Goal: Task Accomplishment & Management: Complete application form

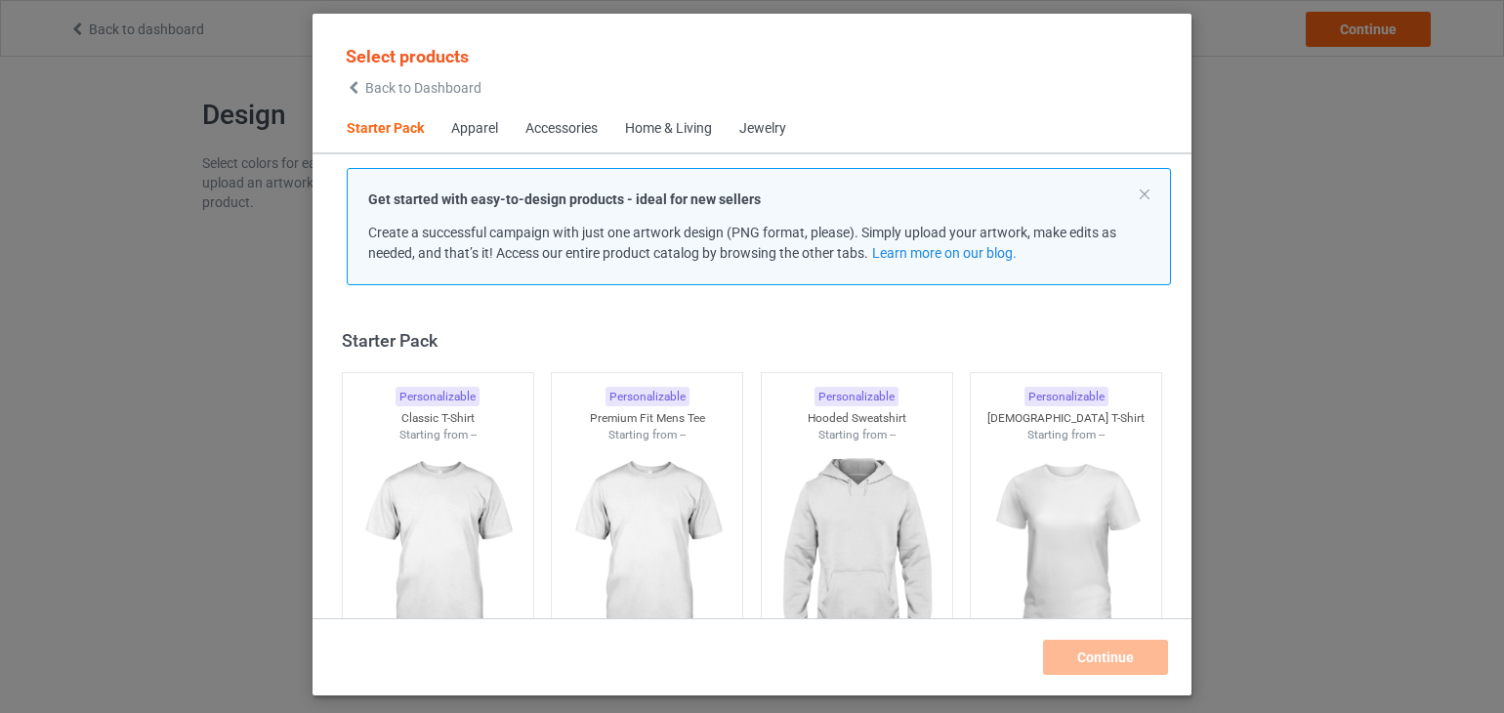
scroll to position [25, 0]
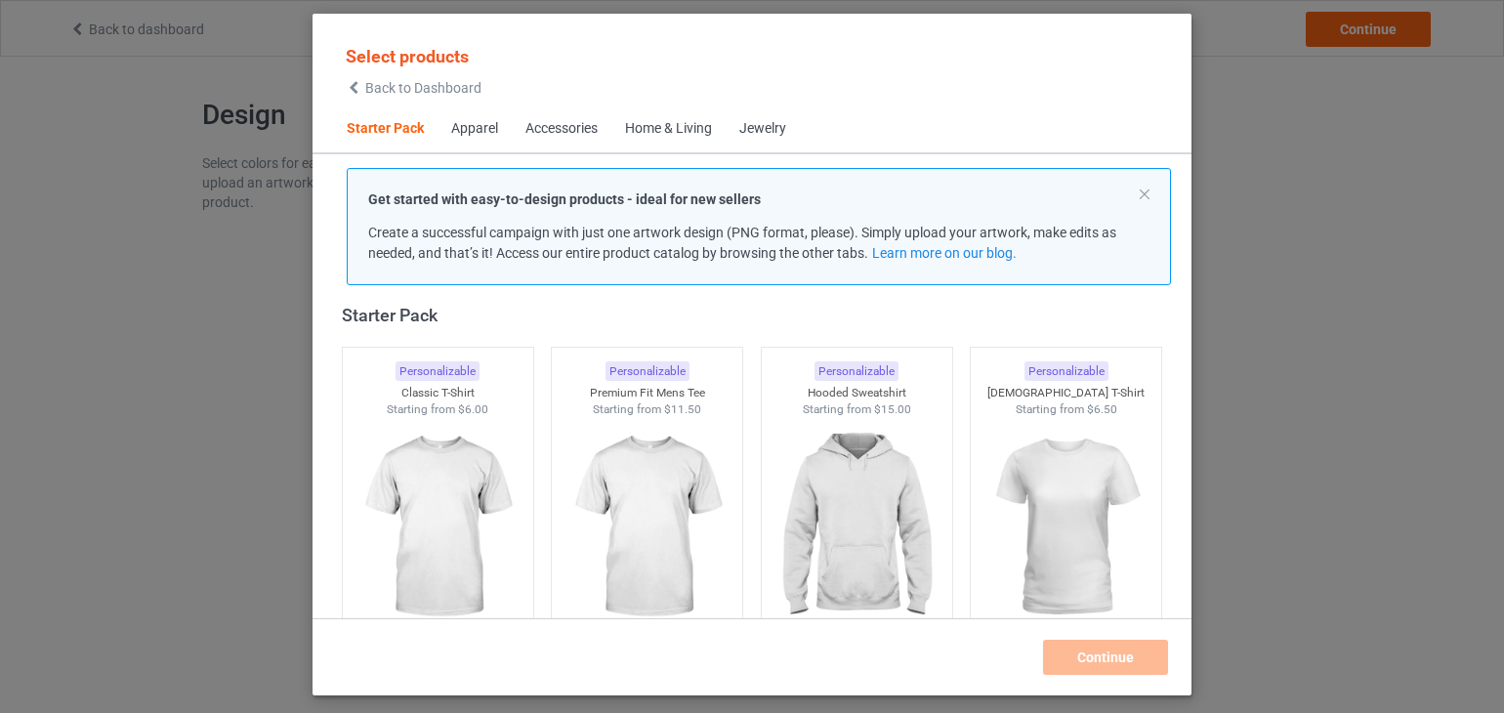
click at [481, 130] on div "Apparel" at bounding box center [474, 129] width 47 height 20
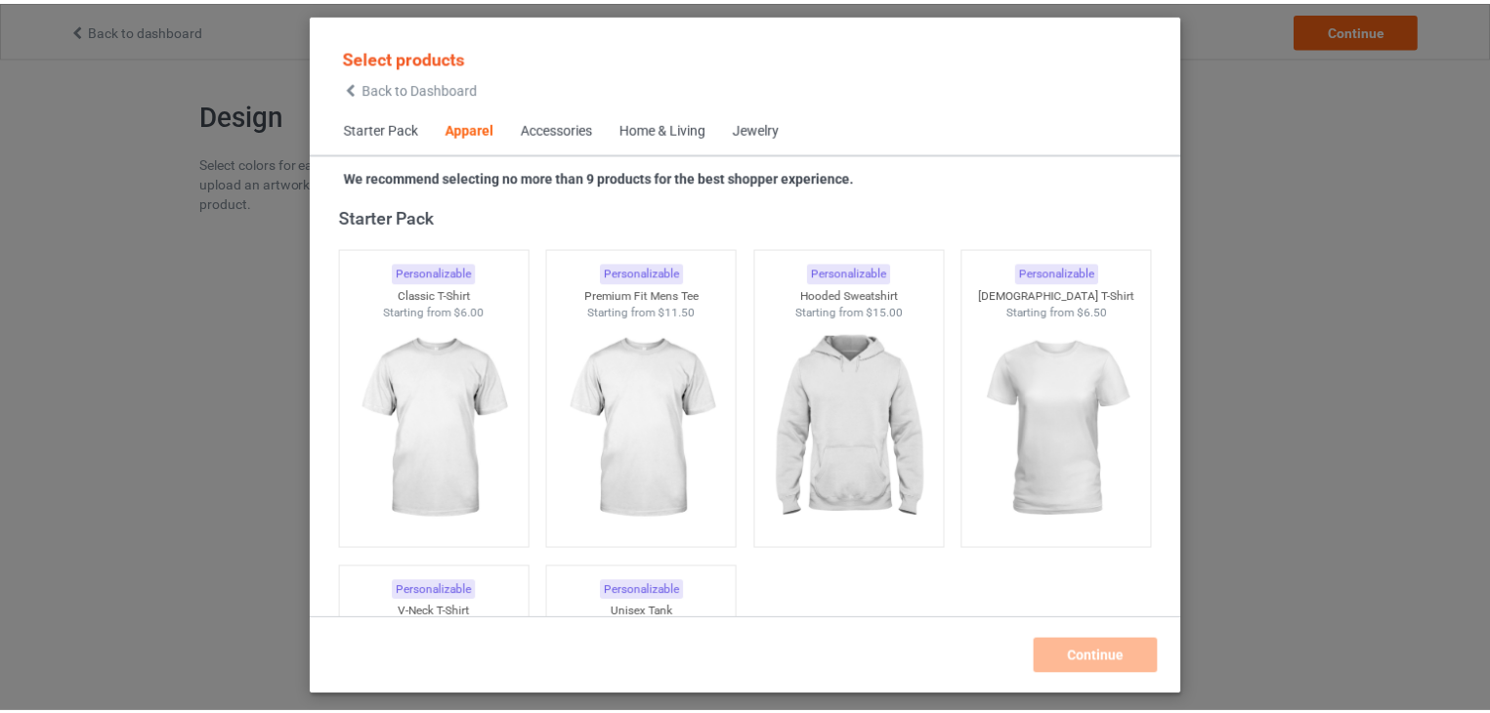
scroll to position [727, 0]
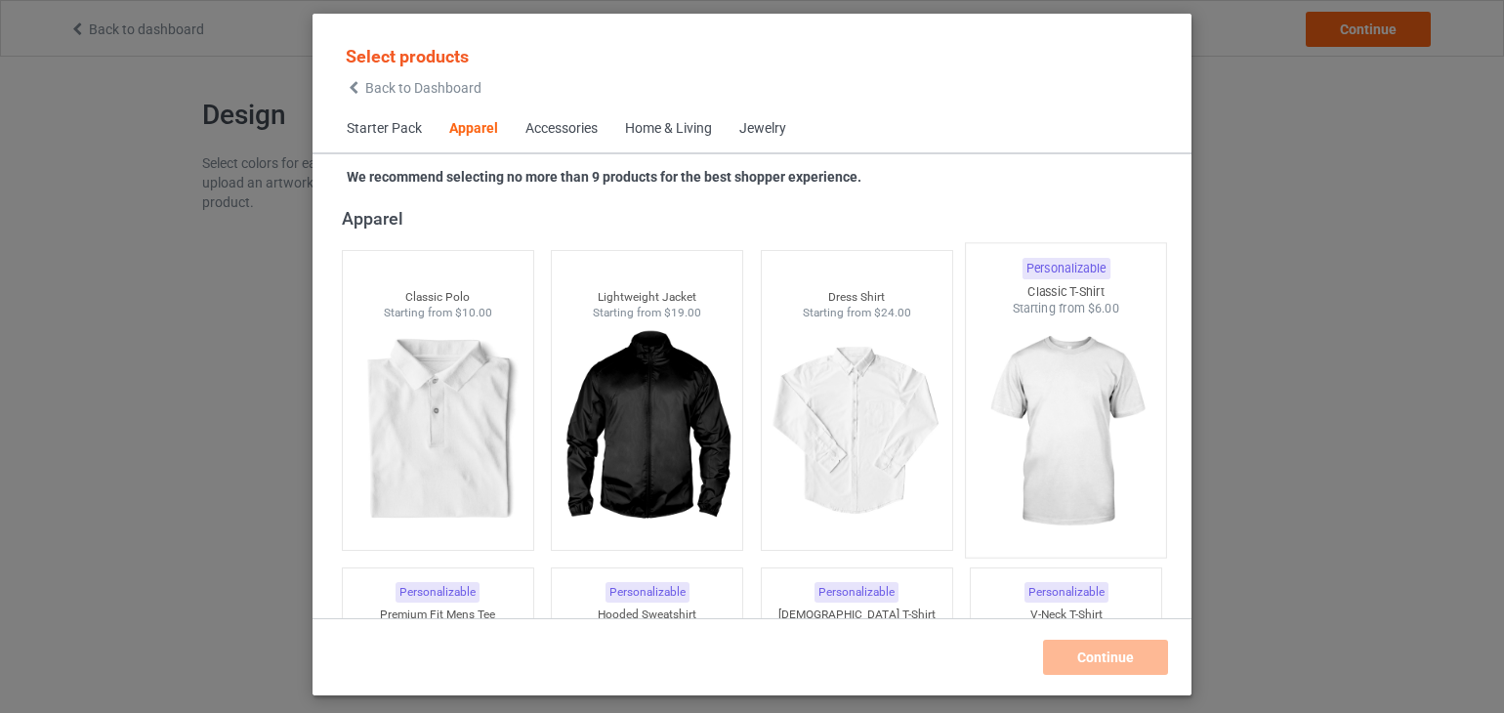
click at [1055, 380] on img at bounding box center [1067, 432] width 184 height 230
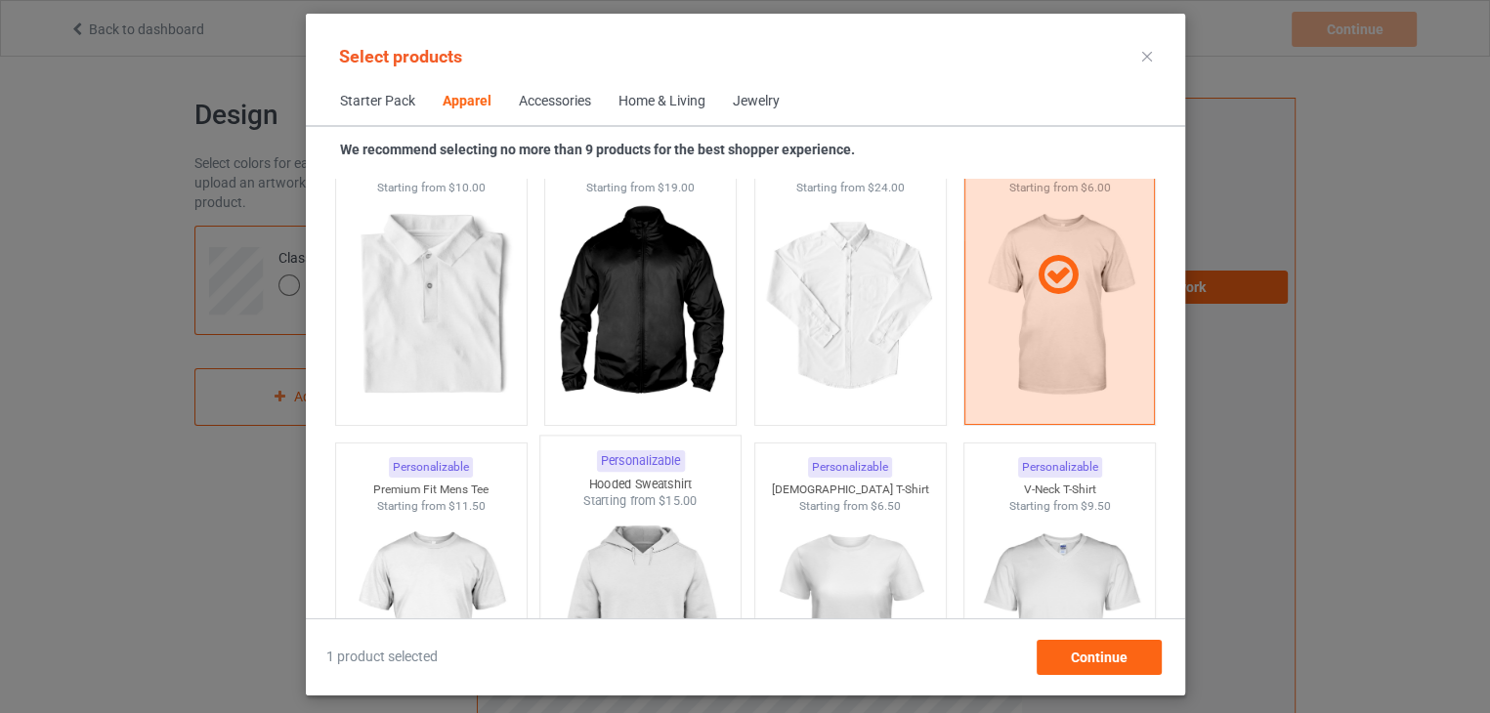
scroll to position [1020, 0]
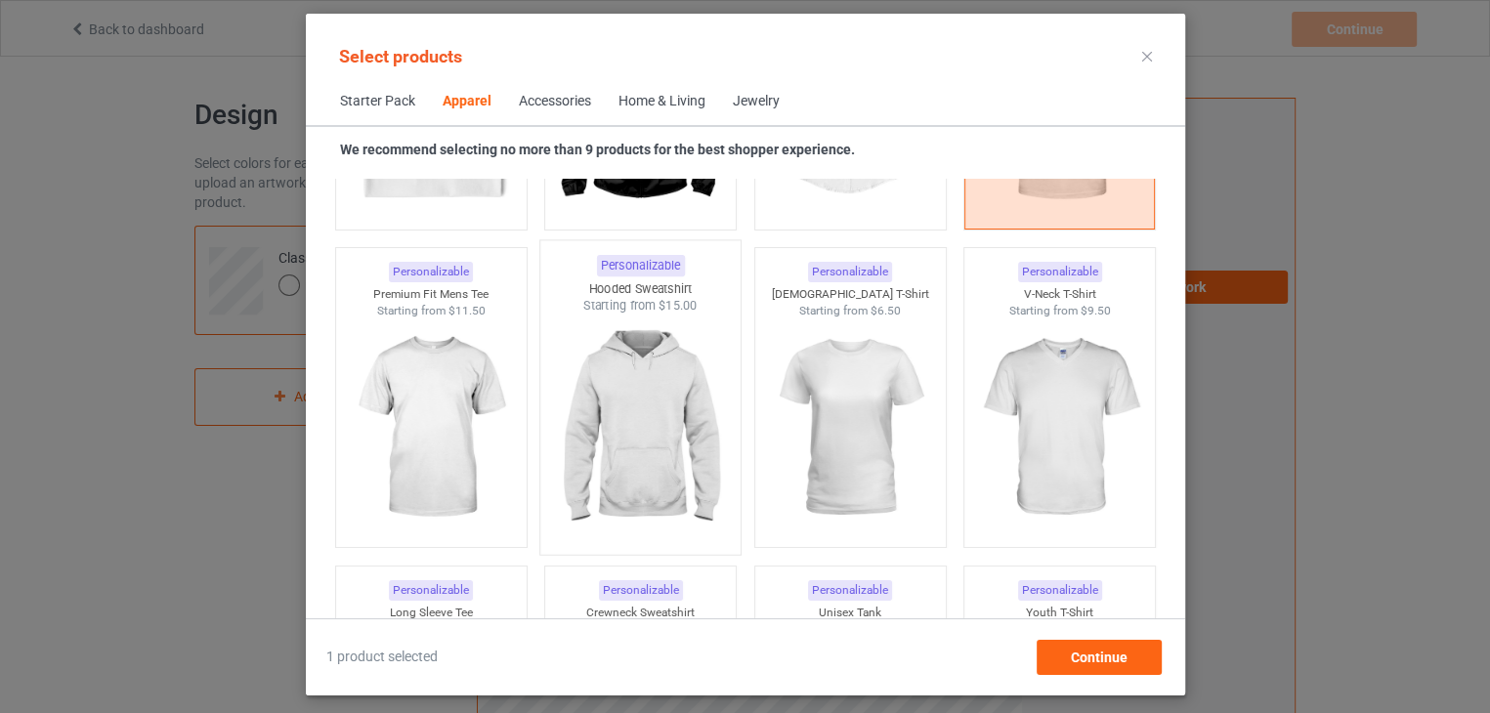
click at [652, 376] on img at bounding box center [640, 430] width 184 height 230
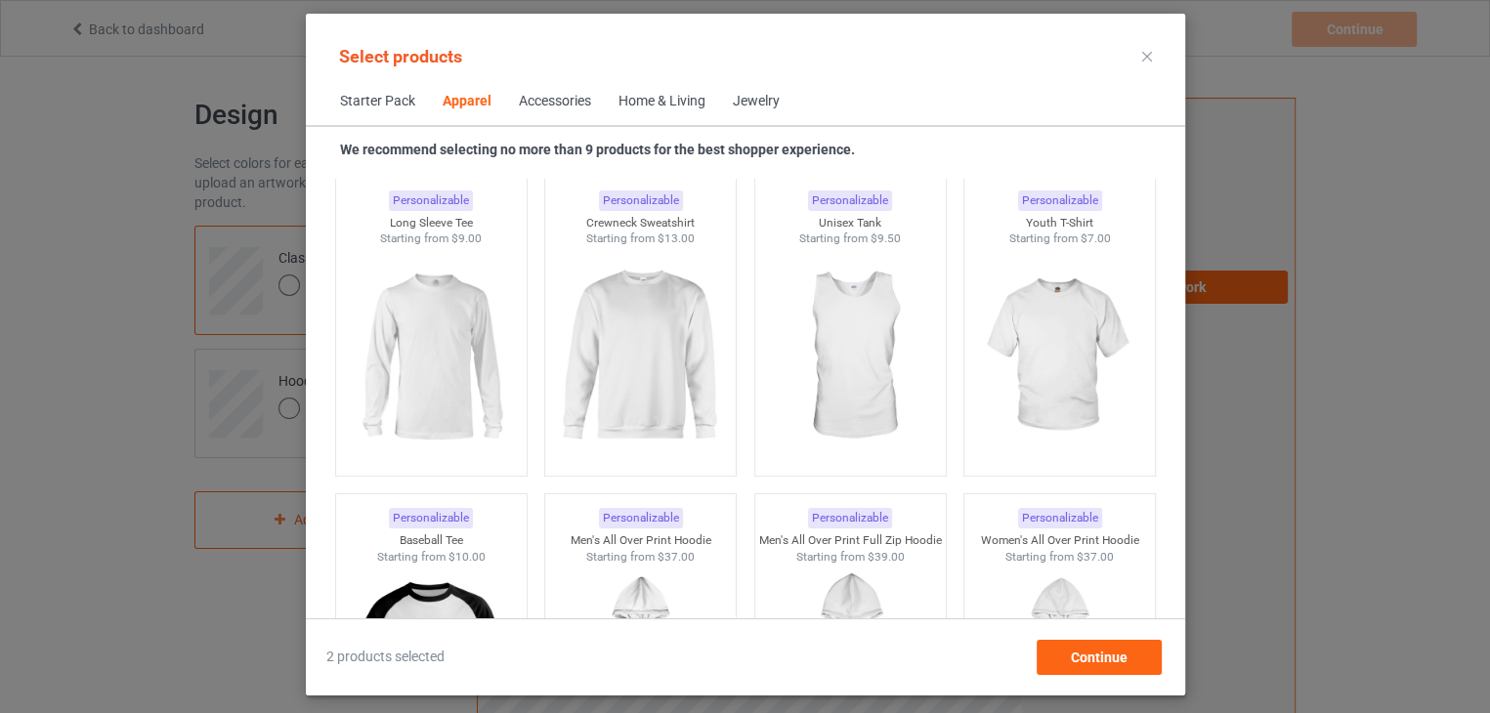
scroll to position [1411, 0]
click at [645, 377] on img at bounding box center [640, 357] width 184 height 230
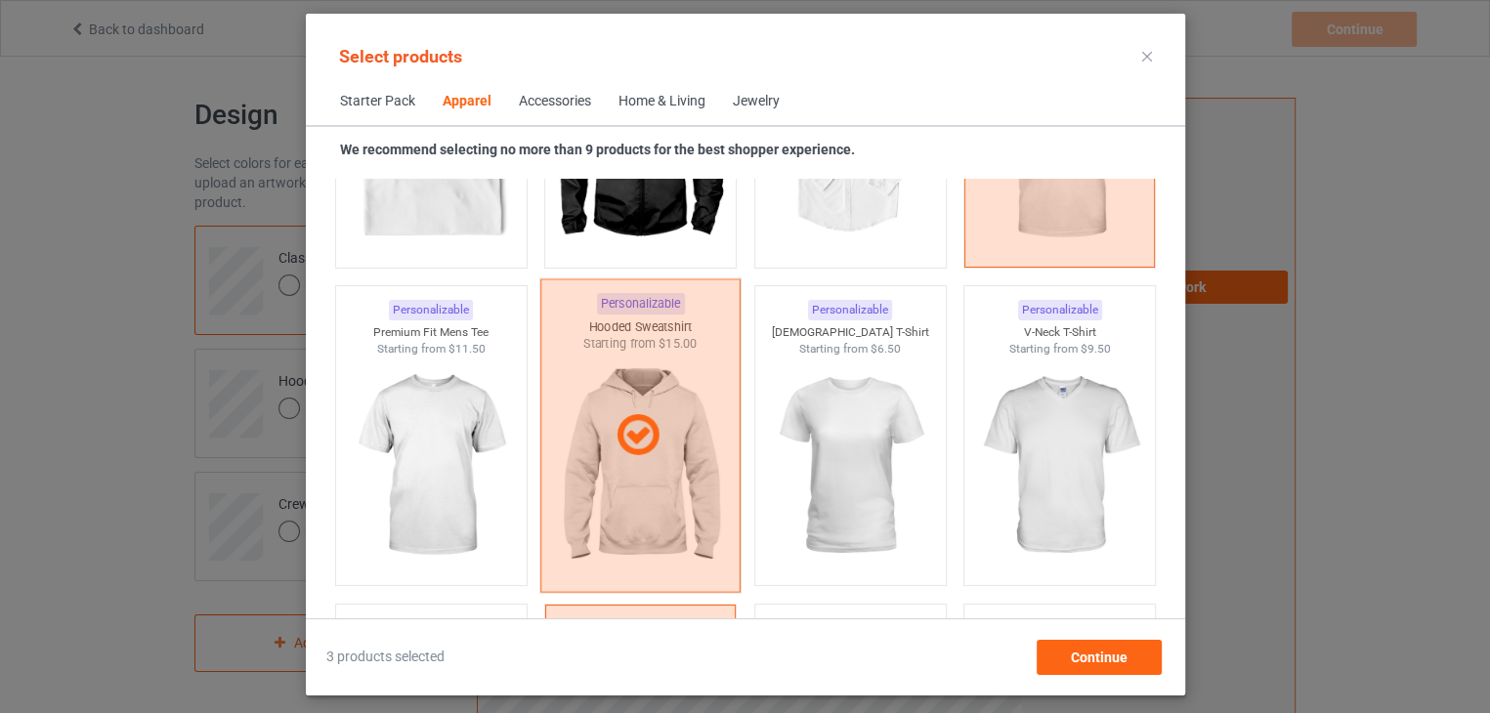
scroll to position [981, 0]
click at [638, 423] on icon at bounding box center [639, 436] width 58 height 49
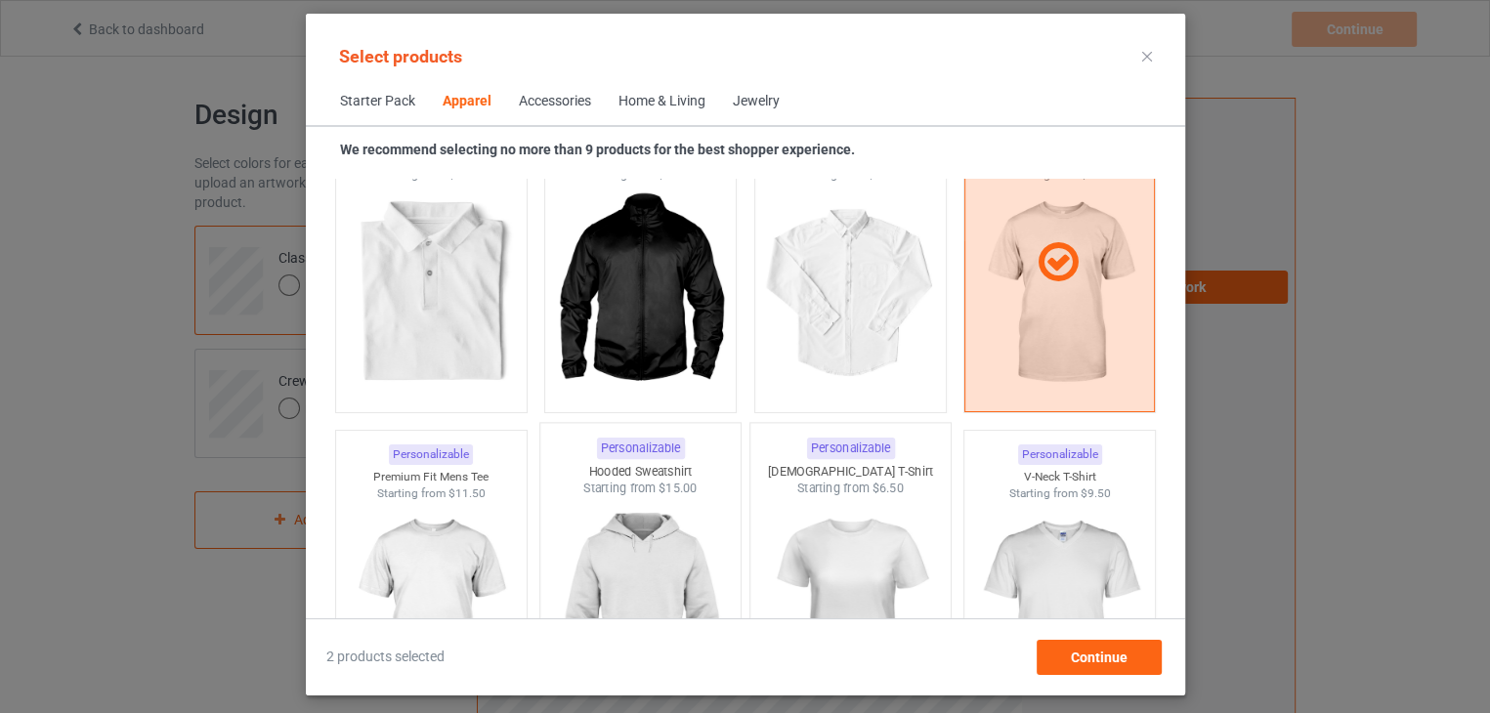
scroll to position [844, 0]
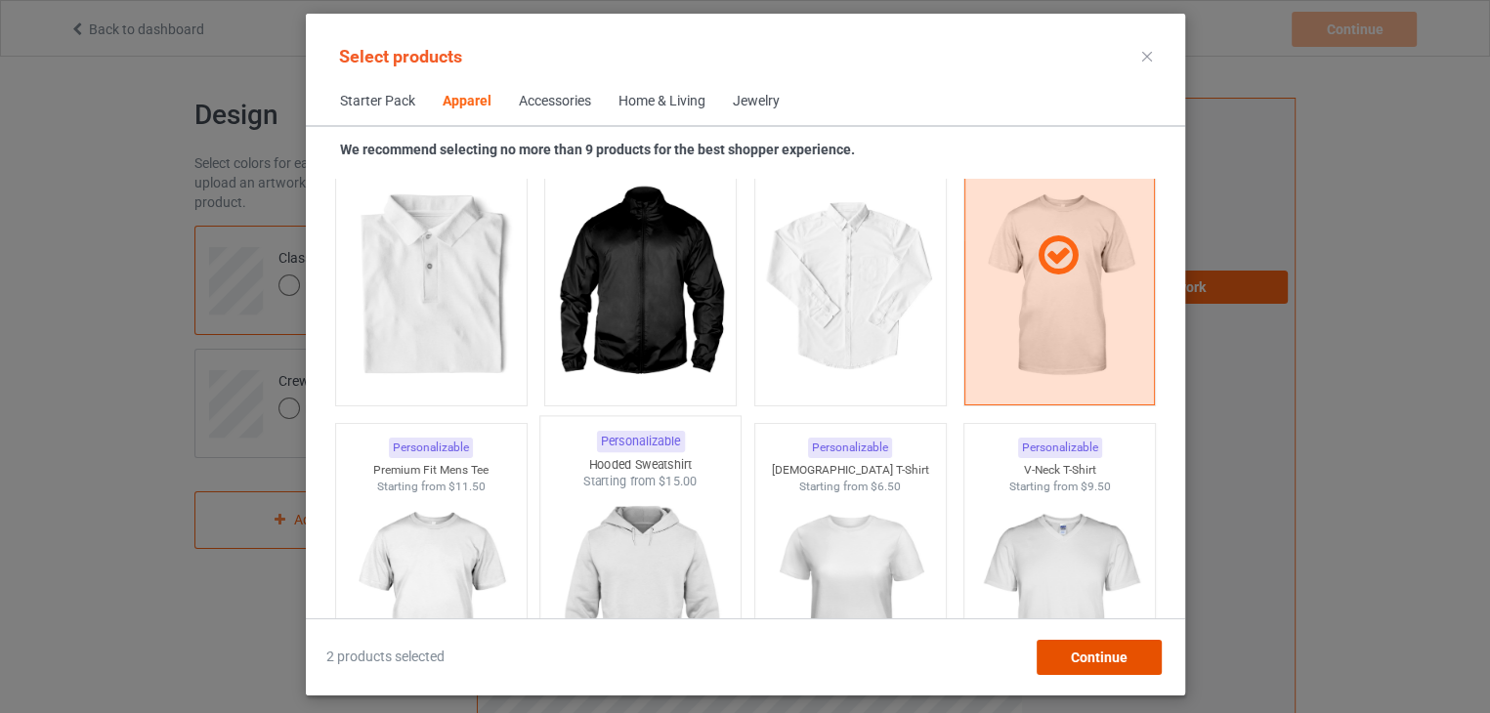
click at [1085, 654] on span "Continue" at bounding box center [1098, 658] width 57 height 16
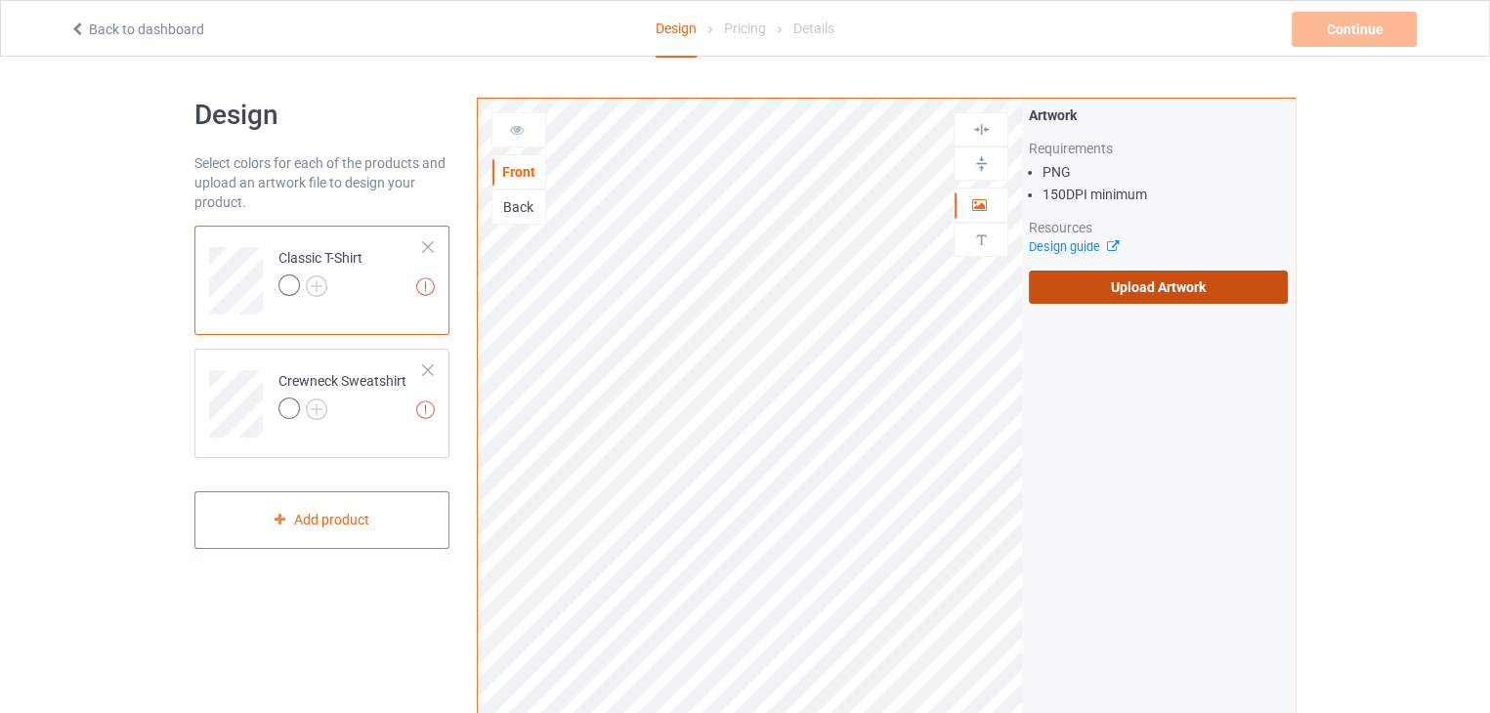
click at [1102, 286] on label "Upload Artwork" at bounding box center [1158, 287] width 259 height 33
click at [0, 0] on input "Upload Artwork" at bounding box center [0, 0] width 0 height 0
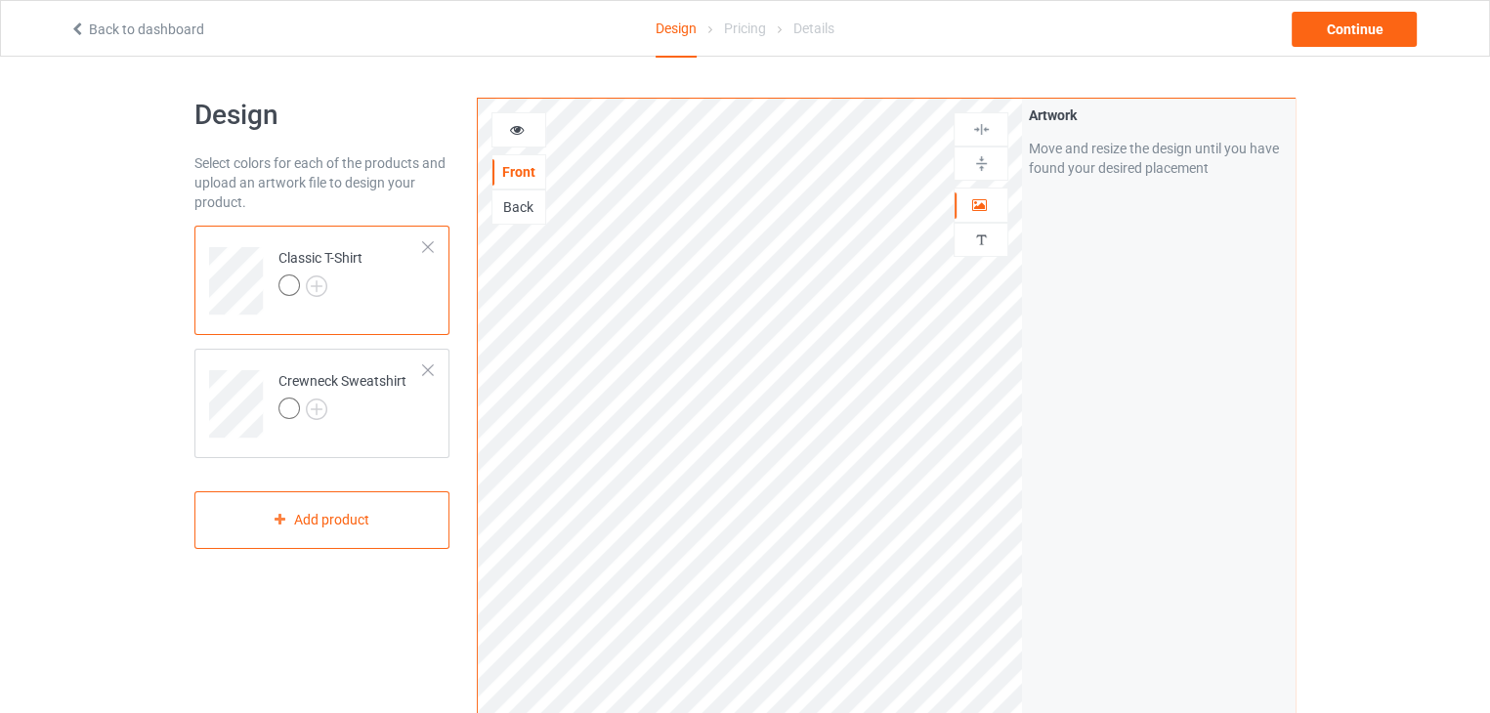
click at [515, 131] on icon at bounding box center [517, 127] width 17 height 14
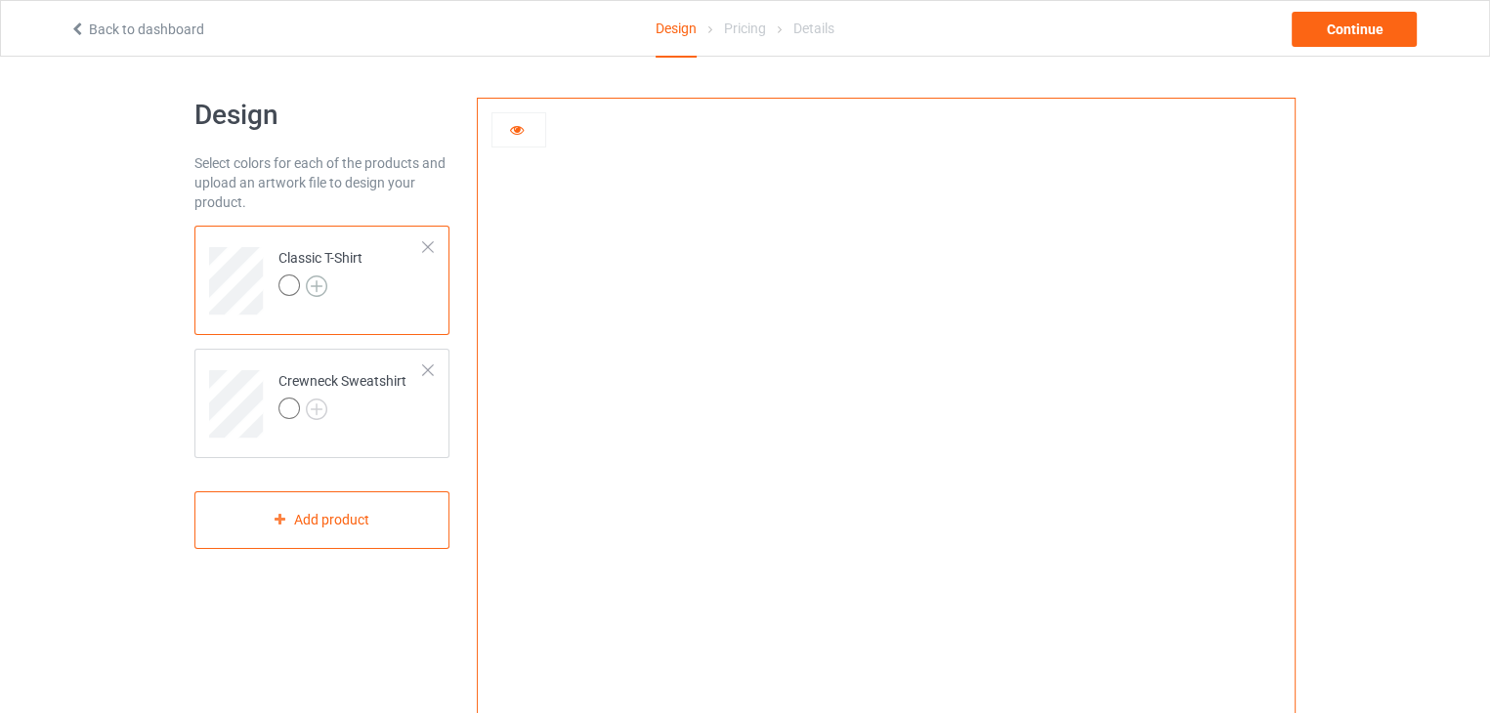
click at [324, 290] on img at bounding box center [316, 285] width 21 height 21
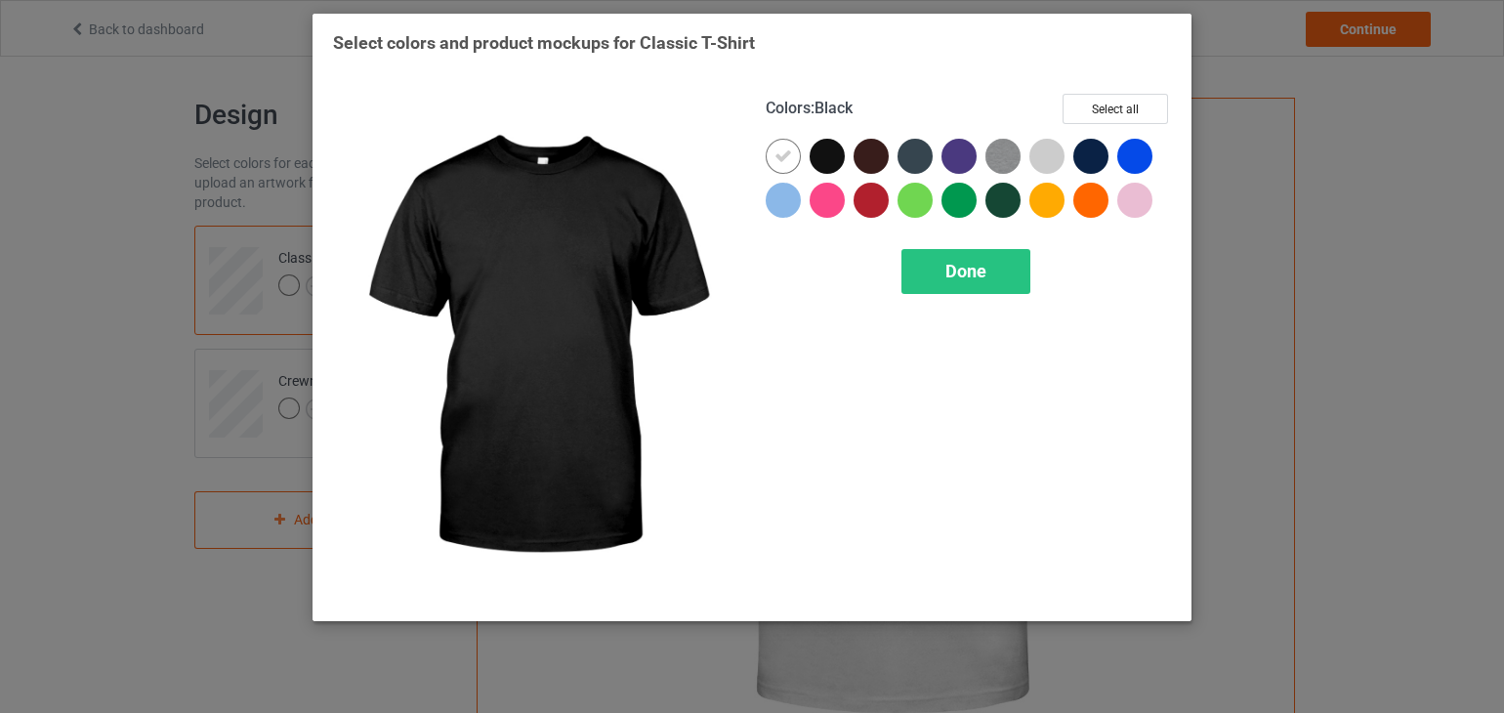
click at [827, 156] on div at bounding box center [827, 156] width 35 height 35
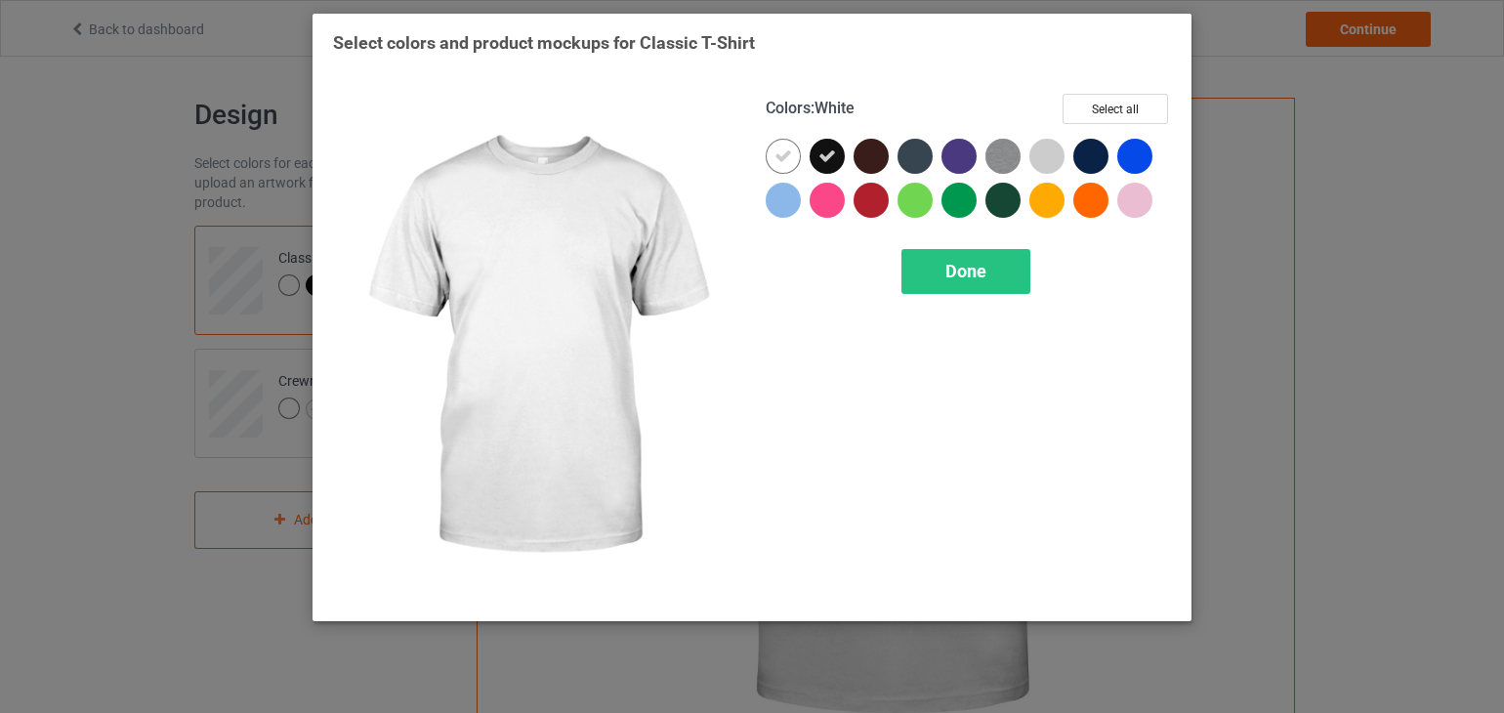
click at [784, 156] on icon at bounding box center [784, 156] width 18 height 18
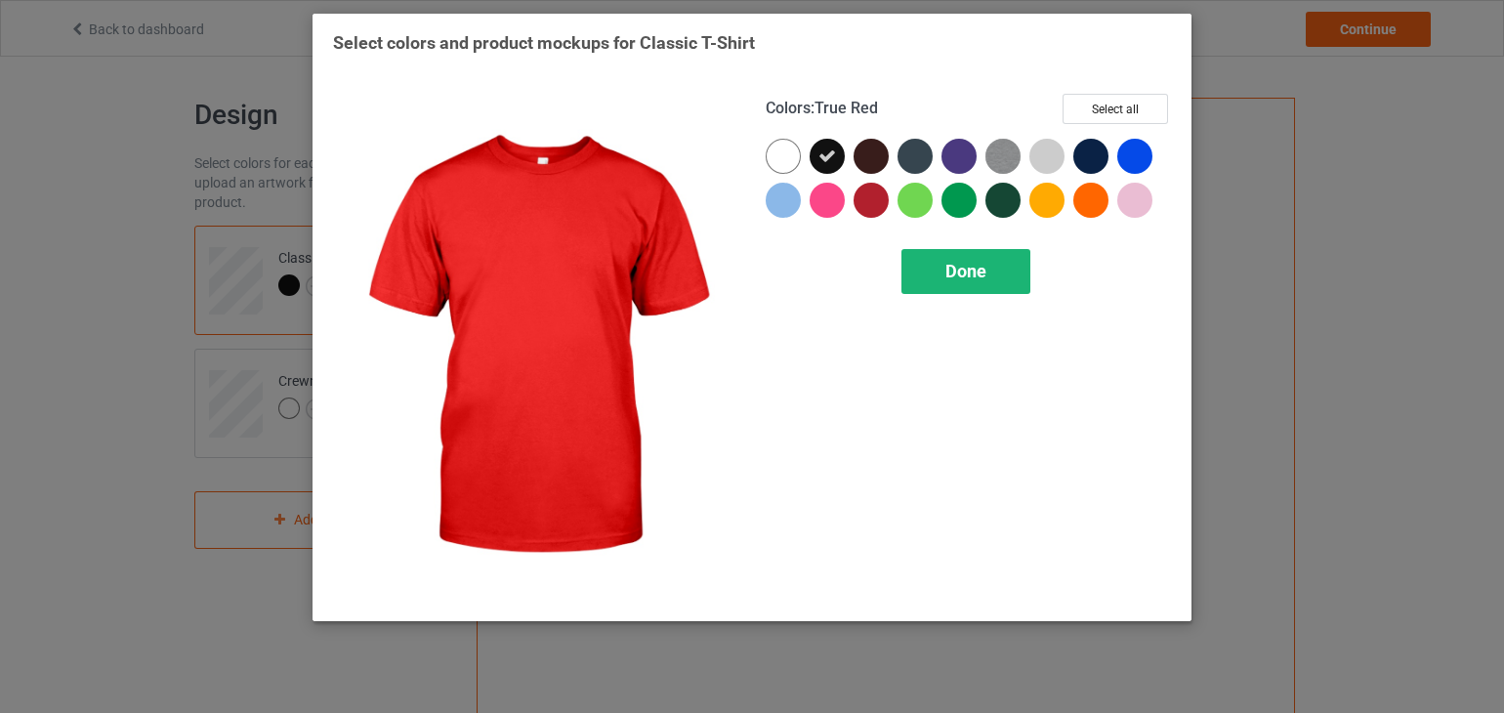
click at [959, 282] on div "Done" at bounding box center [966, 271] width 129 height 45
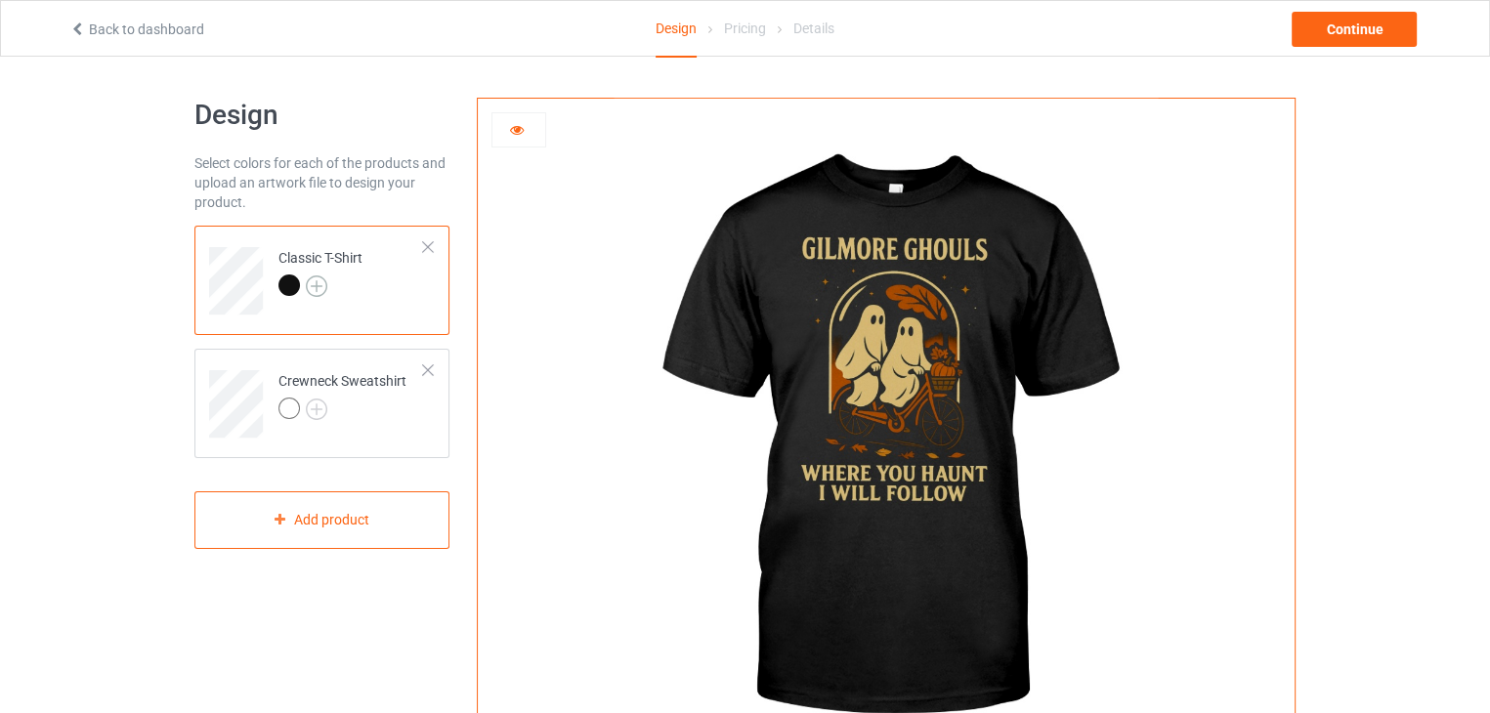
click at [316, 286] on img at bounding box center [316, 285] width 21 height 21
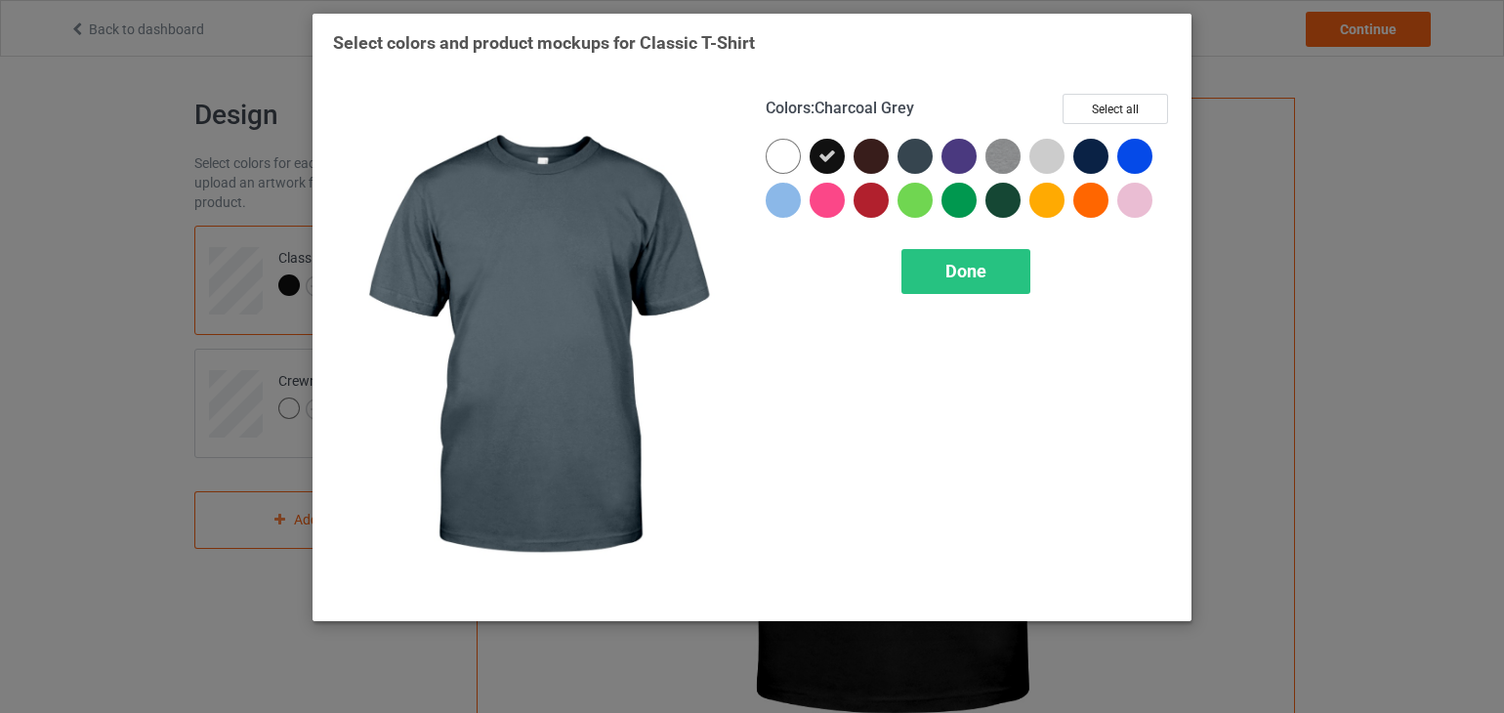
click at [912, 153] on div at bounding box center [915, 156] width 35 height 35
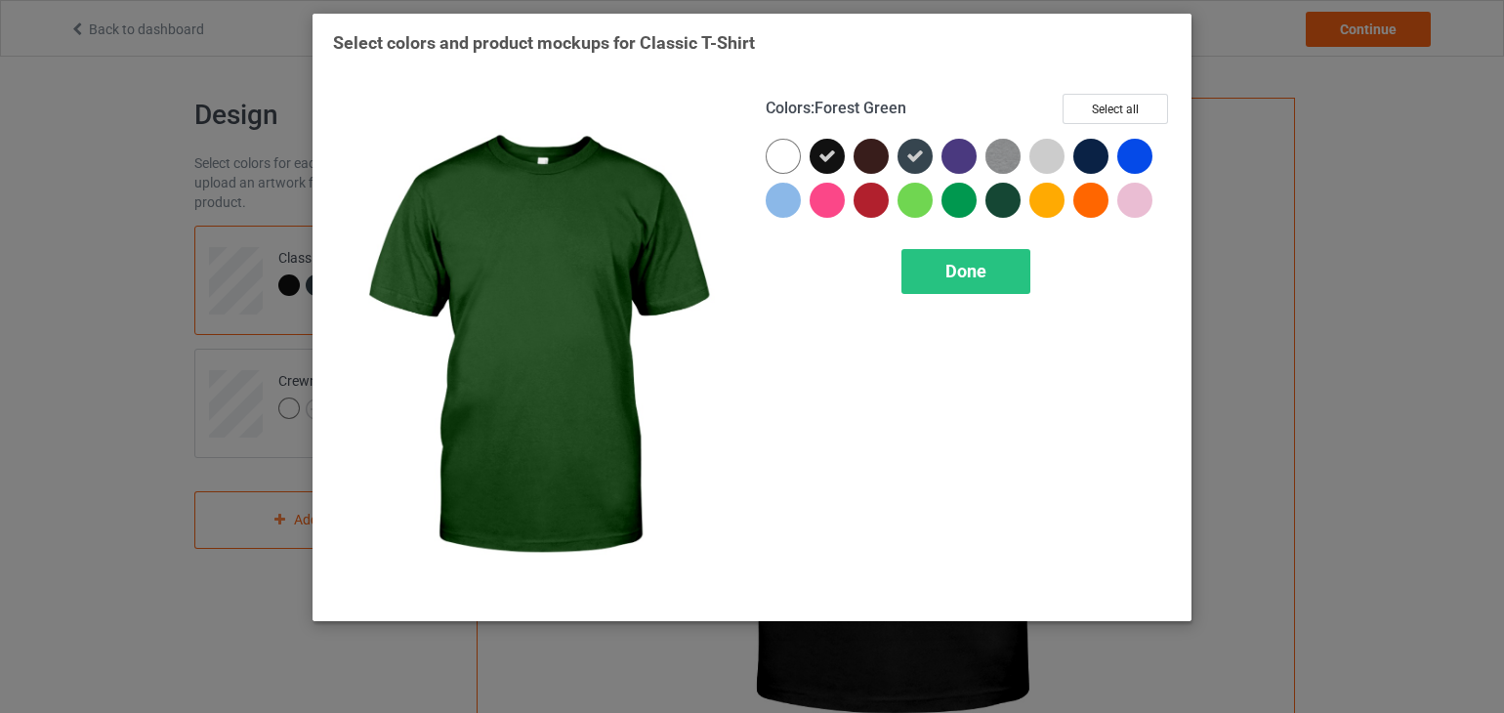
click at [1013, 204] on div at bounding box center [1003, 200] width 35 height 35
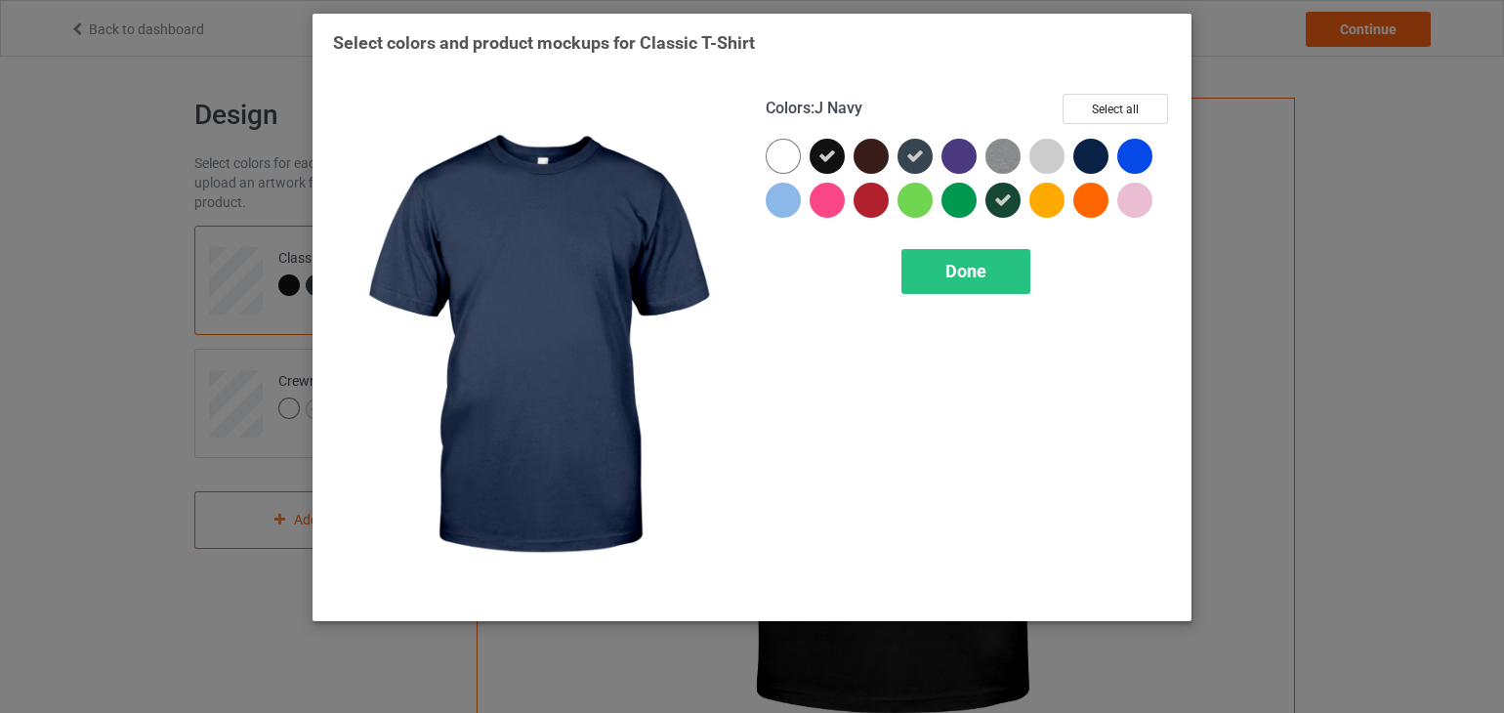
click at [1090, 150] on div at bounding box center [1091, 156] width 35 height 35
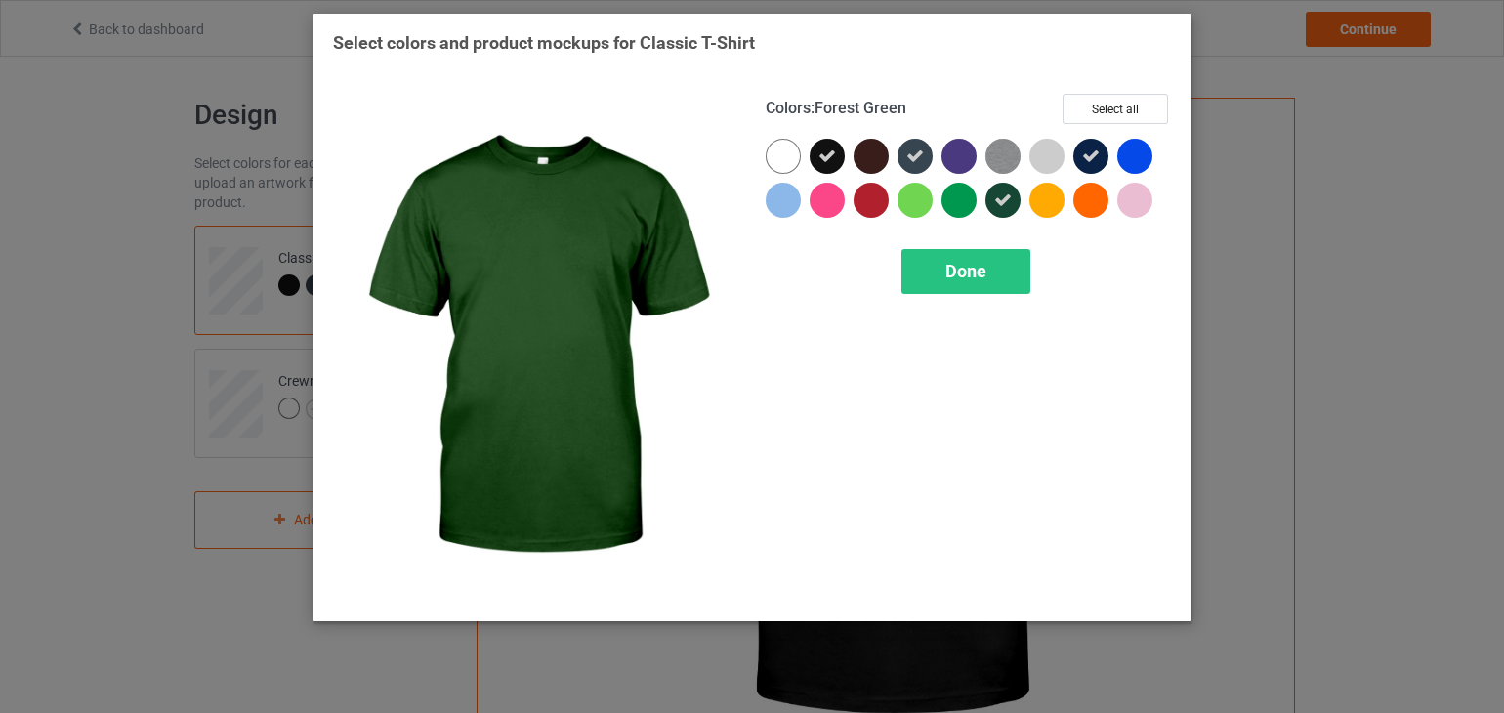
click at [1004, 200] on icon at bounding box center [1003, 200] width 18 height 18
click at [972, 279] on span "Done" at bounding box center [966, 271] width 41 height 21
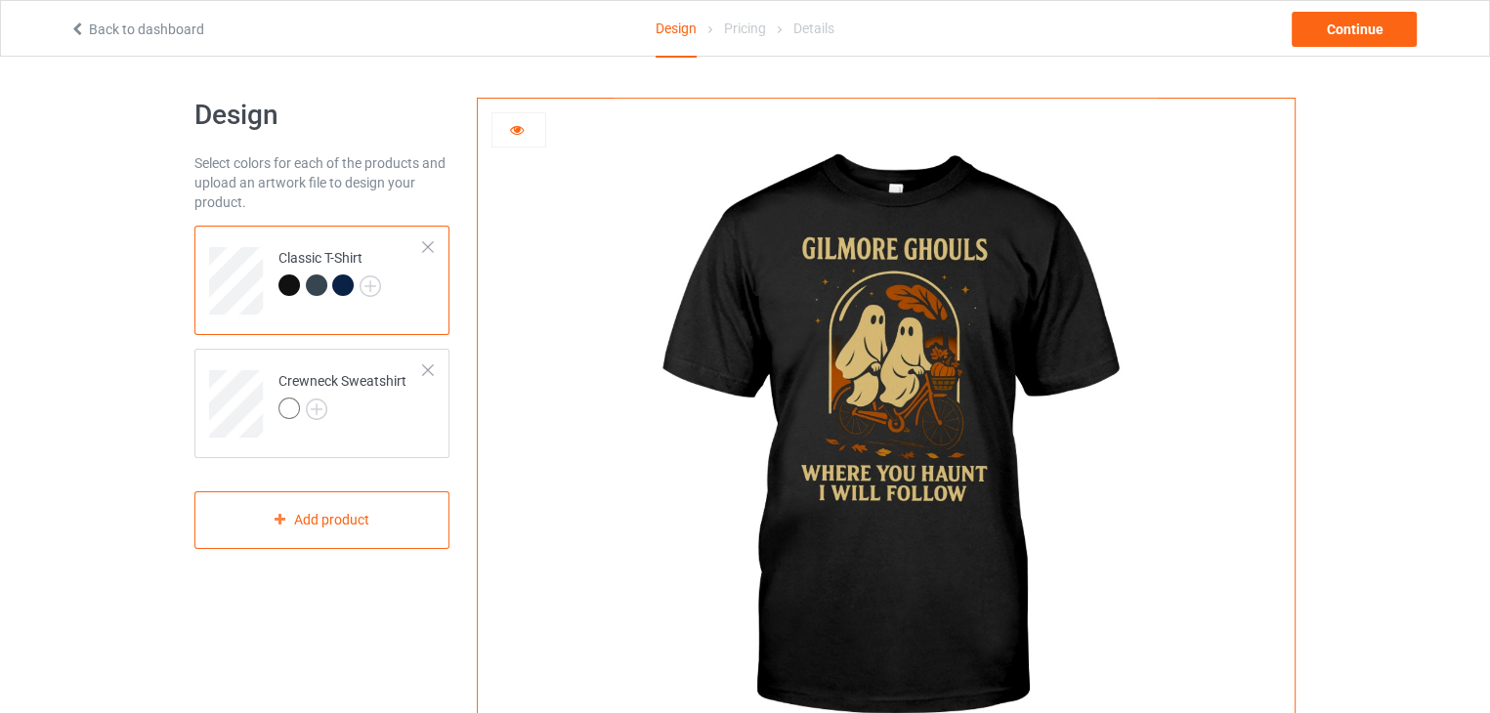
click at [318, 282] on div at bounding box center [316, 284] width 21 height 21
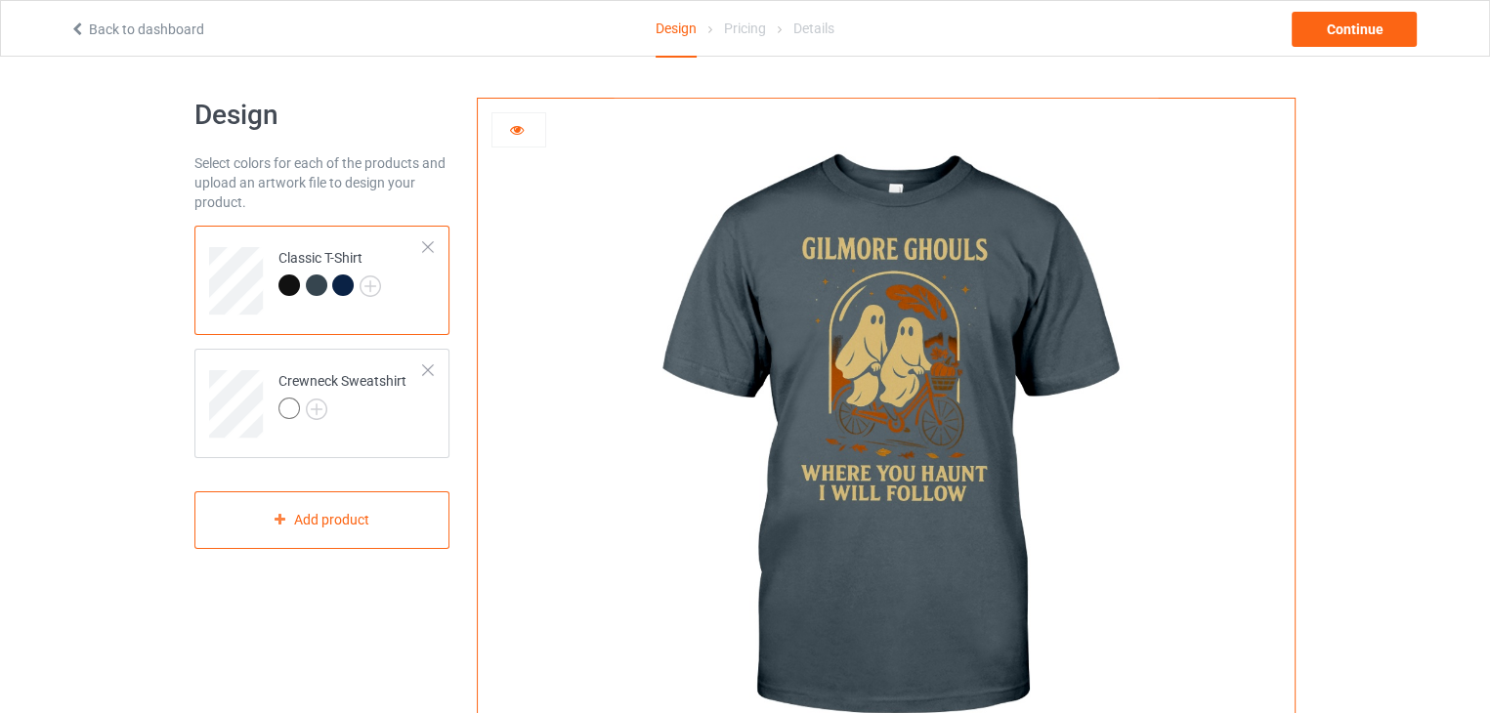
click at [341, 283] on div at bounding box center [342, 284] width 21 height 21
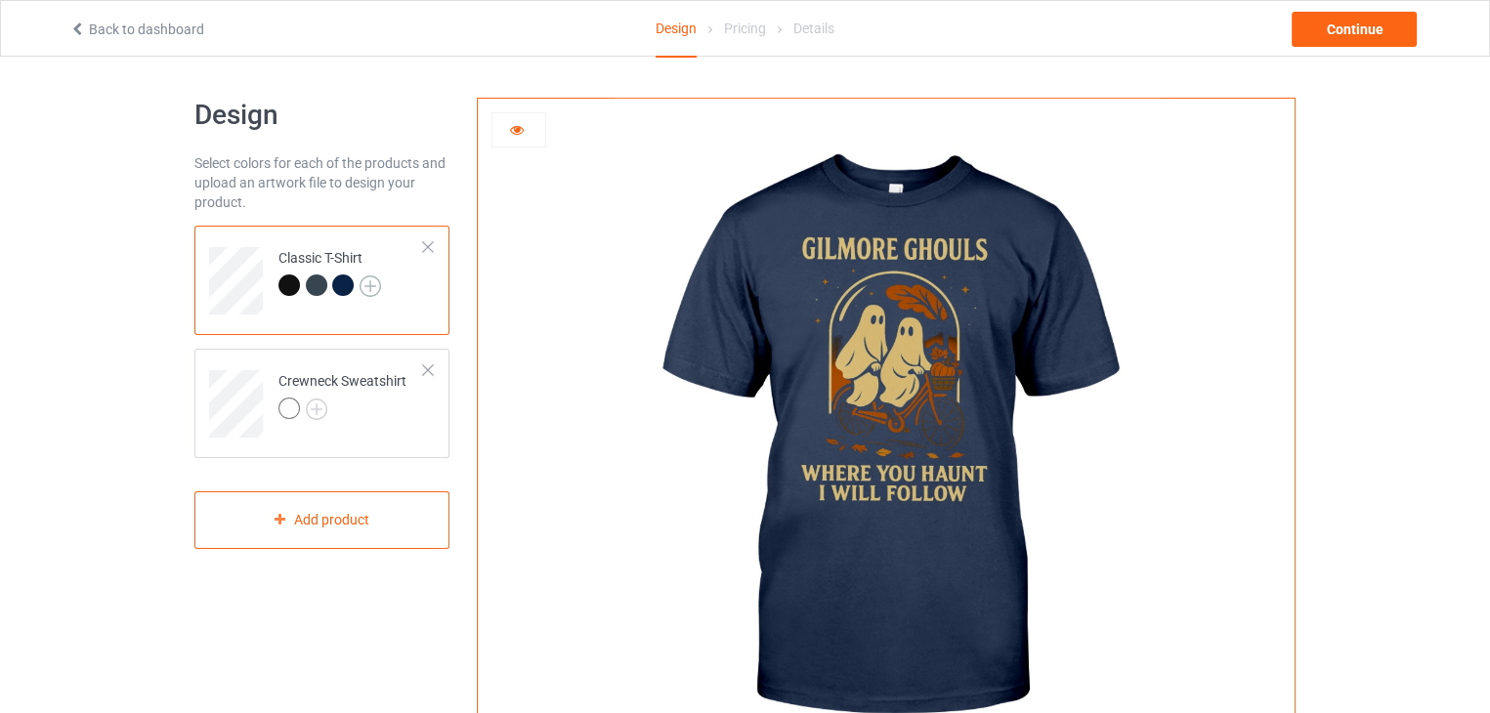
click at [363, 285] on img at bounding box center [369, 285] width 21 height 21
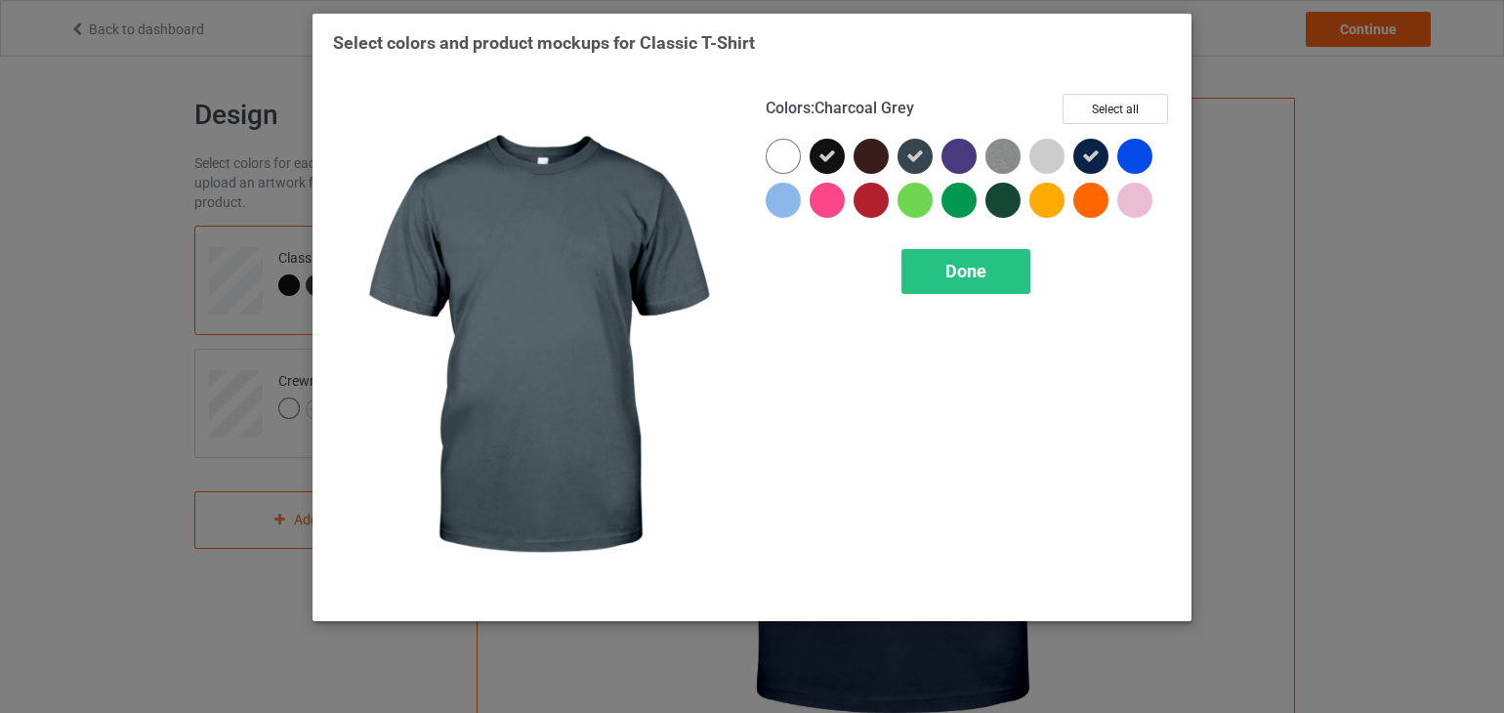
click at [911, 161] on icon at bounding box center [915, 156] width 18 height 18
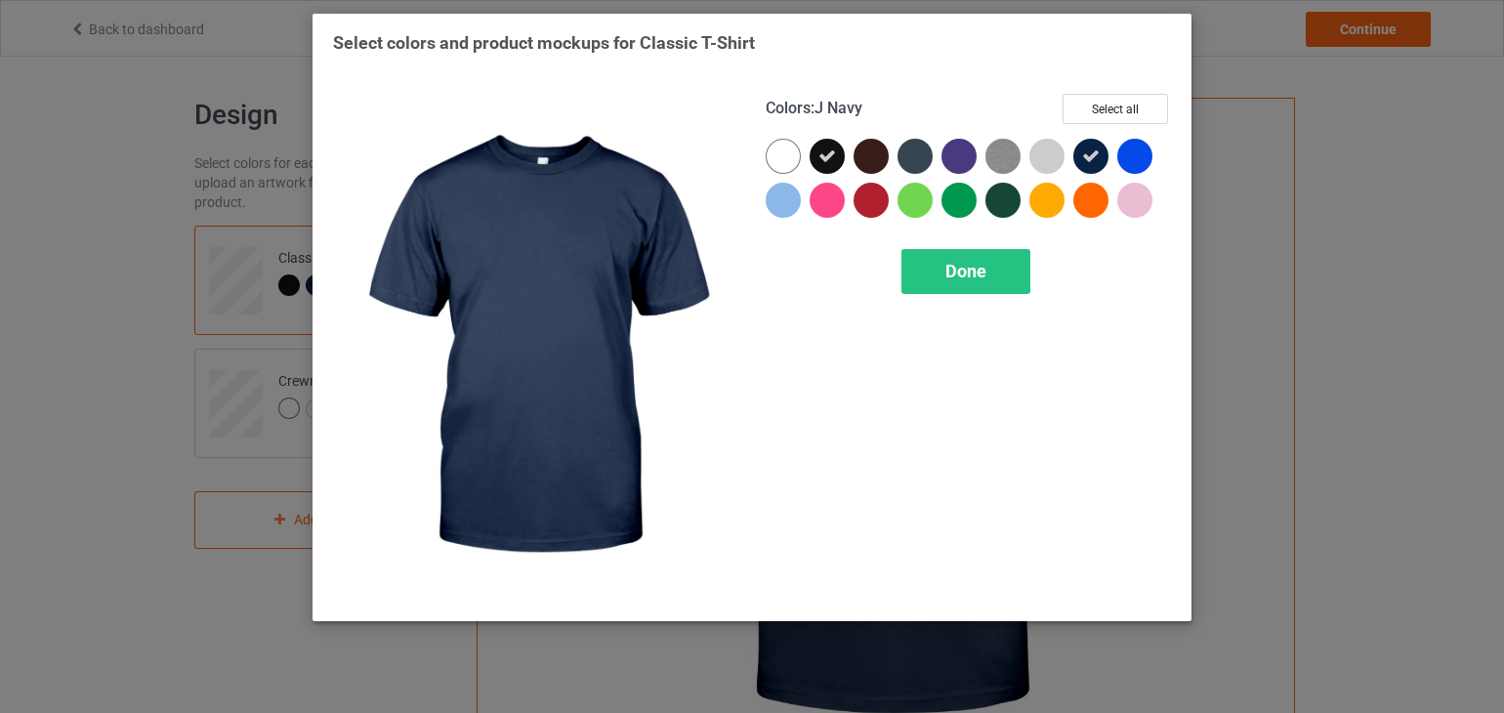
click at [1090, 157] on icon at bounding box center [1091, 156] width 18 height 18
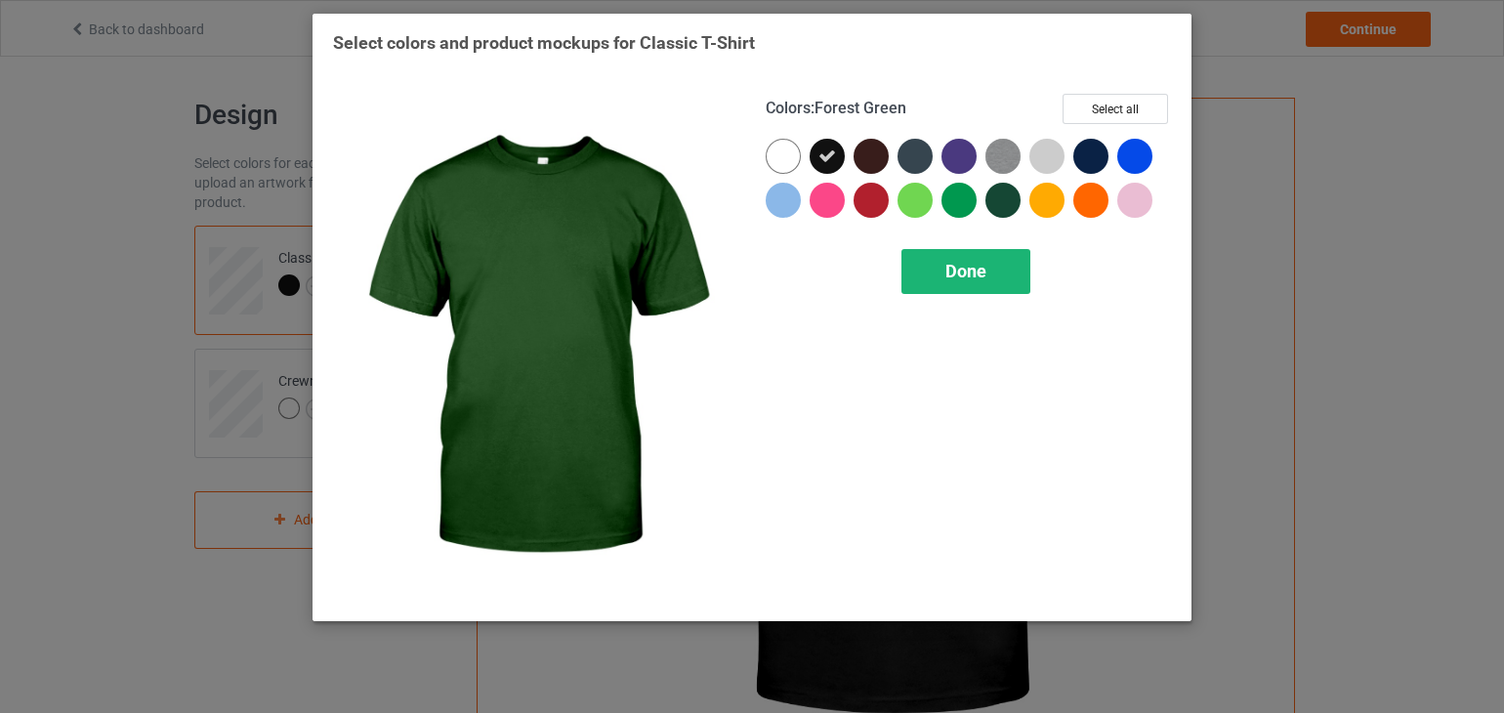
click at [957, 271] on span "Done" at bounding box center [966, 271] width 41 height 21
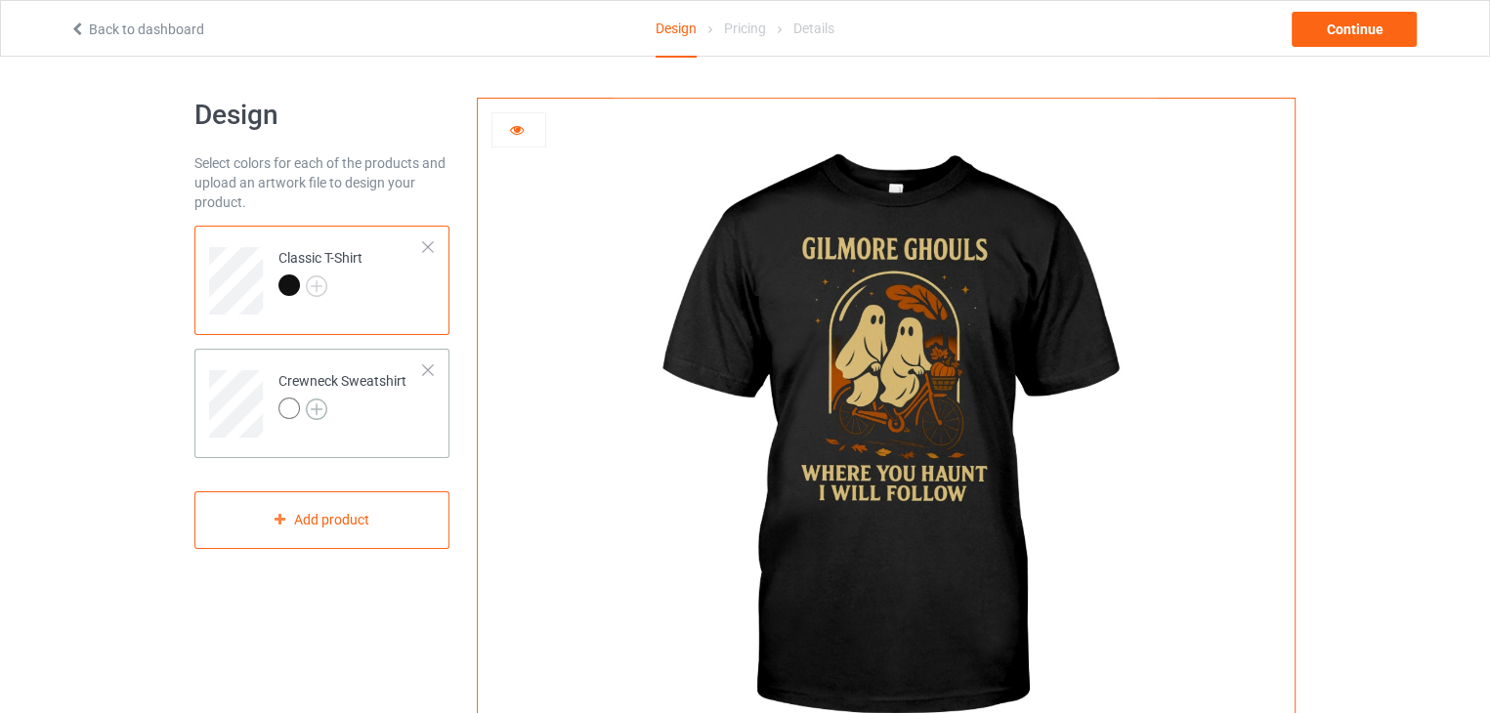
click at [316, 411] on img at bounding box center [316, 409] width 21 height 21
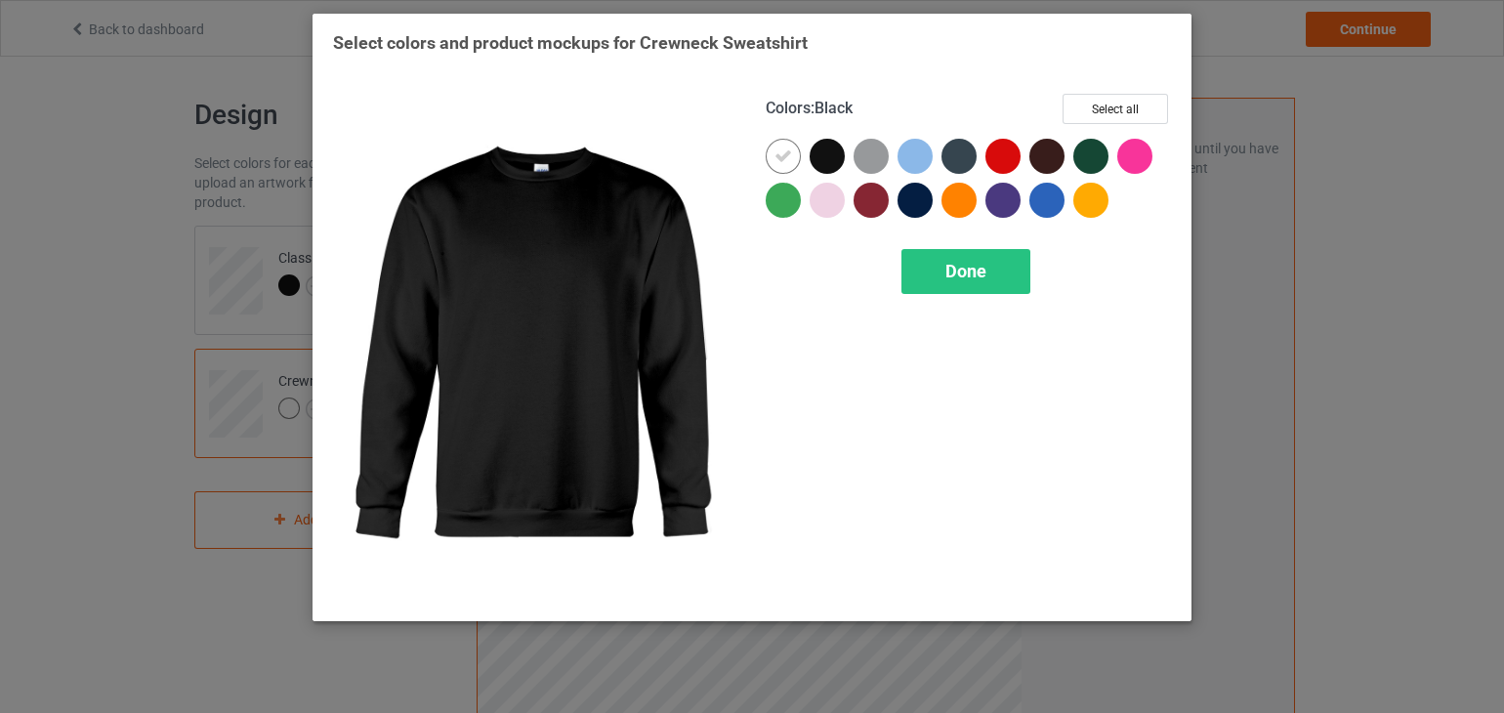
click at [823, 156] on div at bounding box center [827, 156] width 35 height 35
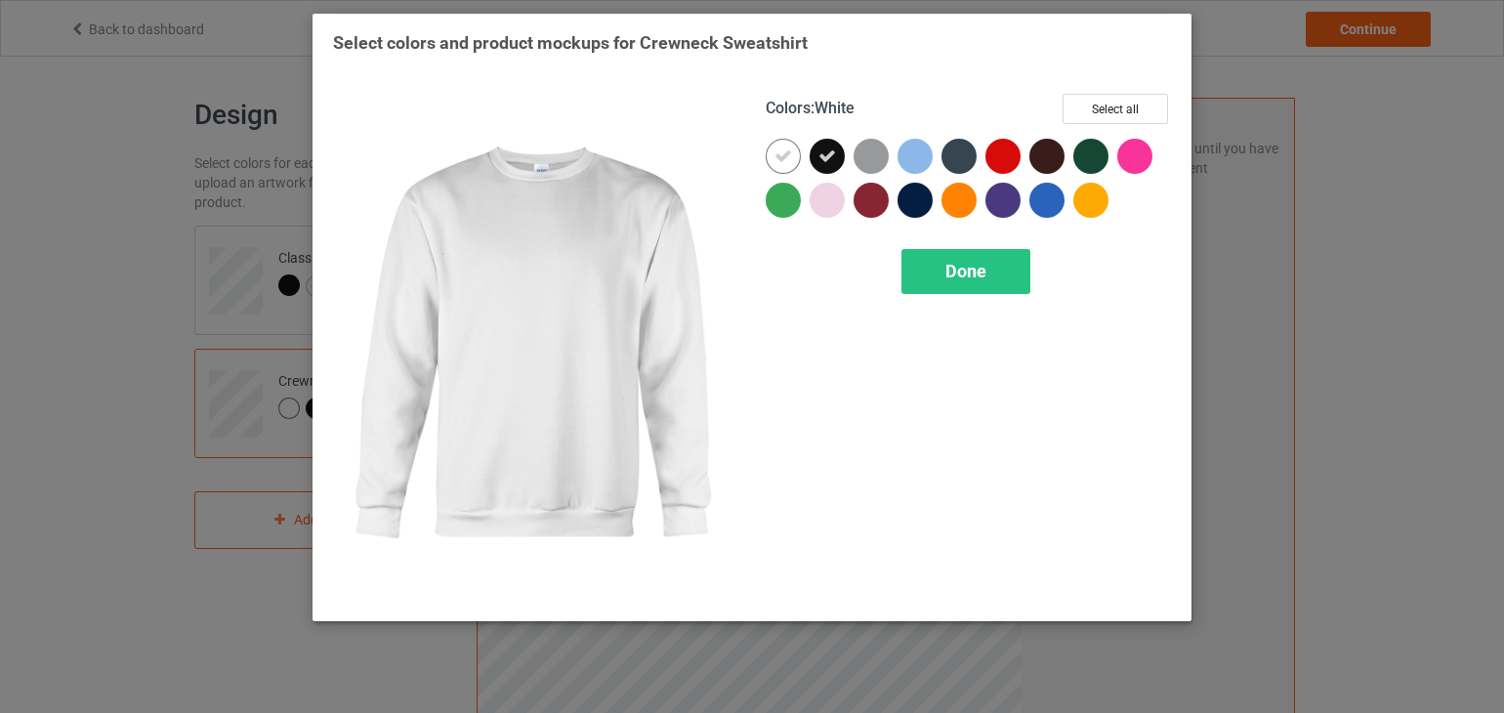
click at [782, 157] on icon at bounding box center [784, 156] width 18 height 18
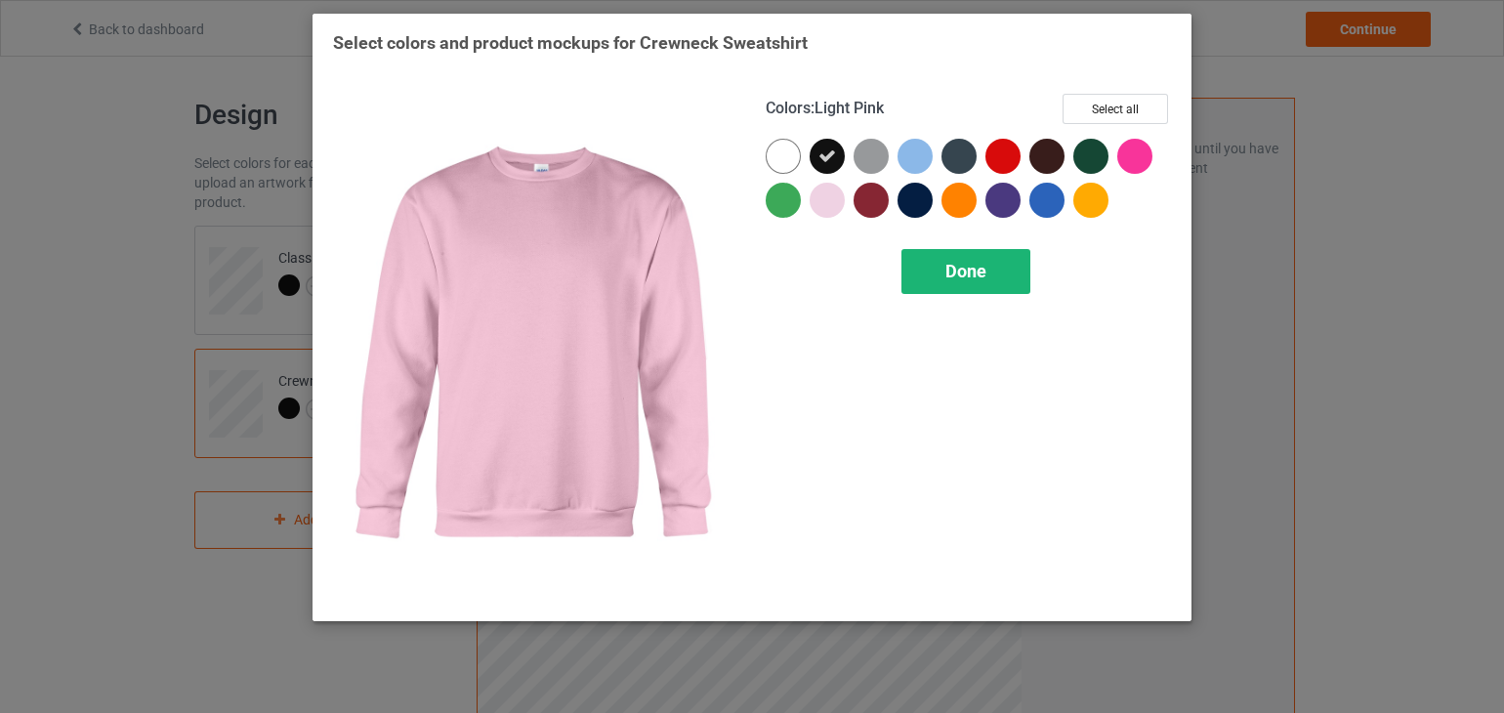
click at [947, 282] on div "Done" at bounding box center [966, 271] width 129 height 45
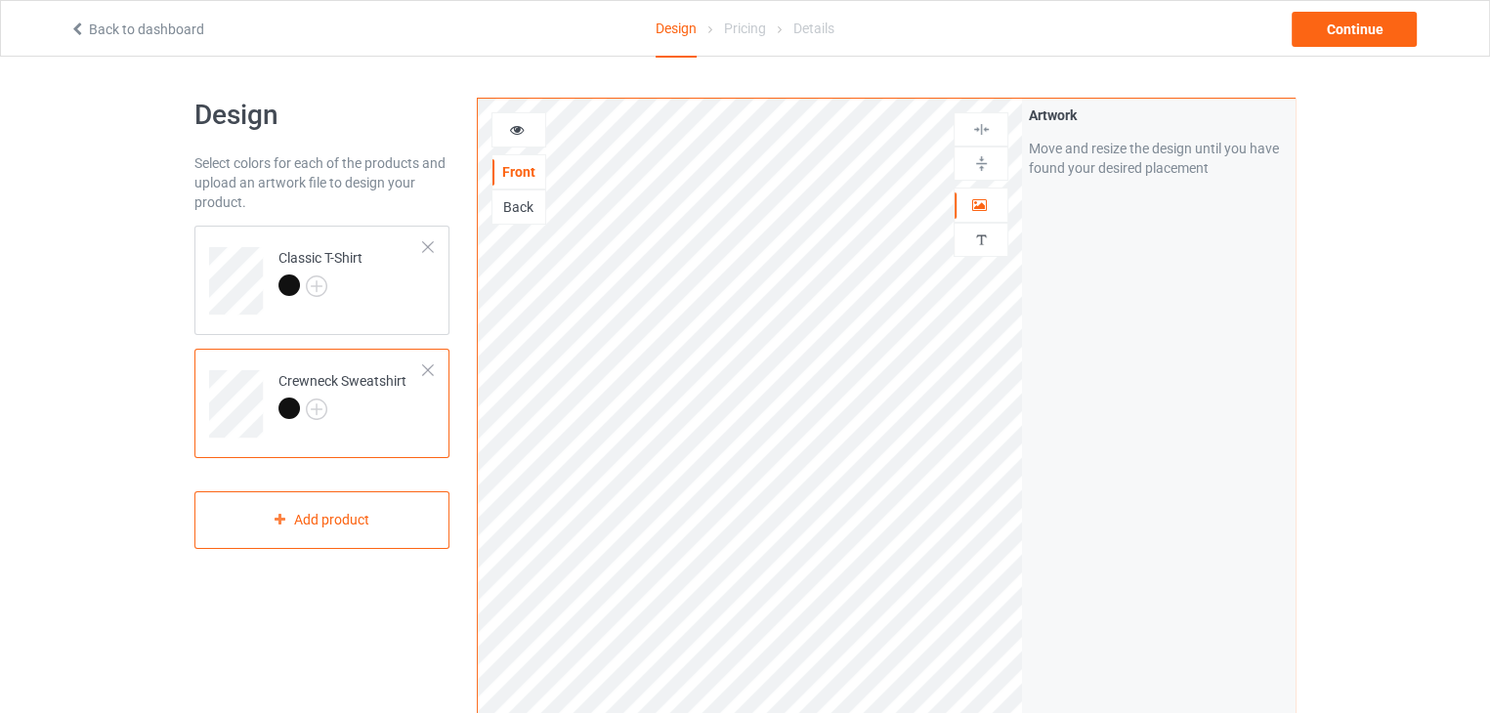
click at [524, 138] on div at bounding box center [518, 130] width 53 height 20
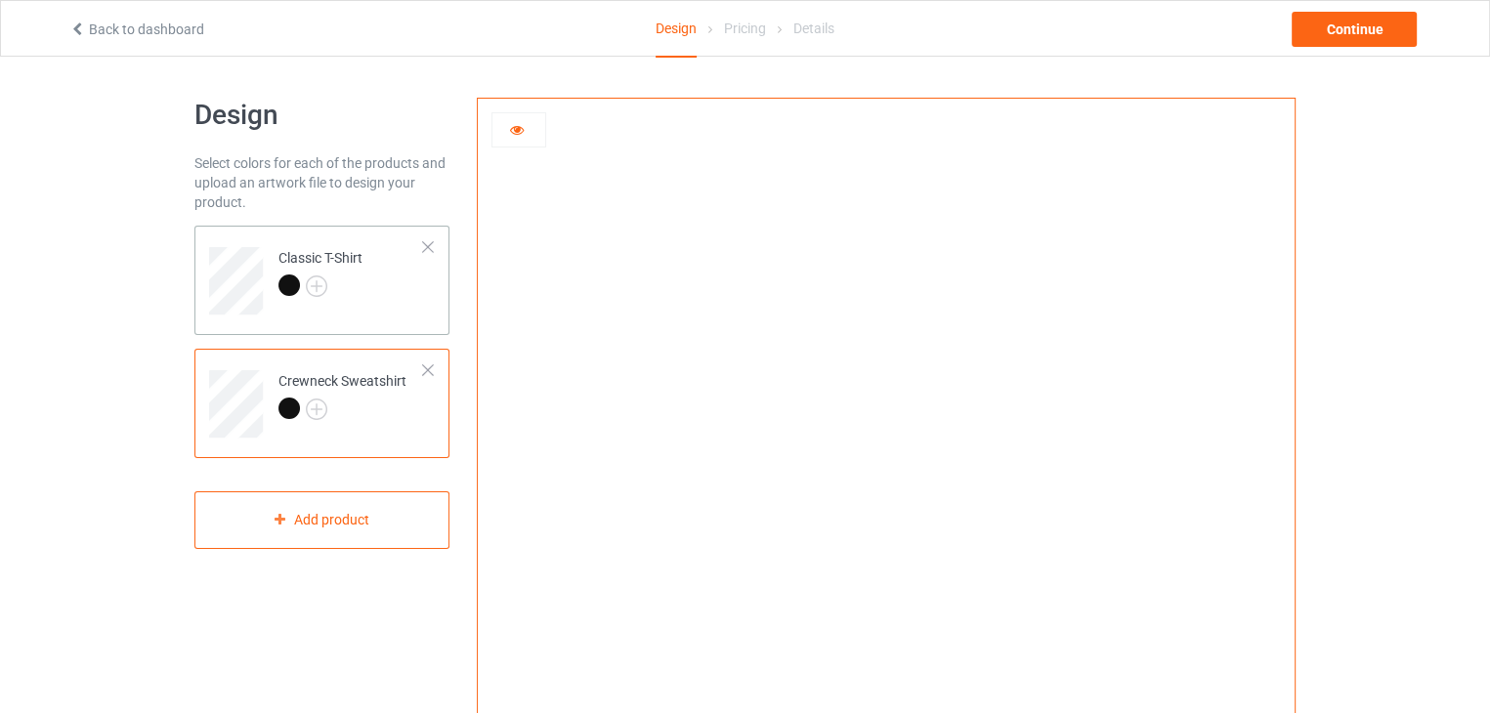
click at [394, 305] on td "Classic T-Shirt" at bounding box center [351, 273] width 167 height 81
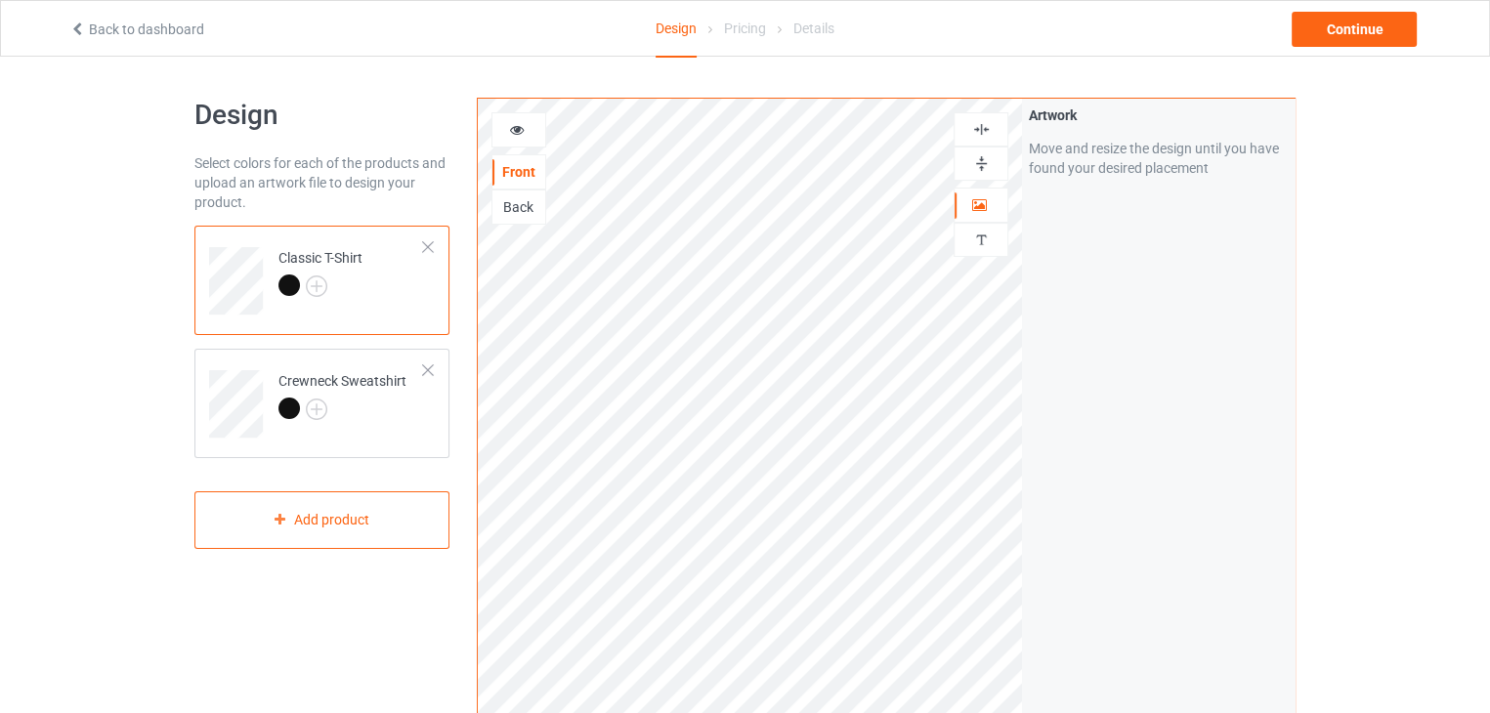
click at [981, 126] on img at bounding box center [981, 129] width 19 height 19
click at [1370, 32] on div "Continue" at bounding box center [1353, 29] width 125 height 35
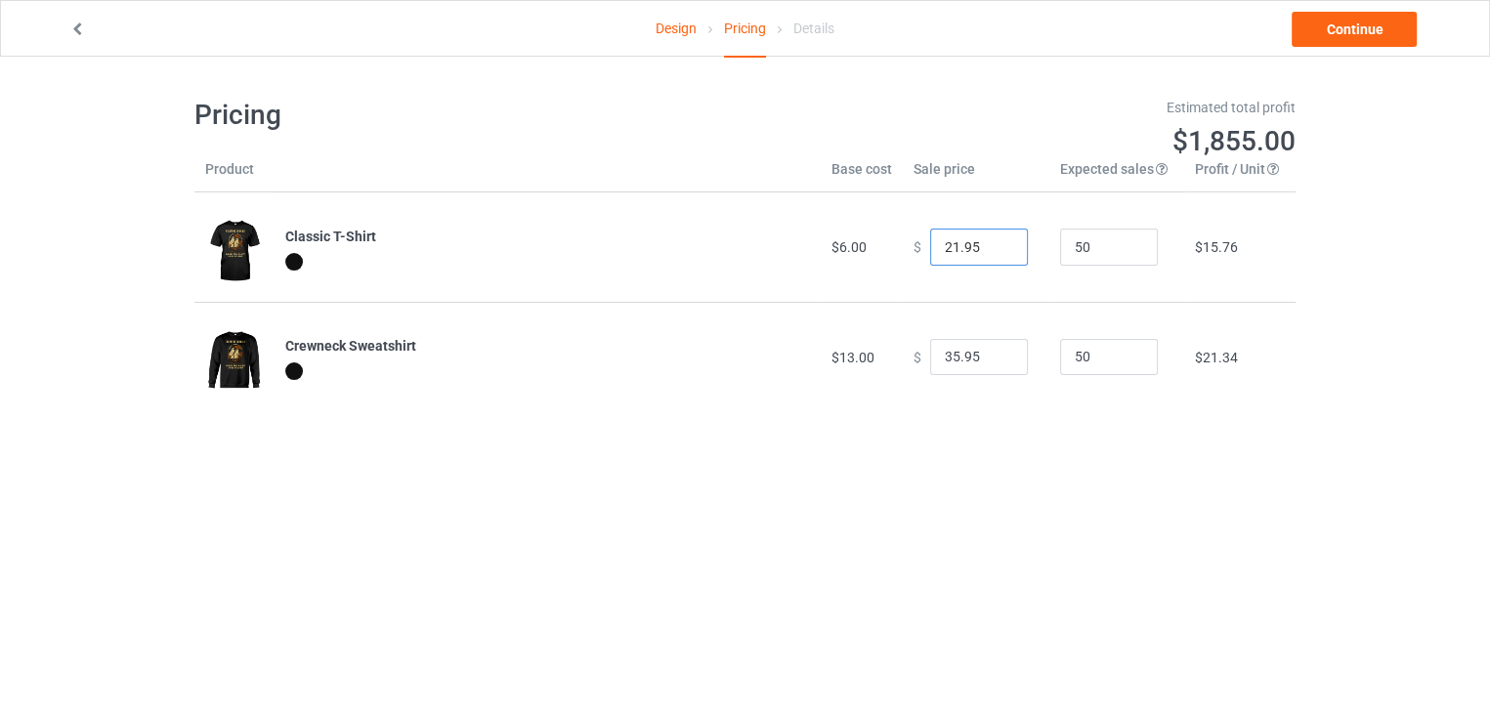
click at [995, 253] on input "21.95" at bounding box center [979, 247] width 98 height 37
click at [995, 253] on input "20.95" at bounding box center [979, 247] width 98 height 37
click at [995, 253] on input "19.95" at bounding box center [979, 247] width 98 height 37
click at [995, 253] on input "18.95" at bounding box center [979, 247] width 98 height 37
click at [995, 253] on input "17.95" at bounding box center [979, 247] width 98 height 37
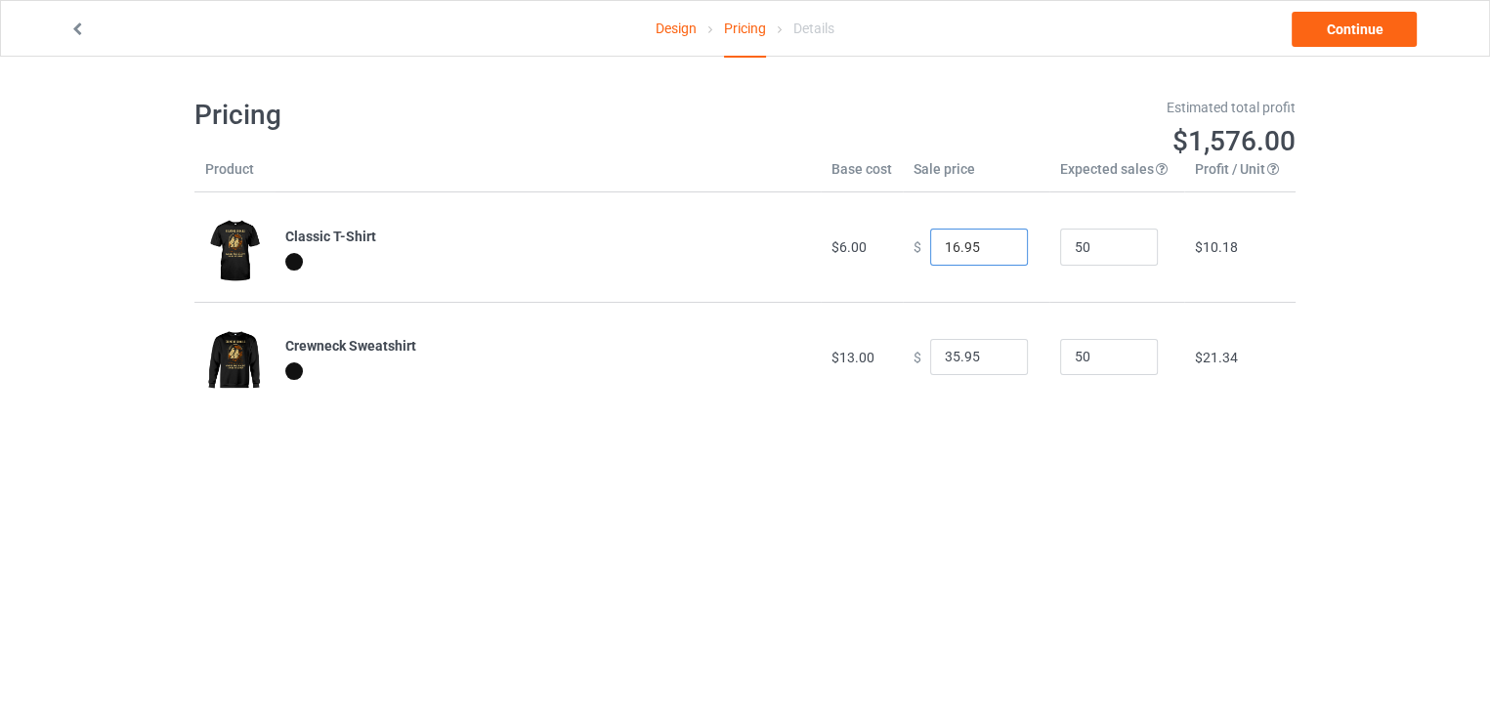
type input "16.95"
click at [995, 253] on input "16.95" at bounding box center [979, 247] width 98 height 37
click at [991, 364] on input "35.95" at bounding box center [979, 357] width 98 height 37
click at [994, 362] on input "34.95" at bounding box center [979, 357] width 98 height 37
click at [994, 362] on input "33.95" at bounding box center [979, 357] width 98 height 37
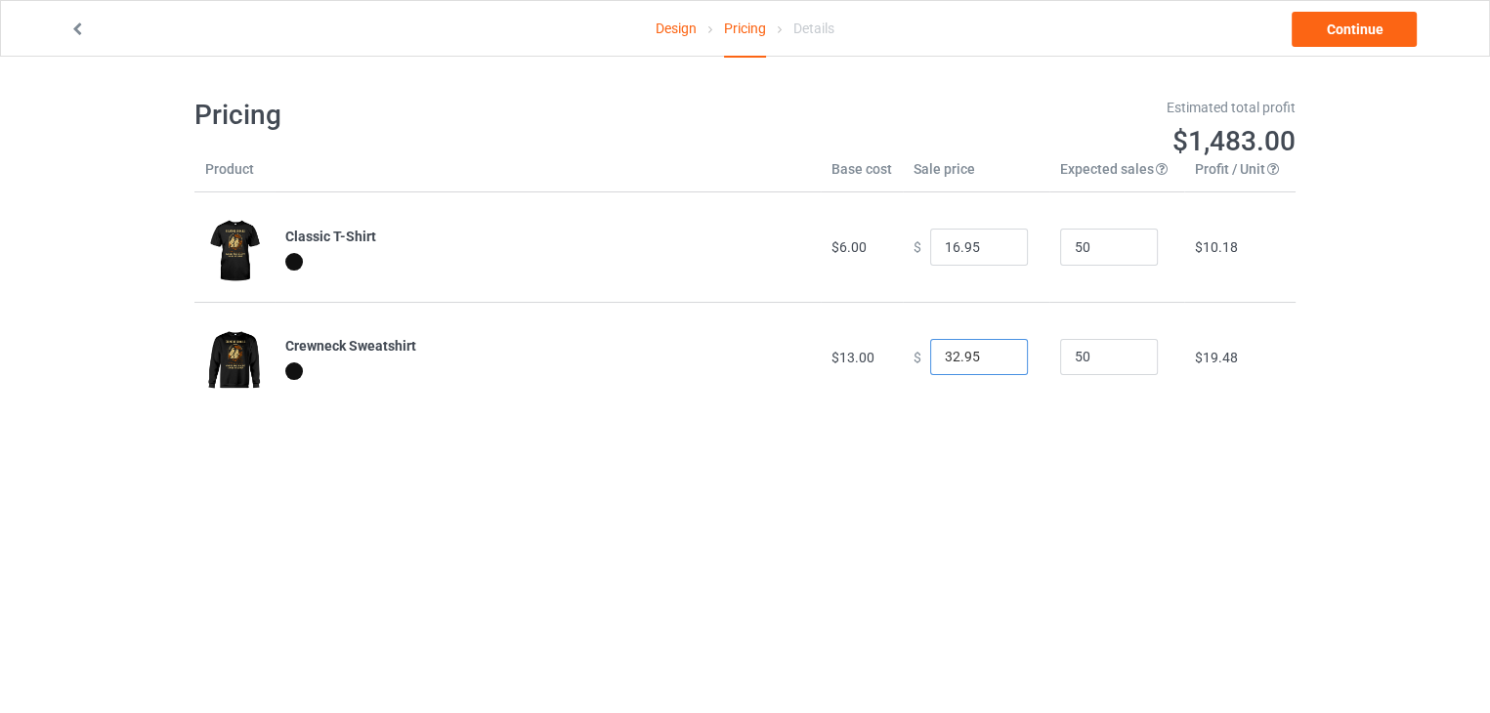
click at [994, 362] on input "32.95" at bounding box center [979, 357] width 98 height 37
click at [994, 362] on input "31.95" at bounding box center [979, 357] width 98 height 37
click at [994, 362] on input "30.95" at bounding box center [979, 357] width 98 height 37
click at [994, 362] on input "29.95" at bounding box center [979, 357] width 98 height 37
click at [994, 362] on input "28.95" at bounding box center [979, 357] width 98 height 37
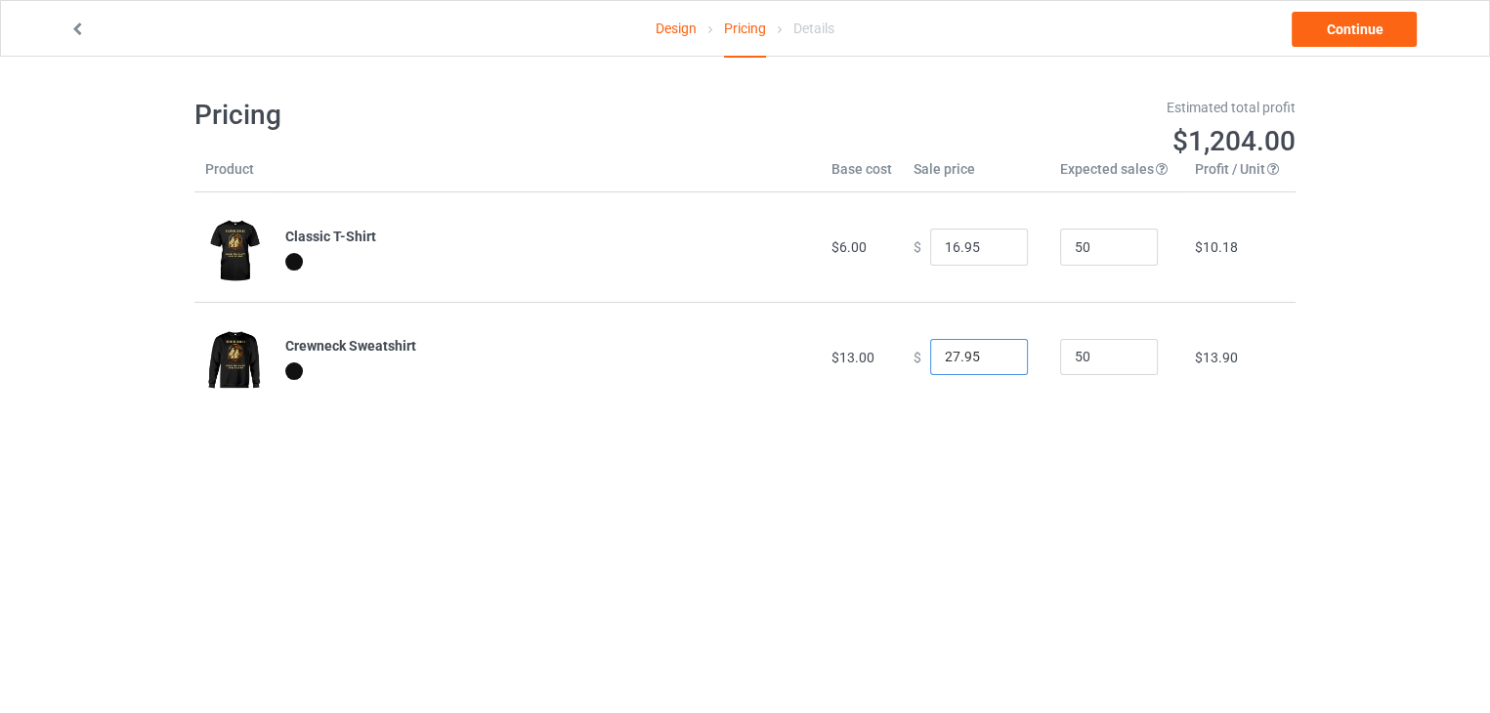
click at [994, 362] on input "27.95" at bounding box center [979, 357] width 98 height 37
click at [994, 362] on input "26.95" at bounding box center [979, 357] width 98 height 37
click at [994, 362] on input "25.95" at bounding box center [979, 357] width 98 height 37
click at [994, 362] on input "24.95" at bounding box center [979, 357] width 98 height 37
type input "23.95"
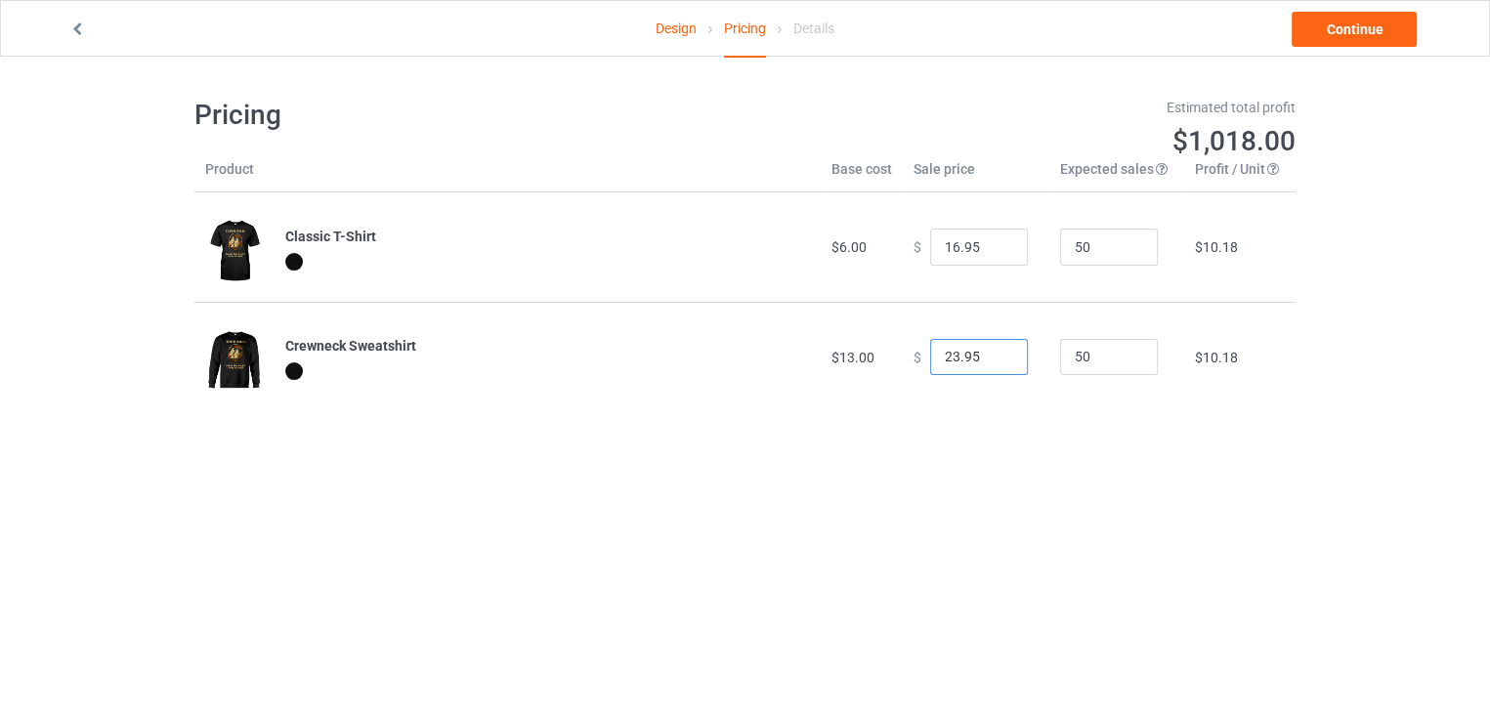
click at [994, 362] on input "23.95" at bounding box center [979, 357] width 98 height 37
click at [1340, 36] on link "Continue" at bounding box center [1353, 29] width 125 height 35
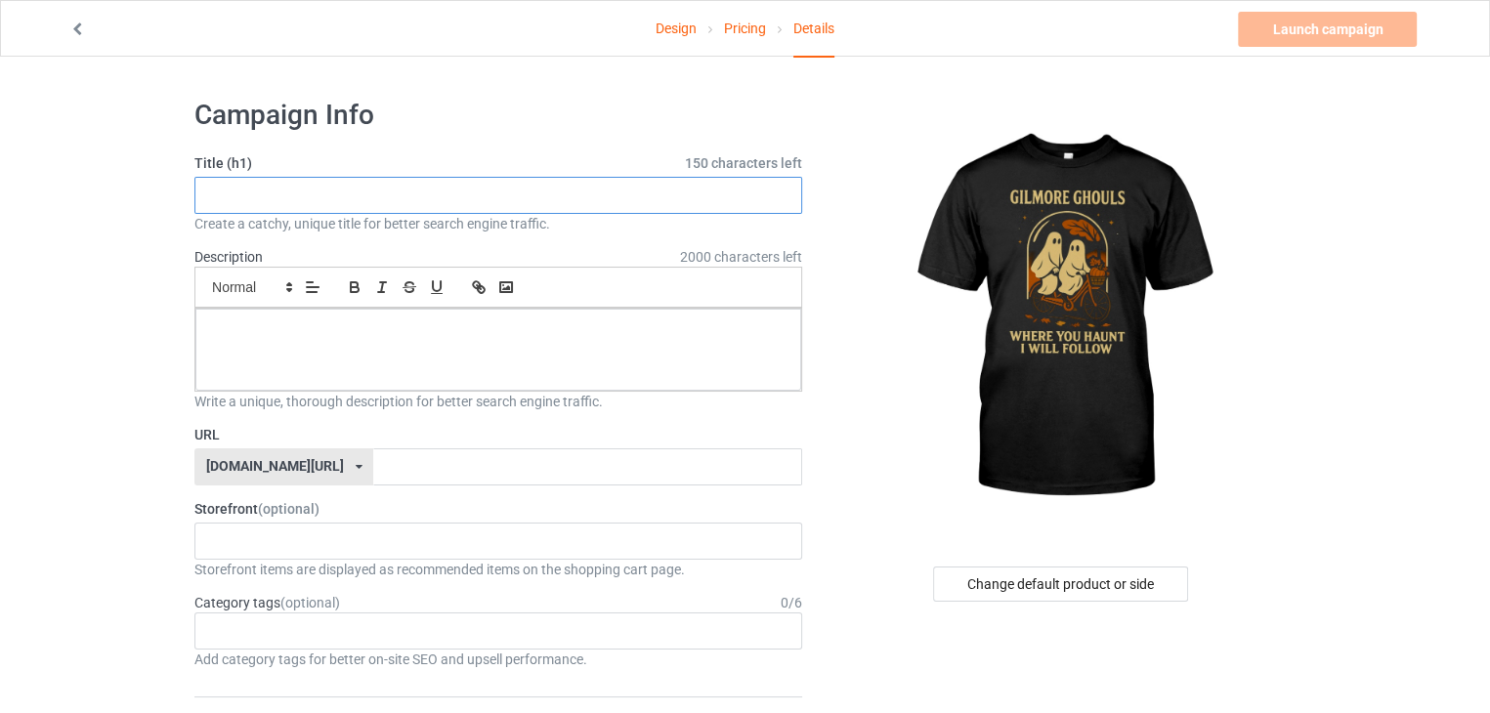
click at [438, 191] on input "text" at bounding box center [498, 195] width 608 height 37
paste input "Gilmore Ghouls Halloween T-Shirt – Where You Haunt I Will Follow"
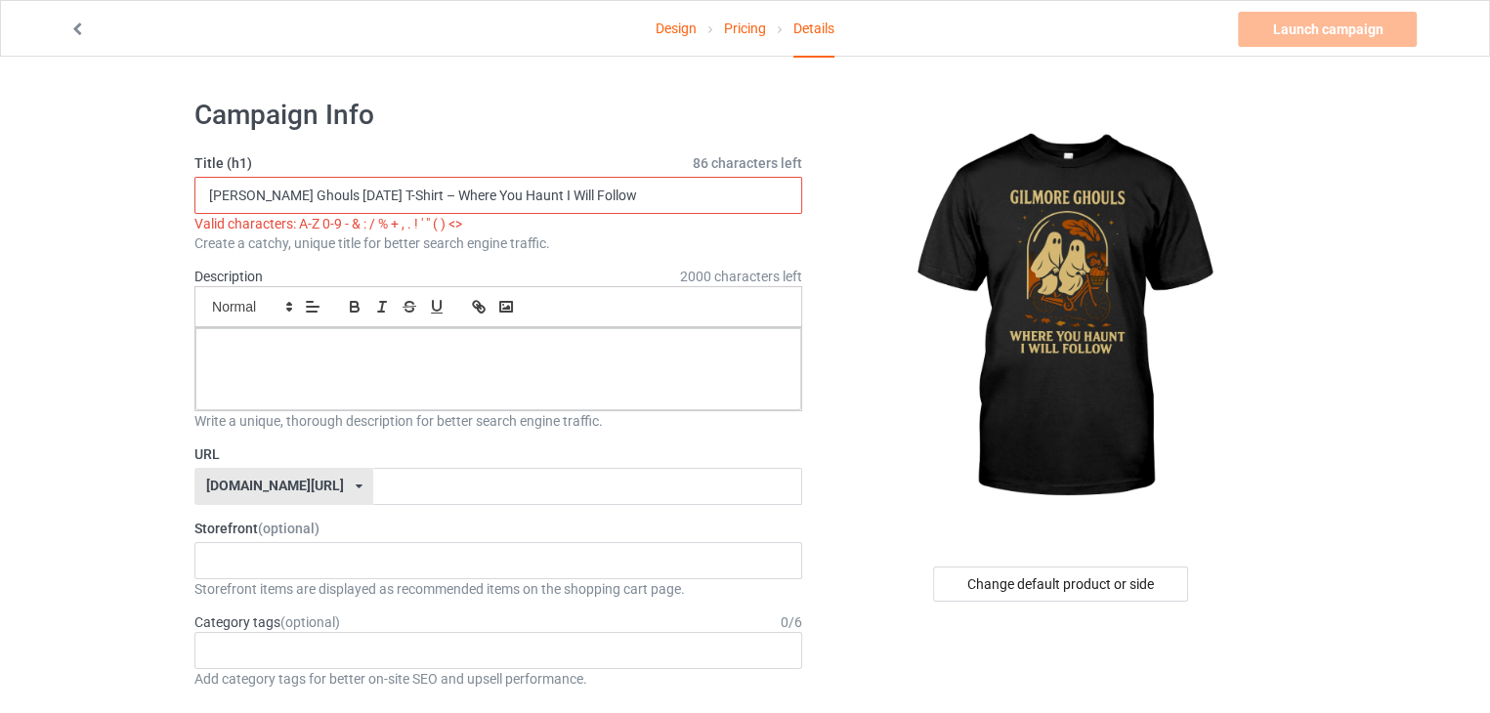
click at [425, 192] on input "Gilmore Ghouls Halloween T-Shirt – Where You Haunt I Will Follow" at bounding box center [498, 195] width 608 height 37
click at [421, 193] on input "Gilmore Ghouls Halloween T-Shirt – Where You Haunt I Will Follow" at bounding box center [498, 195] width 608 height 37
drag, startPoint x: 421, startPoint y: 193, endPoint x: 375, endPoint y: 184, distance: 46.9
click at [375, 184] on input "Gilmore Ghouls Halloween T-Shirt – Where You Haunt I Will Follow" at bounding box center [498, 195] width 608 height 37
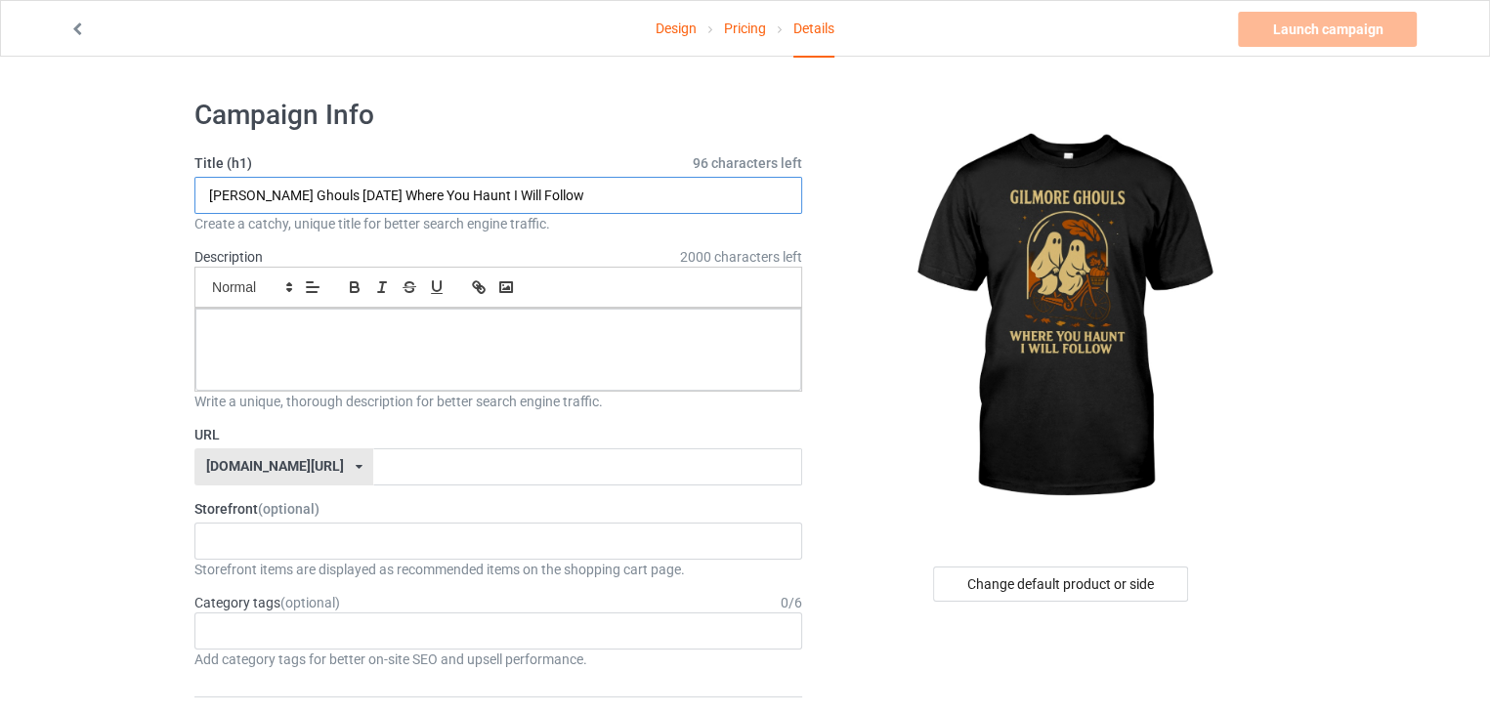
type input "Gilmore Ghouls Halloween Where You Haunt I Will Follow"
click at [390, 350] on div at bounding box center [498, 350] width 606 height 82
click at [573, 357] on div at bounding box center [498, 350] width 606 height 82
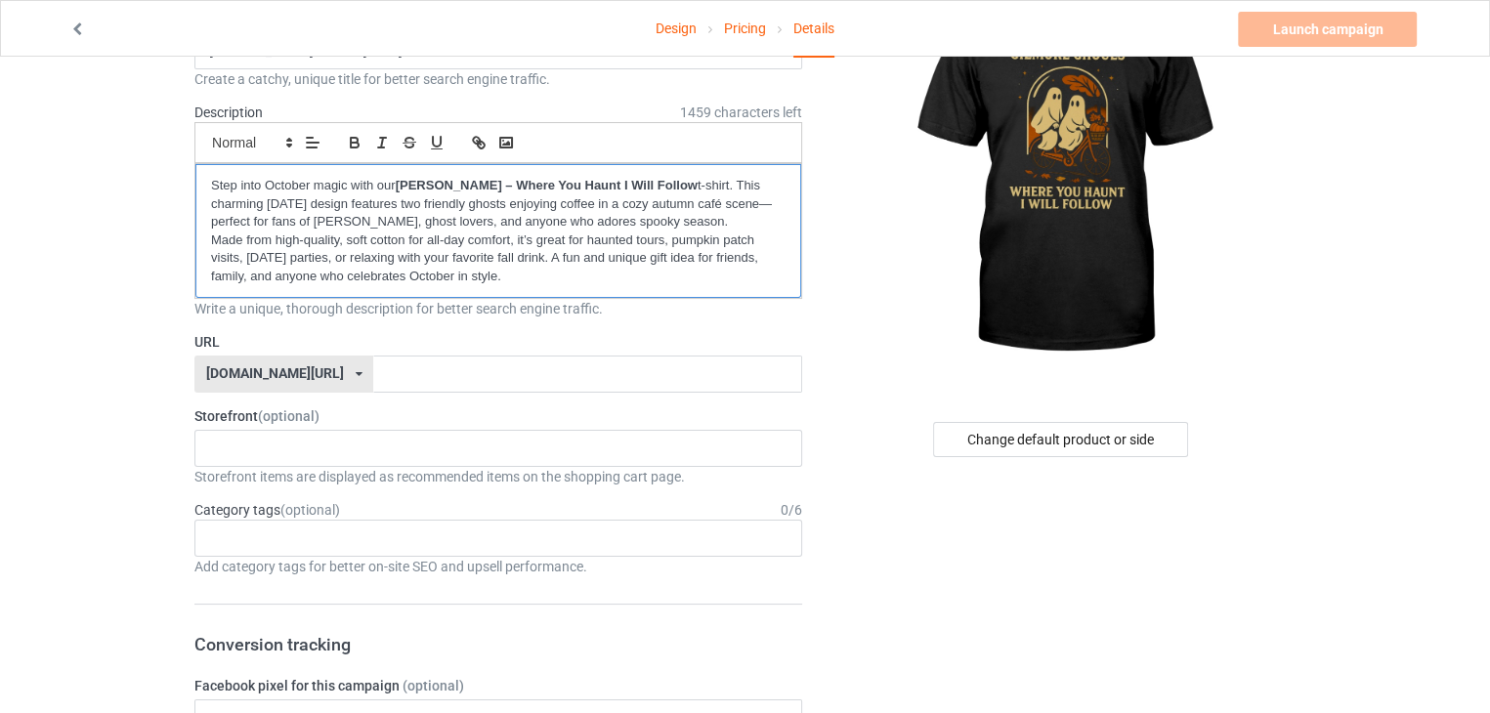
scroll to position [145, 0]
click at [475, 384] on input "text" at bounding box center [587, 374] width 428 height 37
paste input "gilmore-ghouls-halloween-"
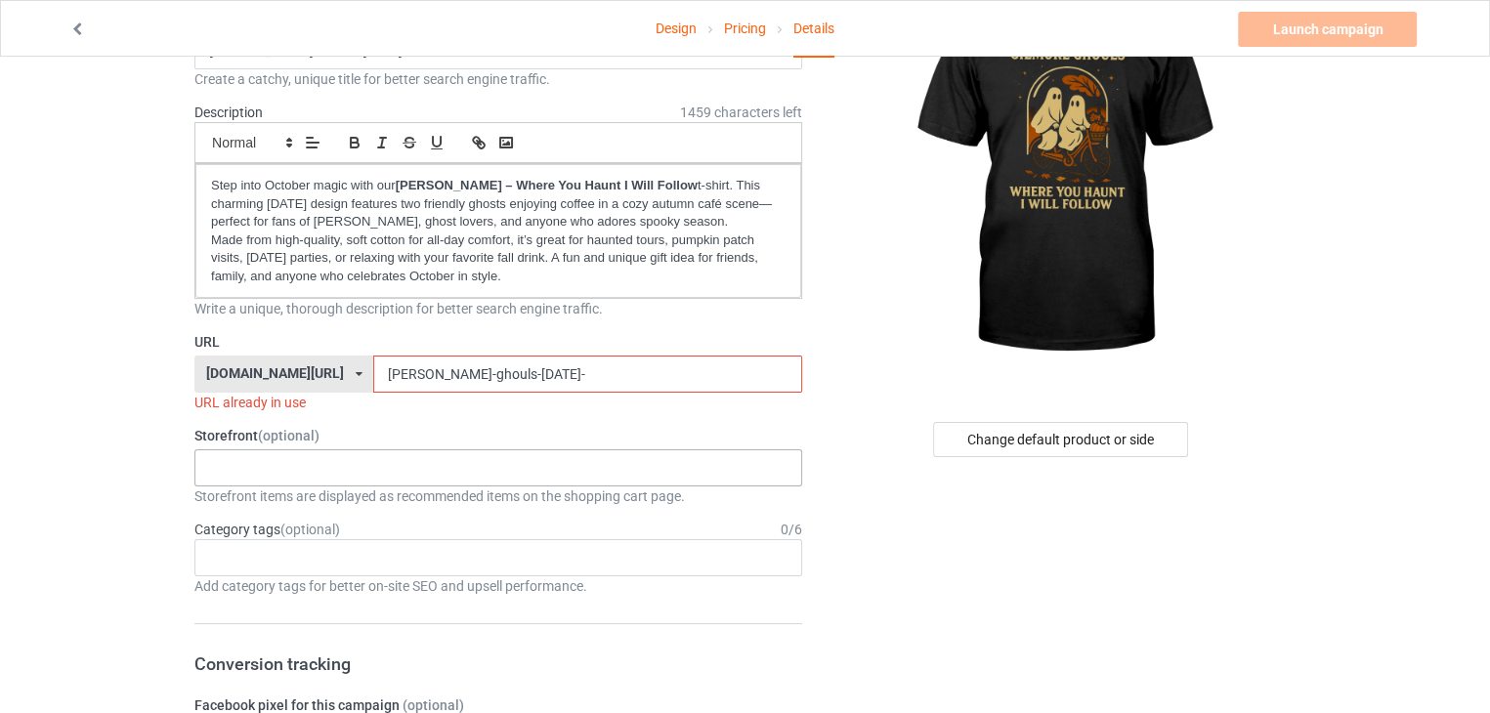
click at [428, 444] on div "Storefront (optional) halloweenhype385 684707eebaa9dc0035f9edac Storefront item…" at bounding box center [498, 466] width 608 height 80
click at [345, 458] on div "halloweenhype385 684707eebaa9dc0035f9edac" at bounding box center [498, 467] width 608 height 37
click at [305, 498] on div "halloweenhype385" at bounding box center [498, 503] width 606 height 36
click at [541, 375] on input "gilmore-ghouls-halloween-" at bounding box center [587, 374] width 428 height 37
click at [425, 367] on input "gilmore-ghouls-halloween" at bounding box center [587, 374] width 428 height 37
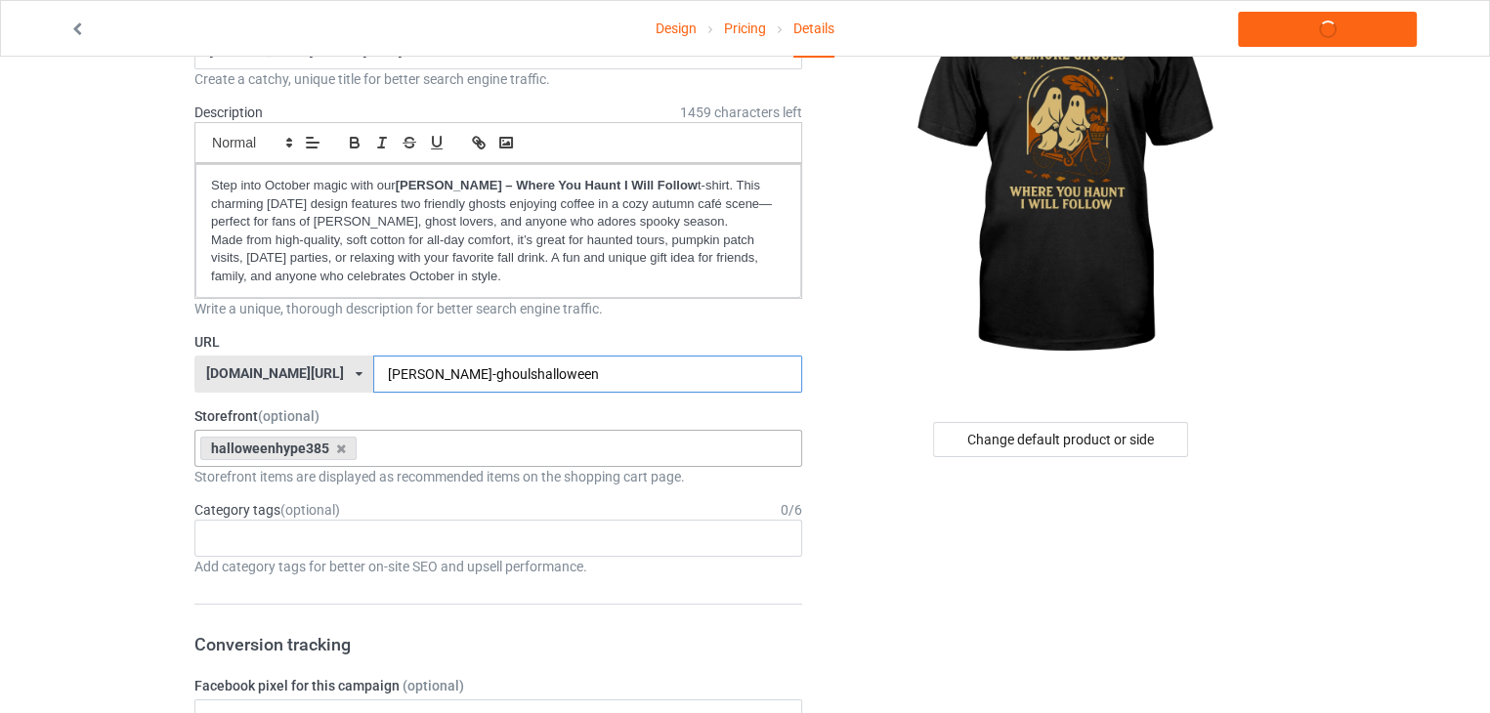
click at [502, 372] on input "gilmore-ghoulshalloween" at bounding box center [587, 374] width 428 height 37
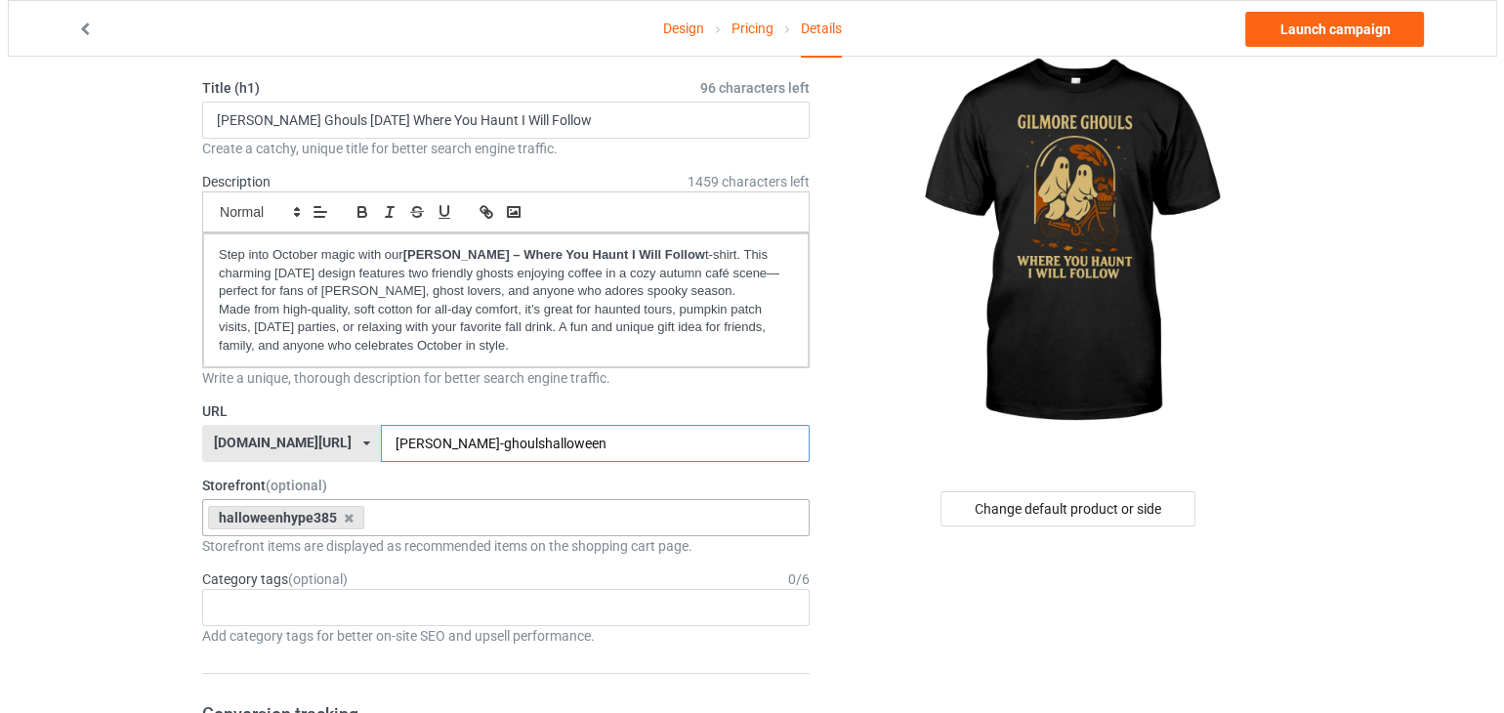
scroll to position [0, 0]
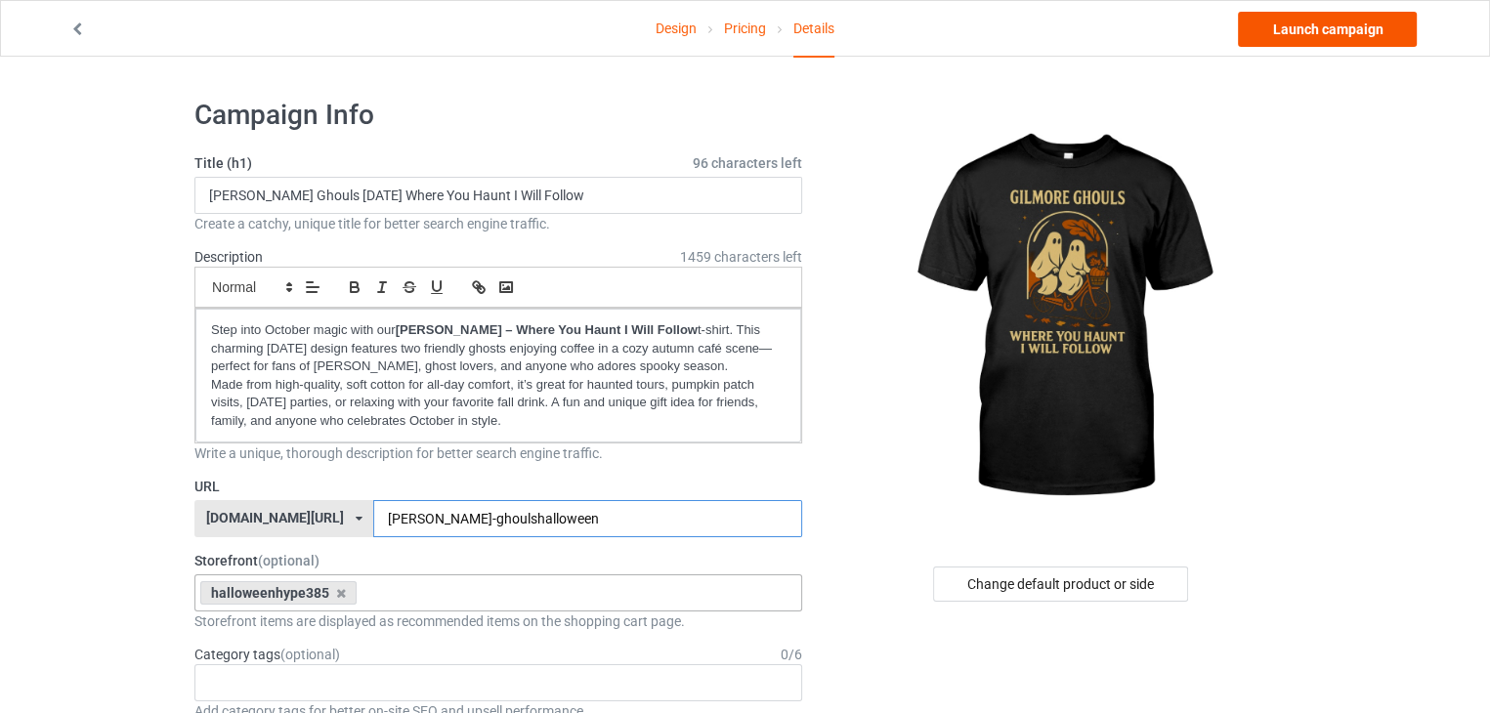
type input "gilmore-ghoulshalloween"
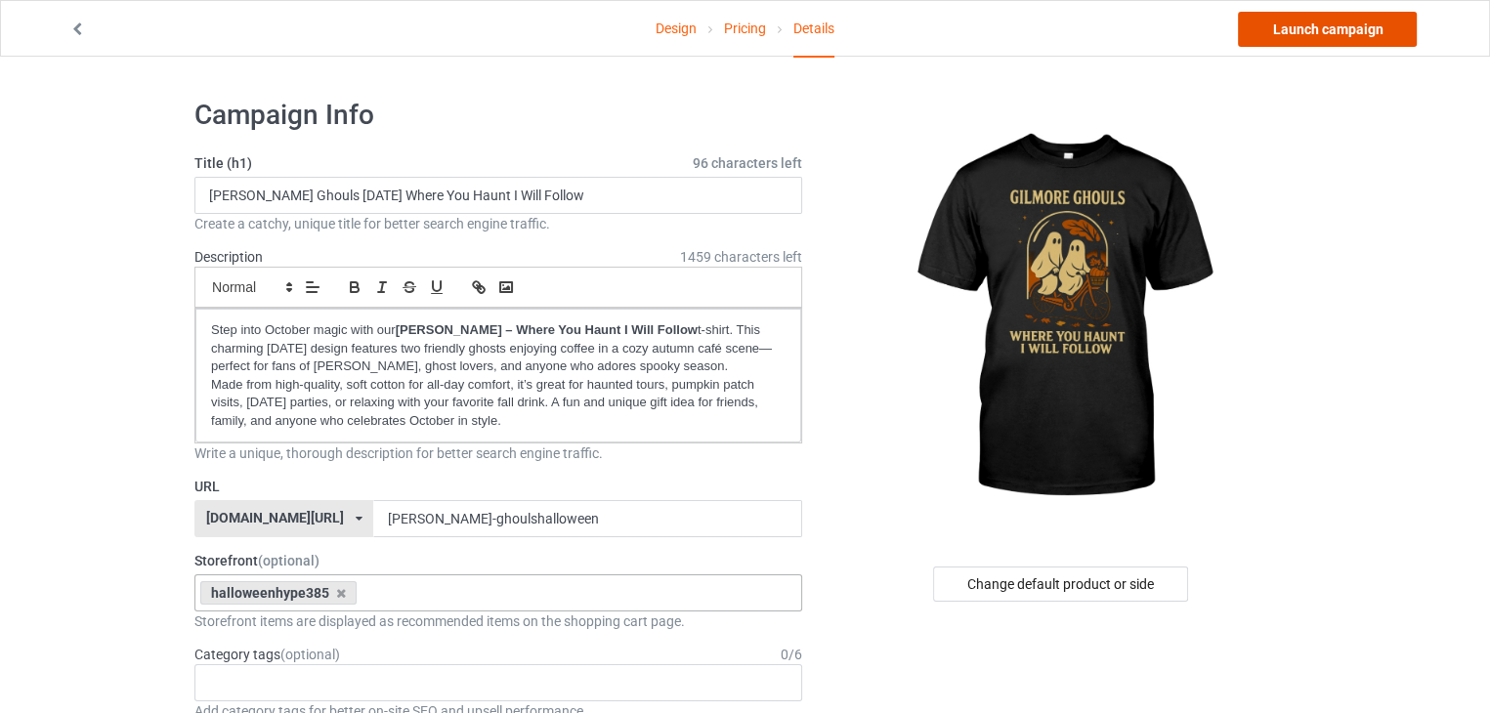
click at [1296, 32] on link "Launch campaign" at bounding box center [1327, 29] width 179 height 35
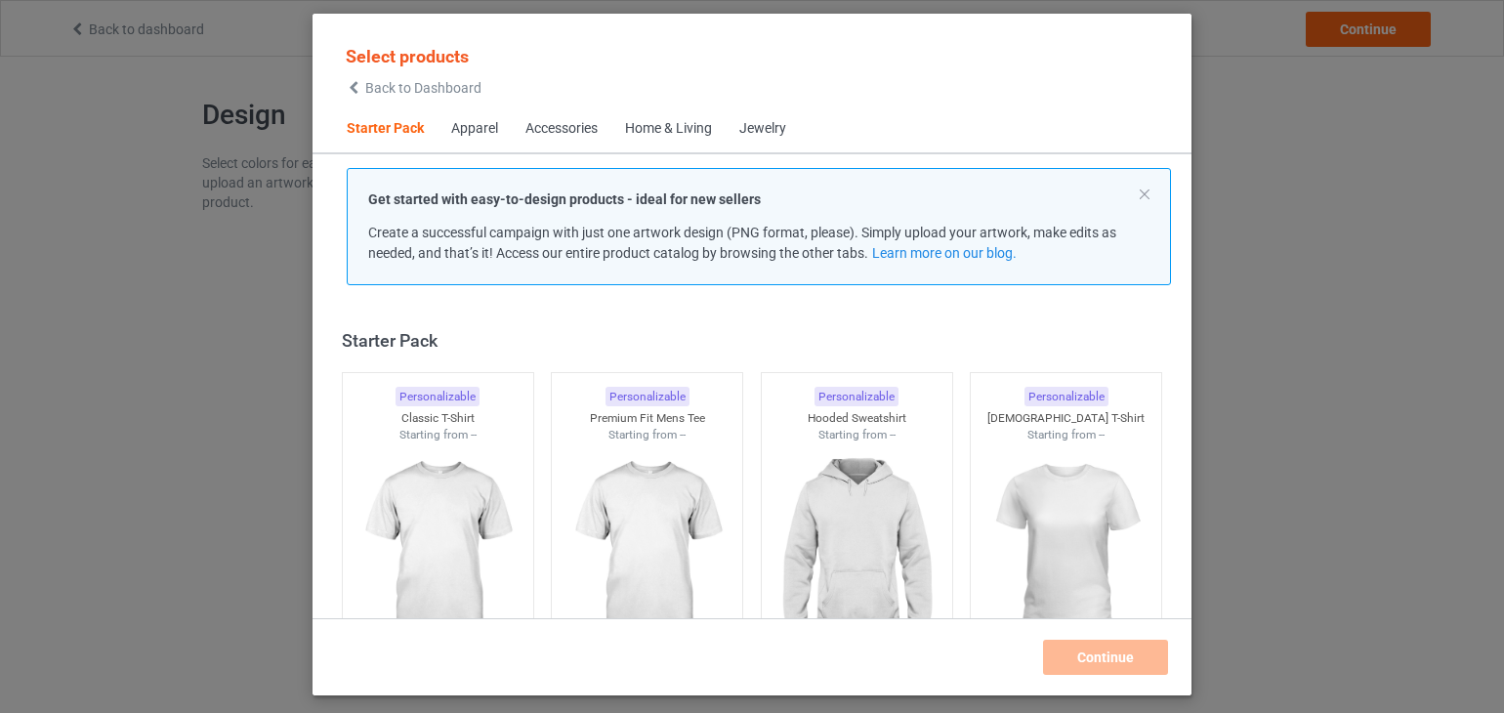
scroll to position [25, 0]
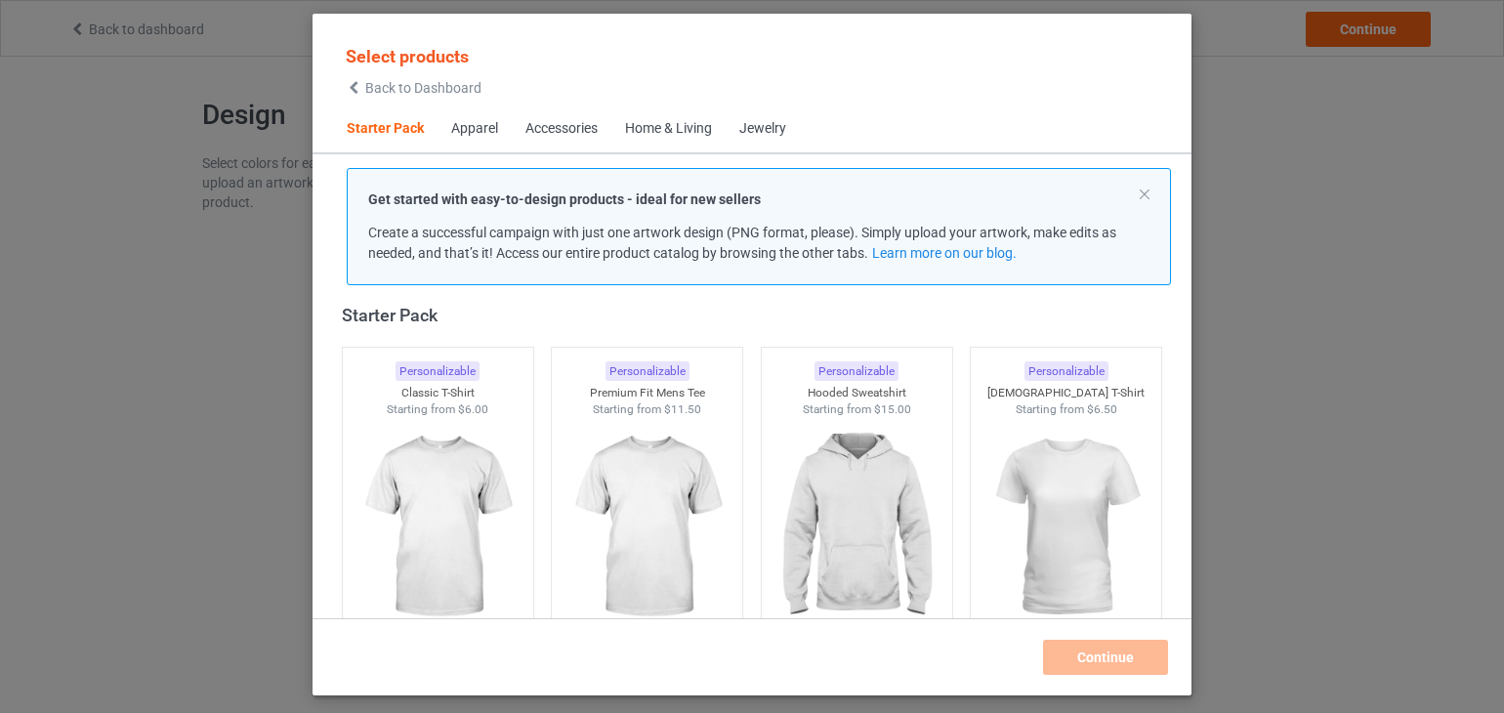
click at [356, 88] on icon at bounding box center [354, 88] width 17 height 14
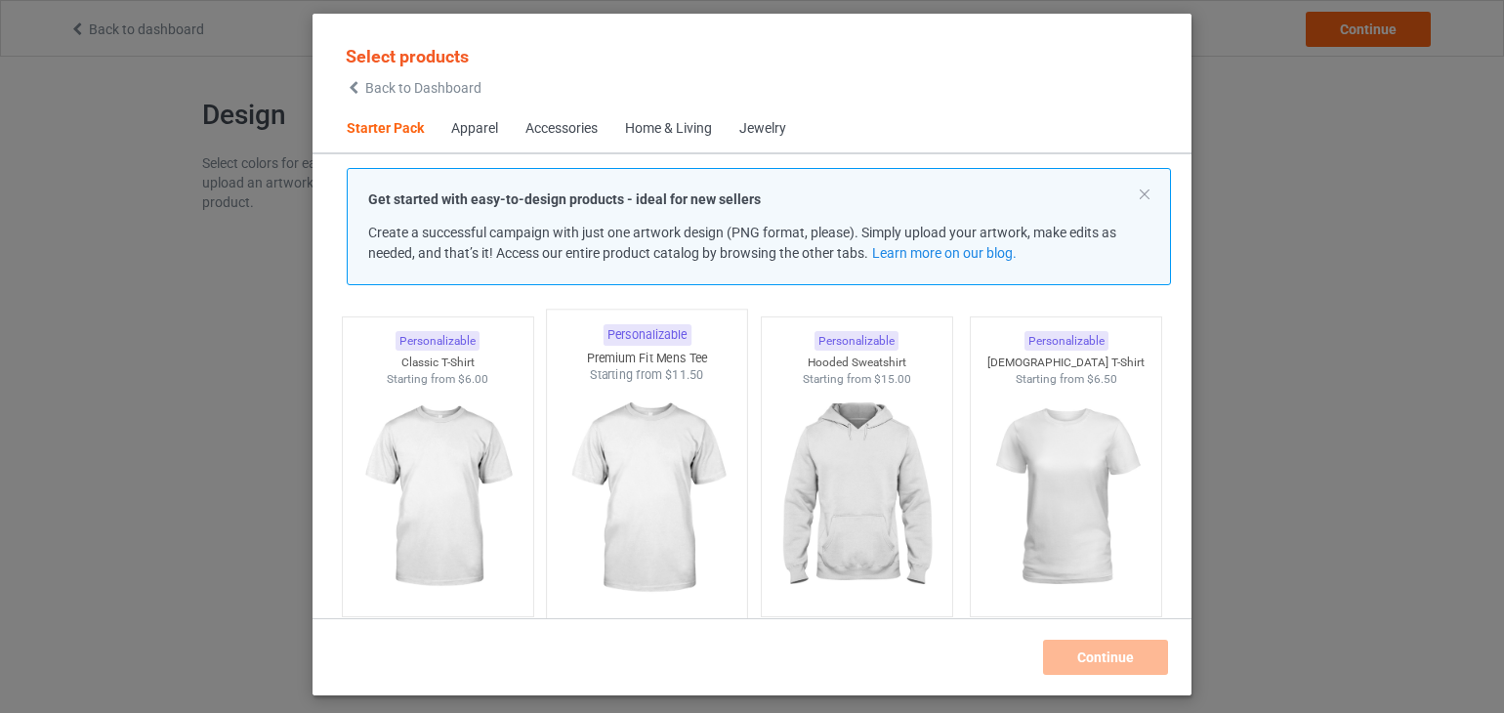
scroll to position [50, 0]
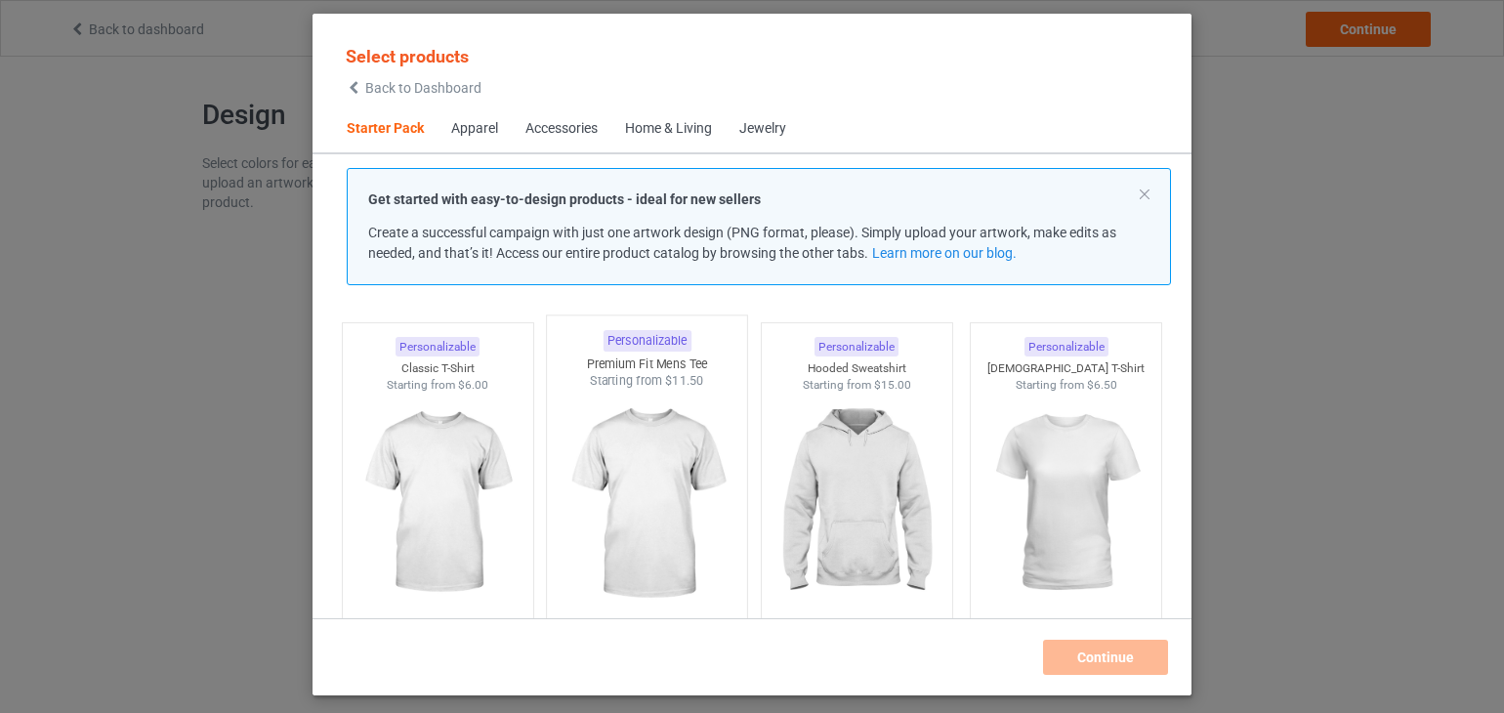
click at [647, 442] on img at bounding box center [648, 505] width 184 height 230
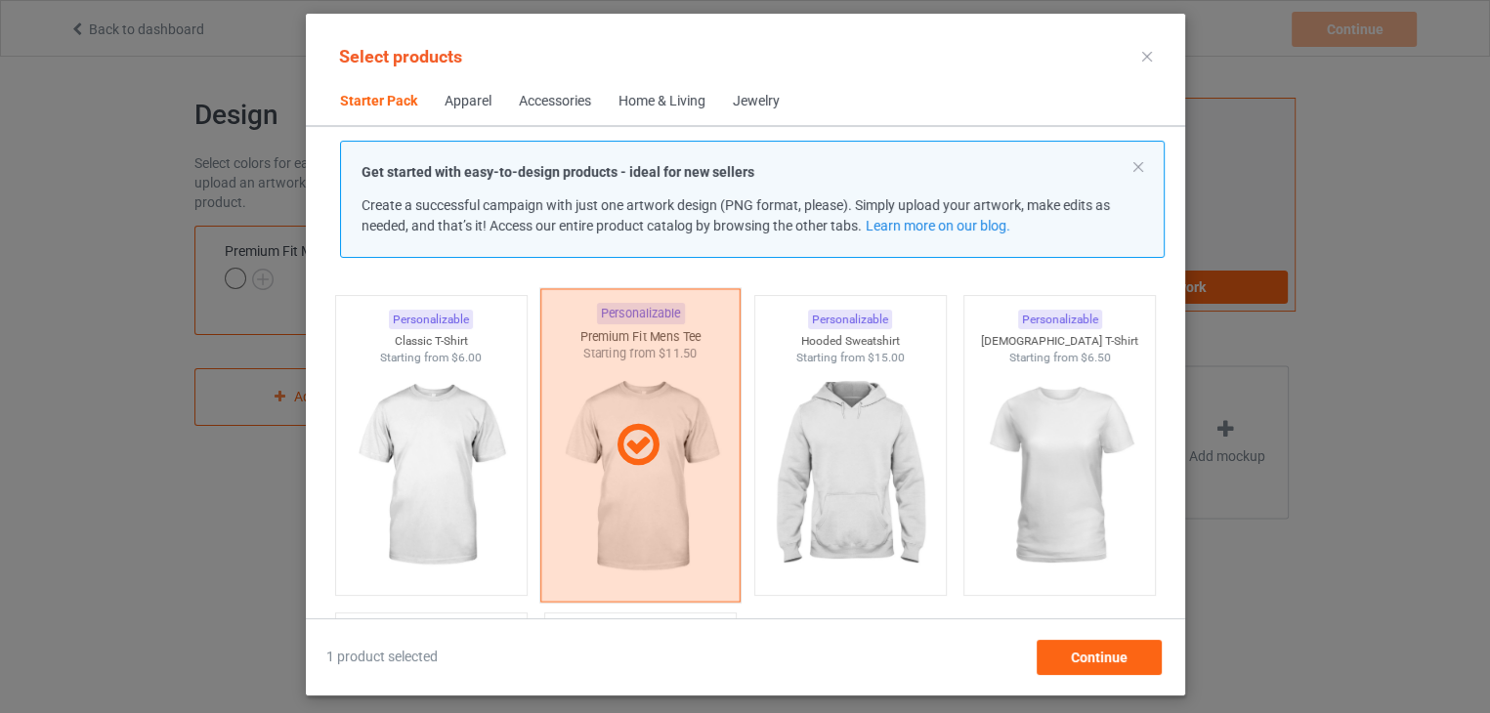
click at [647, 442] on icon at bounding box center [639, 445] width 58 height 49
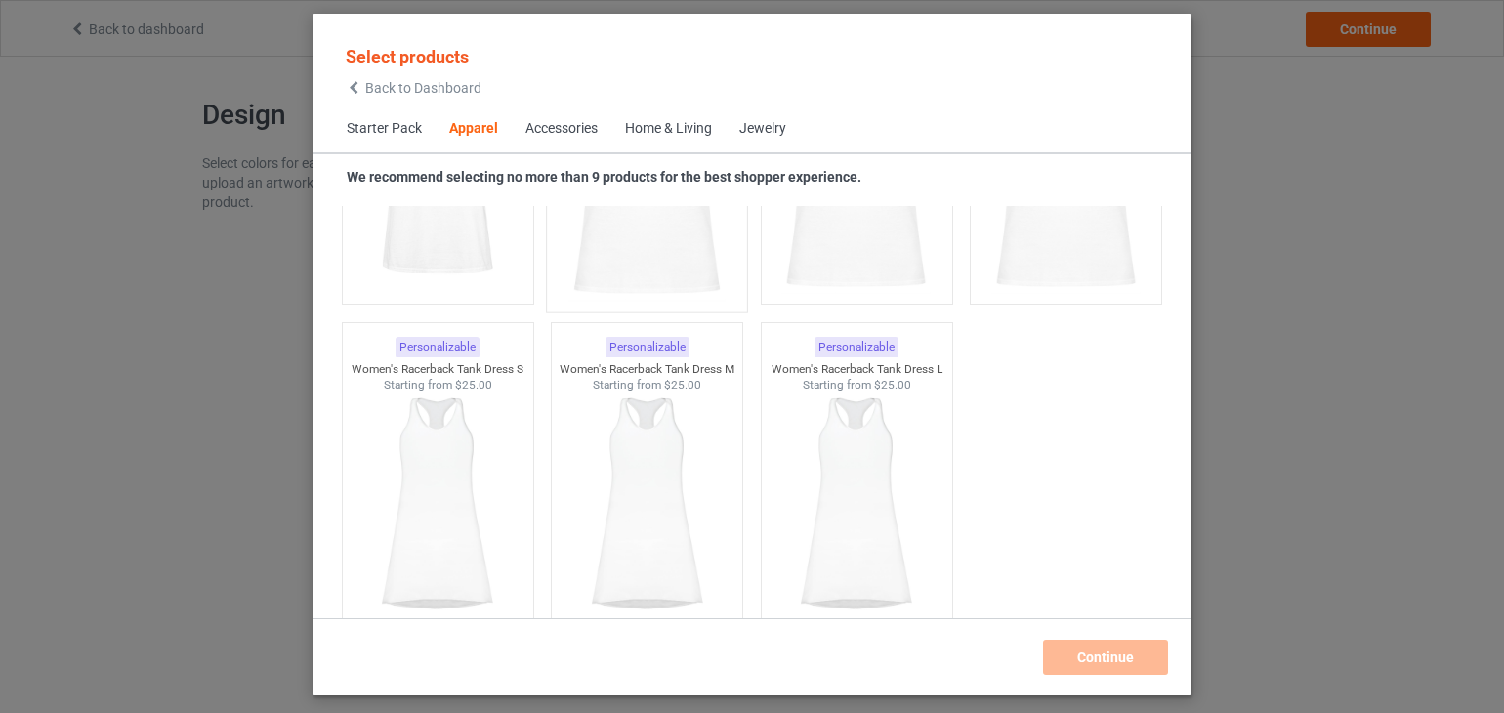
scroll to position [3957, 0]
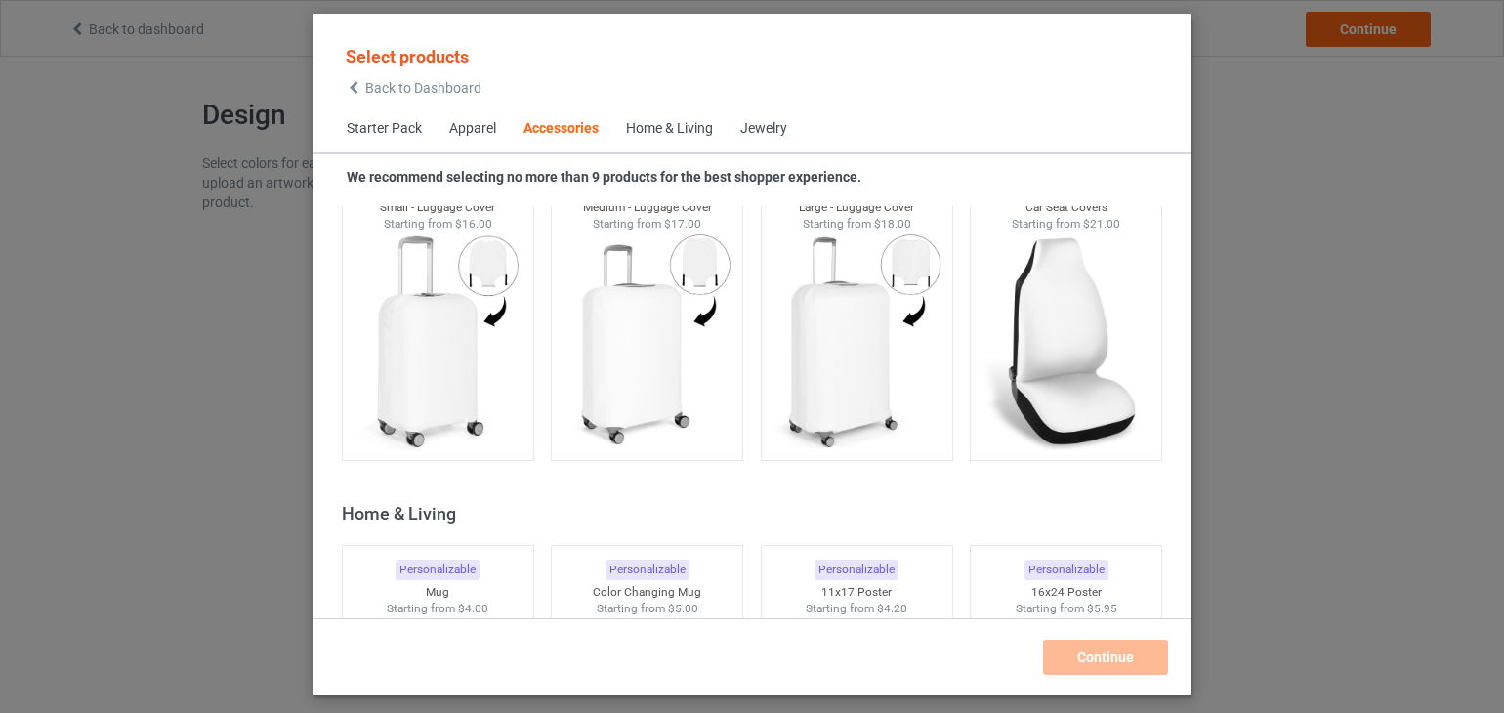
scroll to position [8548, 0]
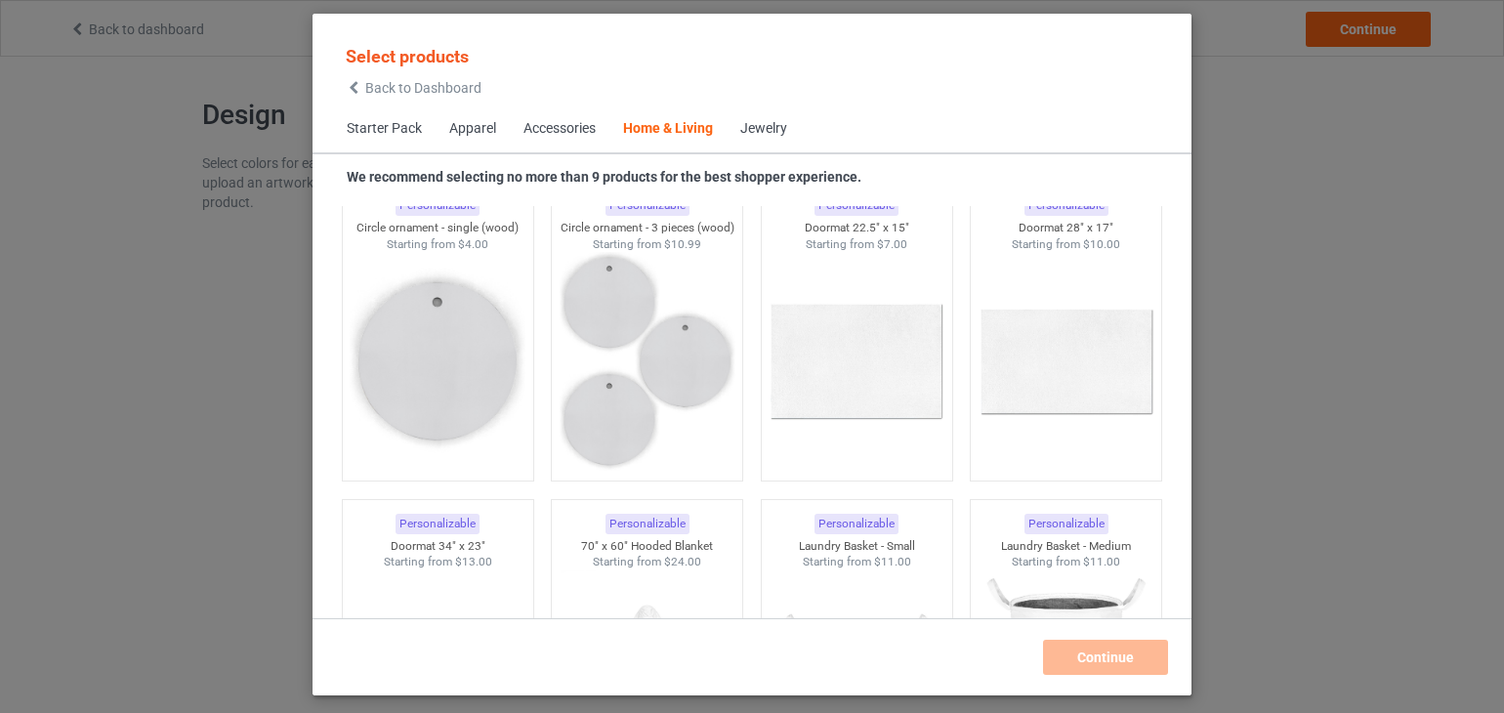
scroll to position [15582, 0]
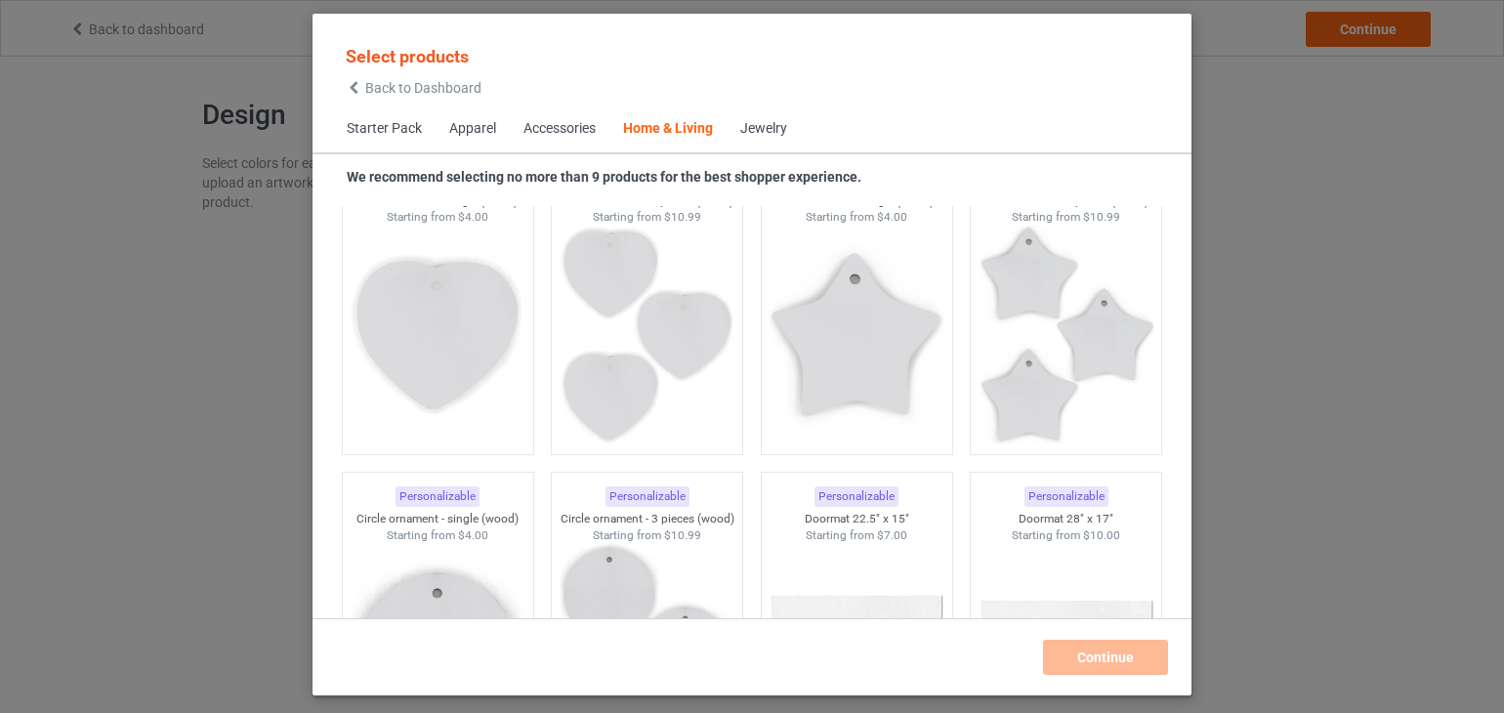
click at [776, 123] on div "Jewelry" at bounding box center [763, 129] width 47 height 20
click at [777, 134] on div "Jewelry" at bounding box center [763, 129] width 47 height 20
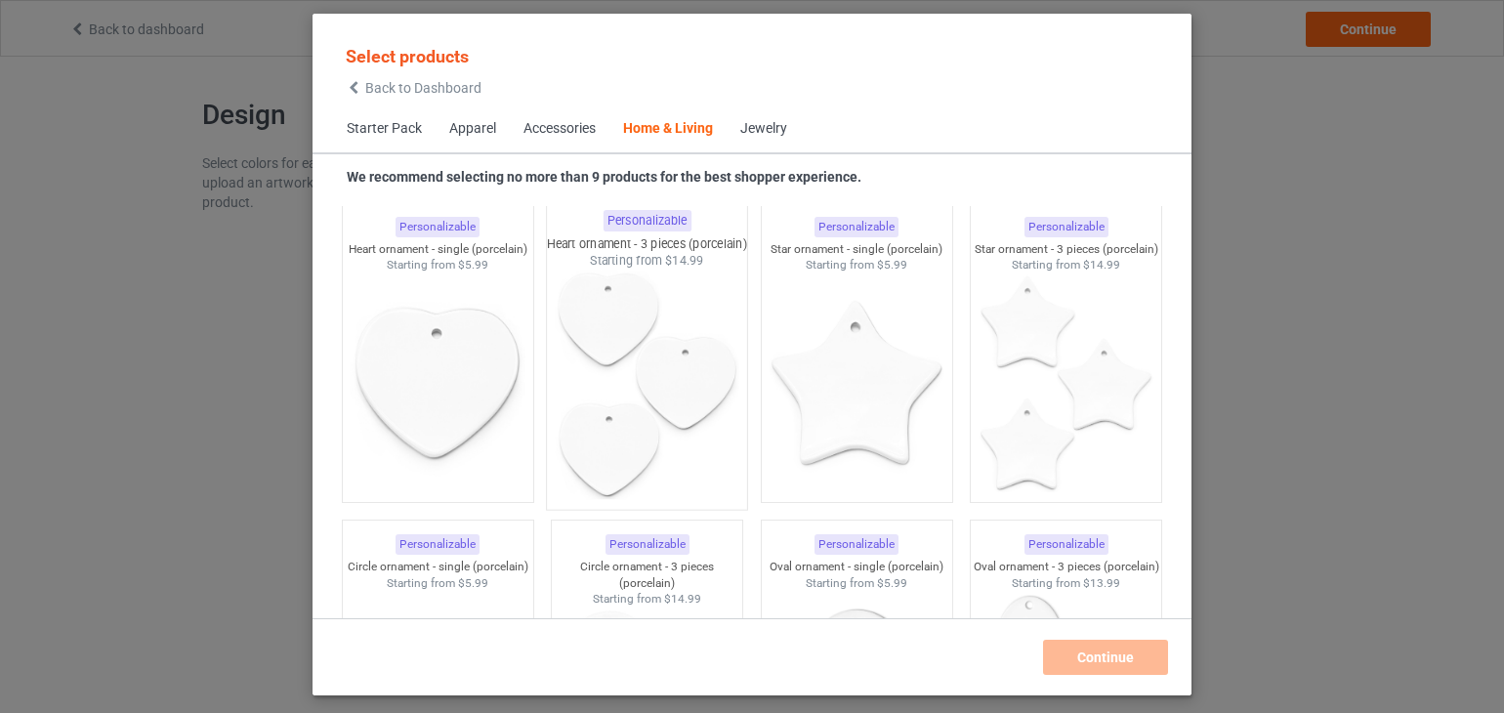
scroll to position [14117, 0]
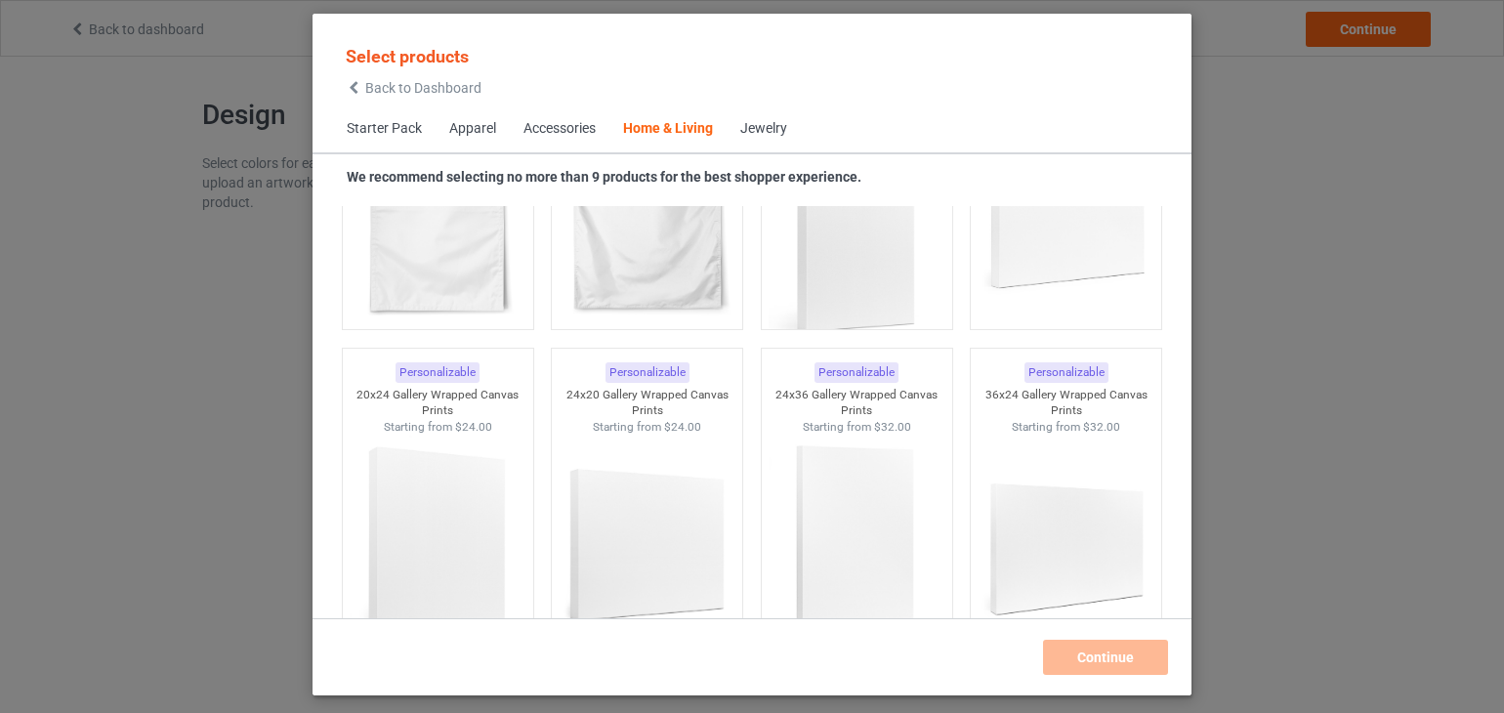
click at [484, 134] on div "Apparel" at bounding box center [472, 129] width 47 height 20
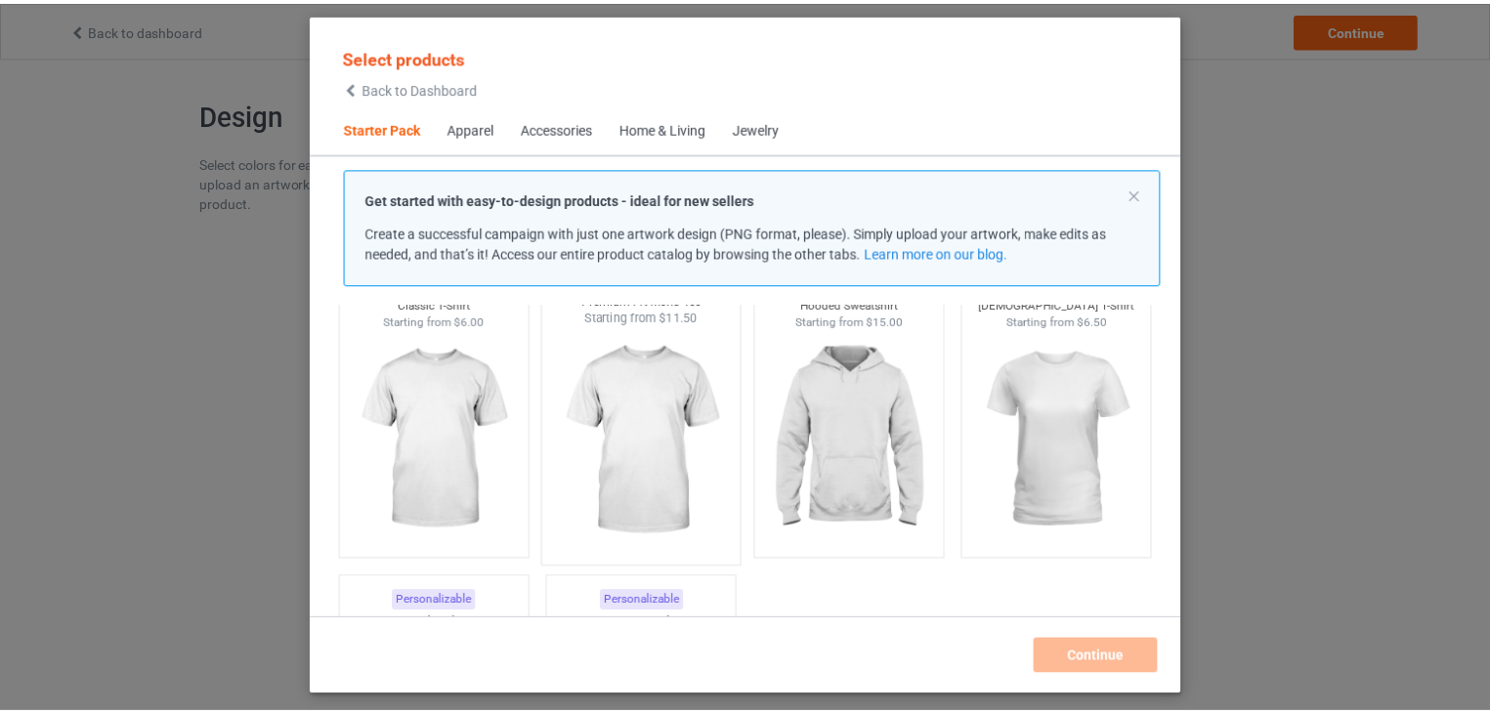
scroll to position [121, 0]
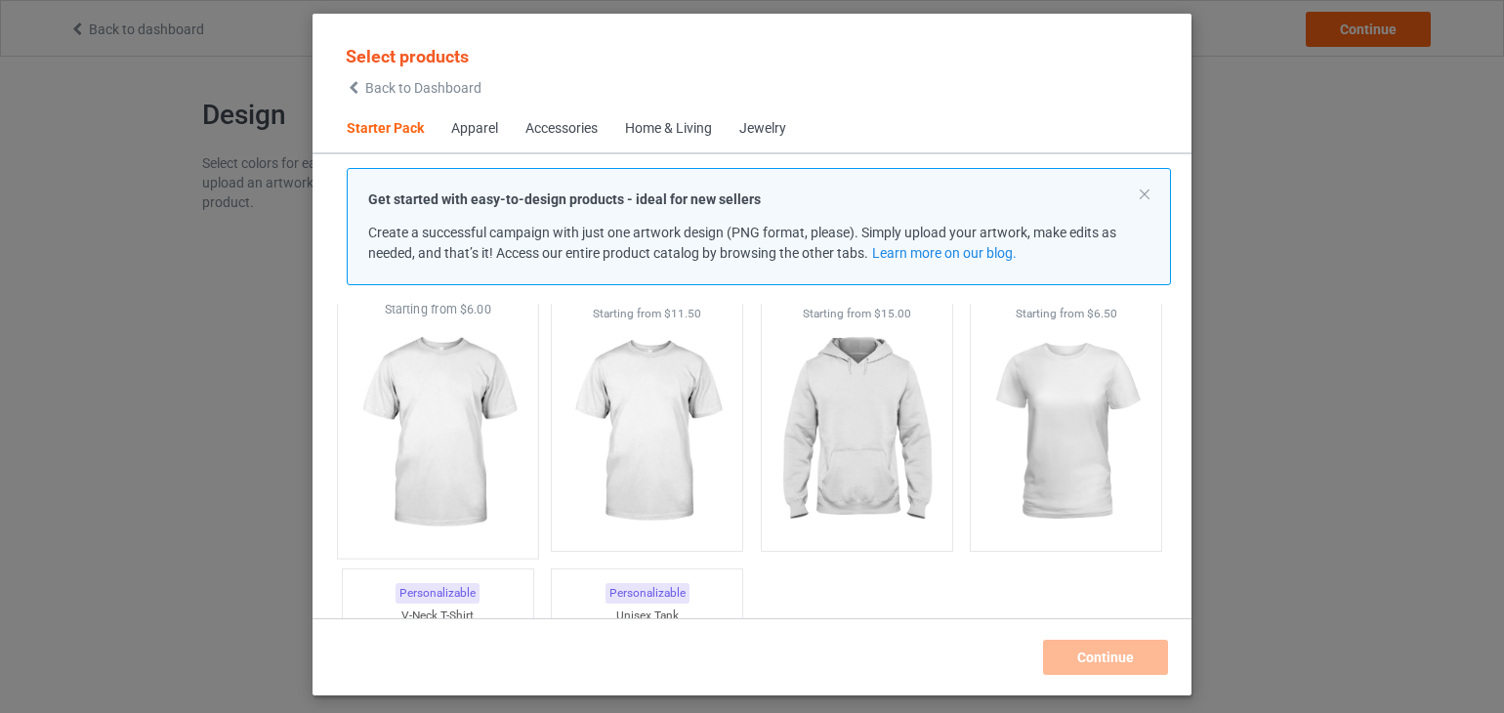
click at [453, 400] on img at bounding box center [438, 433] width 184 height 230
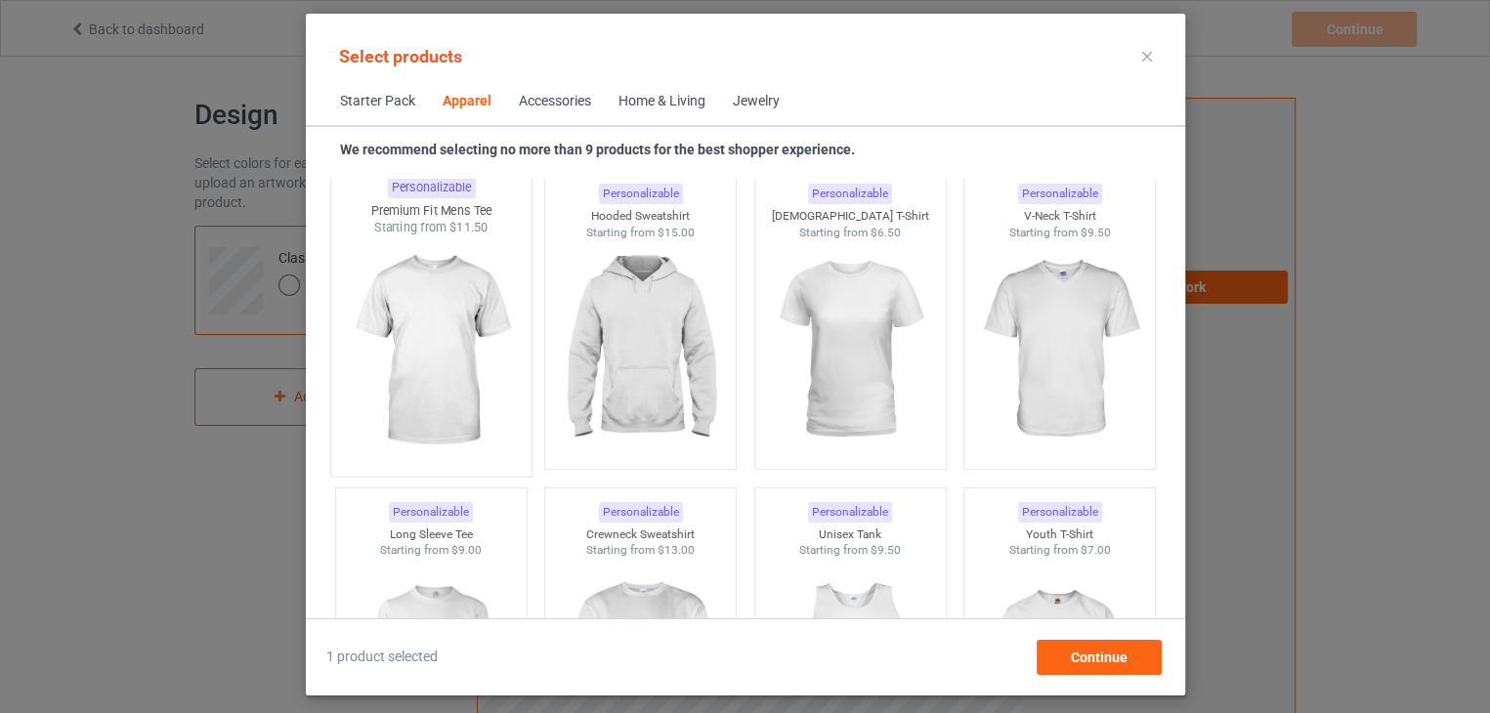
scroll to position [1293, 0]
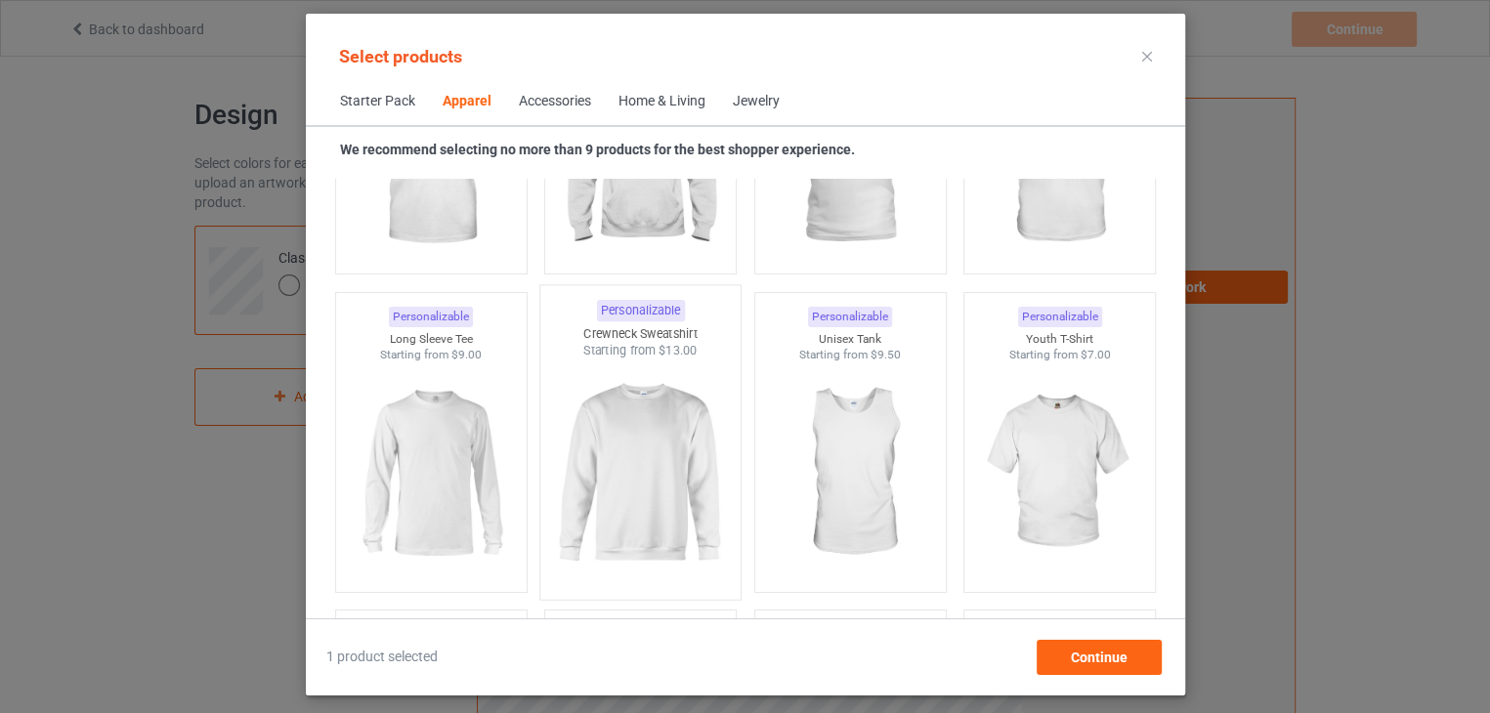
click at [612, 461] on img at bounding box center [640, 474] width 184 height 230
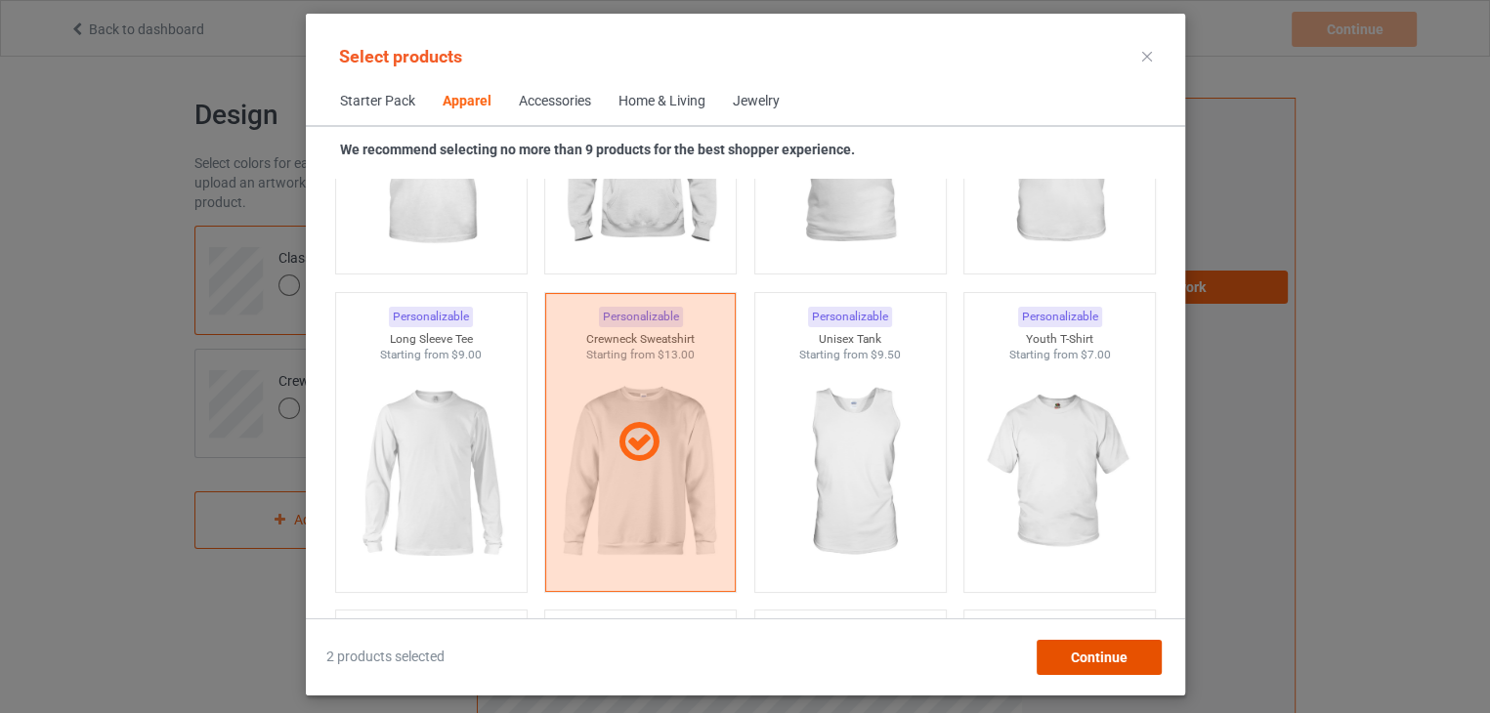
click at [1094, 655] on span "Continue" at bounding box center [1098, 658] width 57 height 16
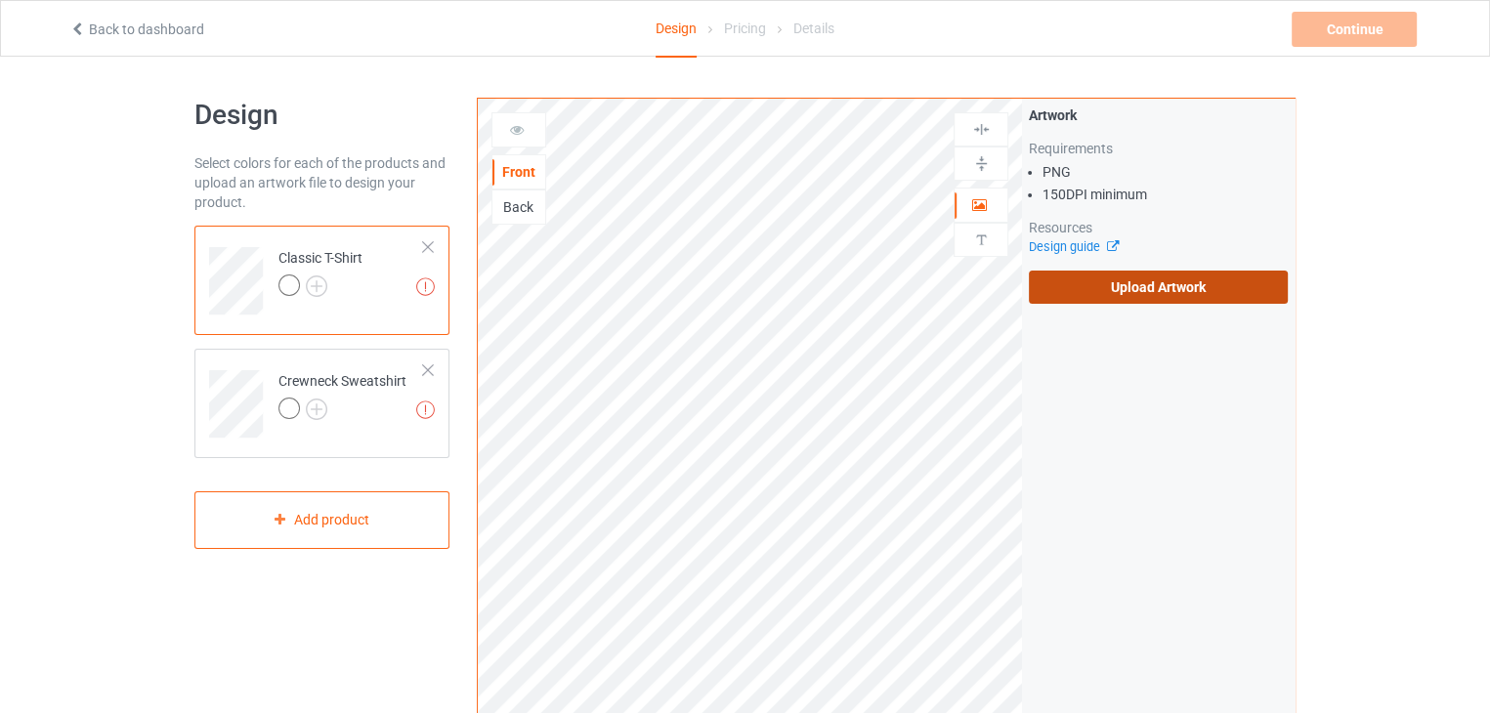
click at [1138, 282] on label "Upload Artwork" at bounding box center [1158, 287] width 259 height 33
click at [0, 0] on input "Upload Artwork" at bounding box center [0, 0] width 0 height 0
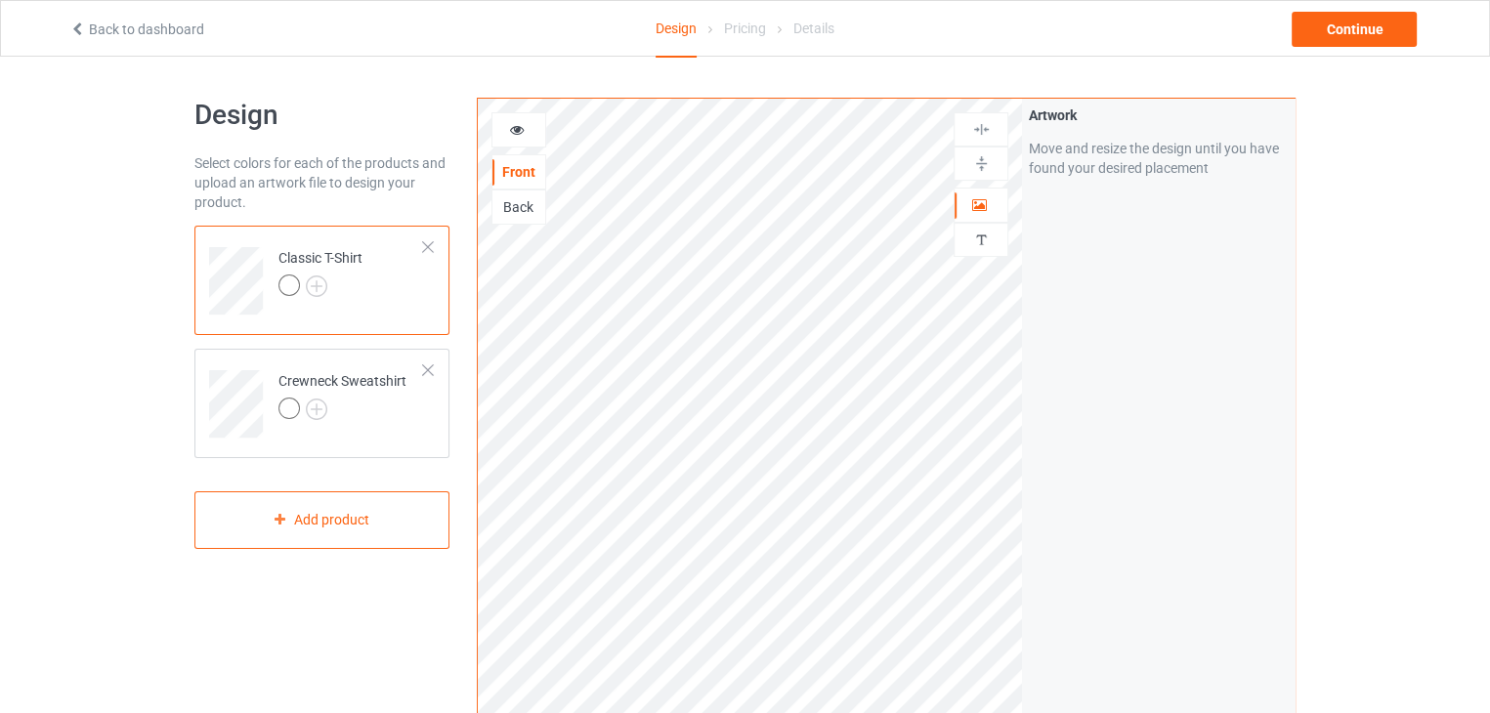
click at [514, 130] on icon at bounding box center [517, 127] width 17 height 14
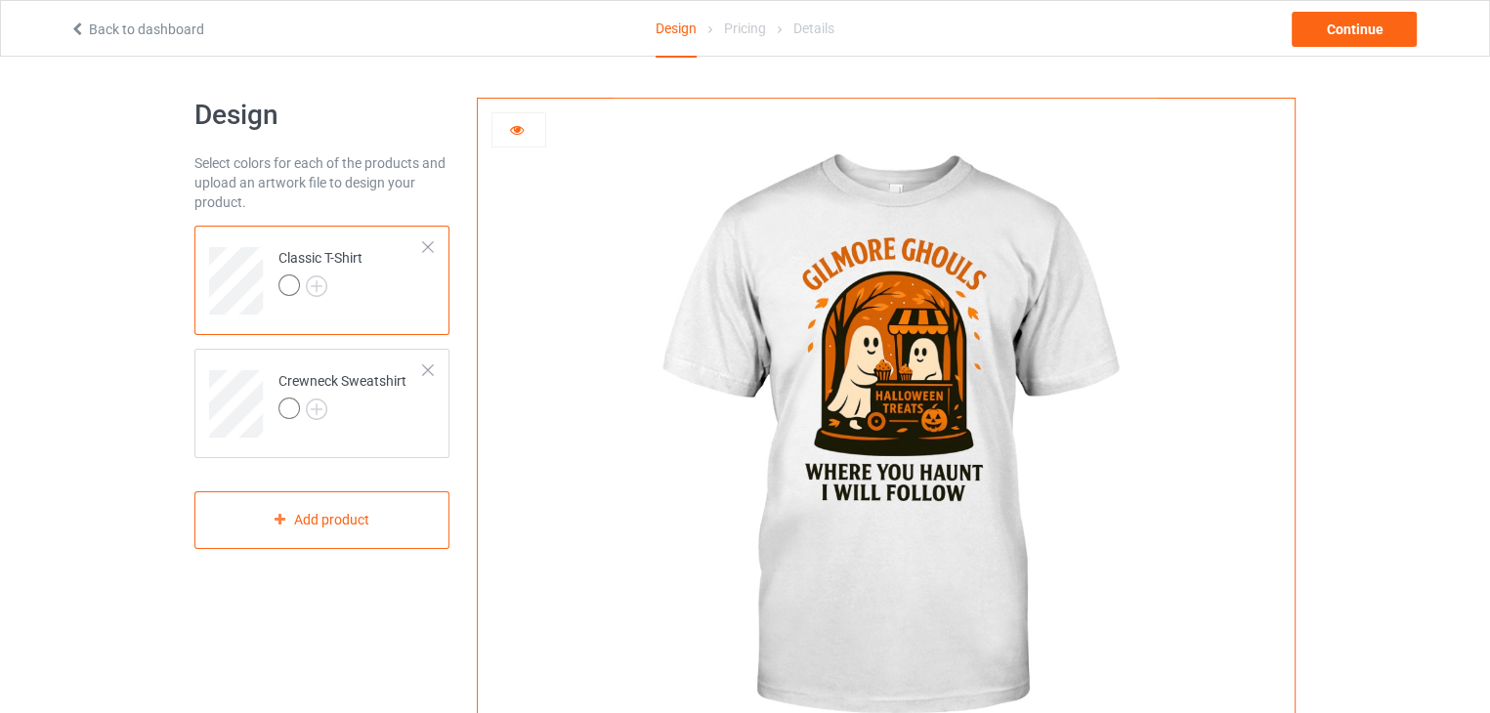
click at [520, 134] on icon at bounding box center [517, 127] width 17 height 14
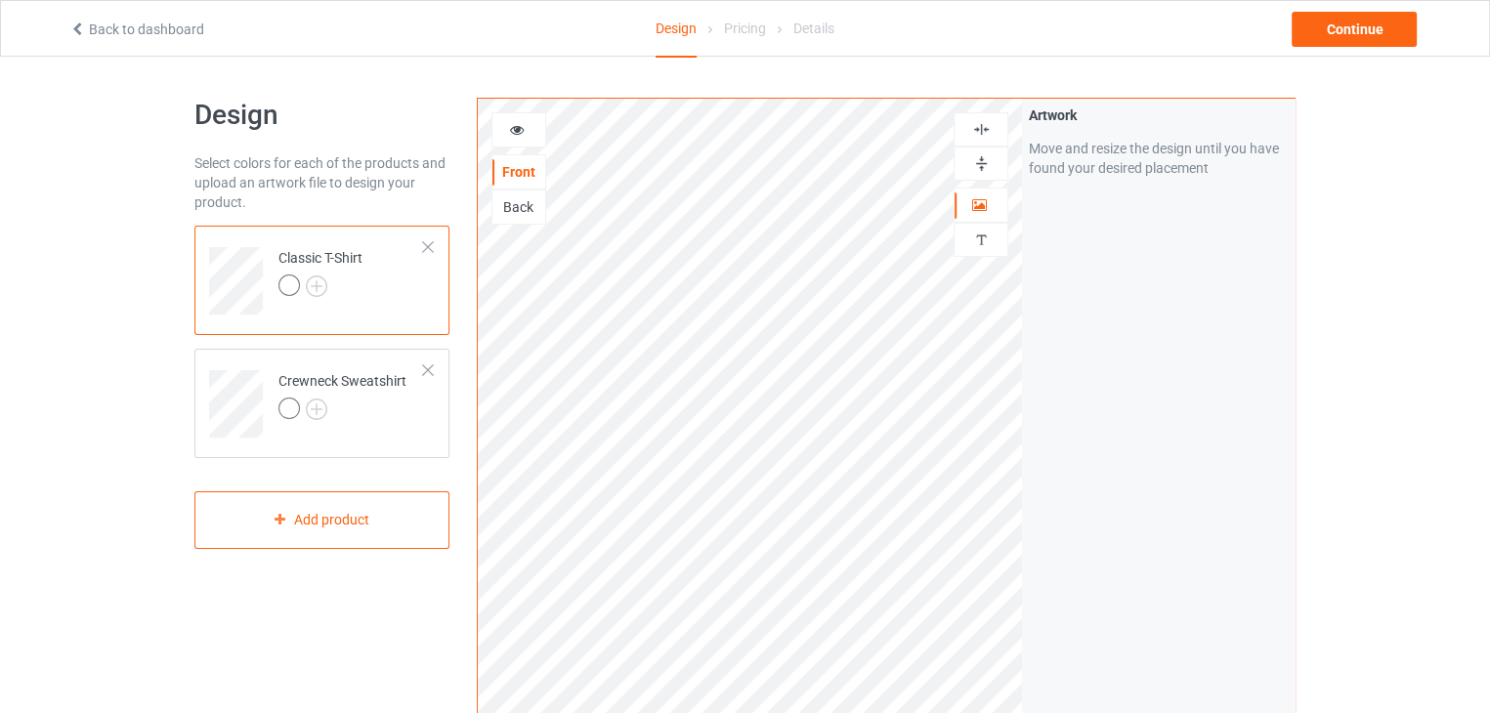
click at [976, 155] on img at bounding box center [981, 163] width 19 height 19
click at [985, 114] on div at bounding box center [980, 129] width 55 height 34
click at [316, 285] on img at bounding box center [316, 285] width 21 height 21
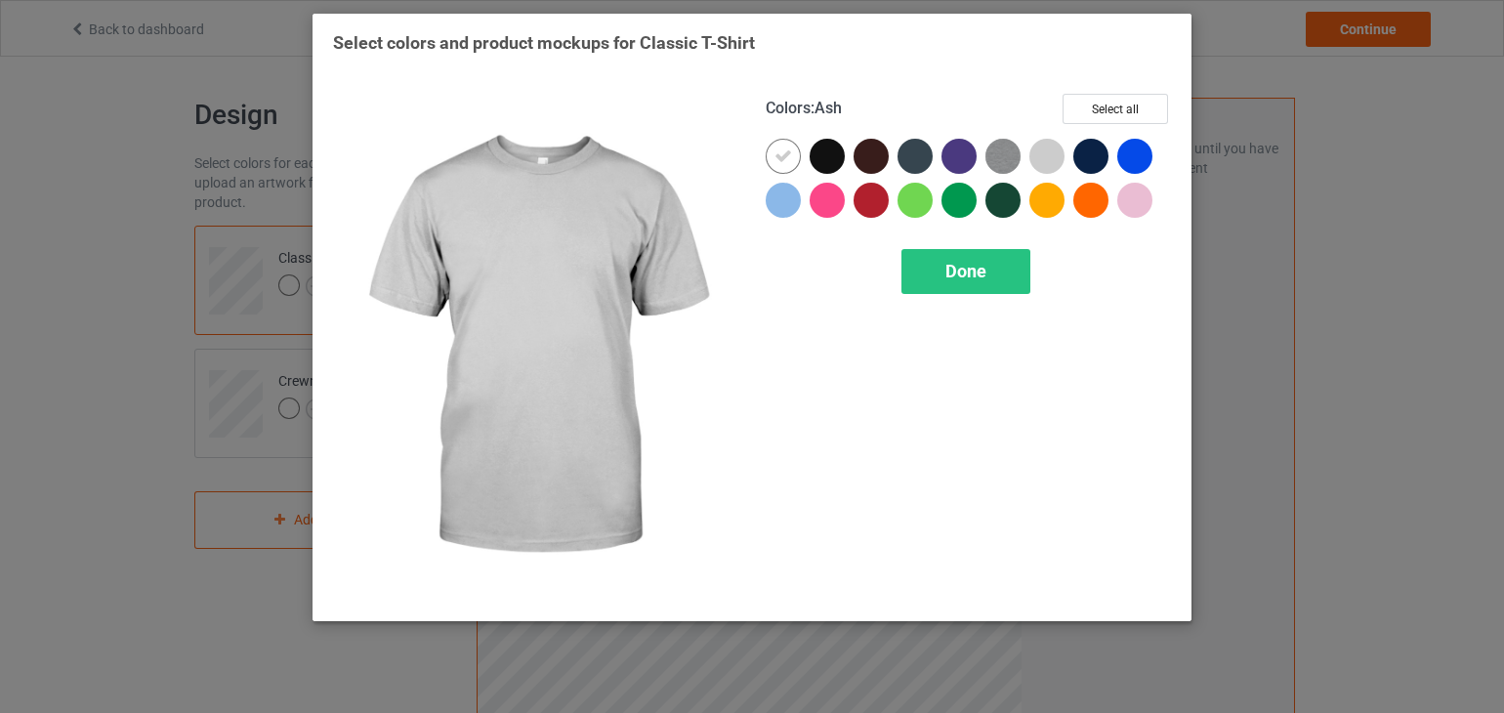
click at [1043, 153] on div at bounding box center [1047, 156] width 35 height 35
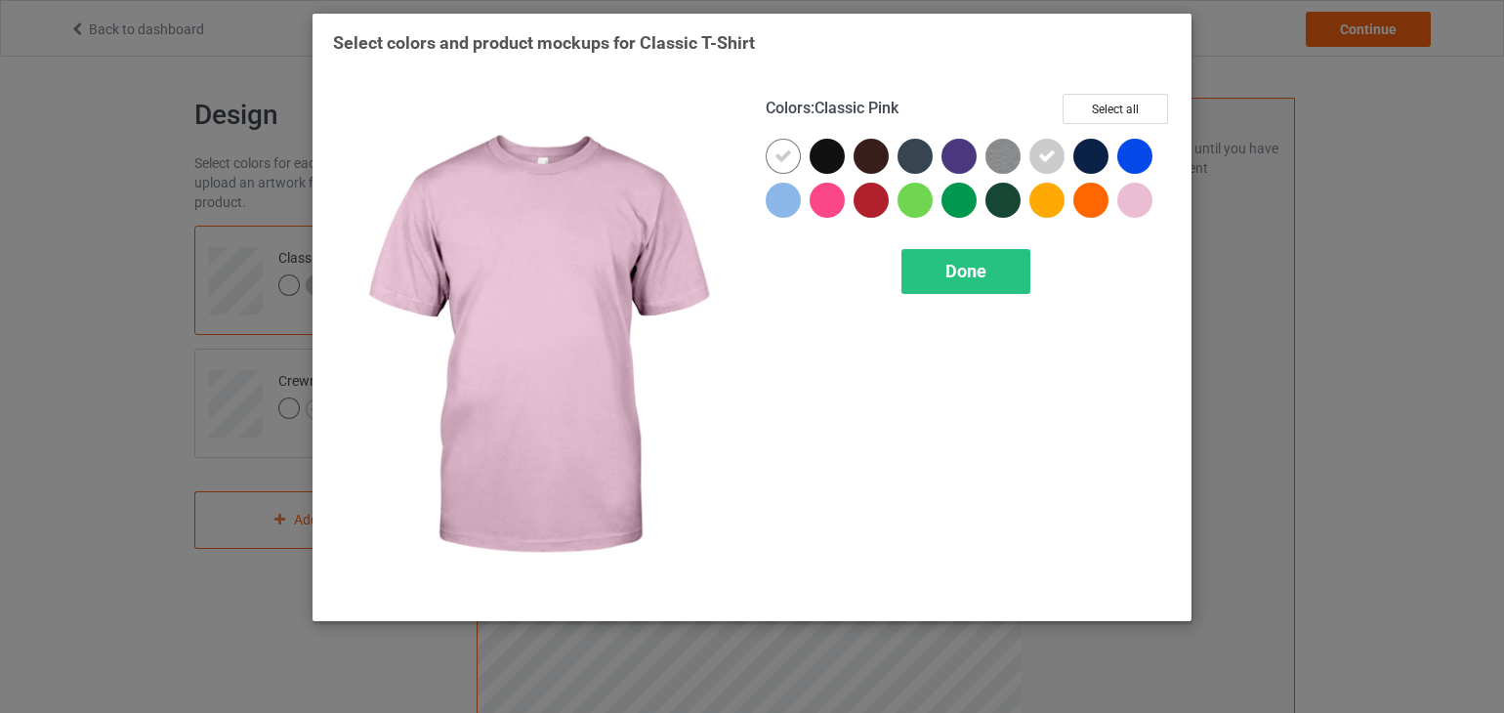
click at [1132, 200] on div at bounding box center [1134, 200] width 35 height 35
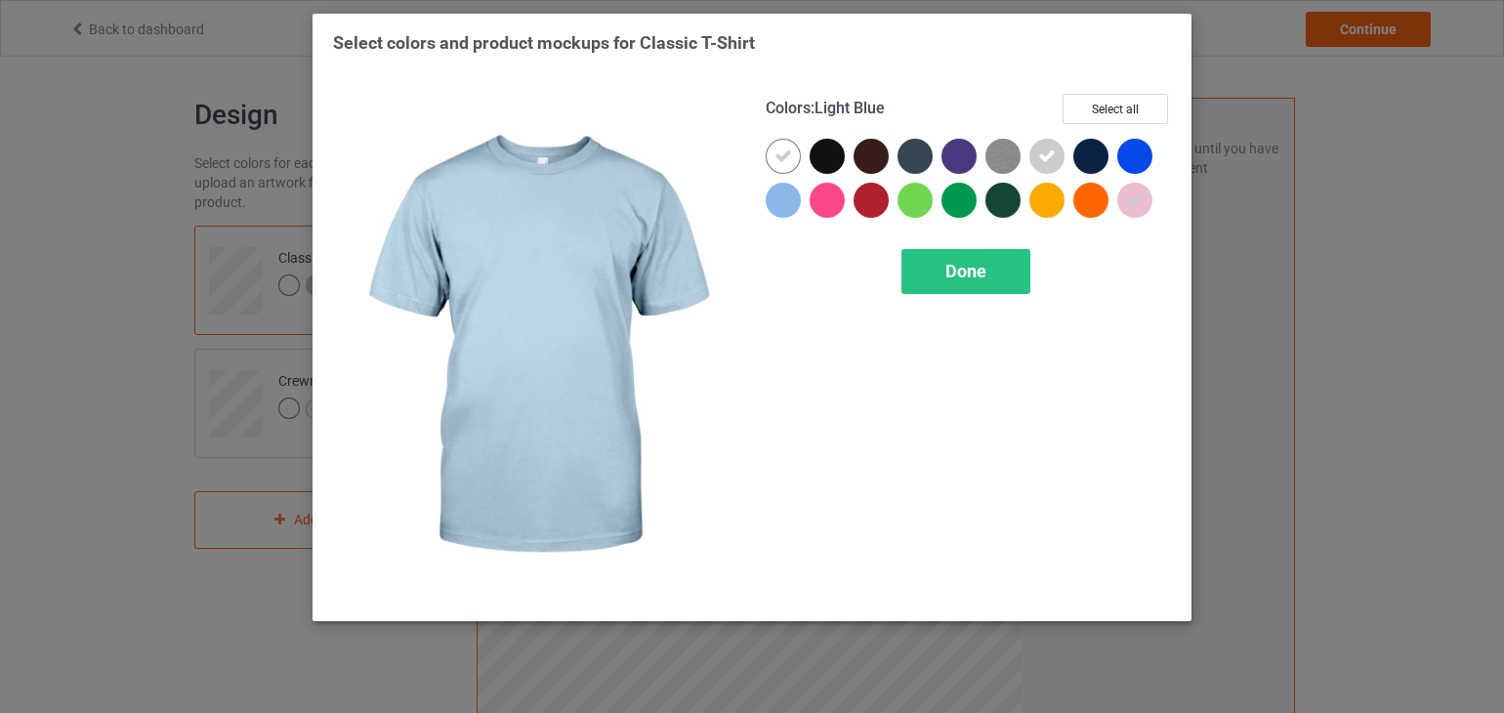
click at [788, 198] on div at bounding box center [783, 200] width 35 height 35
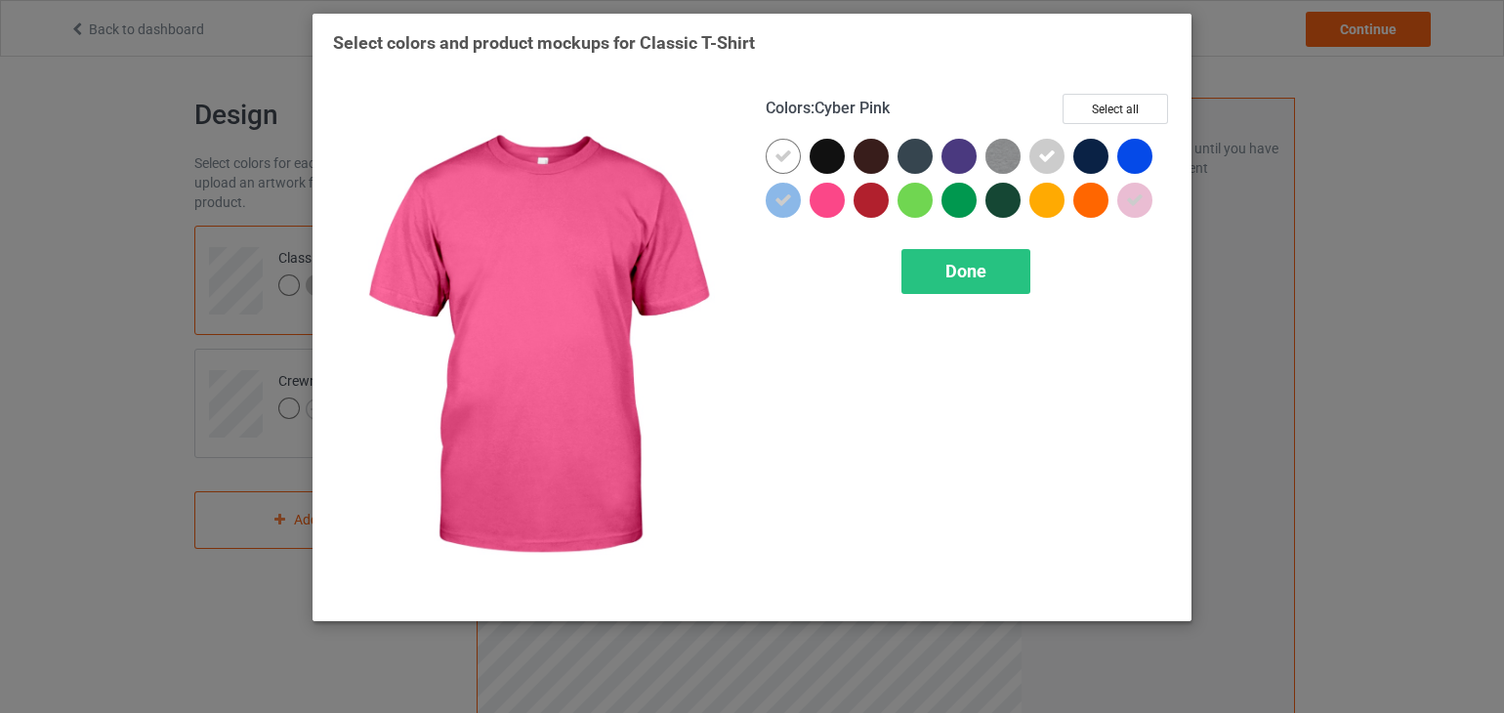
click at [821, 200] on div at bounding box center [827, 200] width 35 height 35
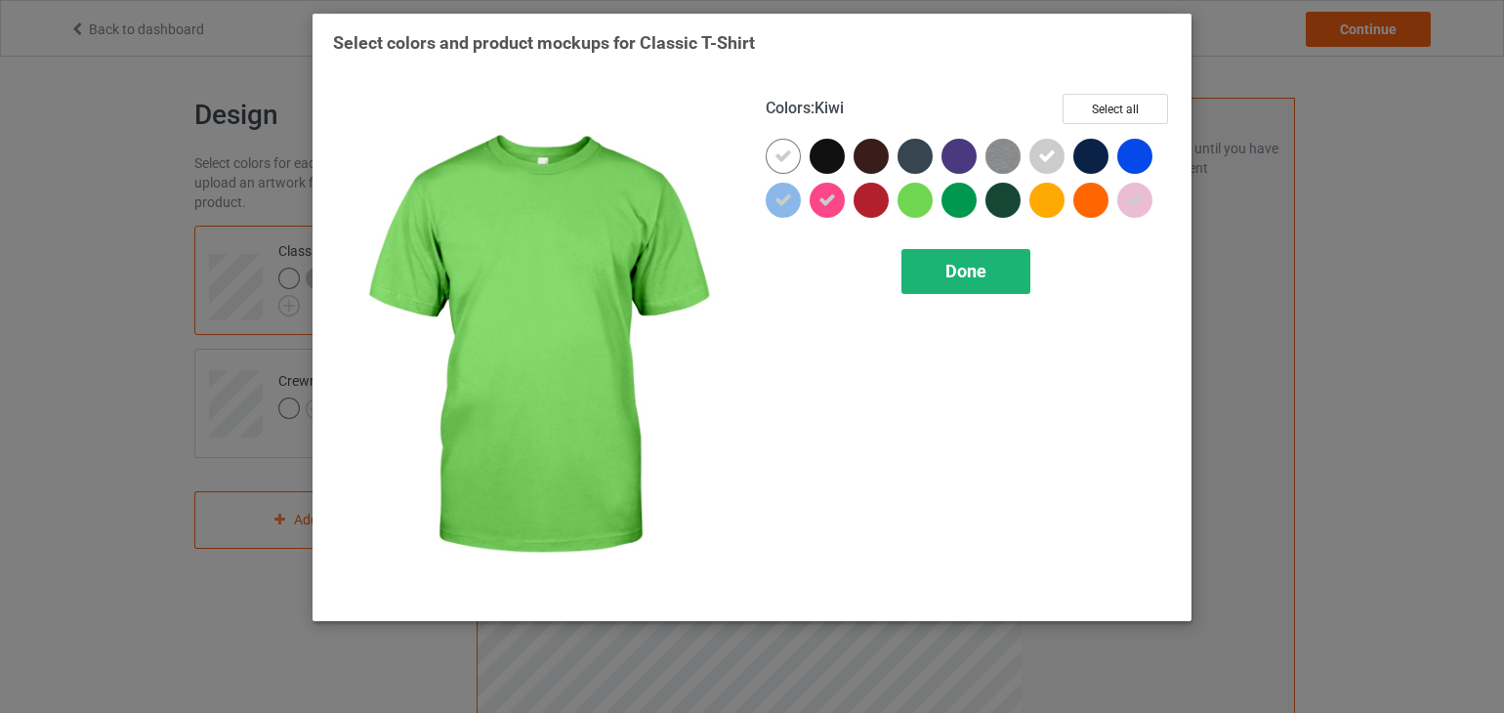
click at [961, 278] on span "Done" at bounding box center [966, 271] width 41 height 21
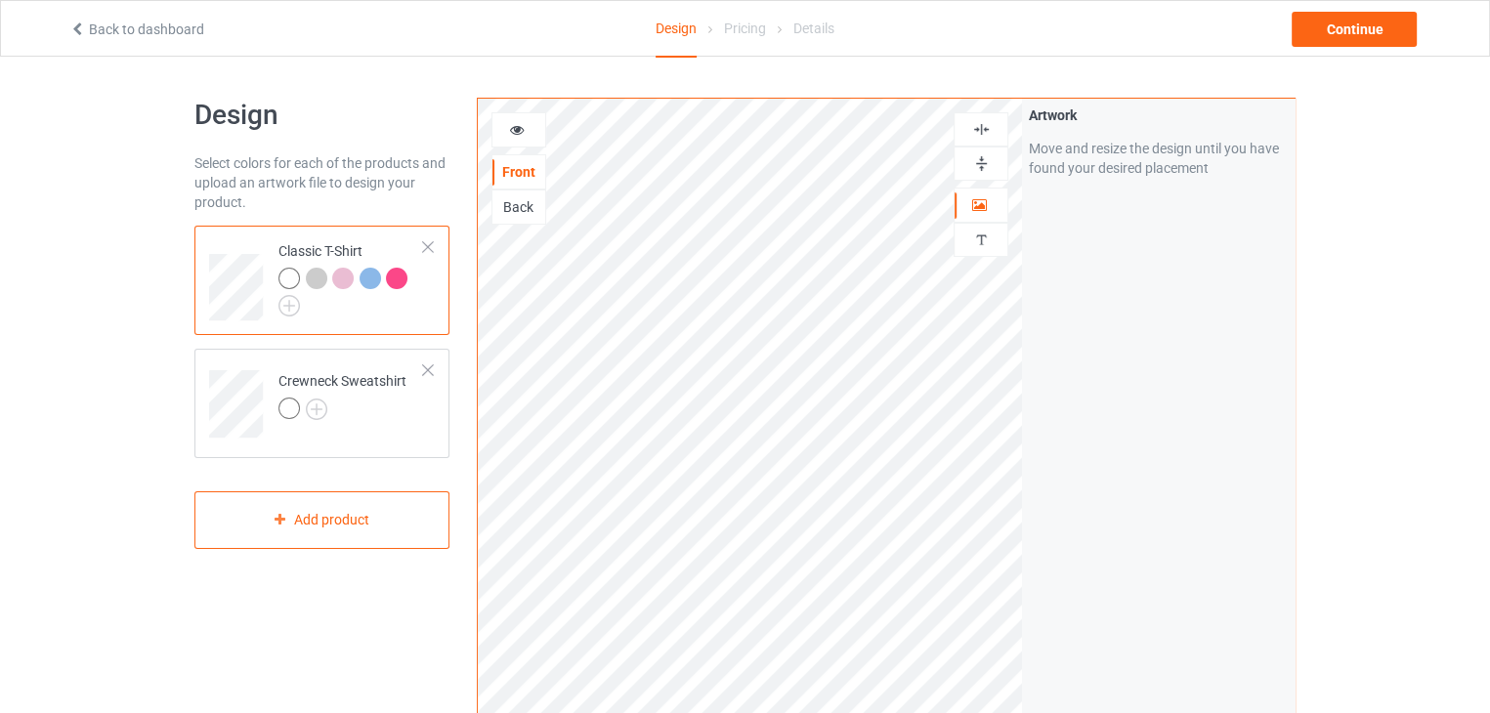
click at [317, 277] on div at bounding box center [316, 278] width 21 height 21
click at [515, 129] on icon at bounding box center [517, 127] width 17 height 14
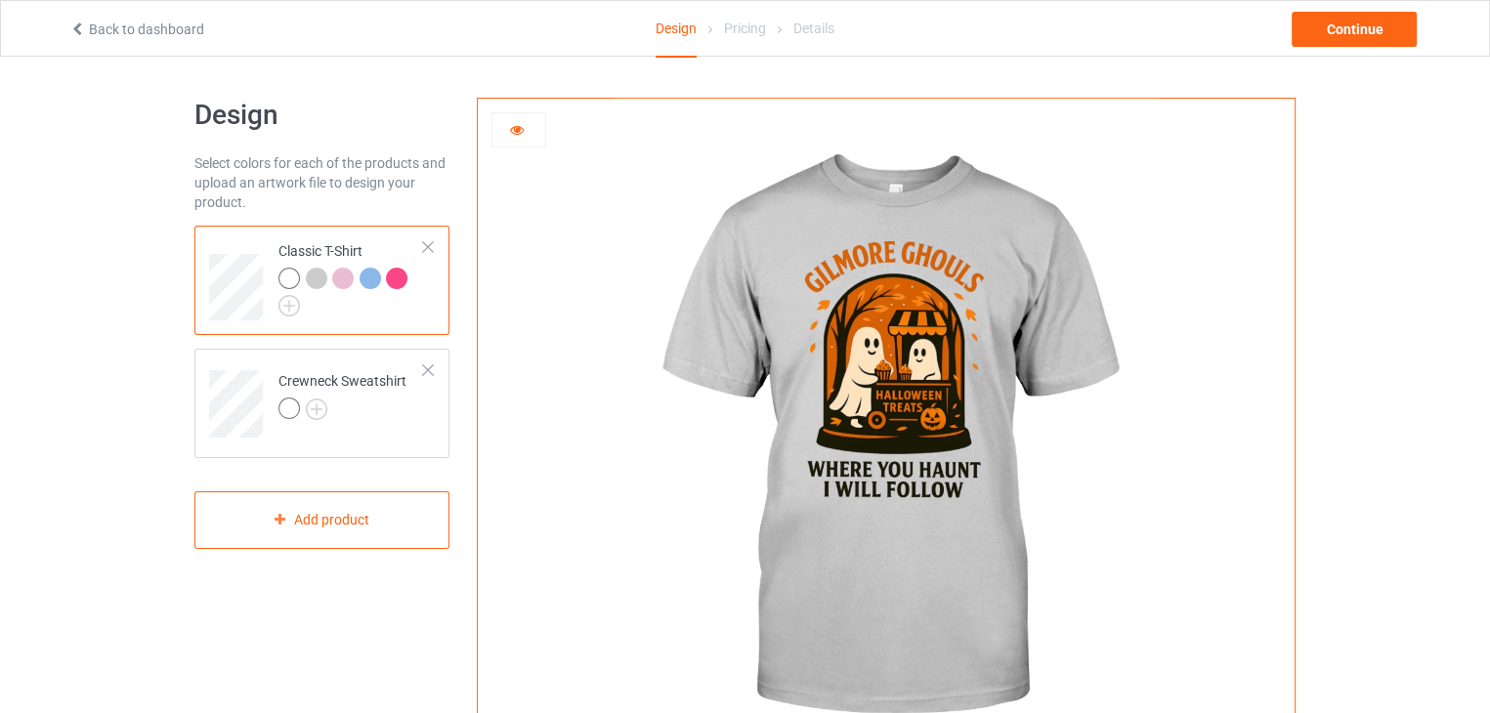
click at [316, 279] on div at bounding box center [316, 278] width 21 height 21
click at [346, 278] on div at bounding box center [342, 278] width 21 height 21
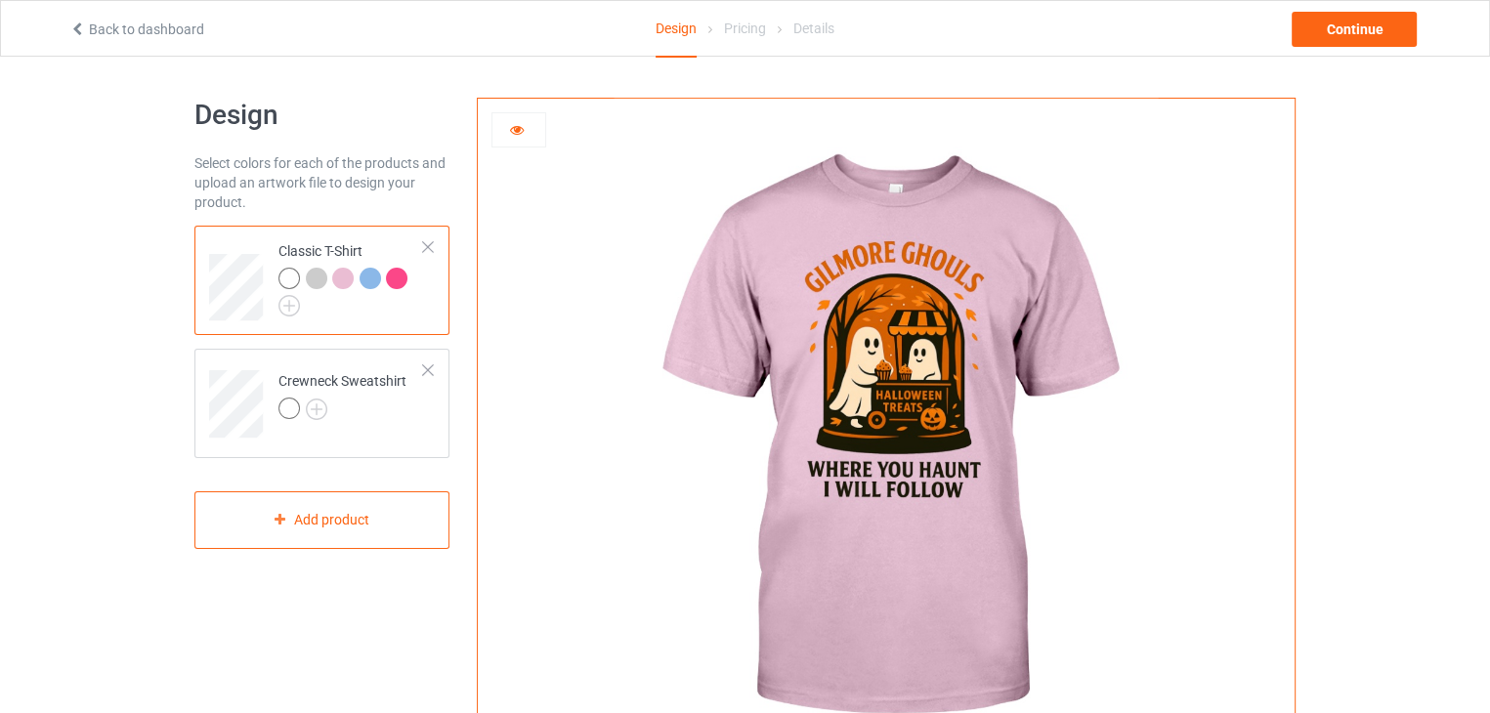
click at [373, 278] on div at bounding box center [369, 278] width 21 height 21
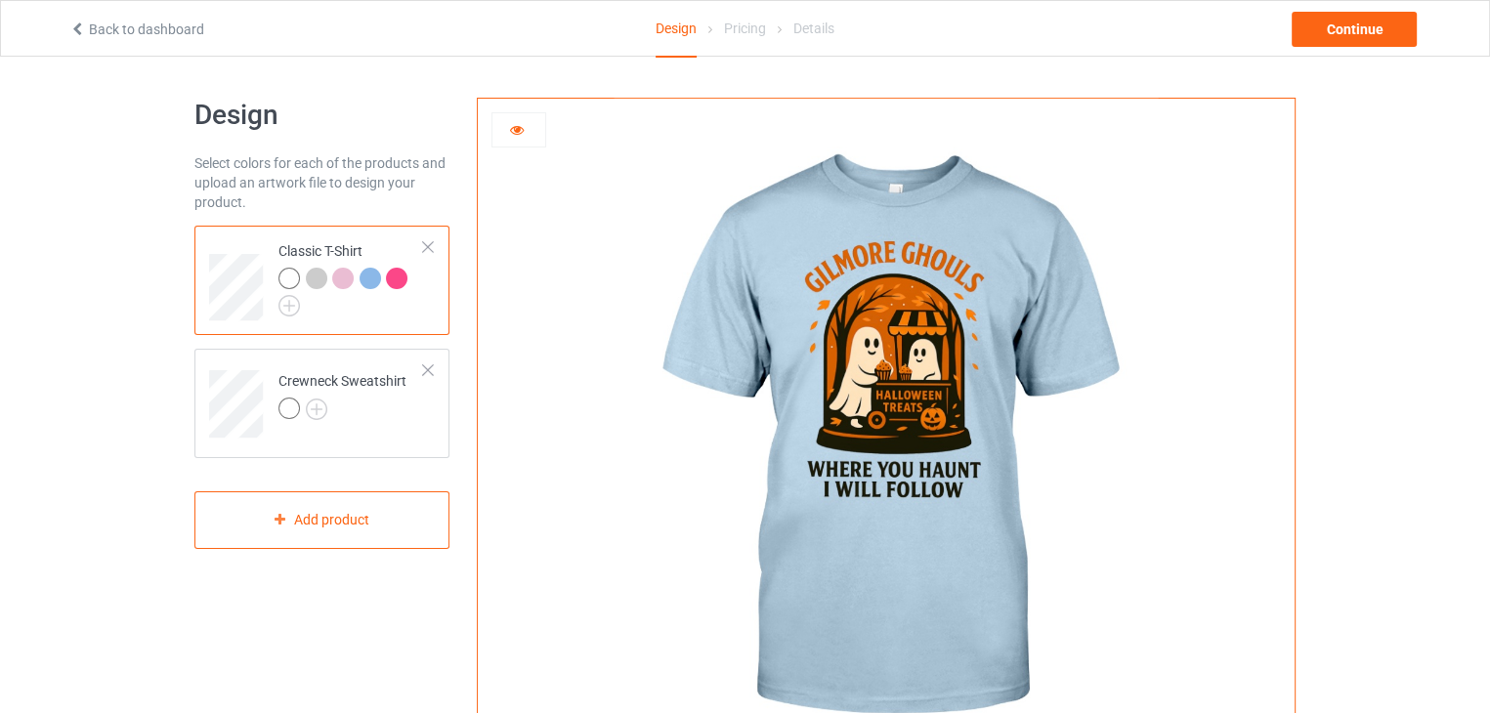
click at [404, 278] on div at bounding box center [396, 278] width 21 height 21
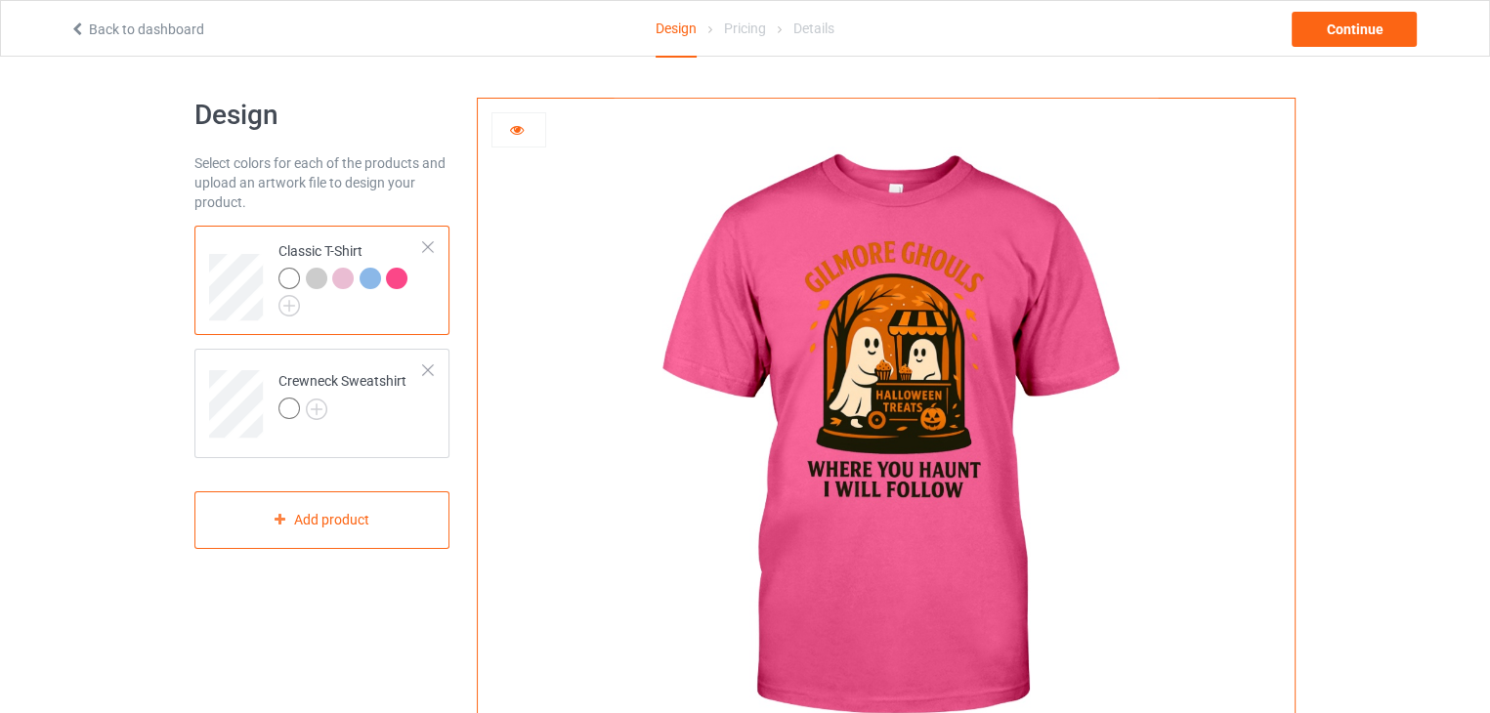
click at [509, 127] on icon at bounding box center [517, 127] width 17 height 14
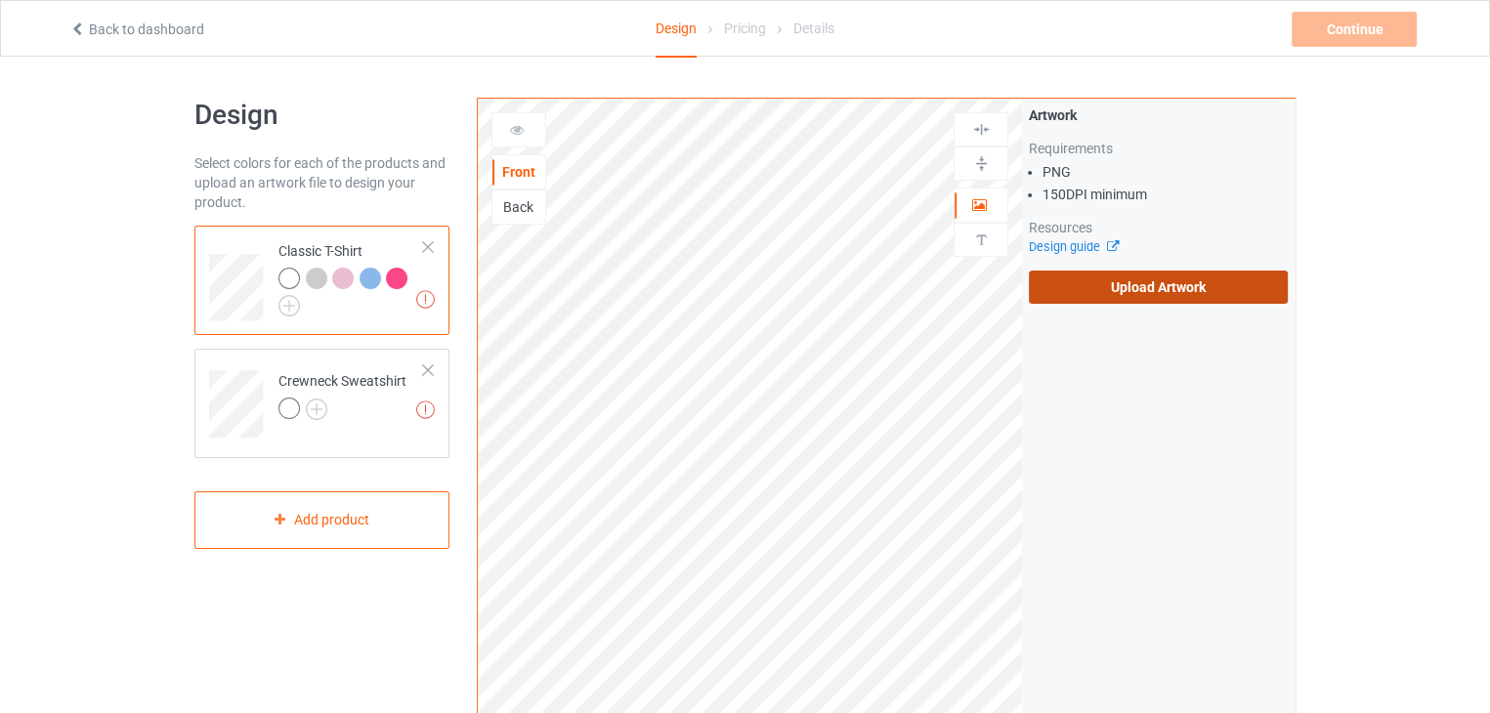
click at [1157, 294] on label "Upload Artwork" at bounding box center [1158, 287] width 259 height 33
click at [0, 0] on input "Upload Artwork" at bounding box center [0, 0] width 0 height 0
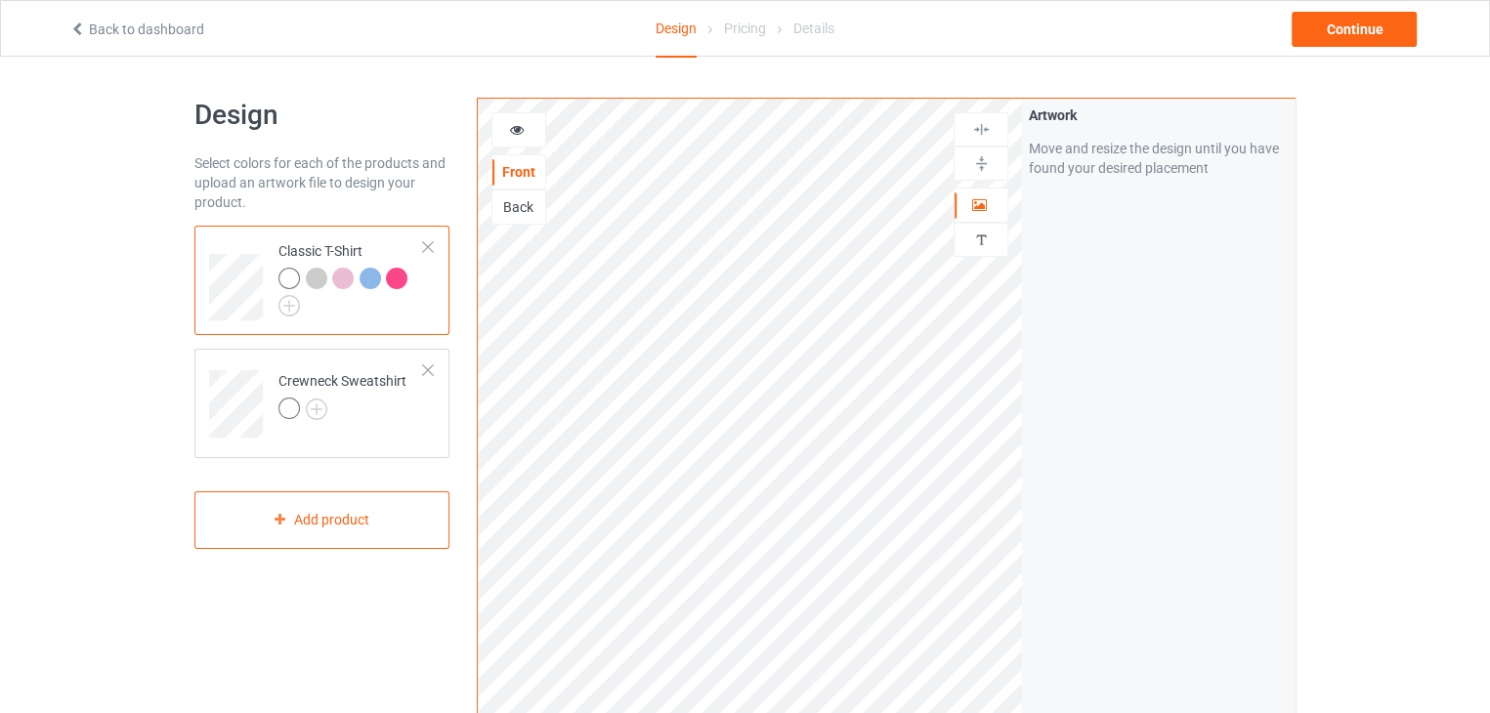
click at [289, 283] on div at bounding box center [288, 278] width 21 height 21
click at [393, 268] on div at bounding box center [396, 278] width 21 height 21
click at [980, 154] on img at bounding box center [981, 163] width 19 height 19
click at [976, 158] on img at bounding box center [981, 163] width 19 height 19
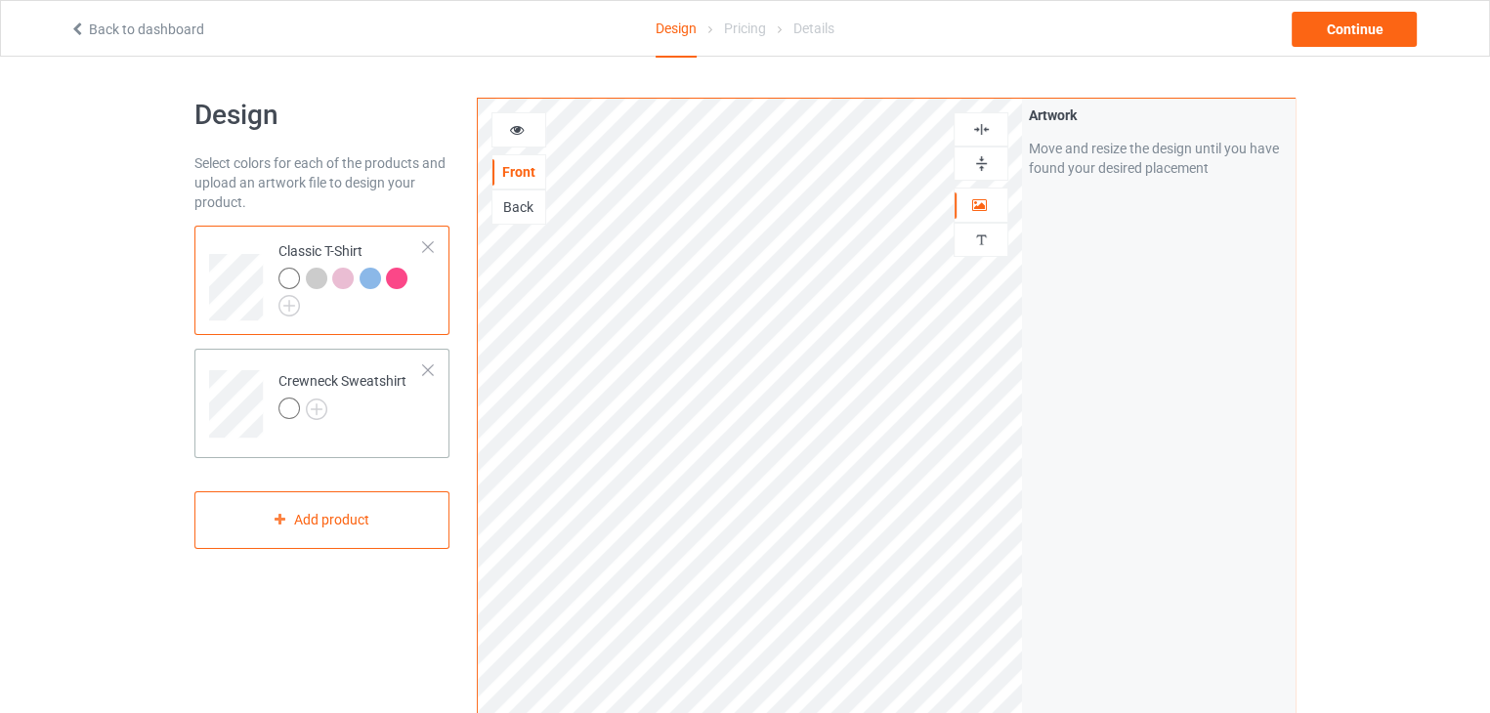
click at [291, 405] on div at bounding box center [288, 408] width 21 height 21
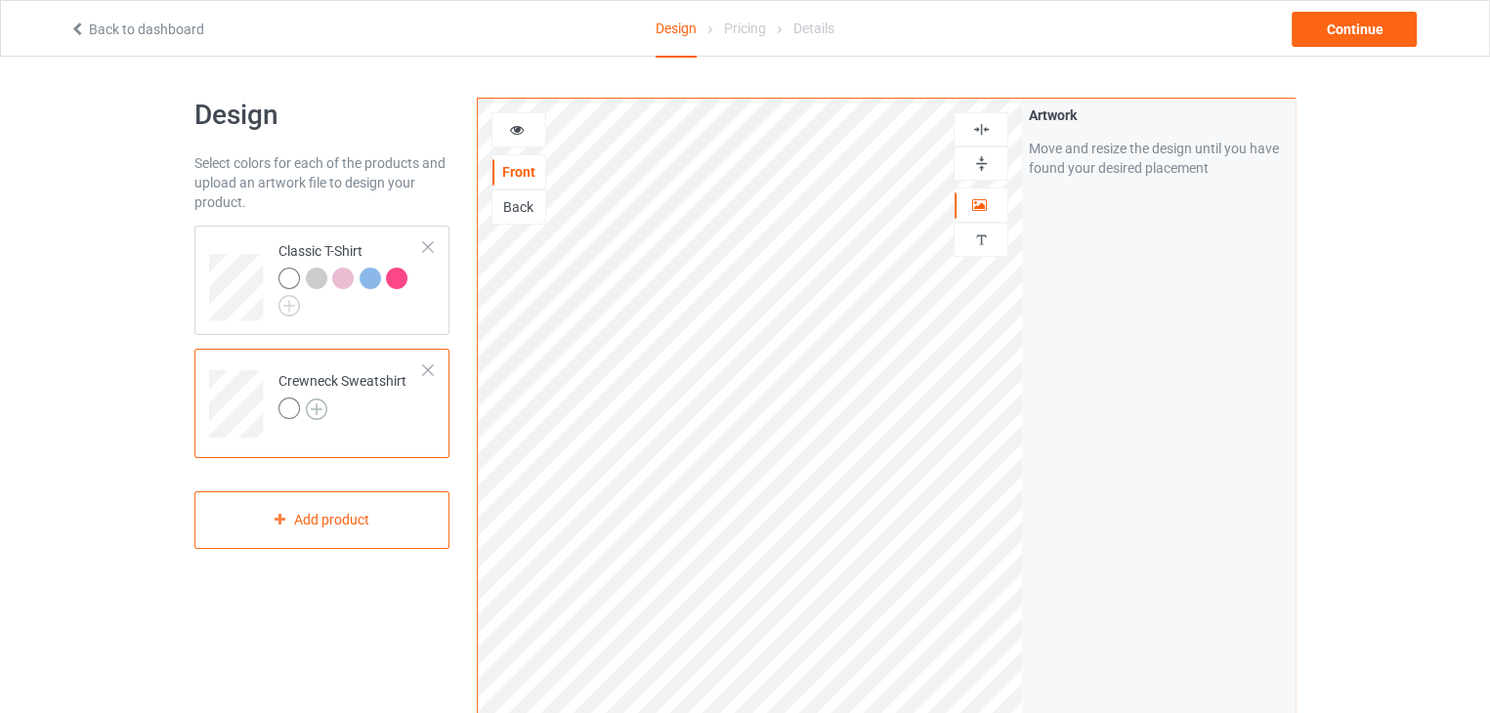
click at [313, 411] on img at bounding box center [316, 409] width 21 height 21
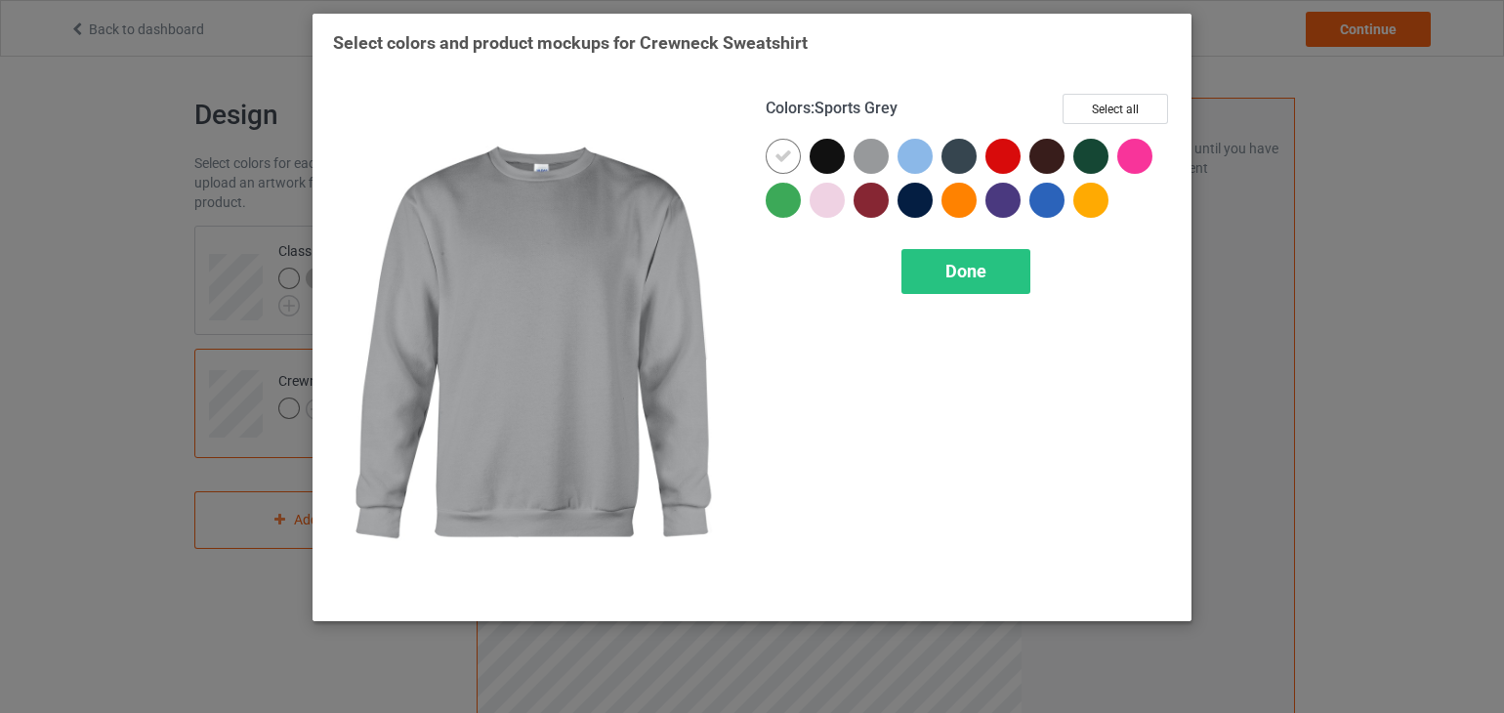
click at [864, 158] on div at bounding box center [871, 156] width 35 height 35
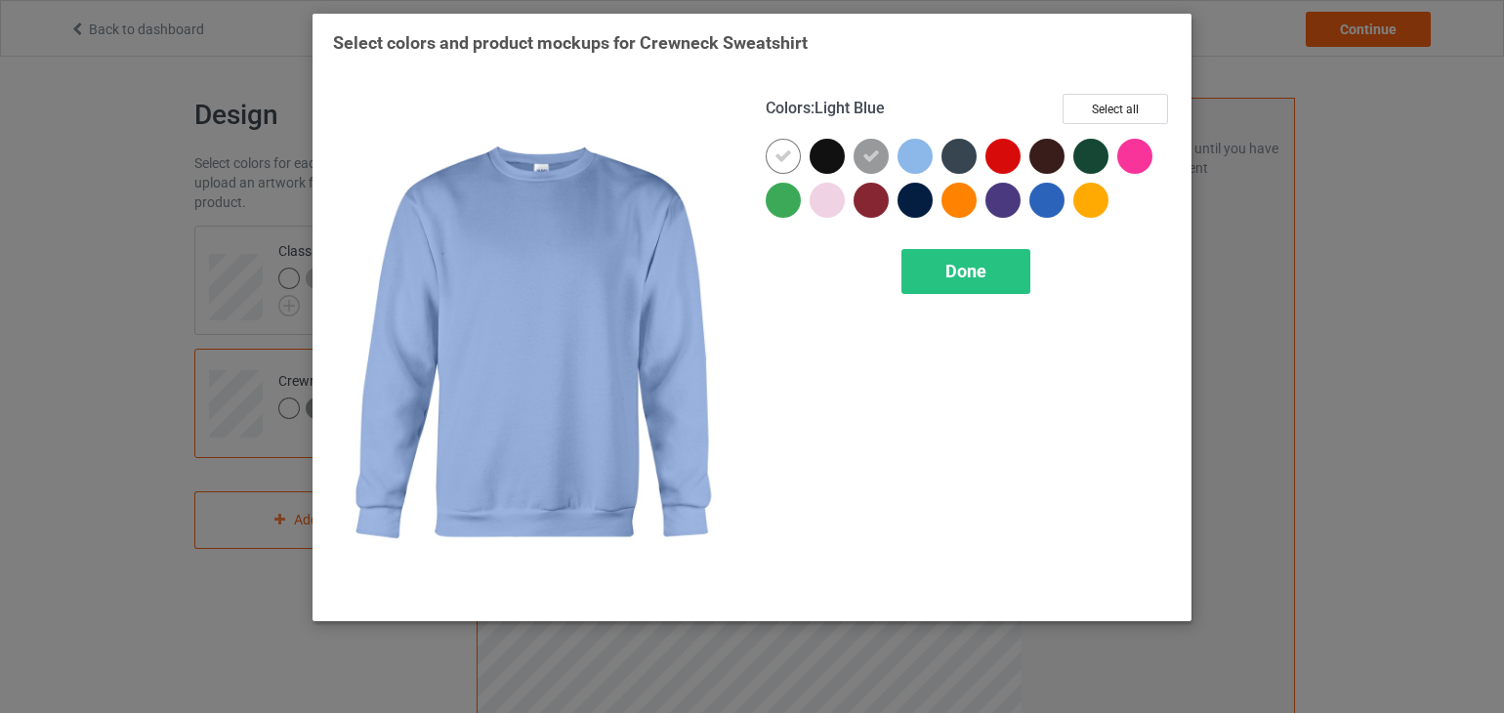
click at [910, 158] on div at bounding box center [915, 156] width 35 height 35
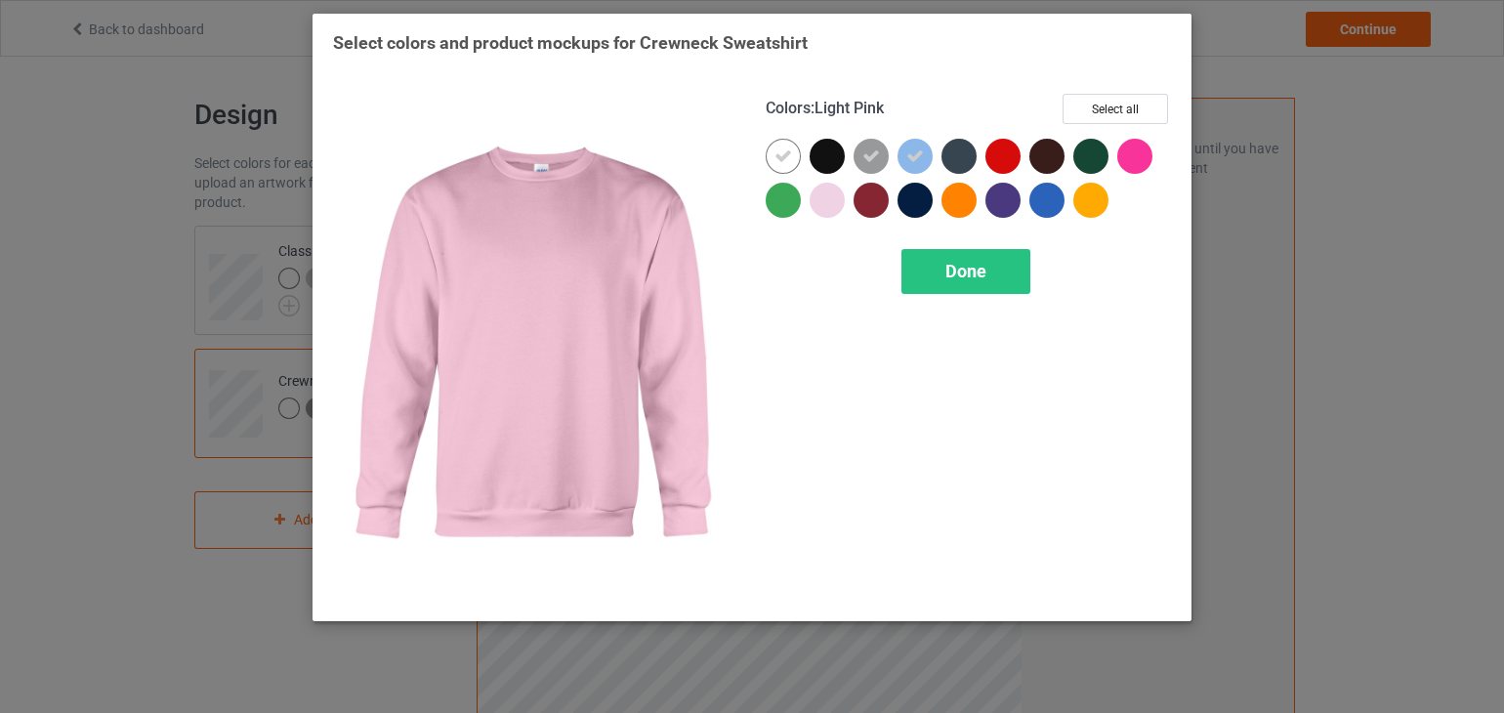
click at [828, 199] on div at bounding box center [827, 200] width 35 height 35
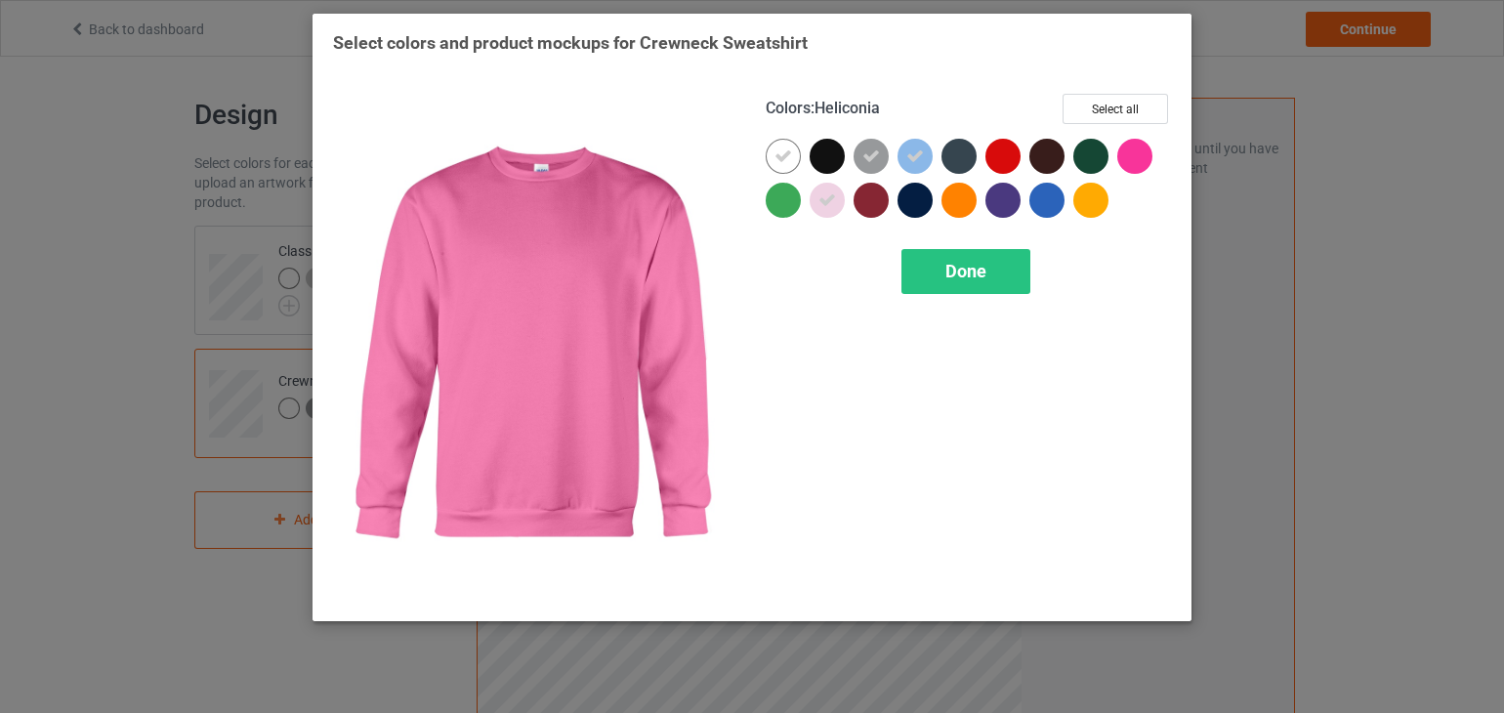
click at [1130, 154] on div at bounding box center [1134, 156] width 35 height 35
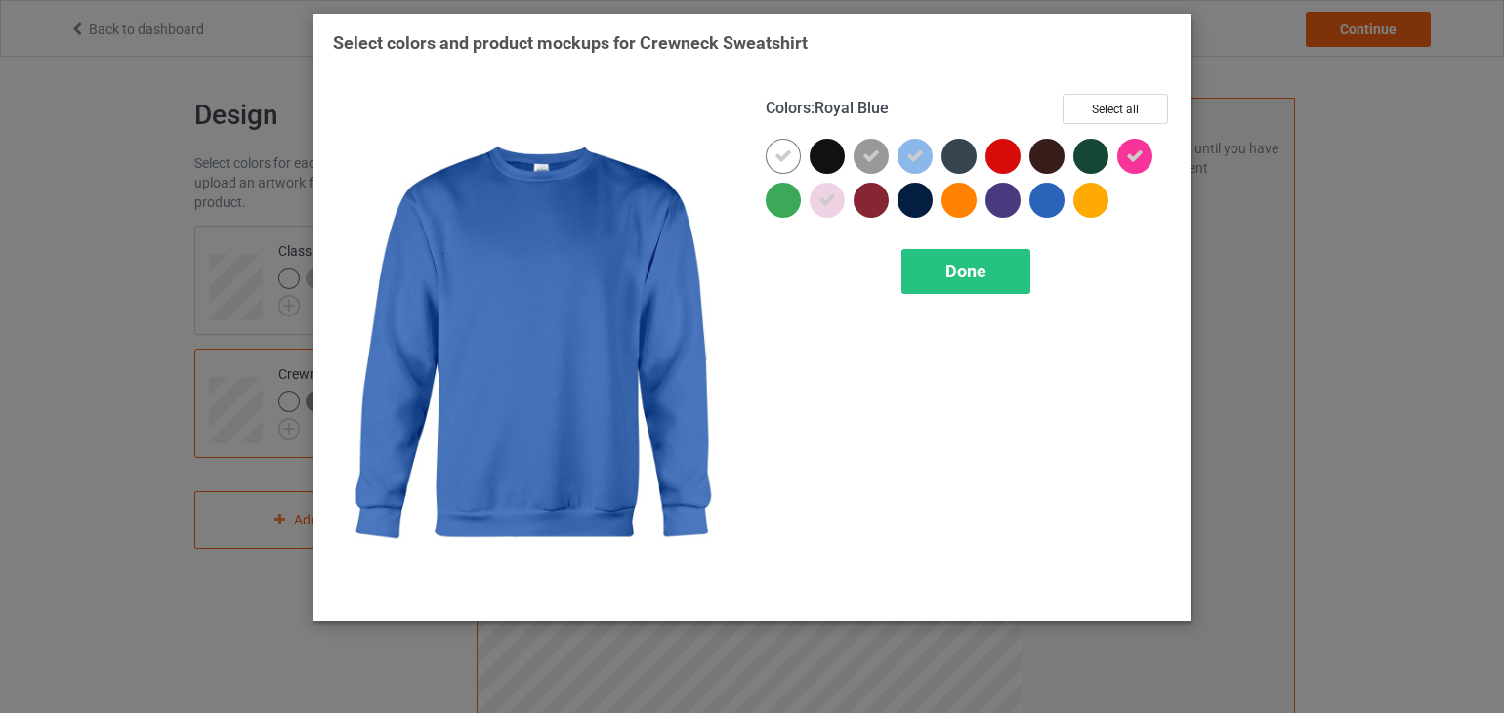
click at [1043, 199] on div at bounding box center [1047, 200] width 35 height 35
click at [949, 267] on span "Done" at bounding box center [966, 271] width 41 height 21
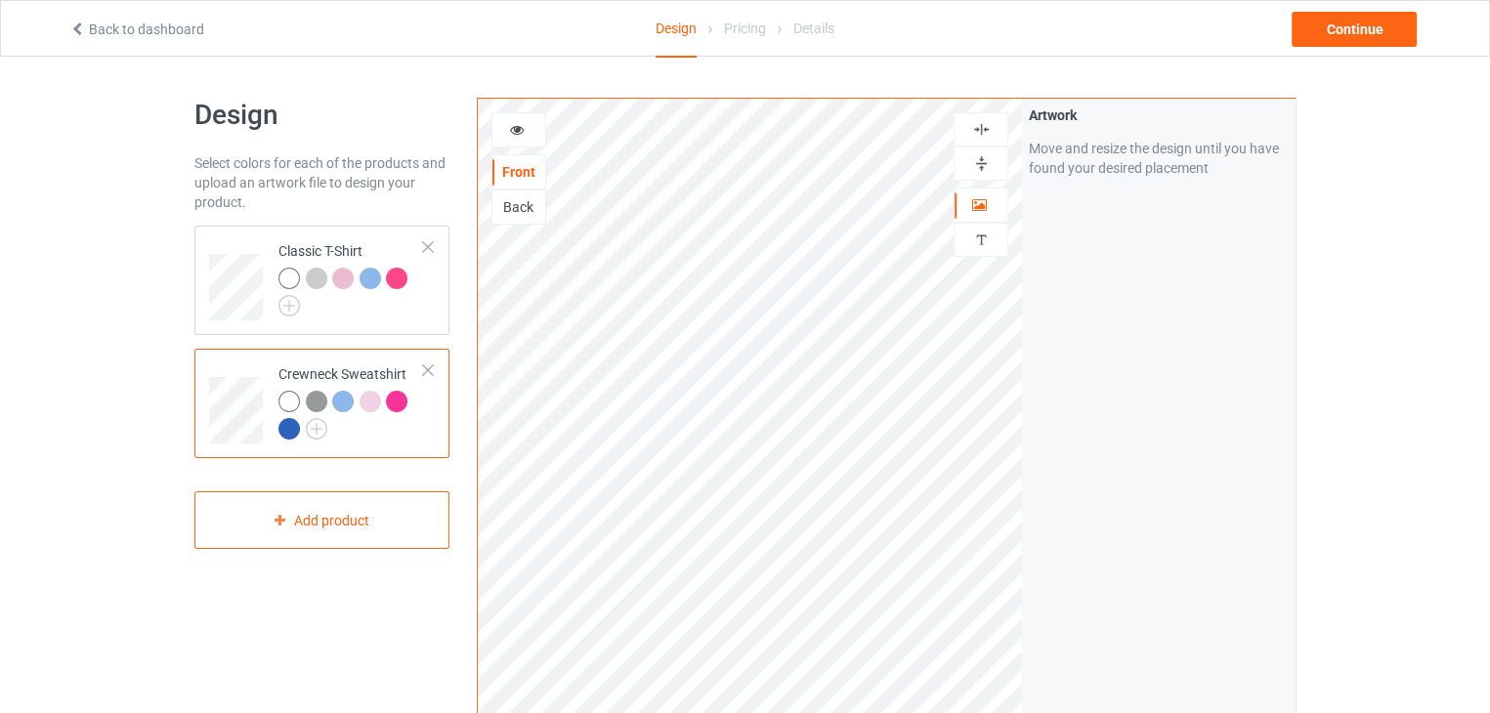
click at [306, 398] on div at bounding box center [316, 401] width 21 height 21
click at [316, 398] on div at bounding box center [316, 401] width 21 height 21
click at [337, 399] on div at bounding box center [342, 401] width 21 height 21
click at [362, 399] on div at bounding box center [369, 401] width 21 height 21
click at [397, 403] on div at bounding box center [396, 401] width 21 height 21
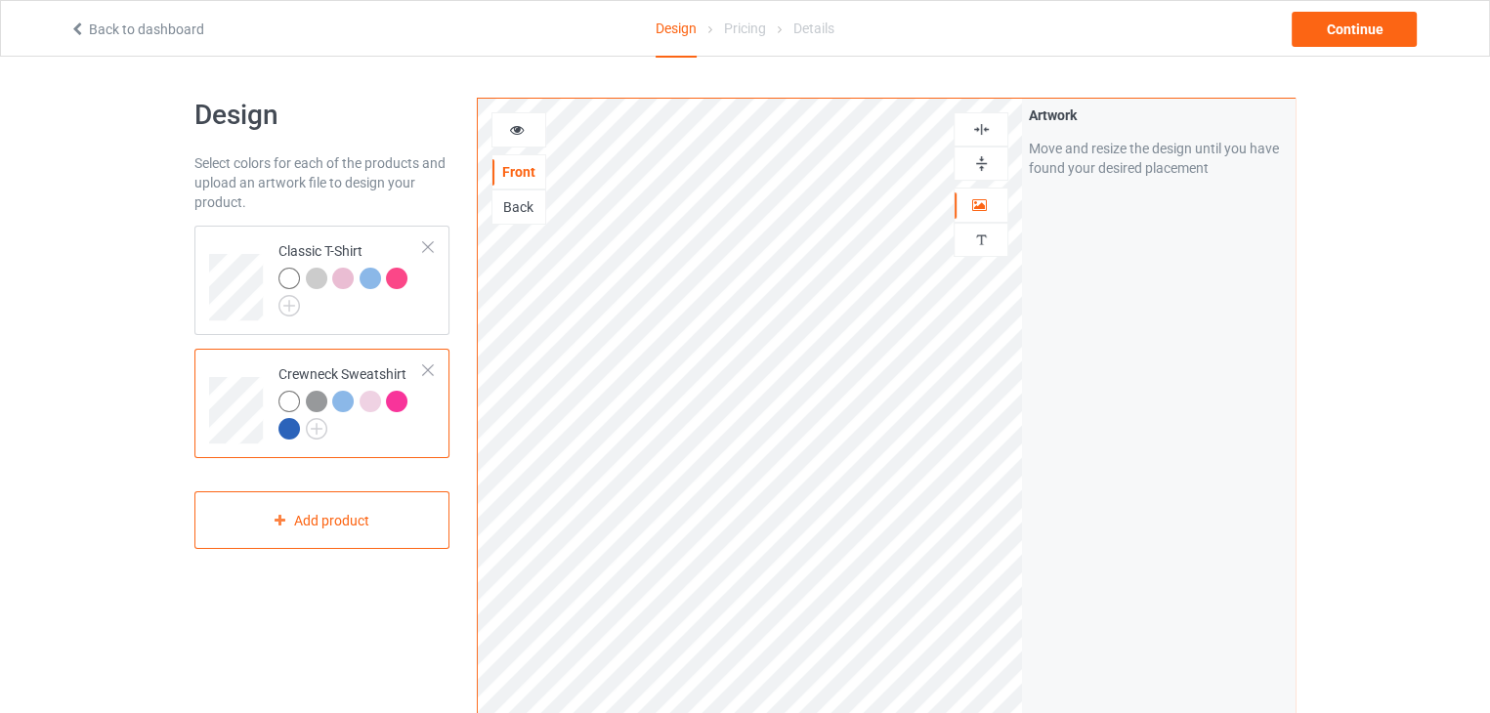
click at [292, 421] on div at bounding box center [288, 428] width 21 height 21
click at [521, 130] on icon at bounding box center [517, 127] width 17 height 14
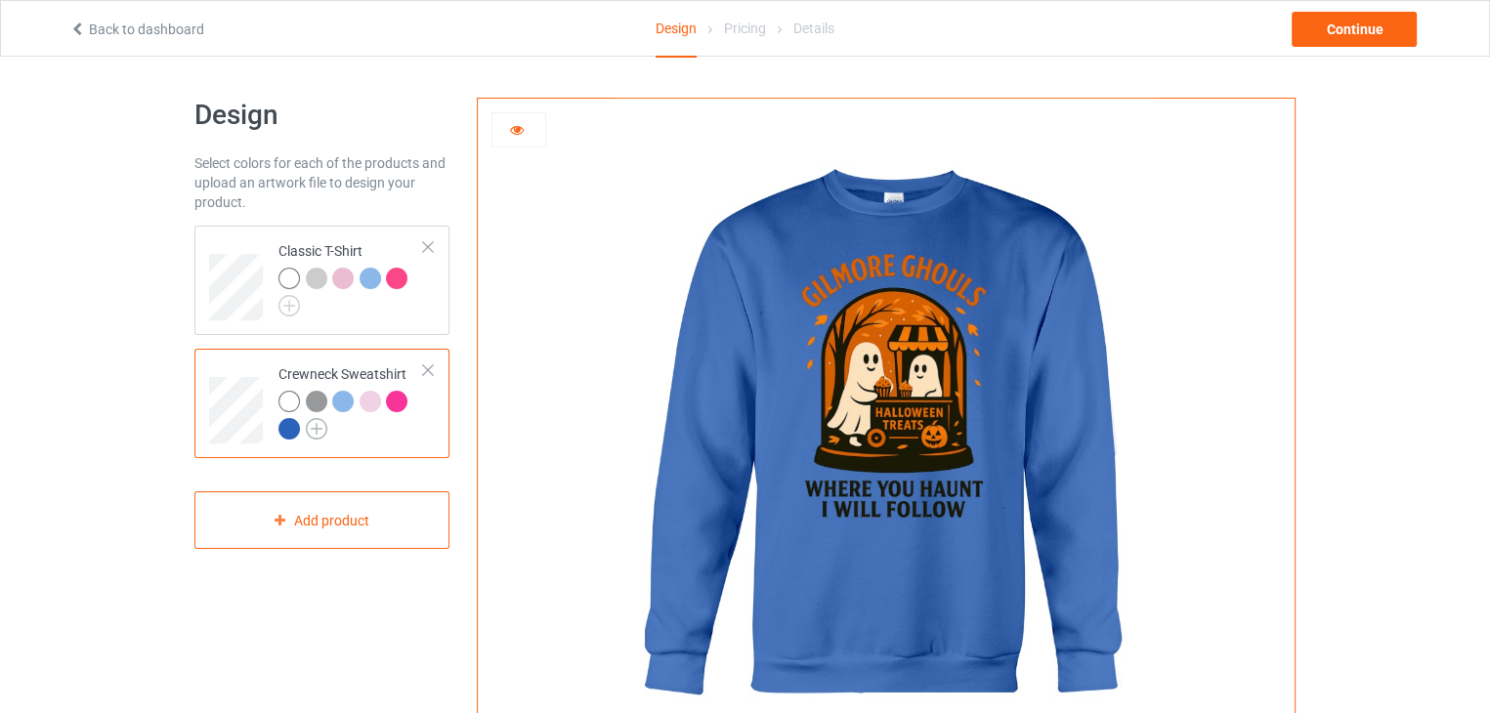
click at [315, 429] on img at bounding box center [316, 428] width 21 height 21
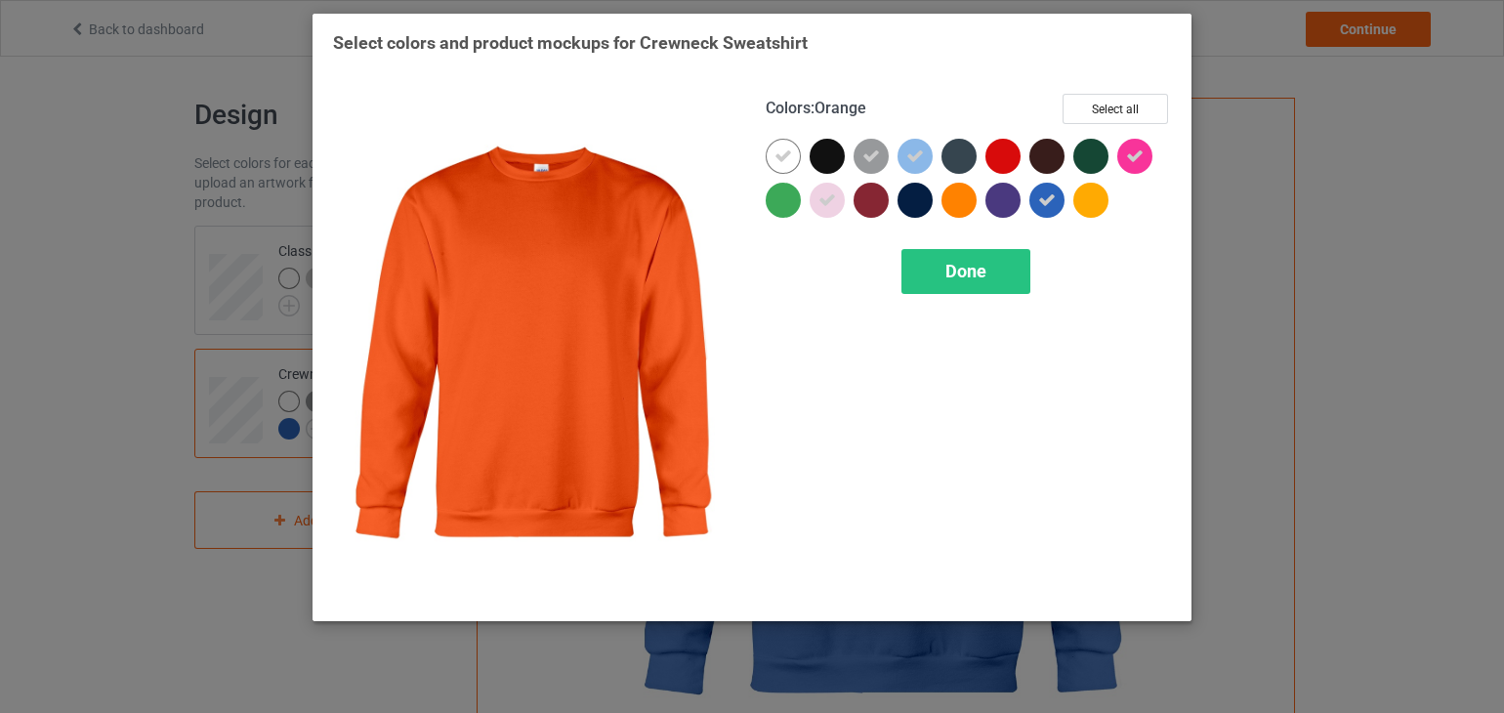
click at [953, 200] on div at bounding box center [959, 200] width 35 height 35
click at [953, 200] on icon at bounding box center [959, 200] width 18 height 18
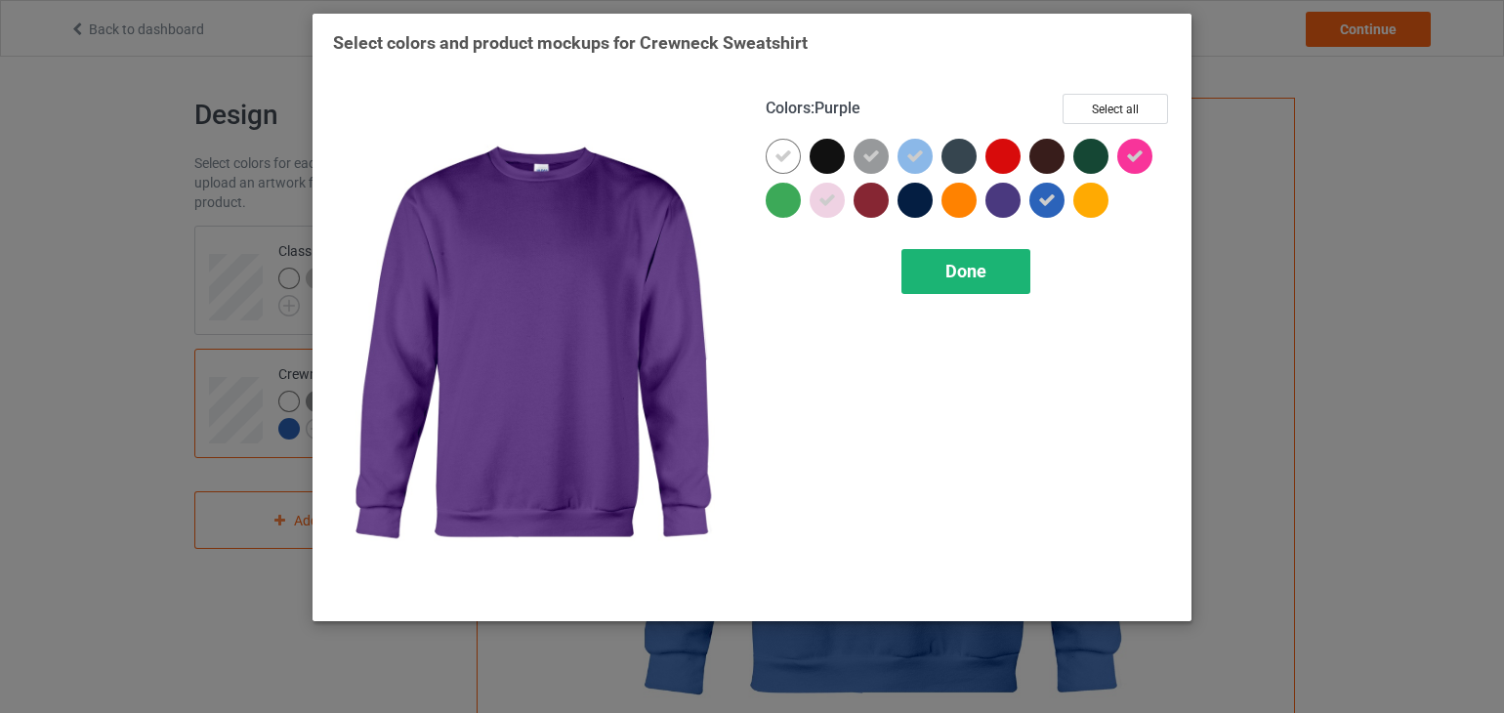
click at [957, 274] on span "Done" at bounding box center [966, 271] width 41 height 21
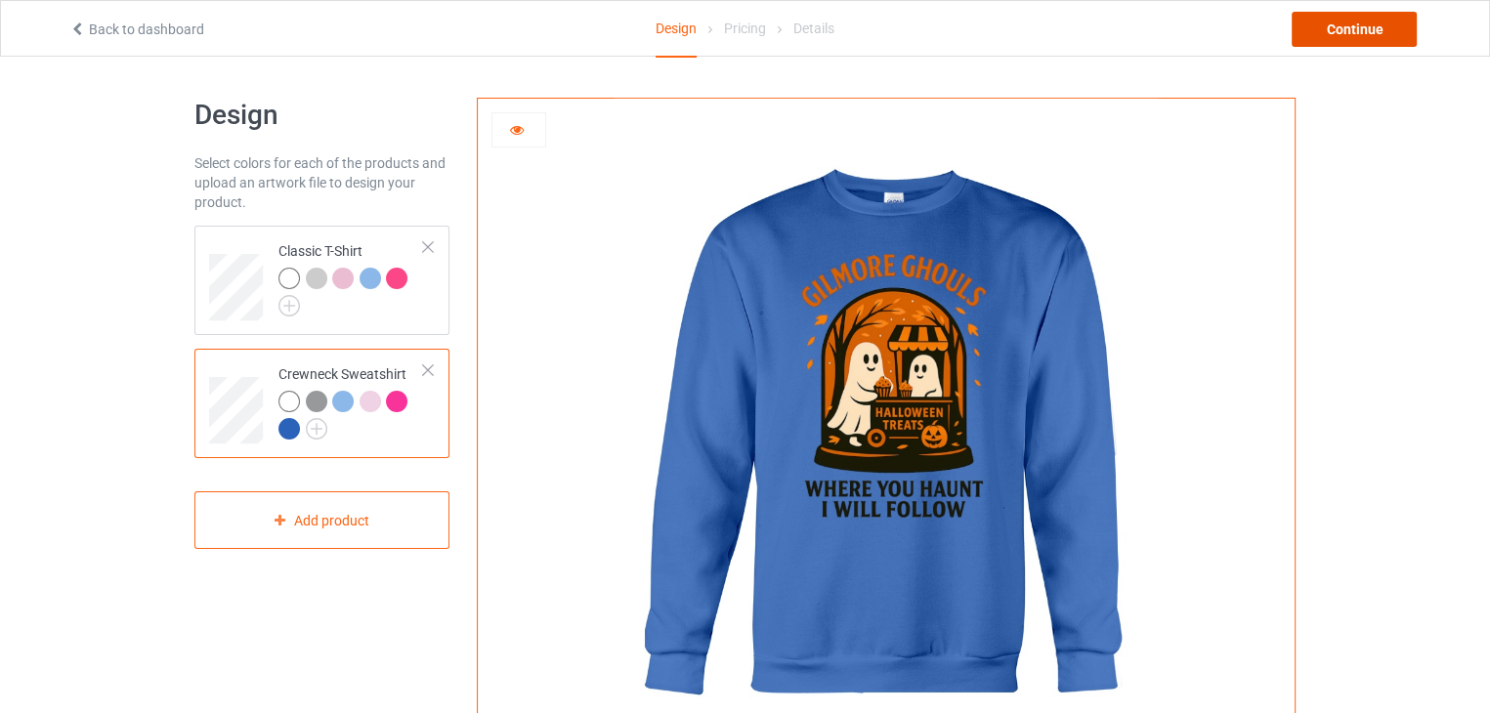
click at [1363, 29] on div "Continue" at bounding box center [1353, 29] width 125 height 35
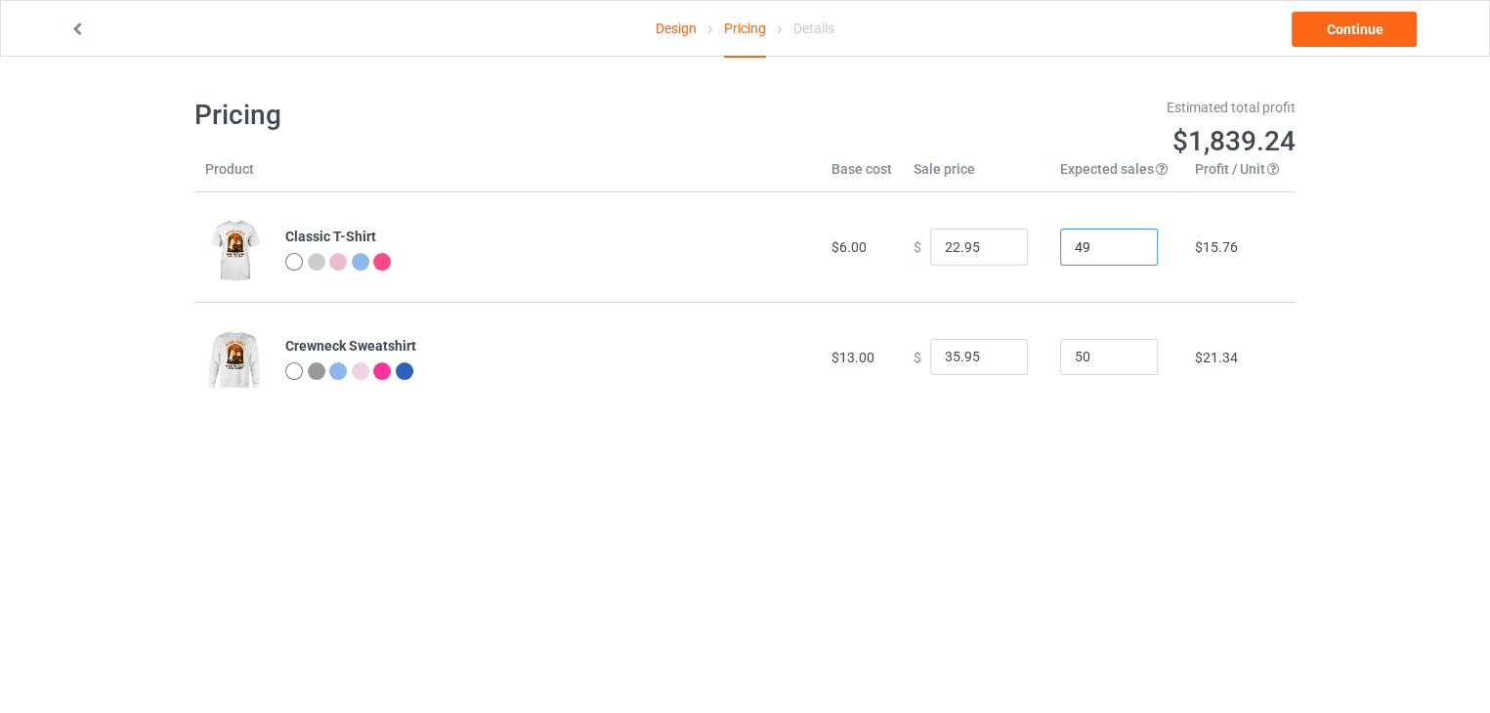
click at [1120, 251] on input "49" at bounding box center [1109, 247] width 98 height 37
click at [1120, 251] on input "48" at bounding box center [1109, 247] width 98 height 37
click at [1120, 251] on input "47" at bounding box center [1109, 247] width 98 height 37
type input "46"
click at [1120, 251] on input "46" at bounding box center [1109, 247] width 98 height 37
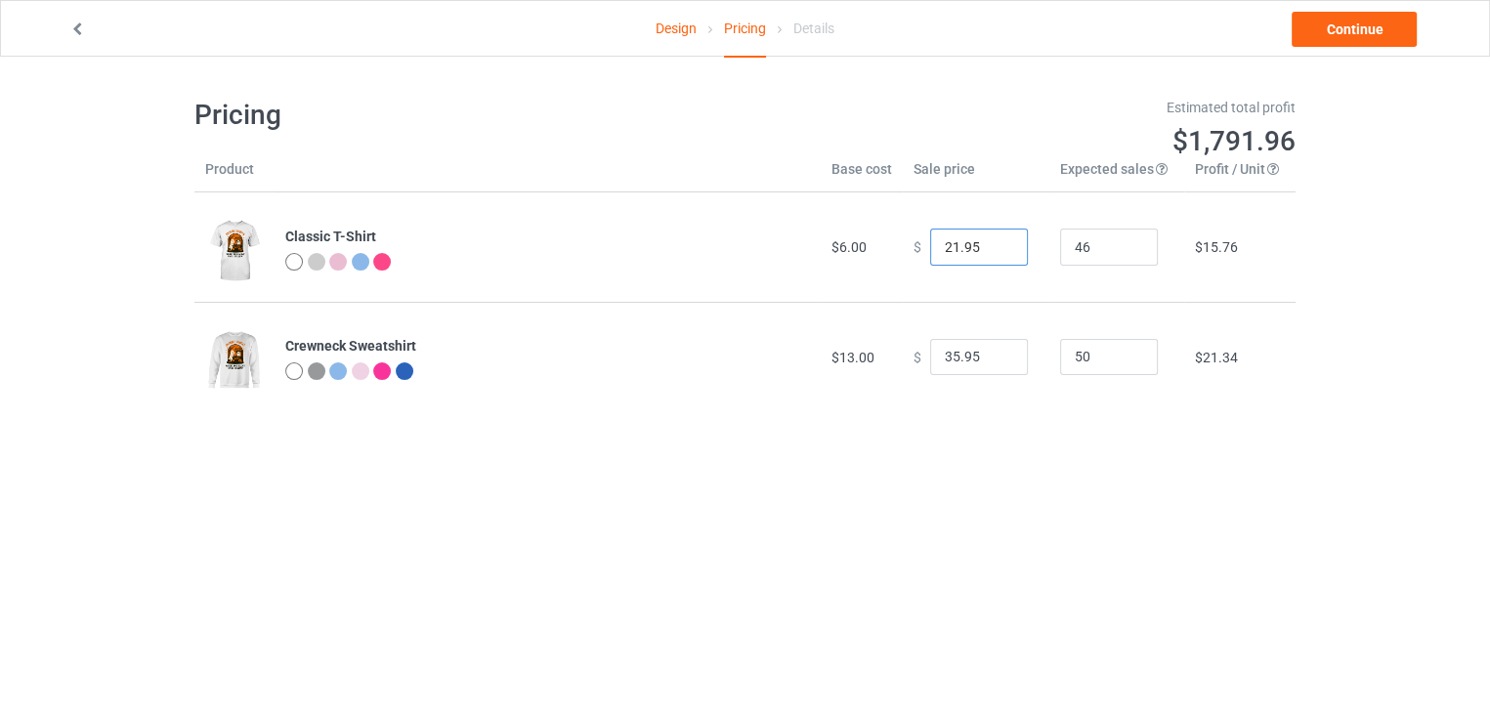
click at [1000, 255] on input "21.95" at bounding box center [979, 247] width 98 height 37
click at [1000, 255] on input "20.95" at bounding box center [979, 247] width 98 height 37
click at [1000, 255] on input "19.95" at bounding box center [979, 247] width 98 height 37
click at [1000, 255] on input "18.95" at bounding box center [979, 247] width 98 height 37
click at [1000, 255] on input "17.95" at bounding box center [979, 247] width 98 height 37
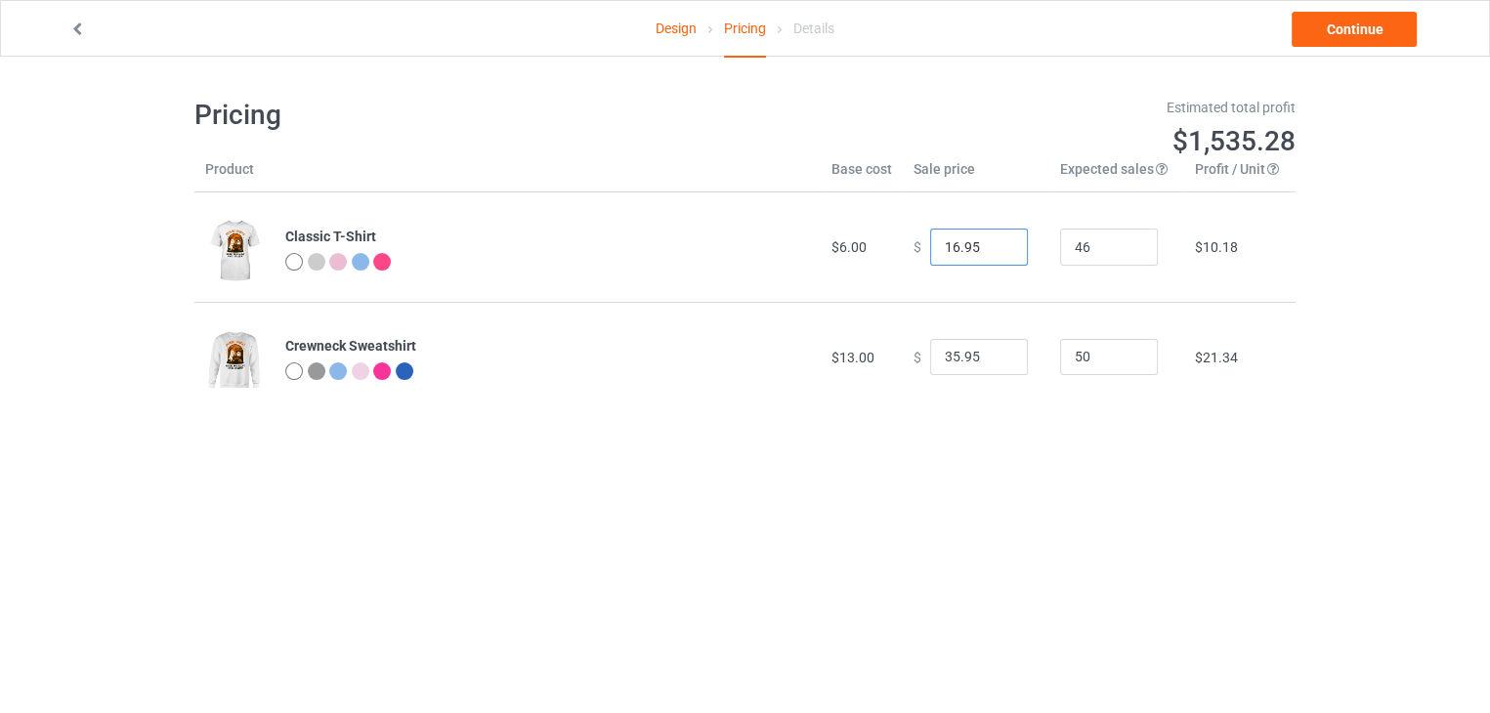
click at [1000, 255] on input "16.95" at bounding box center [979, 247] width 98 height 37
click at [1000, 255] on input "15.95" at bounding box center [979, 247] width 98 height 37
click at [1000, 255] on input "14.95" at bounding box center [979, 247] width 98 height 37
click at [1000, 255] on input "13.95" at bounding box center [979, 247] width 98 height 37
click at [1000, 255] on input "12.95" at bounding box center [979, 247] width 98 height 37
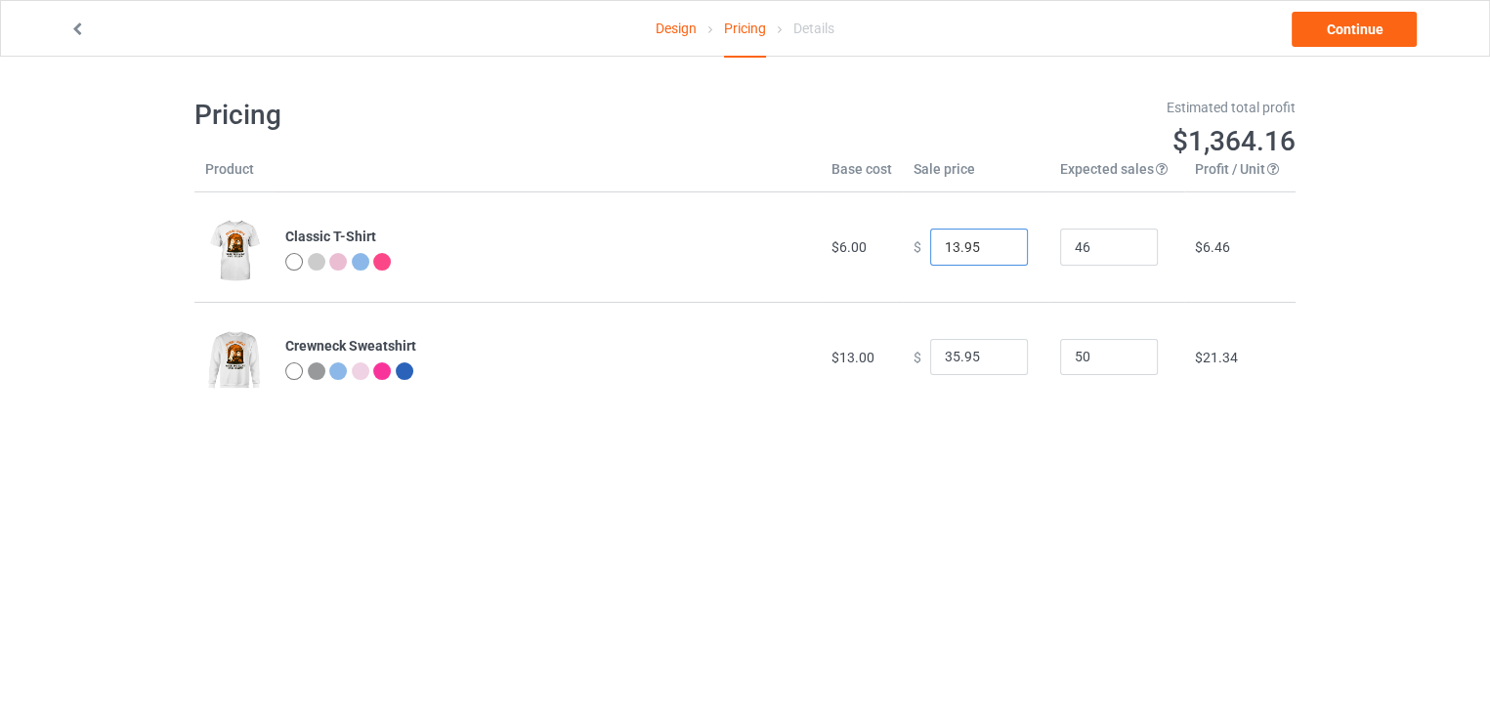
click at [995, 241] on input "13.95" at bounding box center [979, 247] width 98 height 37
click at [995, 241] on input "14.95" at bounding box center [979, 247] width 98 height 37
click at [995, 241] on input "15.95" at bounding box center [979, 247] width 98 height 37
click at [995, 241] on input "16.95" at bounding box center [979, 247] width 98 height 37
click at [995, 241] on input "17.95" at bounding box center [979, 247] width 98 height 37
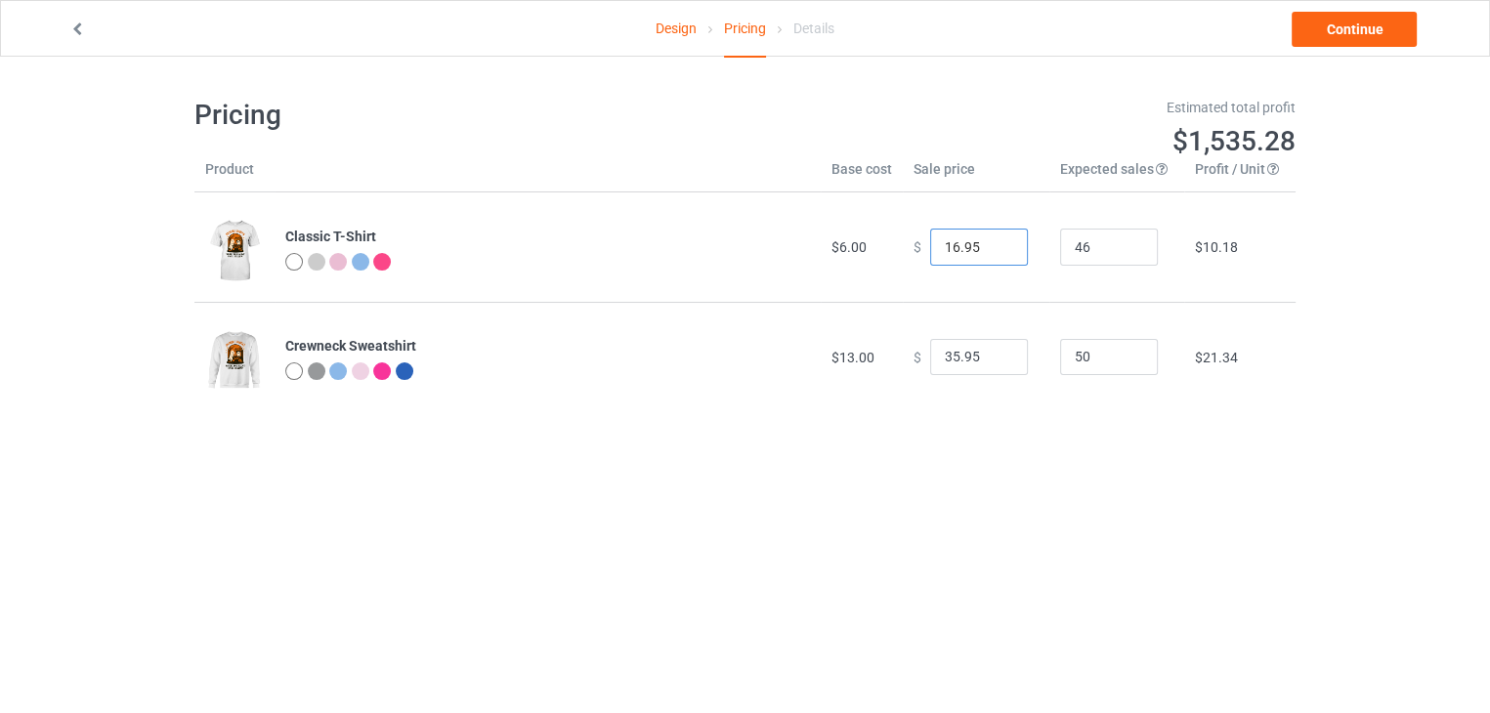
type input "16.95"
click at [992, 253] on input "16.95" at bounding box center [979, 247] width 98 height 37
click at [1000, 362] on input "34.95" at bounding box center [979, 357] width 98 height 37
click at [1000, 362] on input "33.95" at bounding box center [979, 357] width 98 height 37
click at [1000, 362] on input "32.95" at bounding box center [979, 357] width 98 height 37
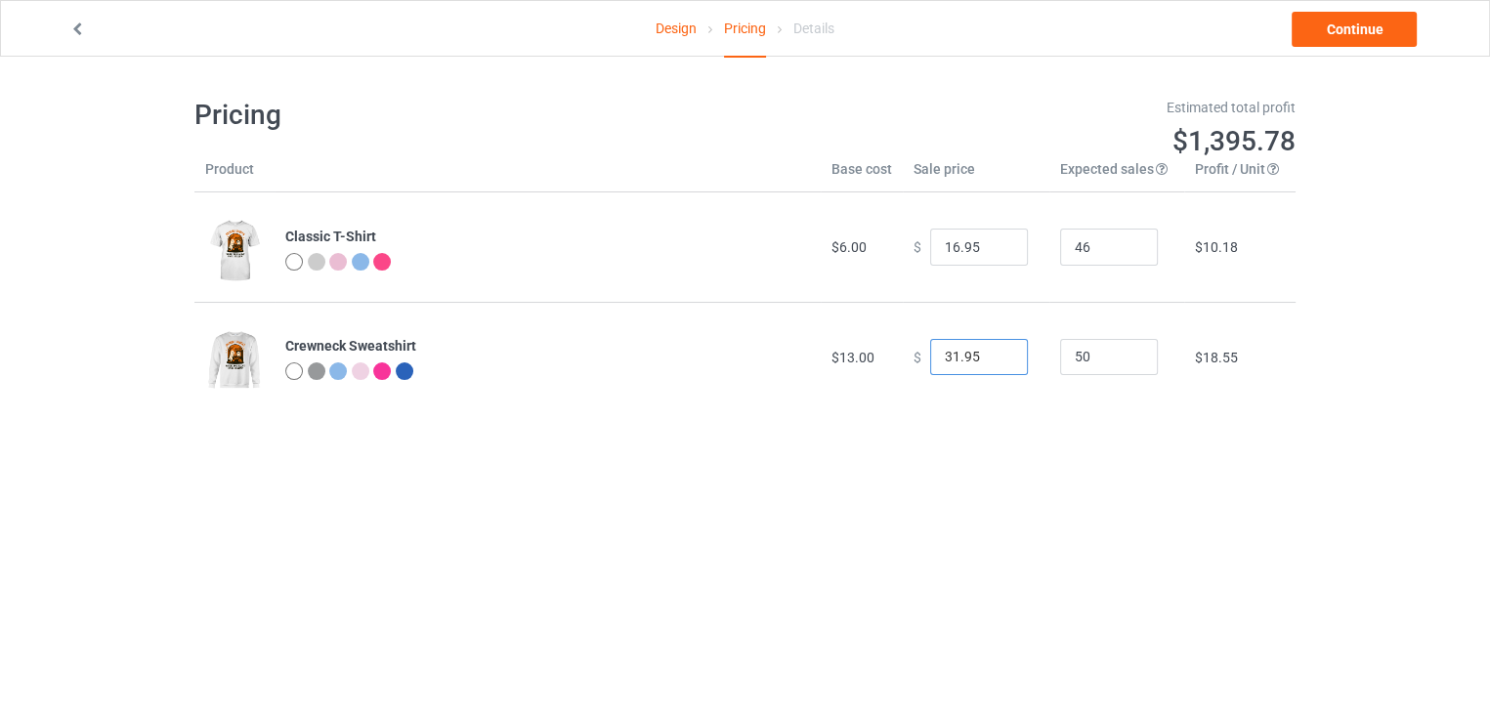
click at [1000, 362] on input "31.95" at bounding box center [979, 357] width 98 height 37
click at [1000, 362] on input "30.95" at bounding box center [979, 357] width 98 height 37
click at [1000, 362] on input "29.95" at bounding box center [979, 357] width 98 height 37
click at [1000, 362] on input "28.95" at bounding box center [979, 357] width 98 height 37
click at [1000, 362] on input "27.95" at bounding box center [979, 357] width 98 height 37
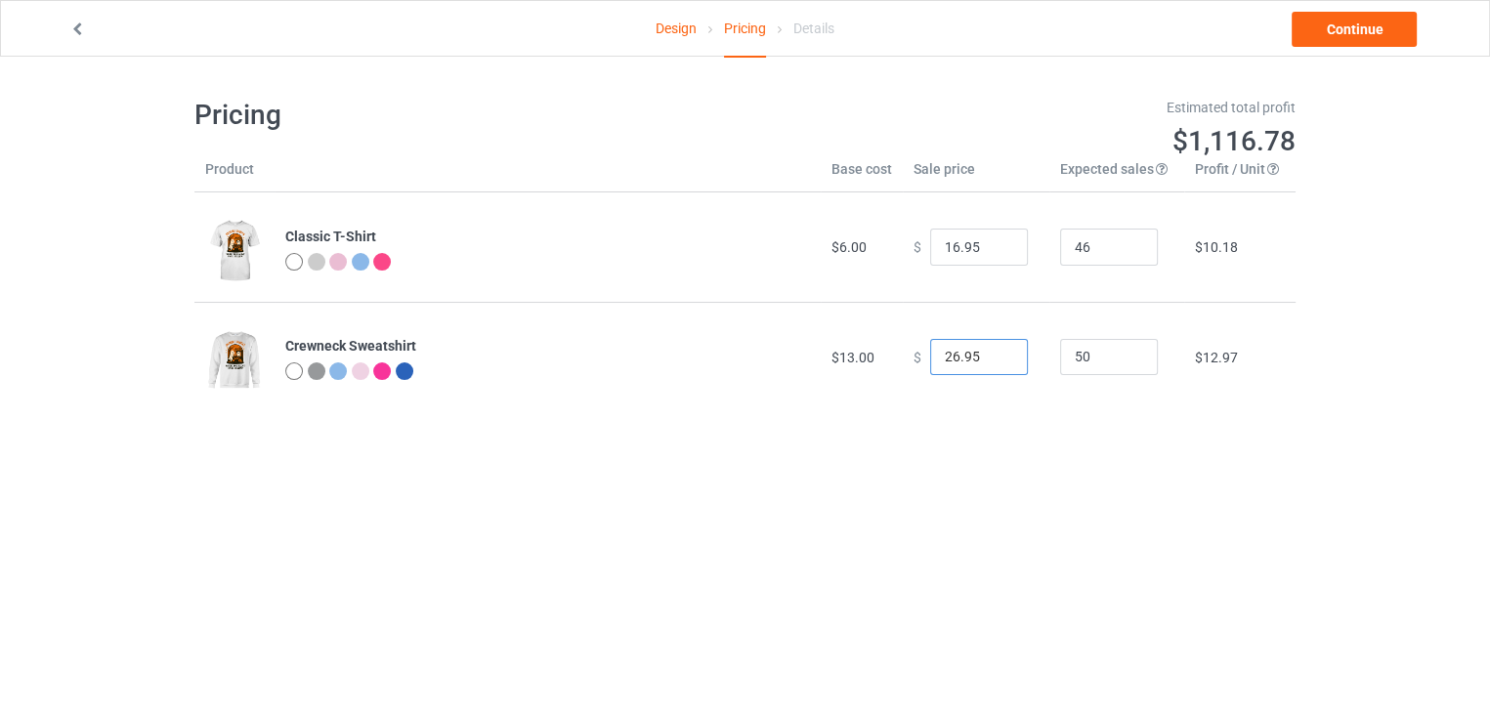
click at [1000, 362] on input "26.95" at bounding box center [979, 357] width 98 height 37
click at [1000, 362] on input "25.95" at bounding box center [979, 357] width 98 height 37
click at [1000, 362] on input "24.95" at bounding box center [979, 357] width 98 height 37
type input "23.95"
click at [1000, 362] on input "23.95" at bounding box center [979, 357] width 98 height 37
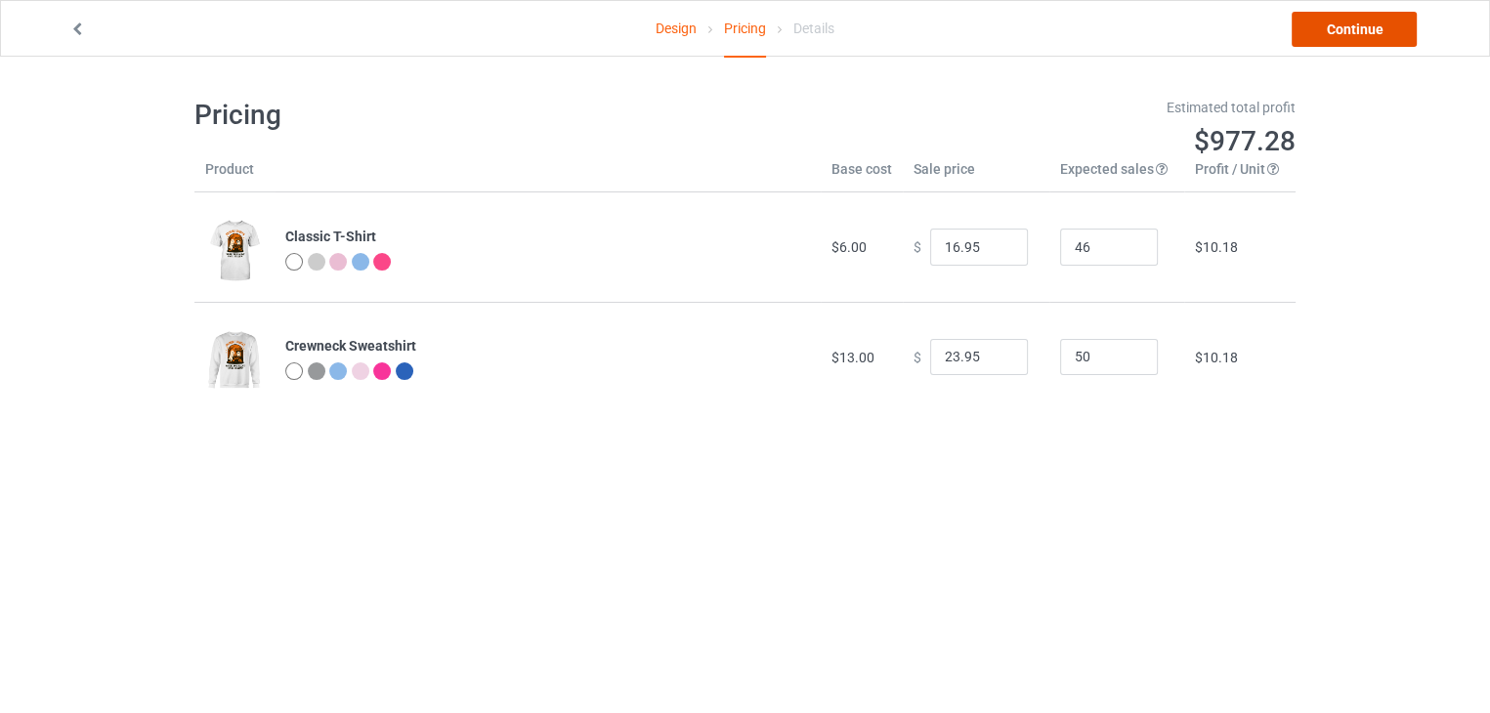
click at [1349, 38] on link "Continue" at bounding box center [1353, 29] width 125 height 35
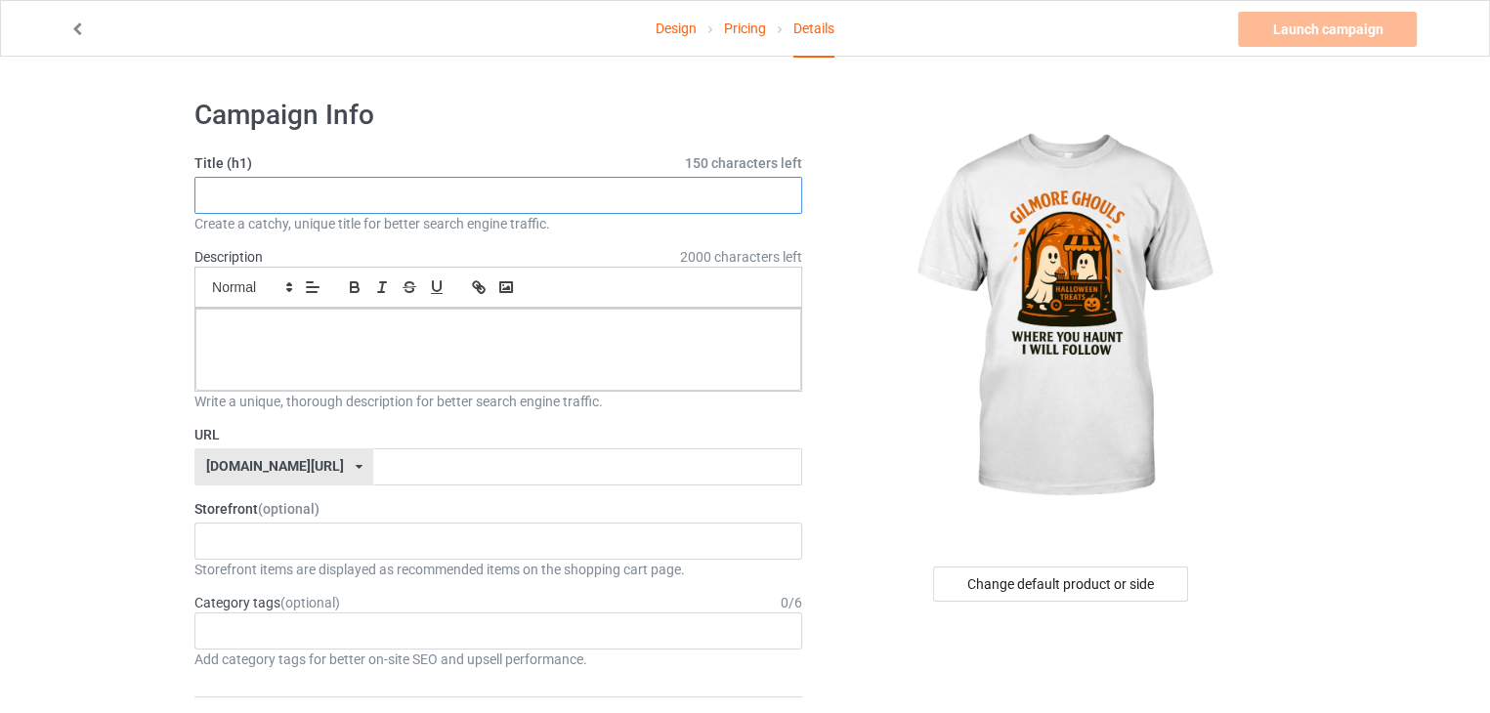
click at [714, 192] on input "text" at bounding box center [498, 195] width 608 height 37
click at [1059, 586] on div "Change default product or side" at bounding box center [1060, 584] width 255 height 35
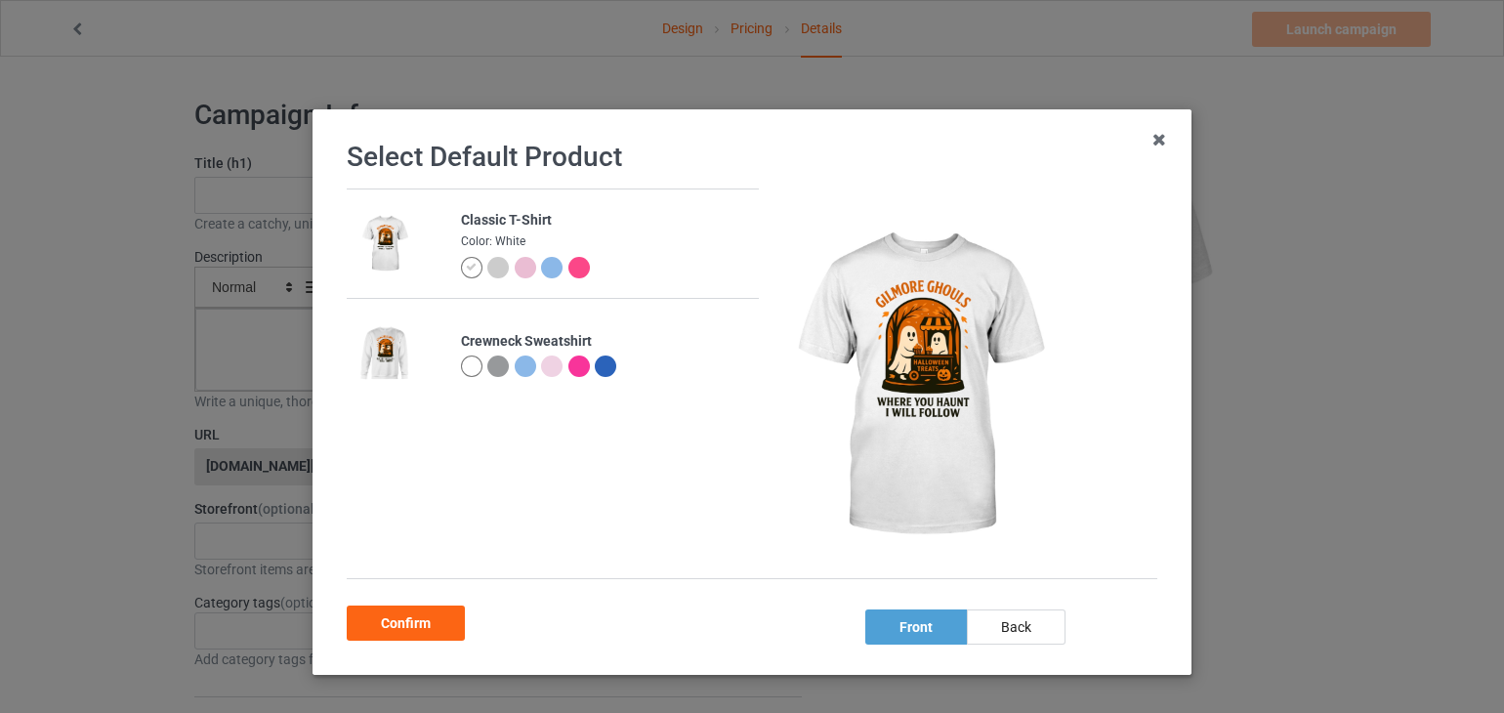
click at [541, 366] on div at bounding box center [551, 366] width 21 height 21
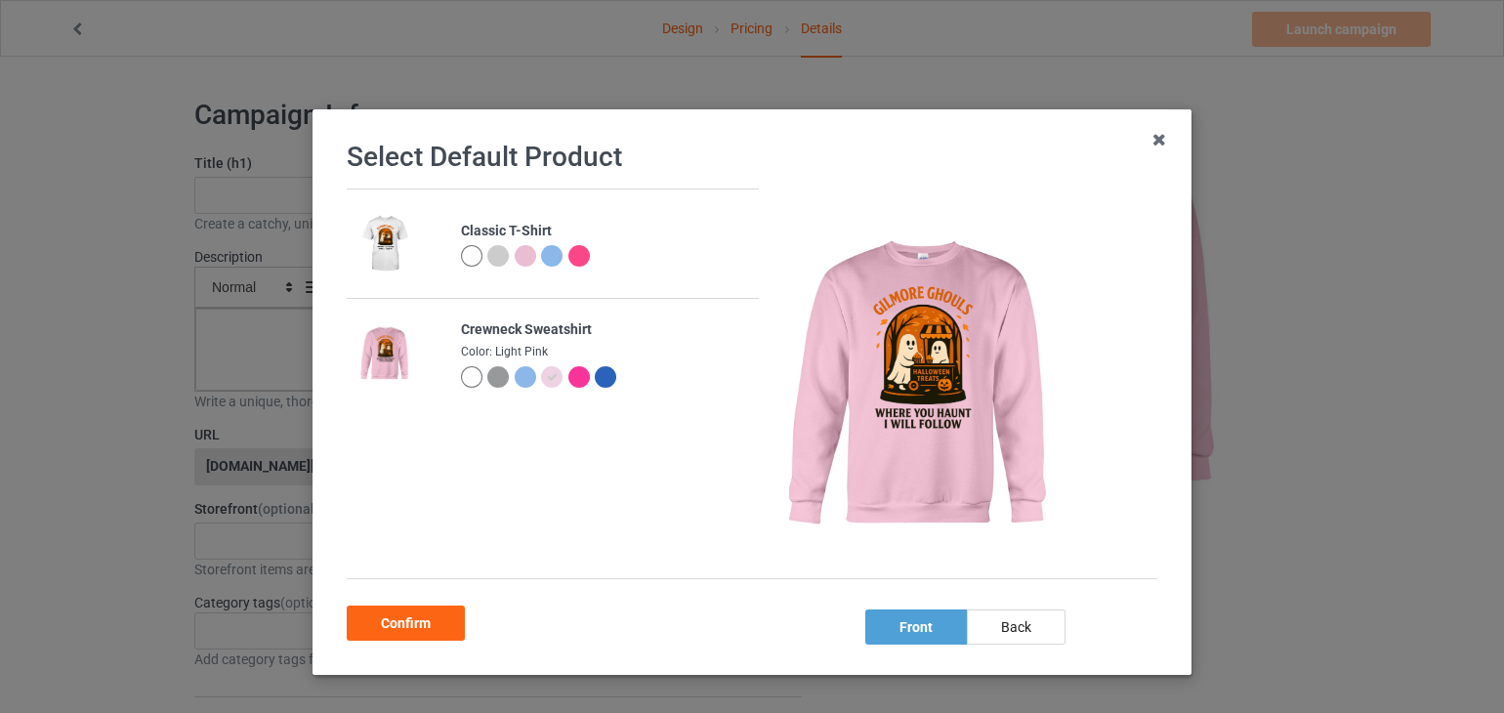
click at [569, 377] on div at bounding box center [579, 376] width 21 height 21
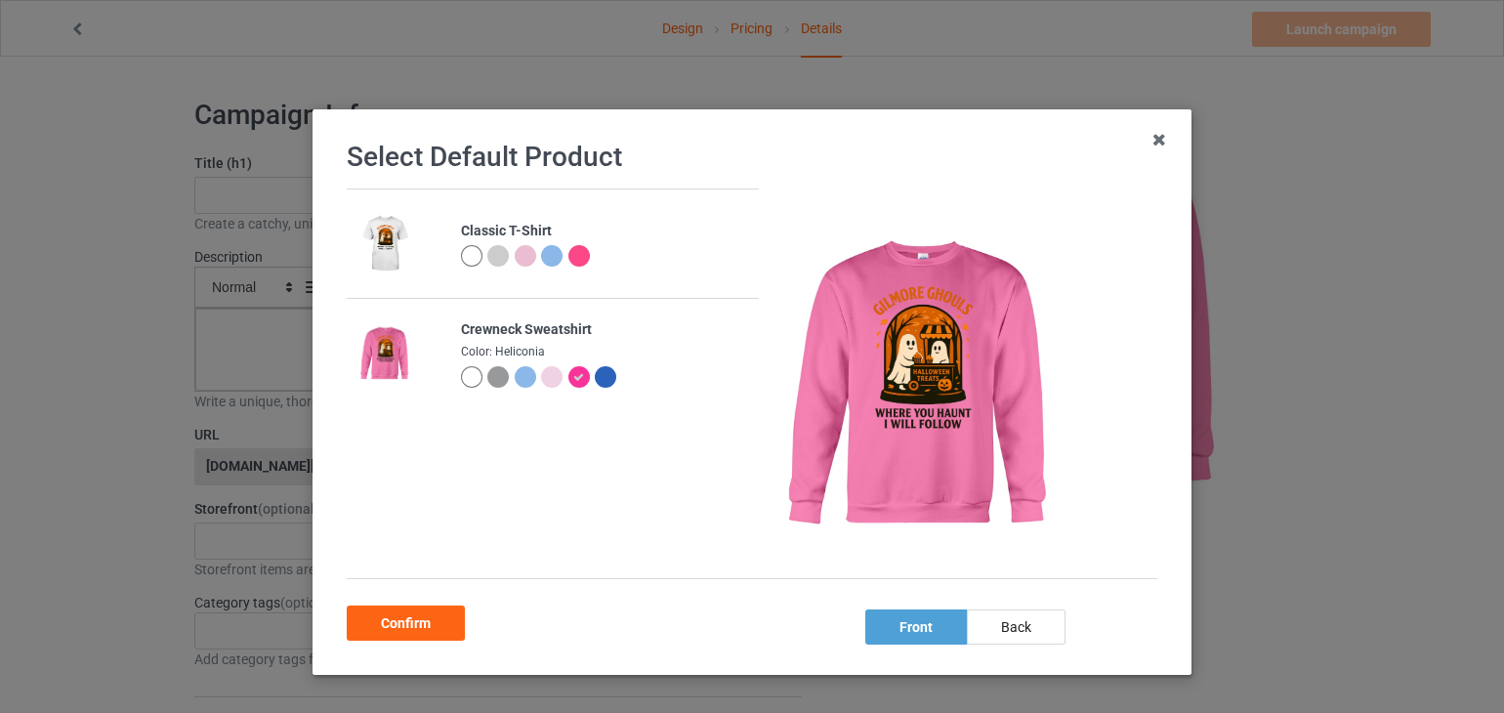
click at [461, 376] on div at bounding box center [471, 376] width 21 height 21
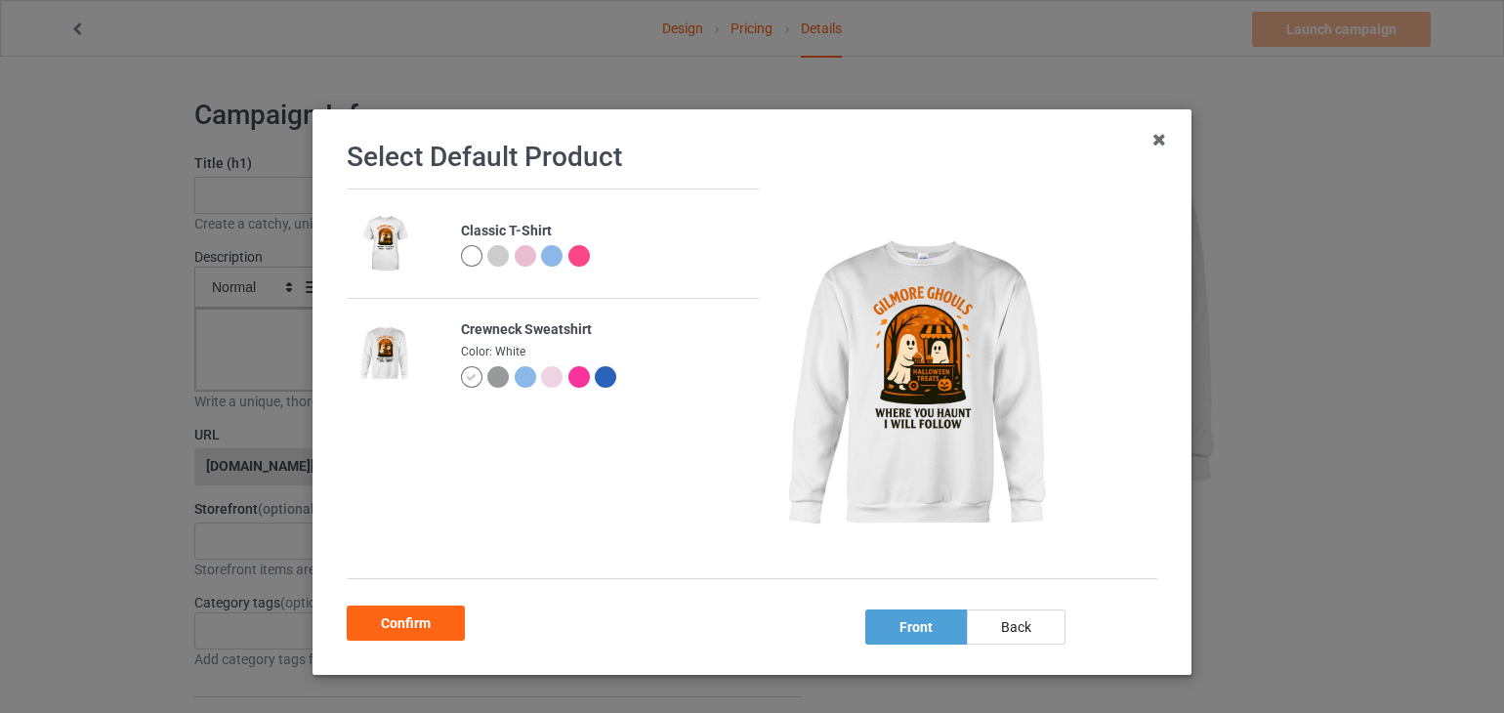
click at [569, 376] on div at bounding box center [579, 376] width 21 height 21
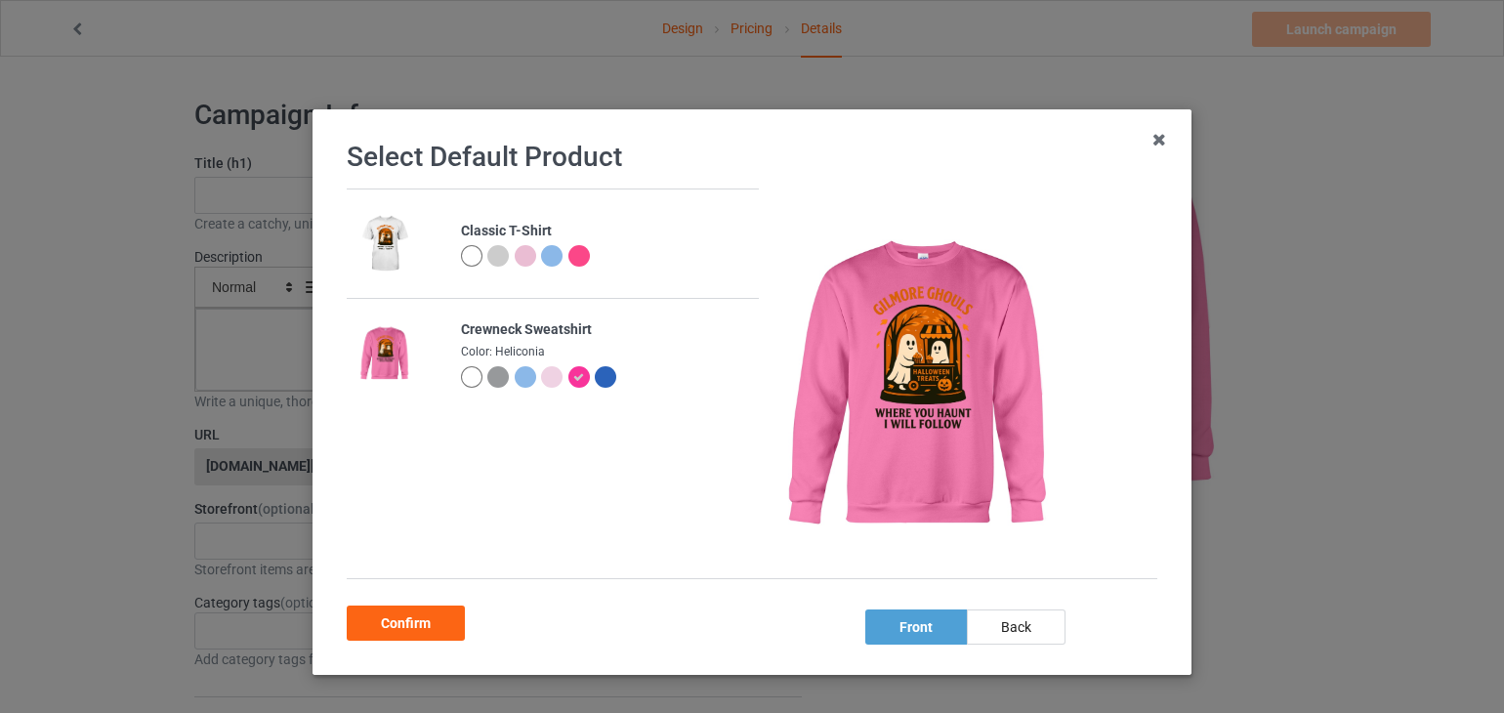
click at [569, 257] on div at bounding box center [579, 255] width 21 height 21
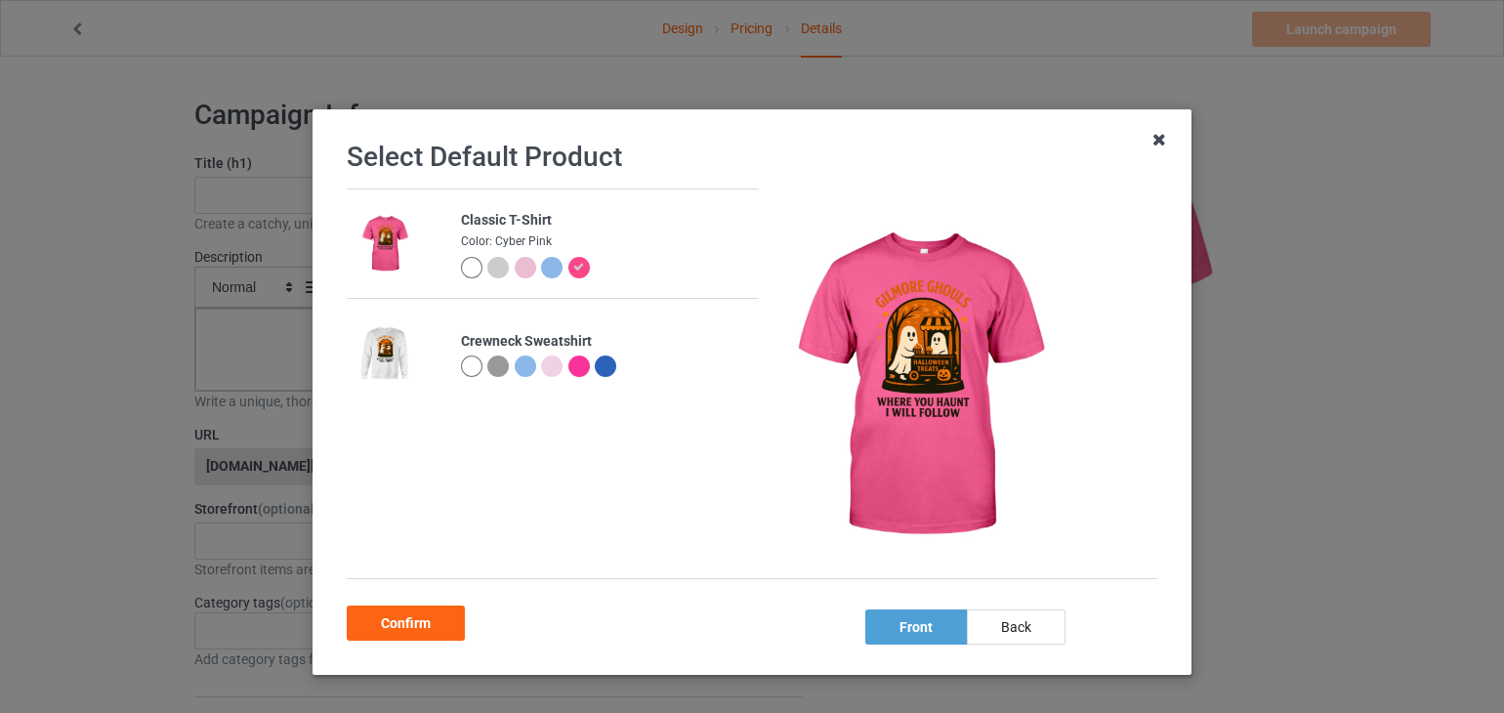
click at [1155, 143] on icon at bounding box center [1159, 139] width 31 height 31
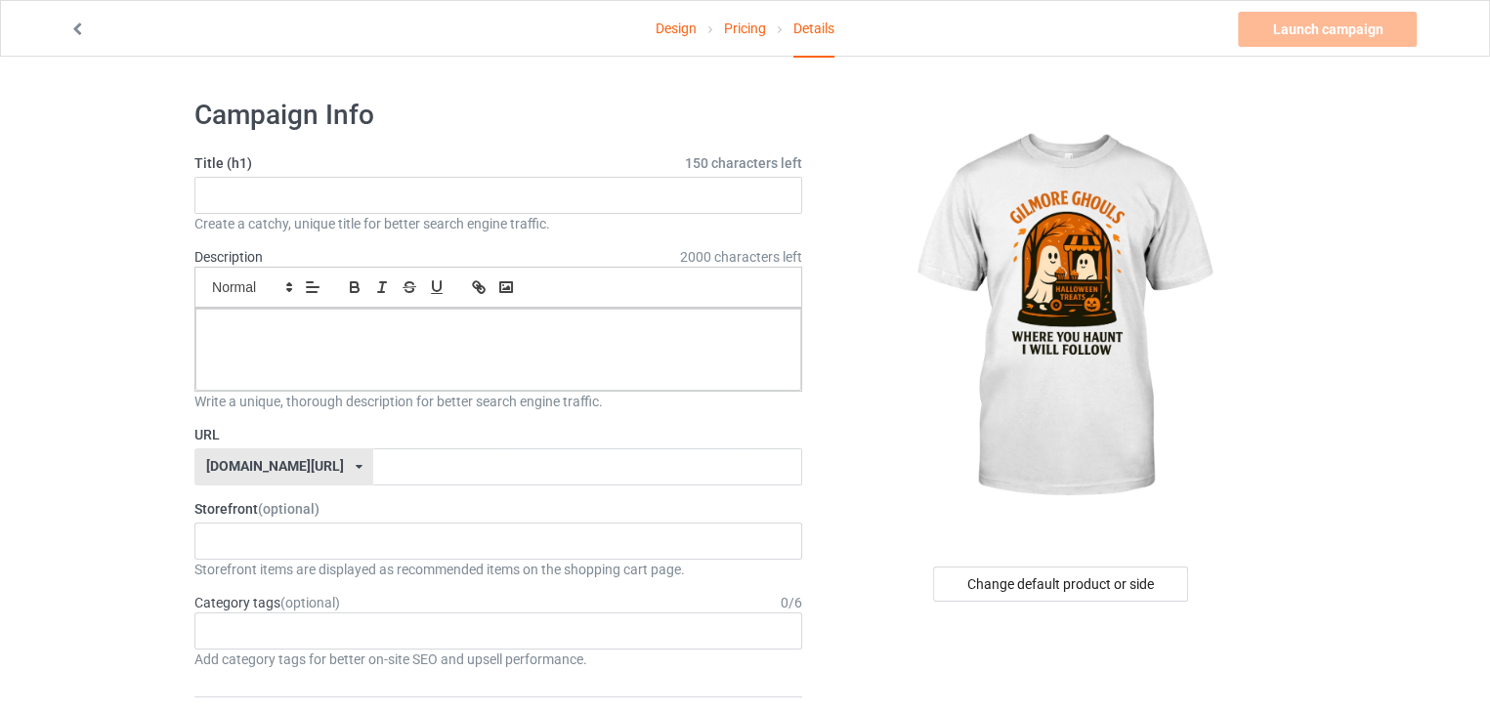
click at [742, 28] on link "Pricing" at bounding box center [745, 28] width 42 height 55
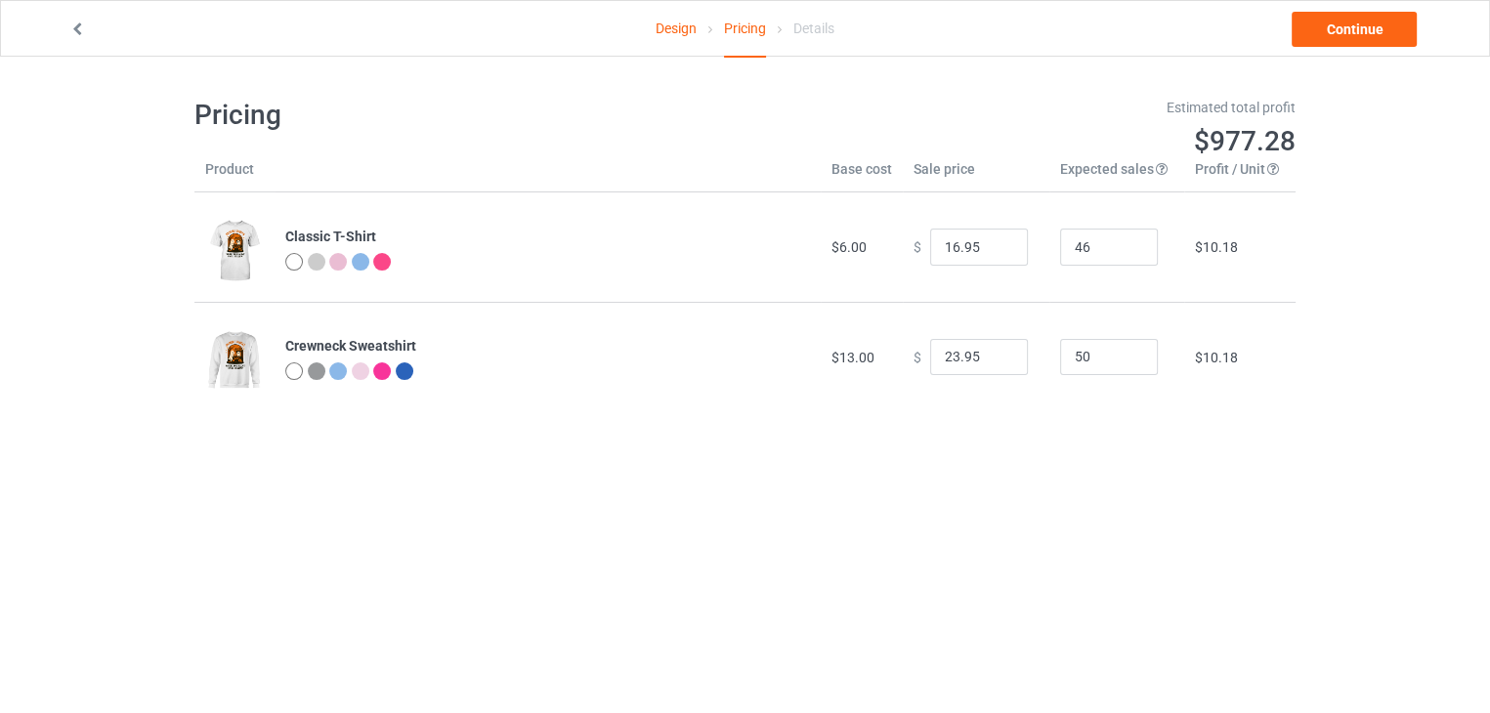
click at [230, 254] on img at bounding box center [234, 250] width 59 height 73
click at [239, 249] on img at bounding box center [234, 250] width 59 height 73
click at [668, 27] on link "Design" at bounding box center [675, 28] width 41 height 55
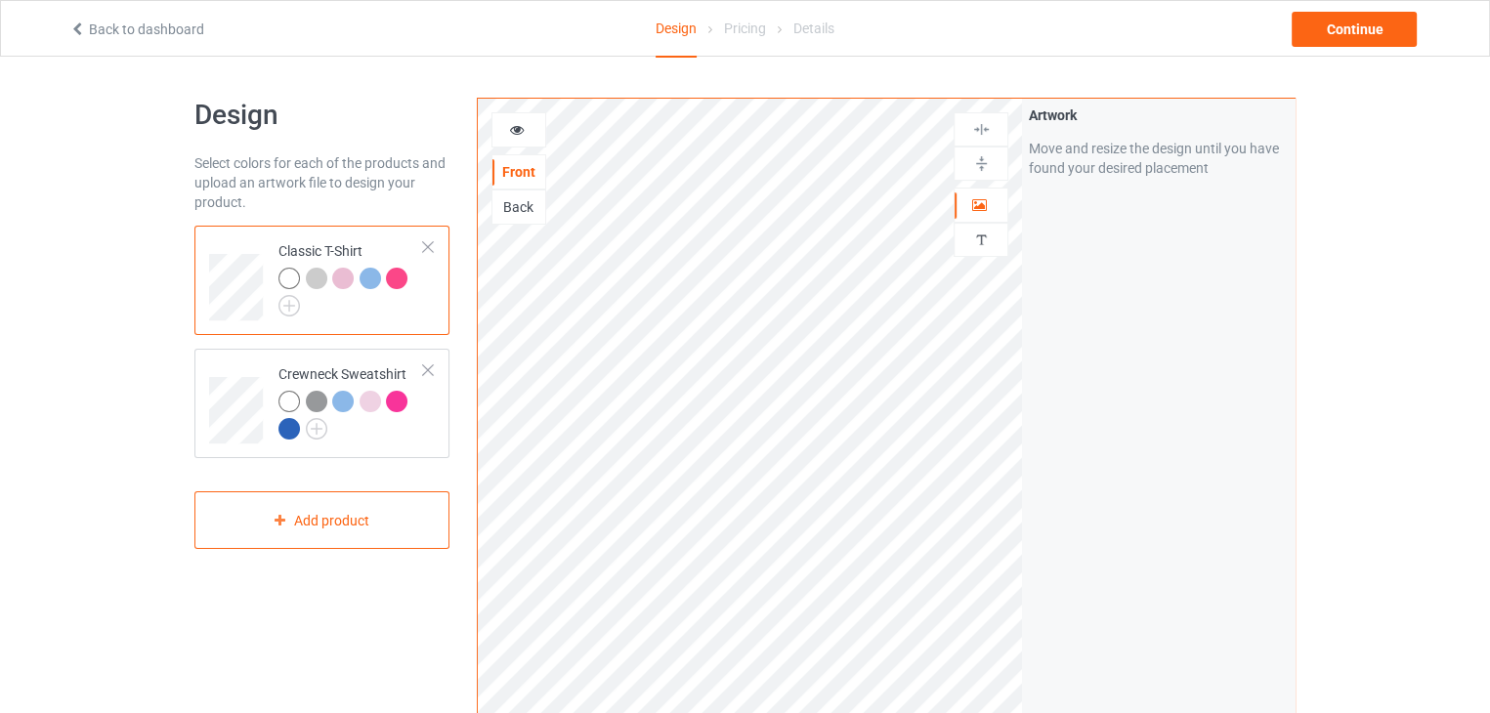
click at [395, 276] on div at bounding box center [396, 278] width 21 height 21
click at [284, 306] on img at bounding box center [288, 305] width 21 height 21
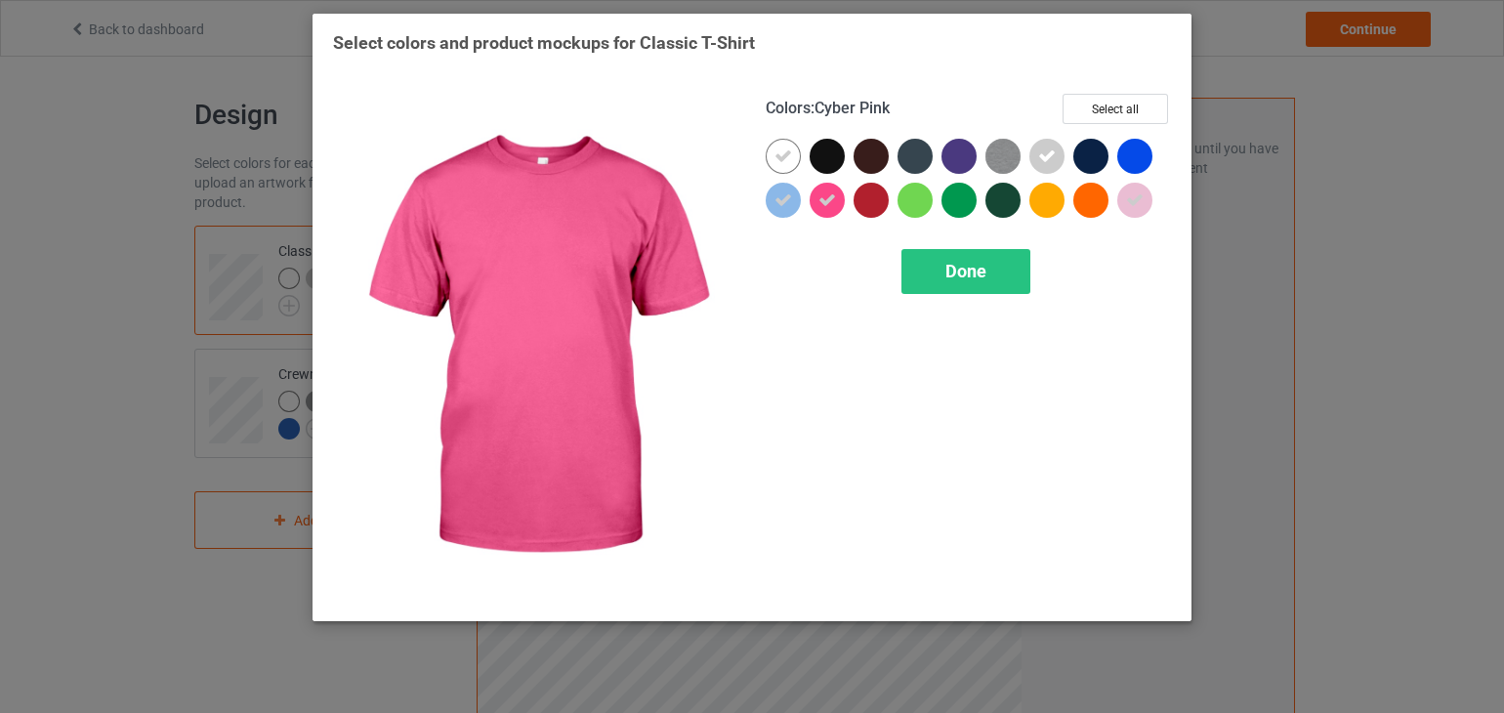
click at [828, 189] on div at bounding box center [827, 200] width 35 height 35
click at [930, 267] on div "Done" at bounding box center [966, 271] width 129 height 45
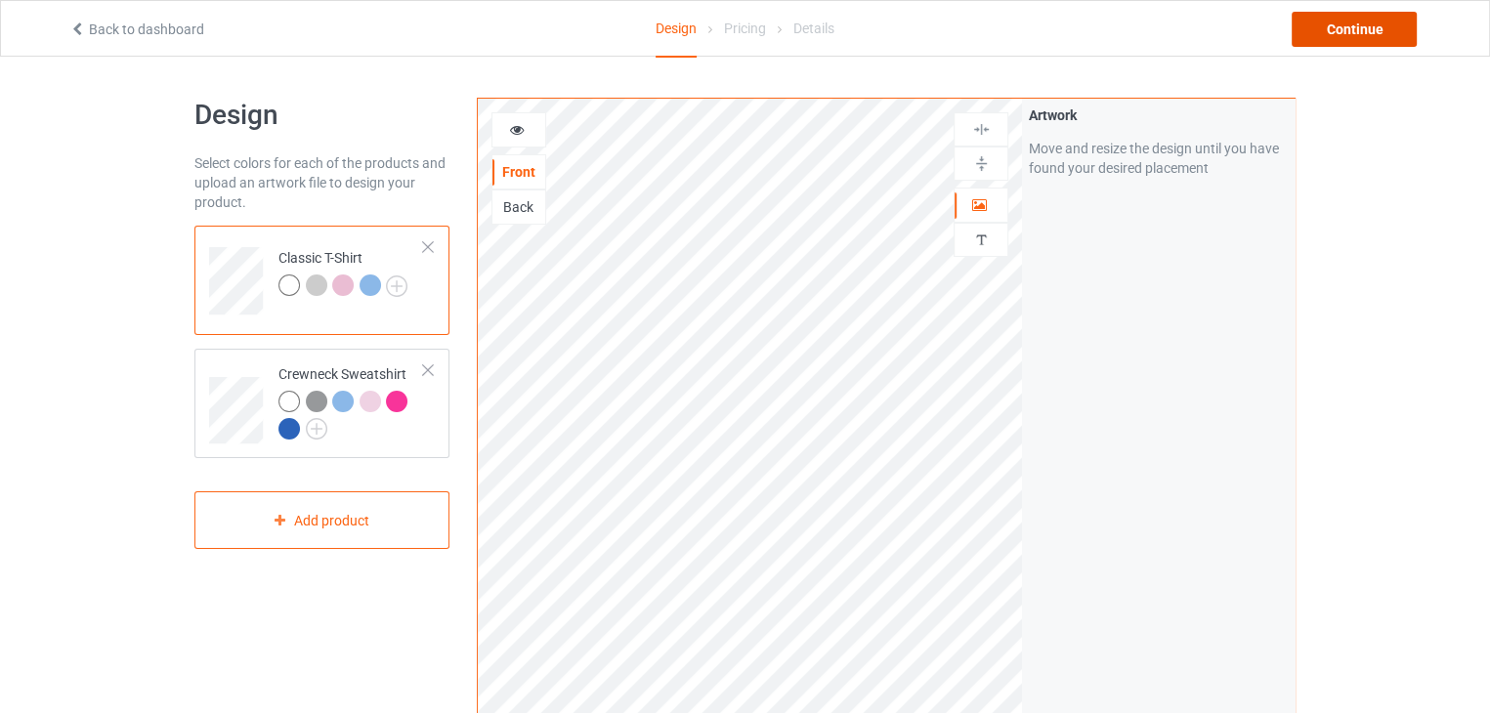
click at [1356, 30] on div "Continue" at bounding box center [1353, 29] width 125 height 35
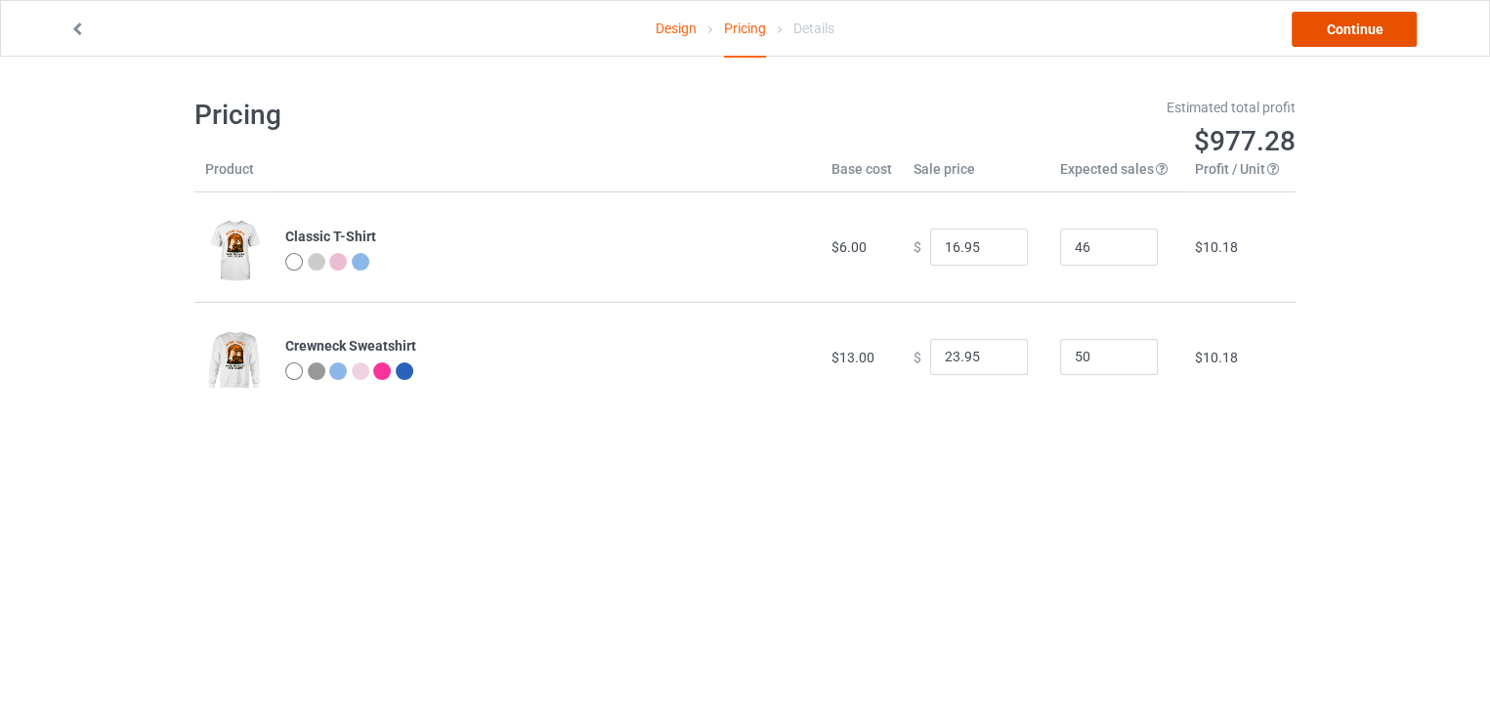
click at [1342, 21] on link "Continue" at bounding box center [1353, 29] width 125 height 35
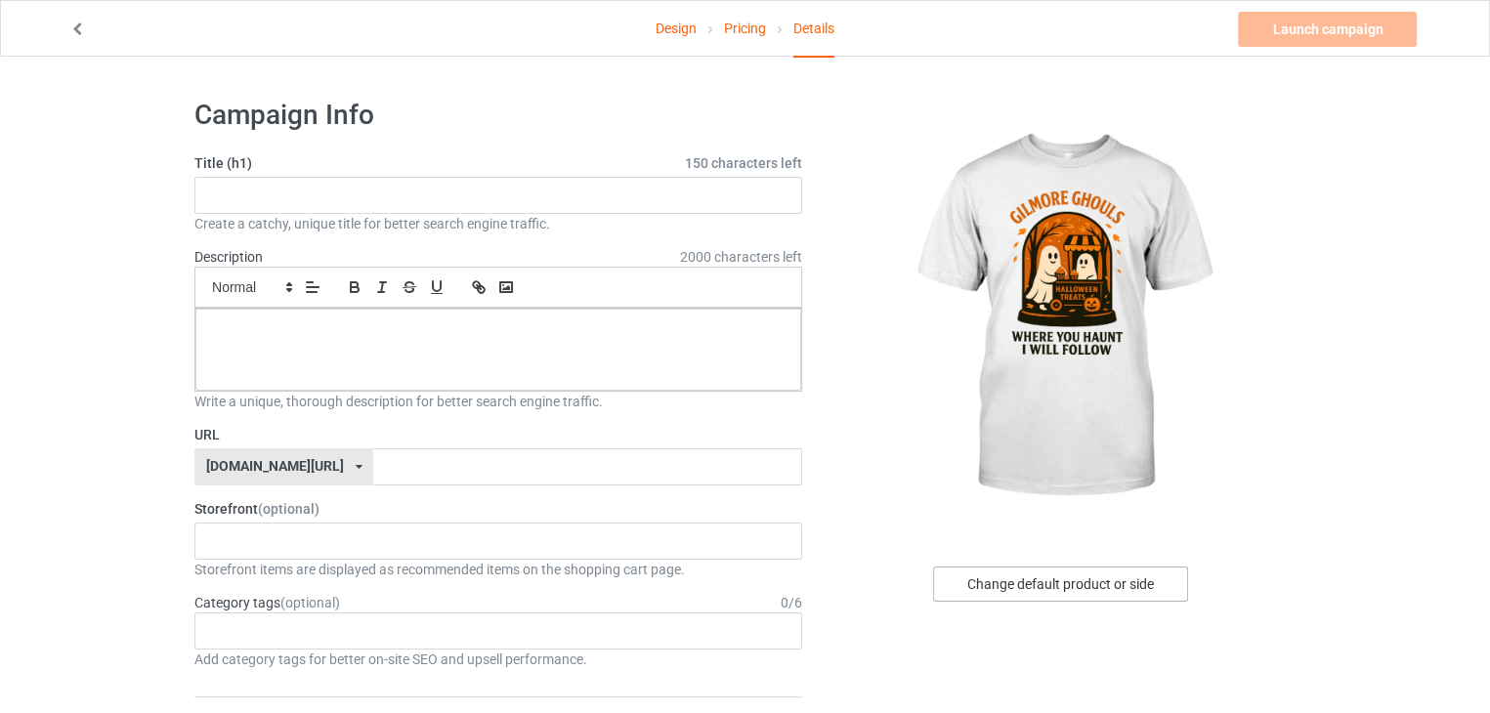
click at [1015, 591] on div "Change default product or side" at bounding box center [1060, 584] width 255 height 35
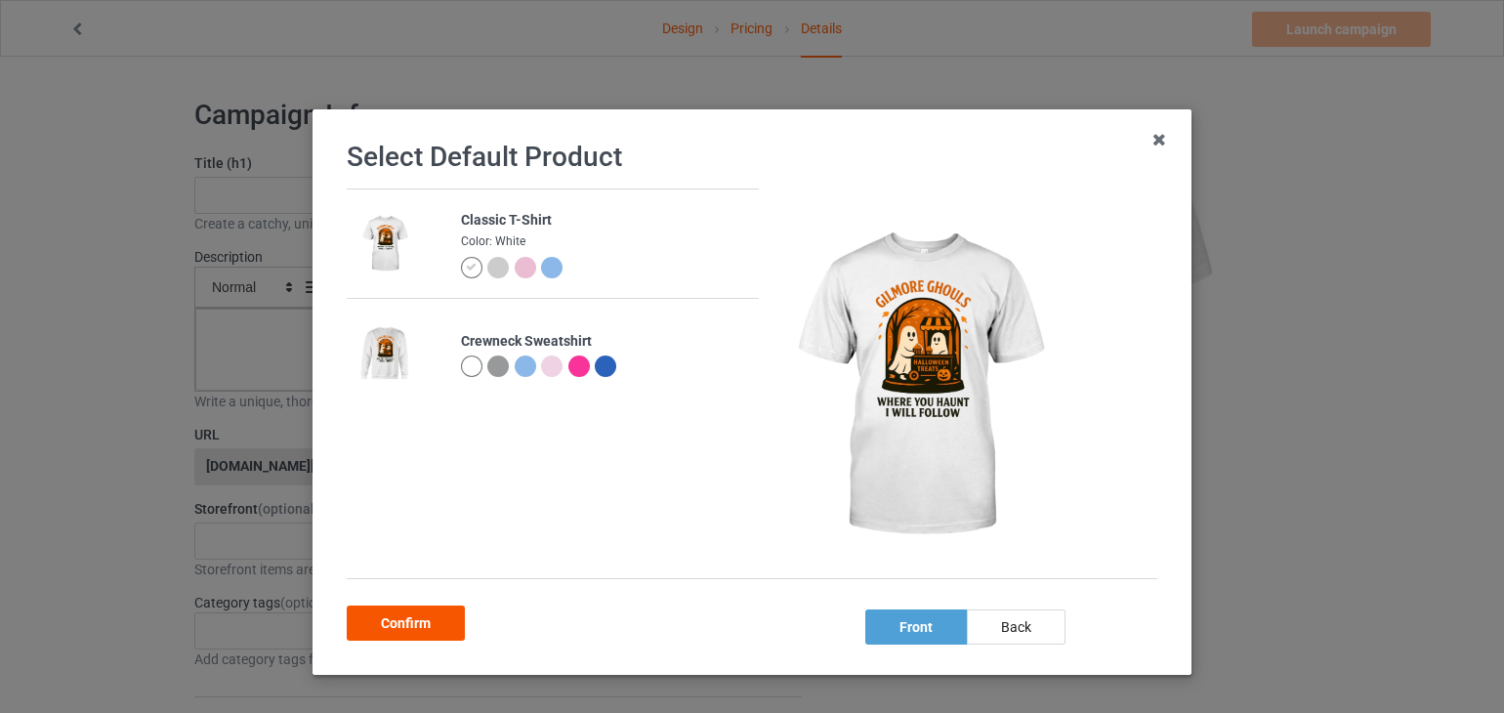
click at [411, 630] on div "Confirm" at bounding box center [406, 623] width 118 height 35
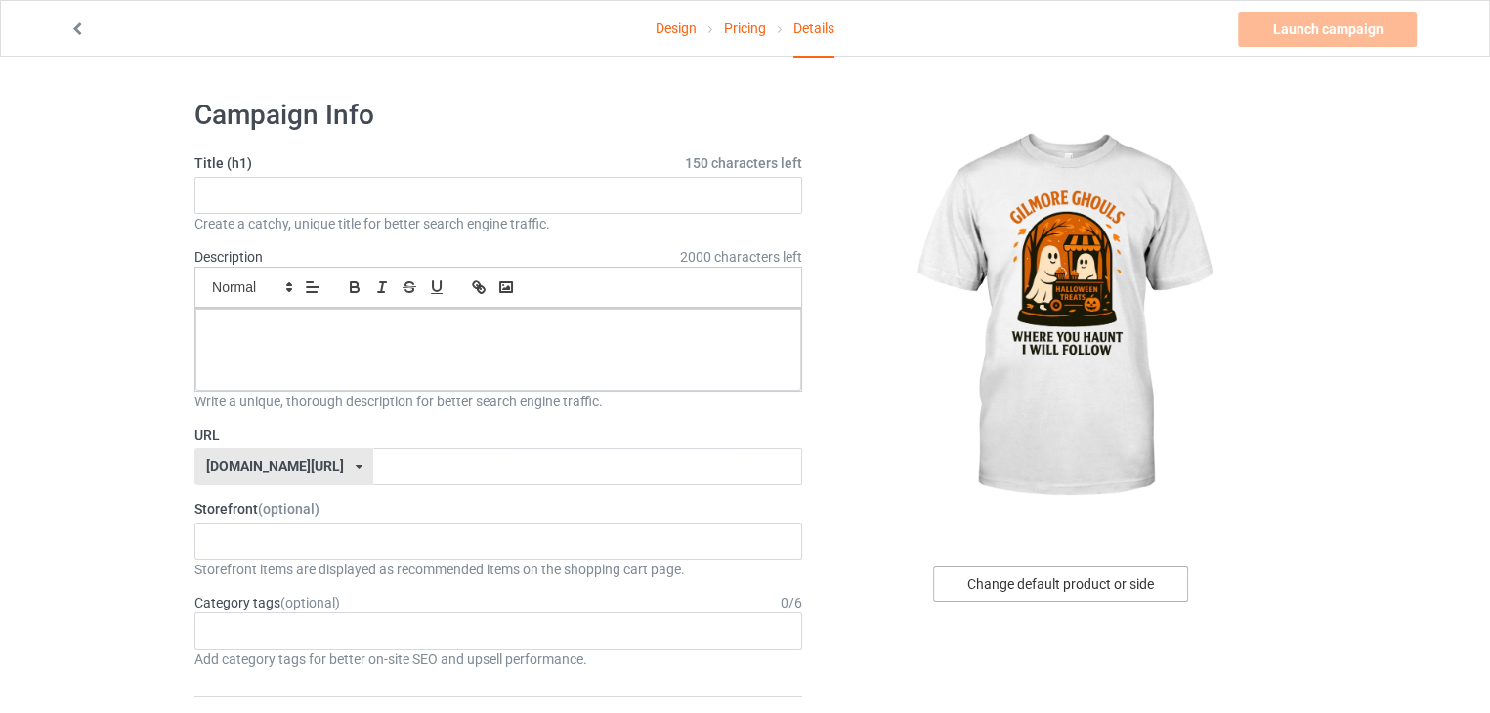
click at [1008, 601] on div "Change default product or side" at bounding box center [1060, 584] width 255 height 35
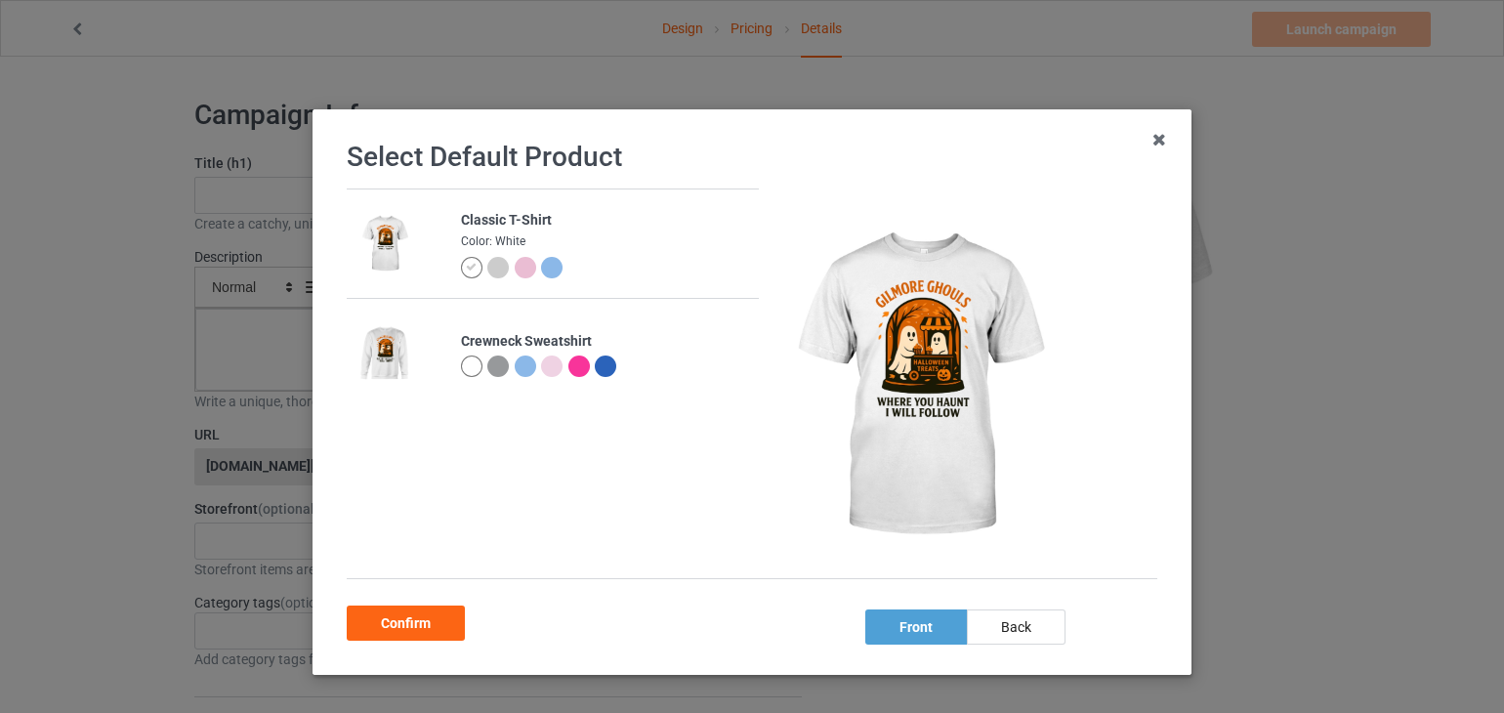
click at [461, 362] on div at bounding box center [471, 366] width 21 height 21
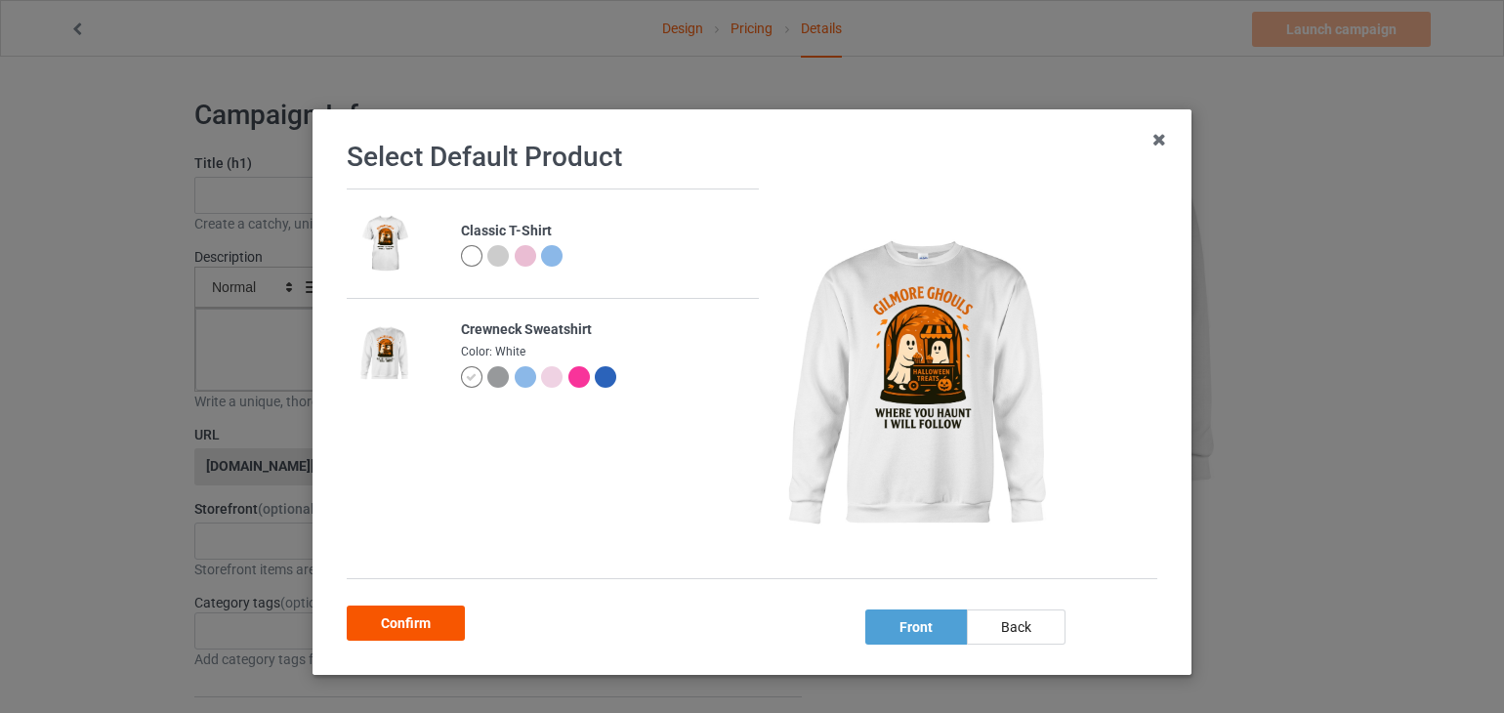
click at [402, 626] on div "Confirm" at bounding box center [406, 623] width 118 height 35
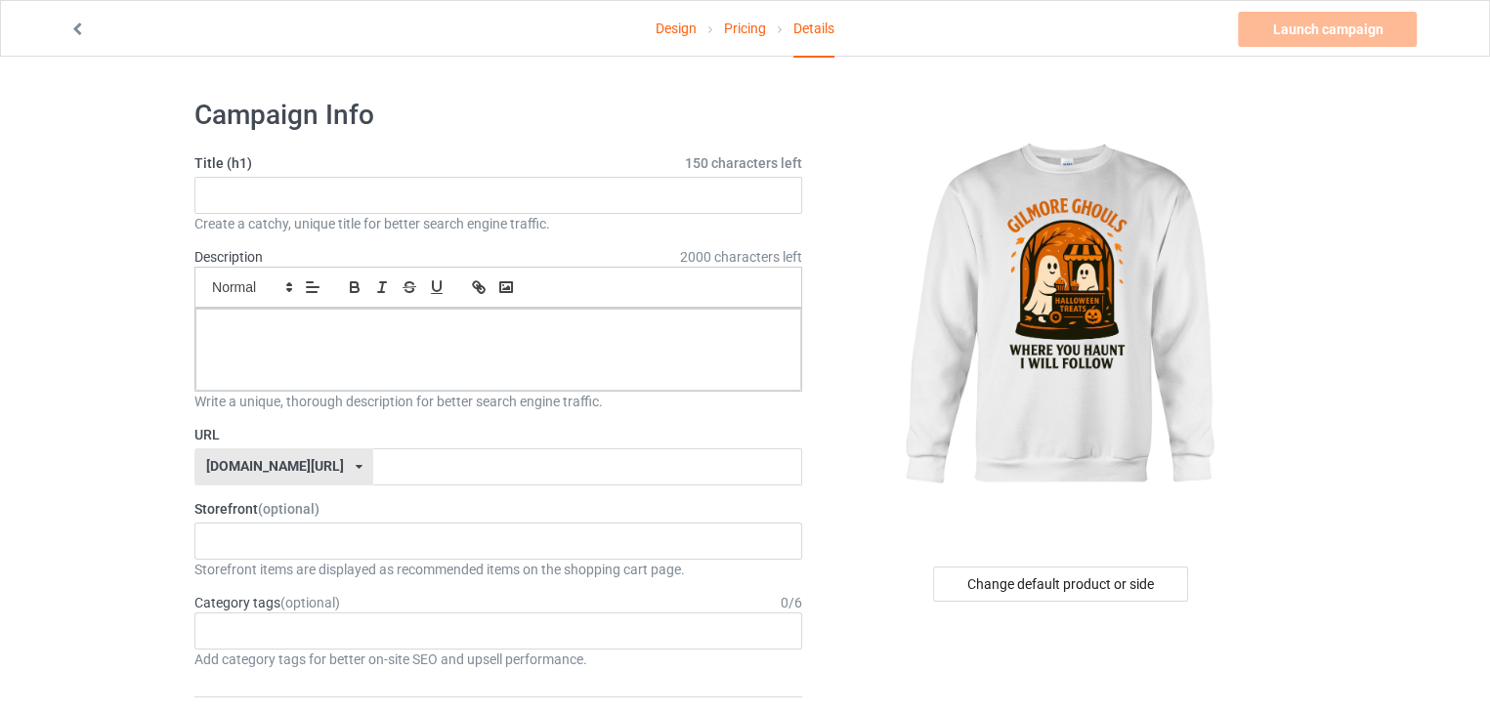
click at [569, 129] on h1 "Campaign Info" at bounding box center [498, 115] width 608 height 35
click at [539, 185] on input "text" at bounding box center [498, 195] width 608 height 37
paste input "[PERSON_NAME] Ghouls [DATE] Sweatshirt – Where You Haunt I Will Follow"
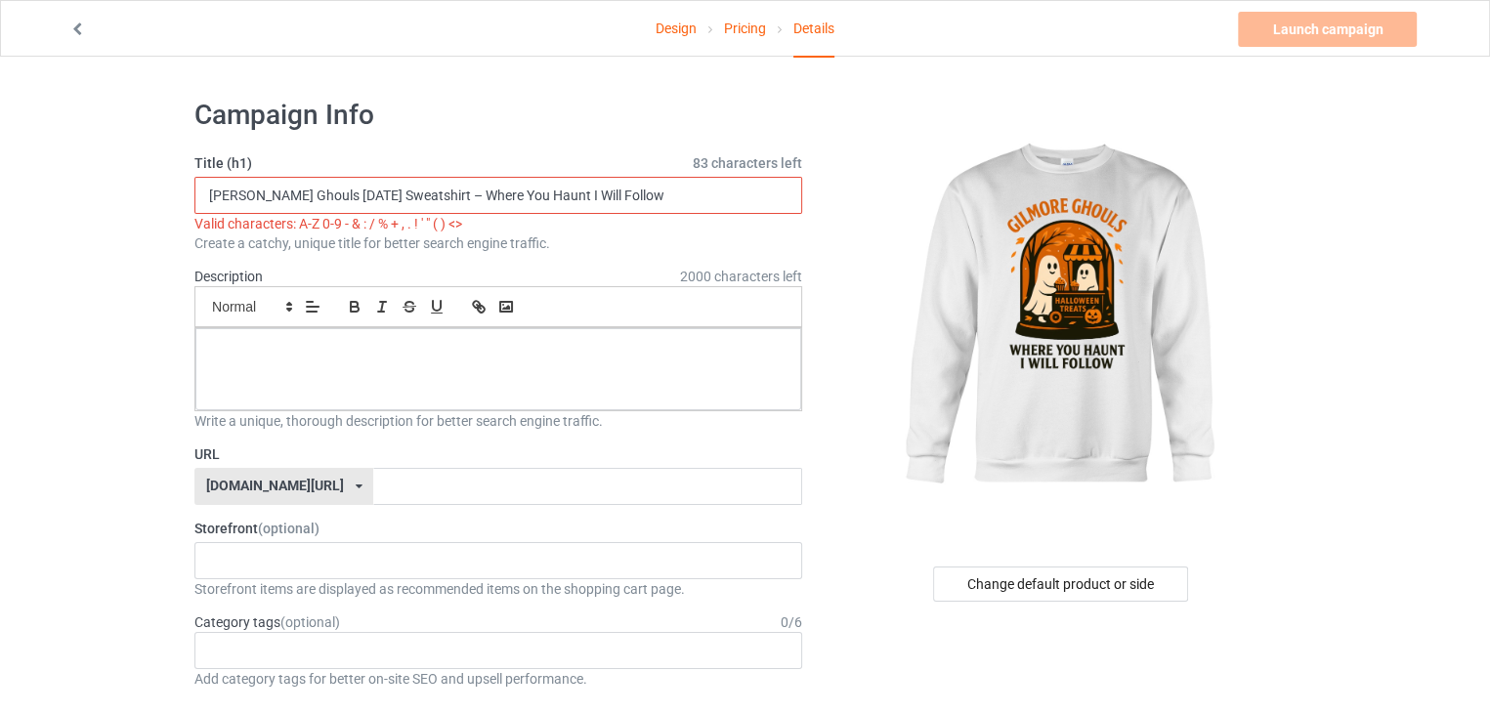
drag, startPoint x: 450, startPoint y: 195, endPoint x: 372, endPoint y: 189, distance: 78.4
click at [372, 189] on input "[PERSON_NAME] Ghouls [DATE] Sweatshirt – Where You Haunt I Will Follow" at bounding box center [498, 195] width 608 height 37
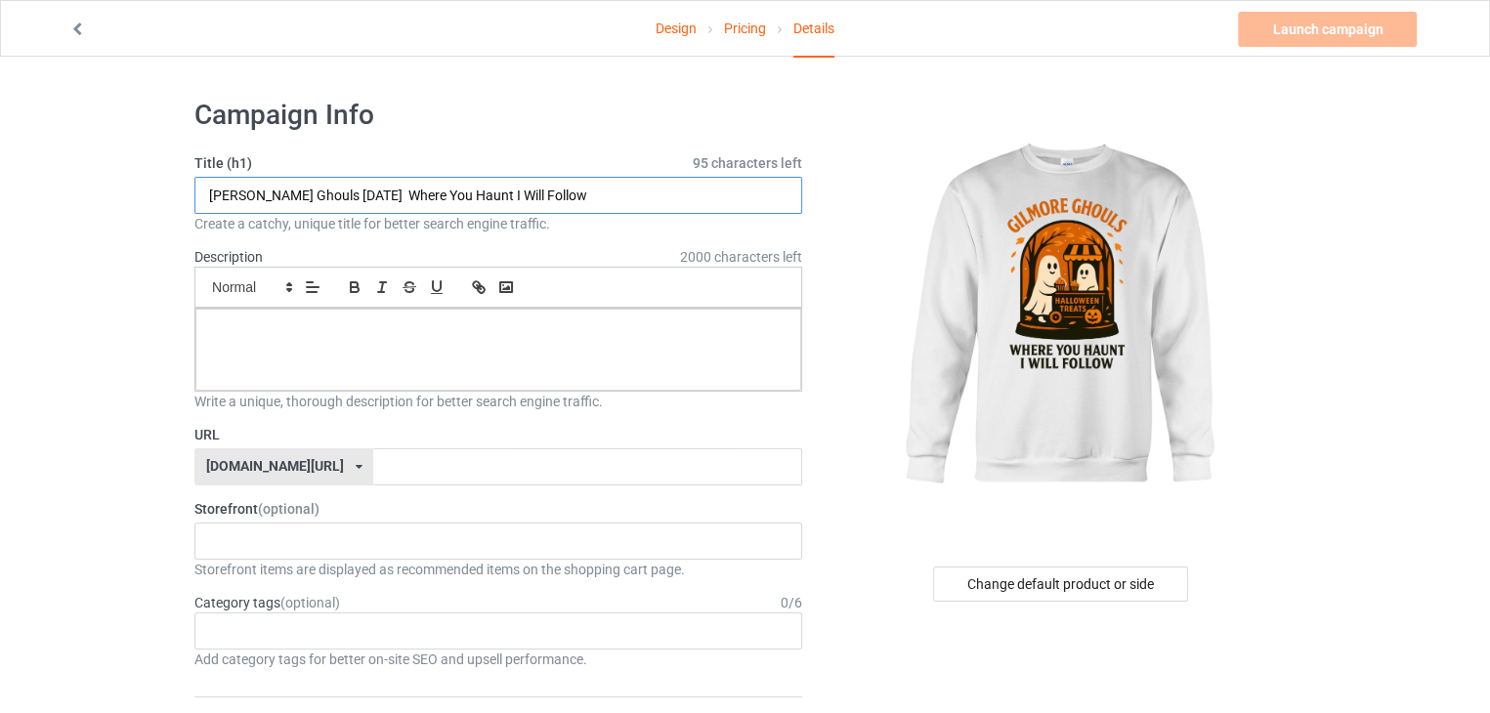
type input "[PERSON_NAME] Ghouls [DATE] Where You Haunt I Will Follow"
click at [442, 340] on div at bounding box center [498, 350] width 606 height 82
click at [508, 469] on input "text" at bounding box center [587, 466] width 428 height 37
paste input "[PERSON_NAME]-ghouls-[DATE]-sweatshirt"
type input "[PERSON_NAME]-ghouls-[DATE]-sweatshirt"
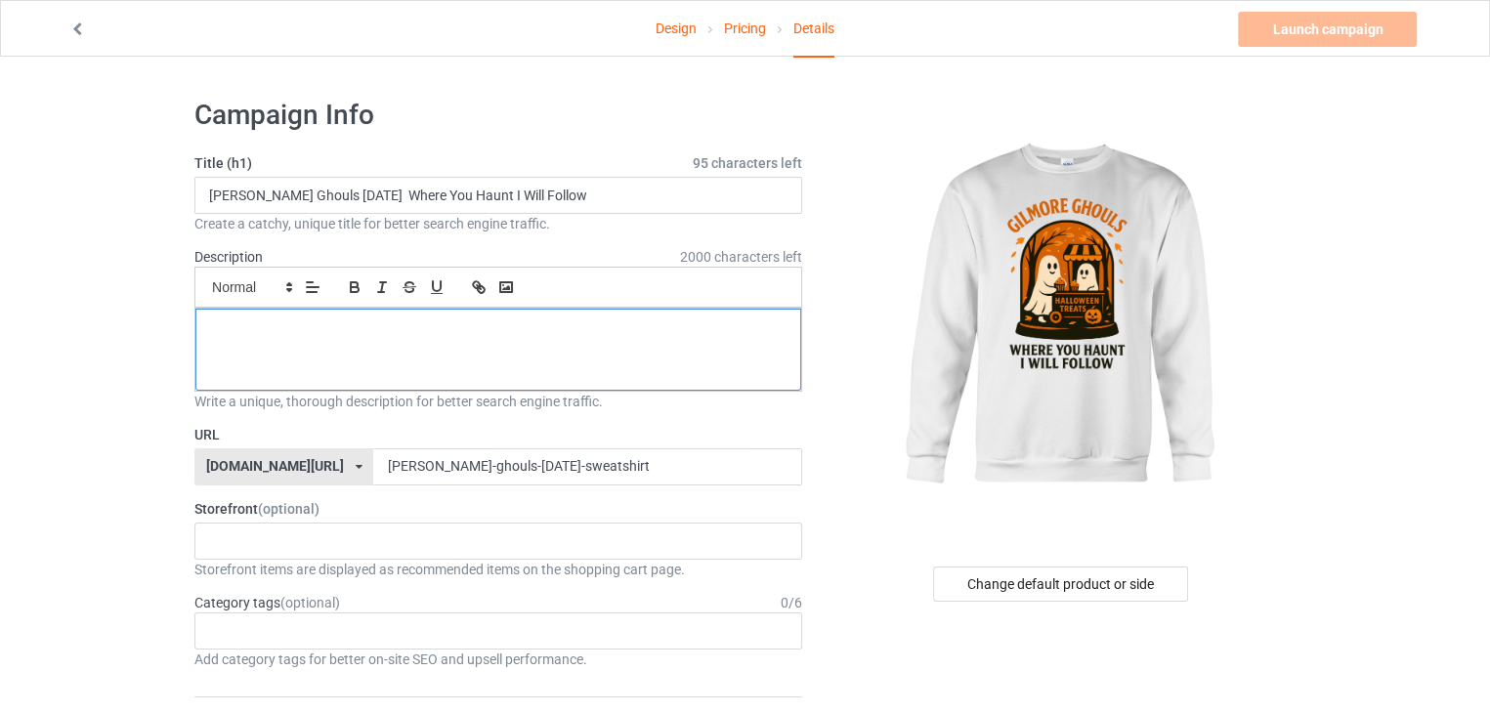
click at [489, 340] on div at bounding box center [498, 350] width 606 height 82
click at [425, 549] on div "halloweenhype385 684707eebaa9dc0035f9edac" at bounding box center [498, 541] width 608 height 37
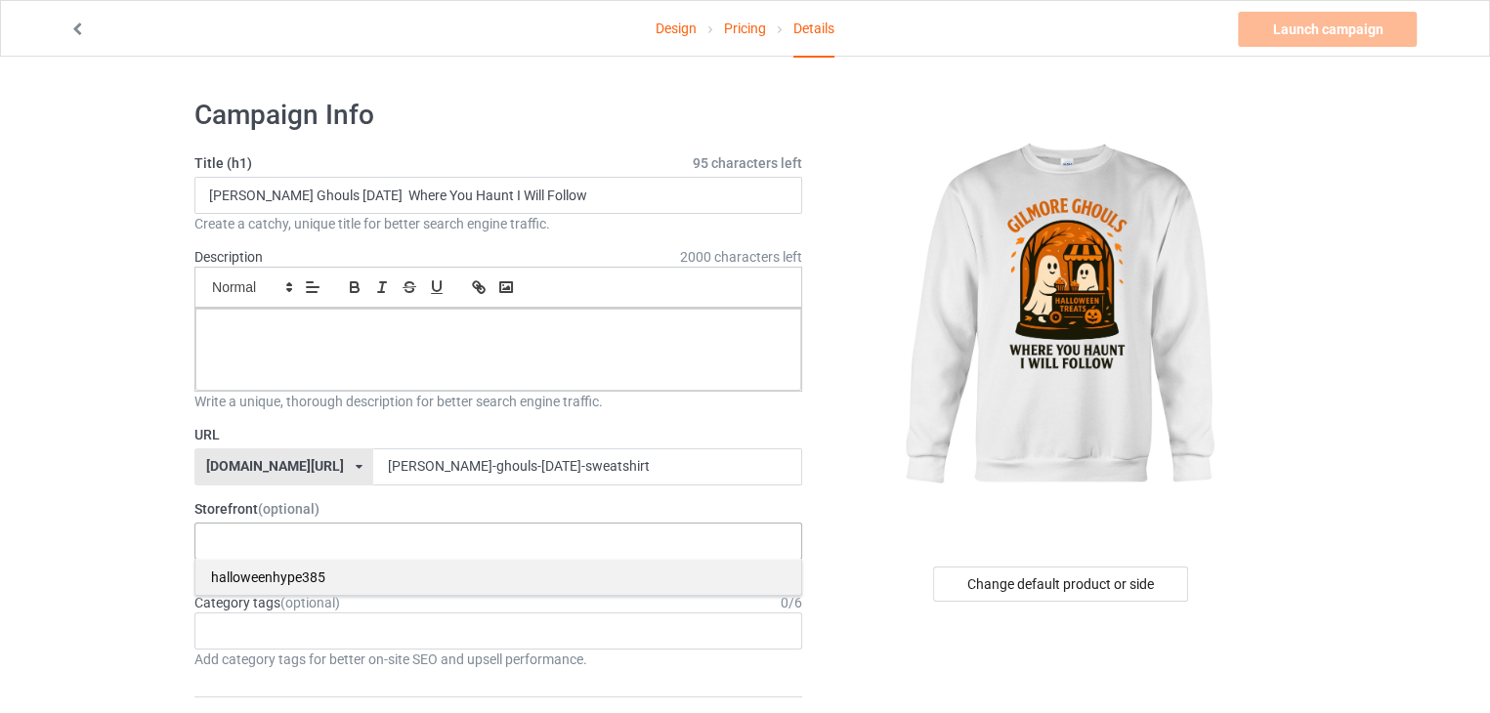
click at [378, 585] on div "halloweenhype385" at bounding box center [498, 577] width 606 height 36
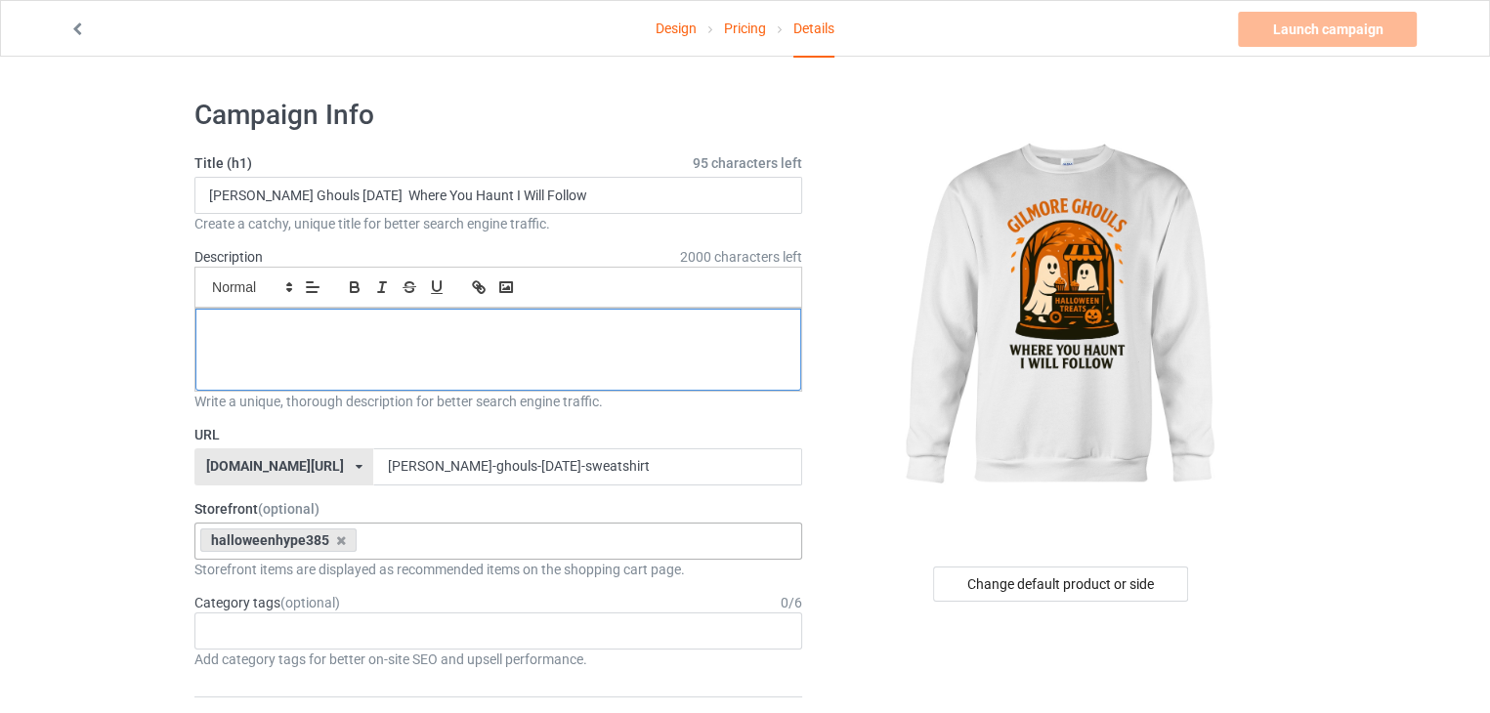
click at [399, 343] on div at bounding box center [498, 350] width 606 height 82
drag, startPoint x: 287, startPoint y: 261, endPoint x: 181, endPoint y: 252, distance: 106.8
copy label "Description"
click at [443, 348] on div at bounding box center [498, 350] width 606 height 82
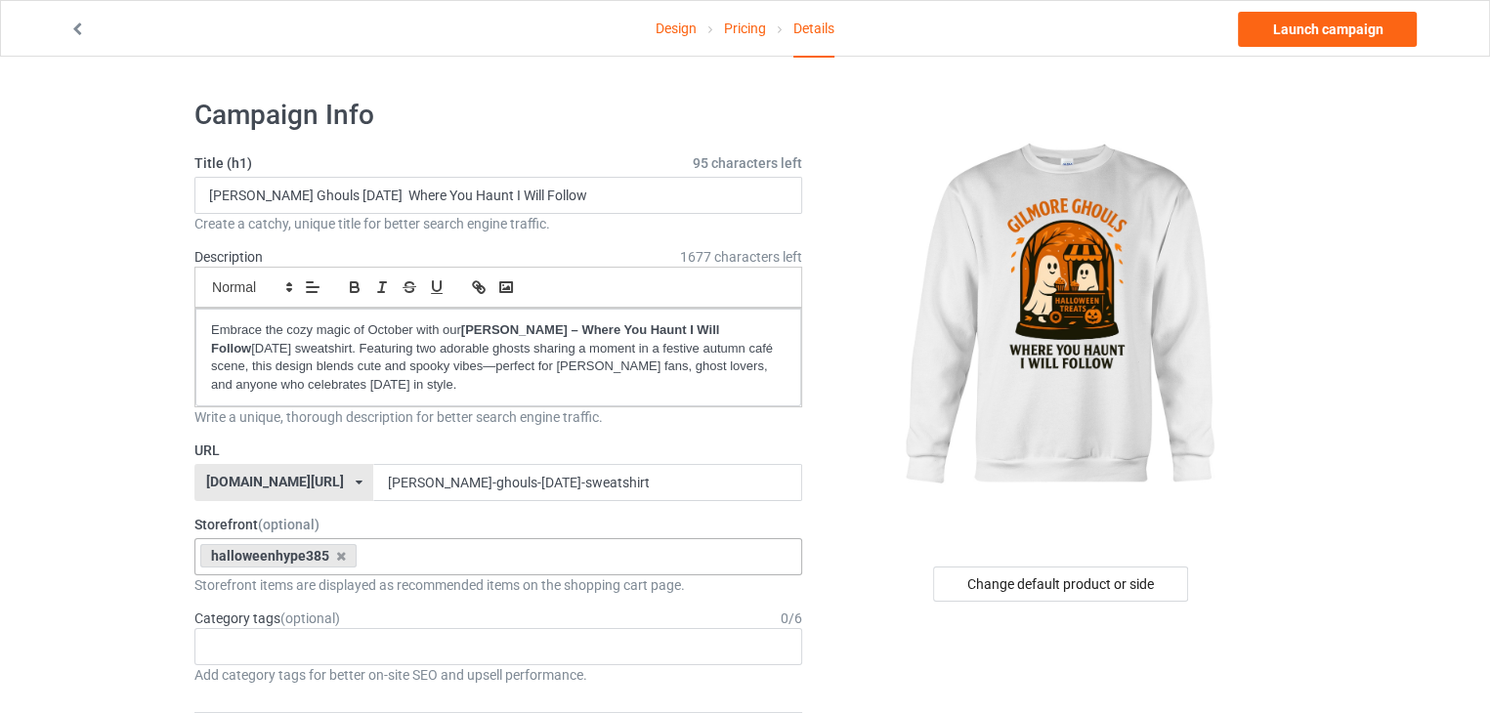
click at [1301, 36] on link "Launch campaign" at bounding box center [1327, 29] width 179 height 35
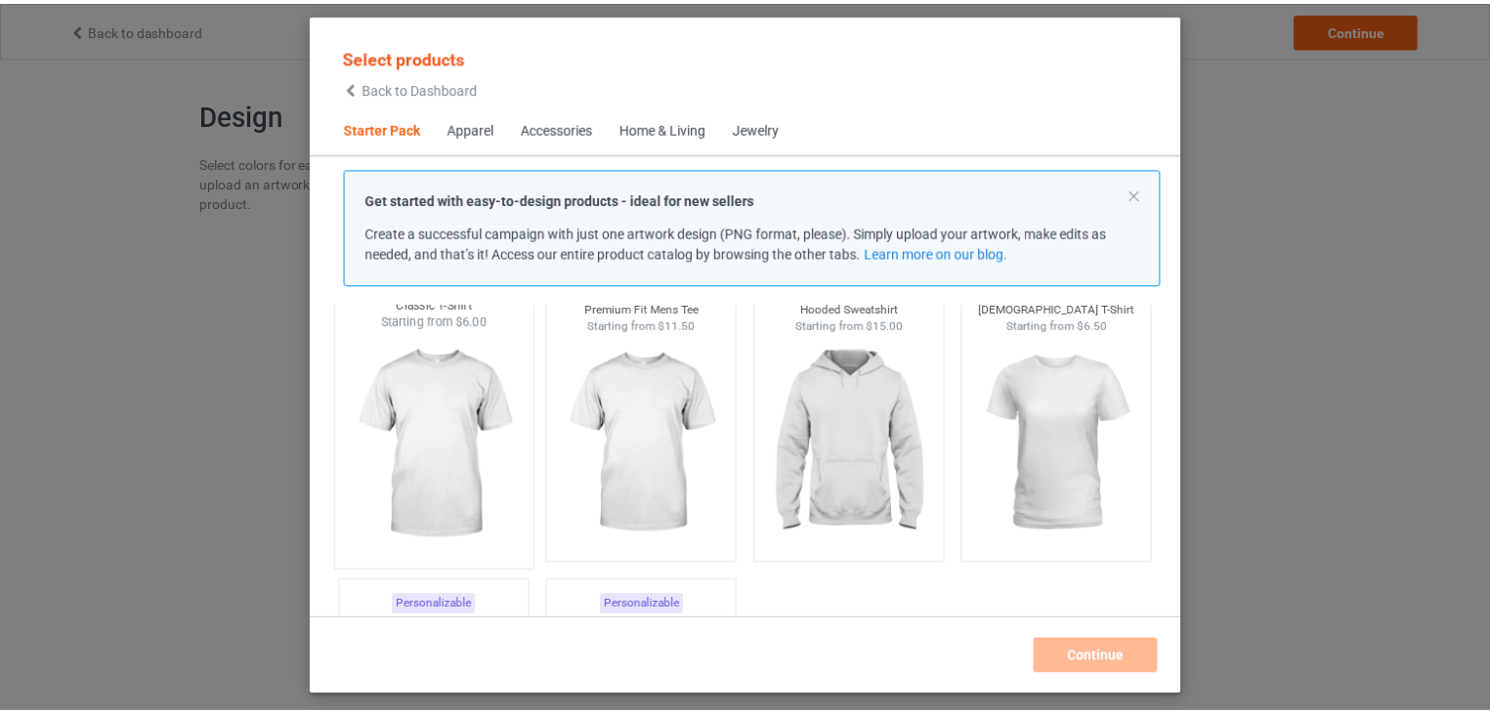
scroll to position [113, 0]
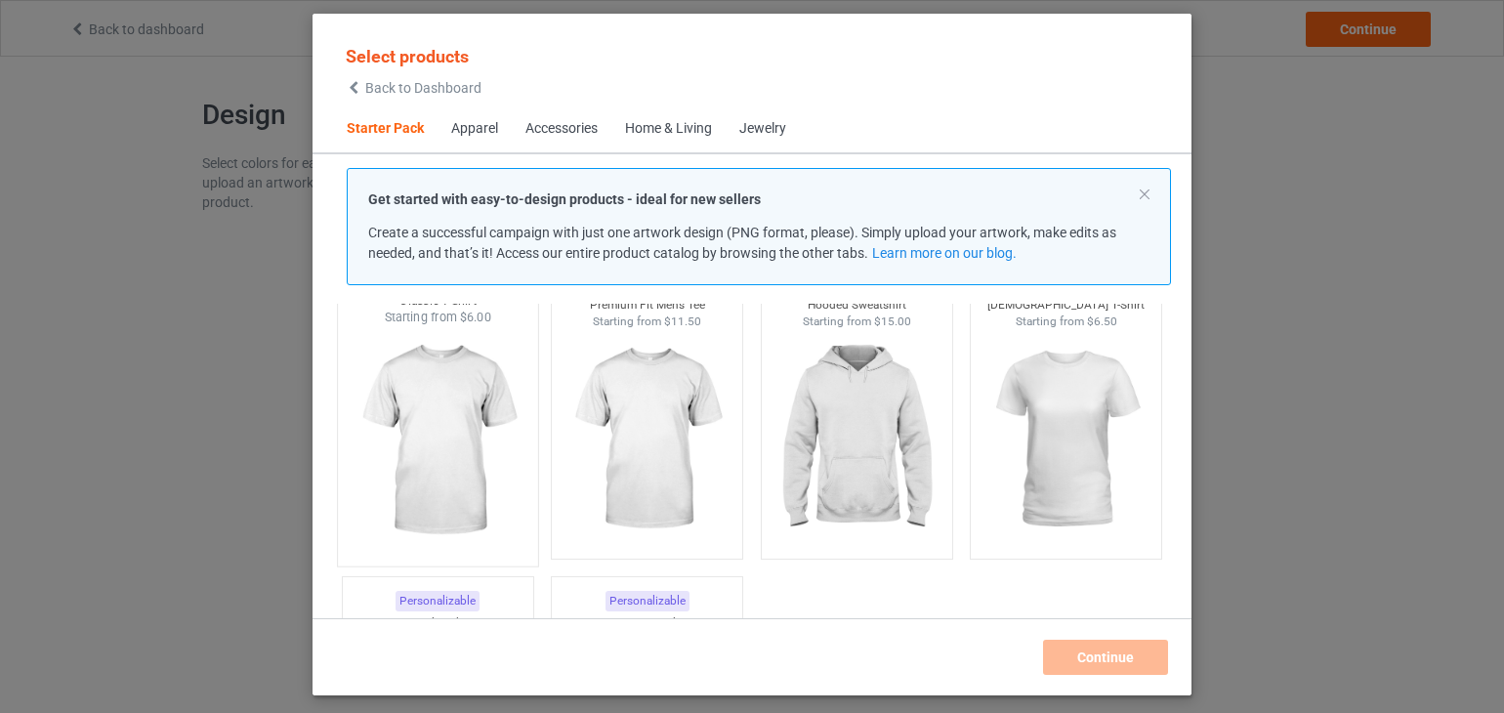
click at [423, 441] on img at bounding box center [438, 441] width 184 height 230
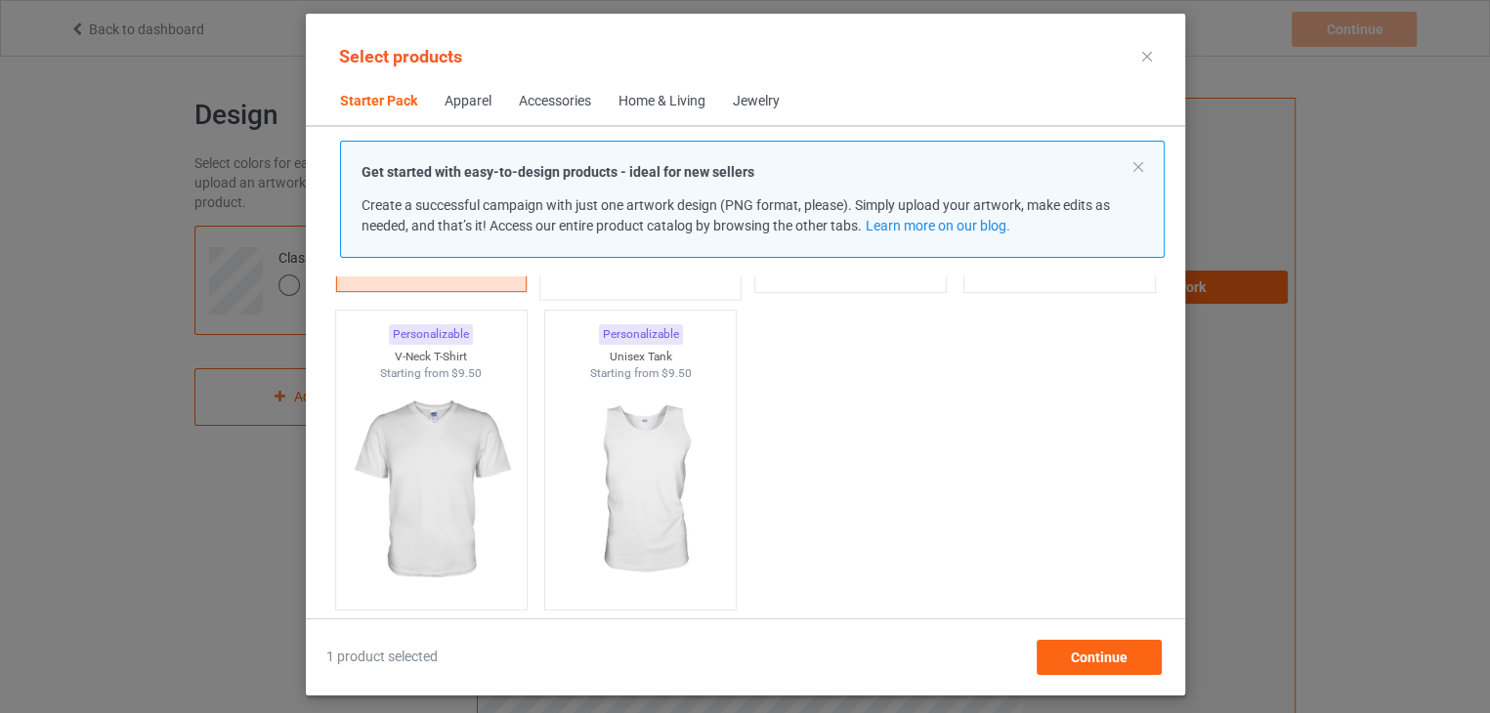
scroll to position [354, 0]
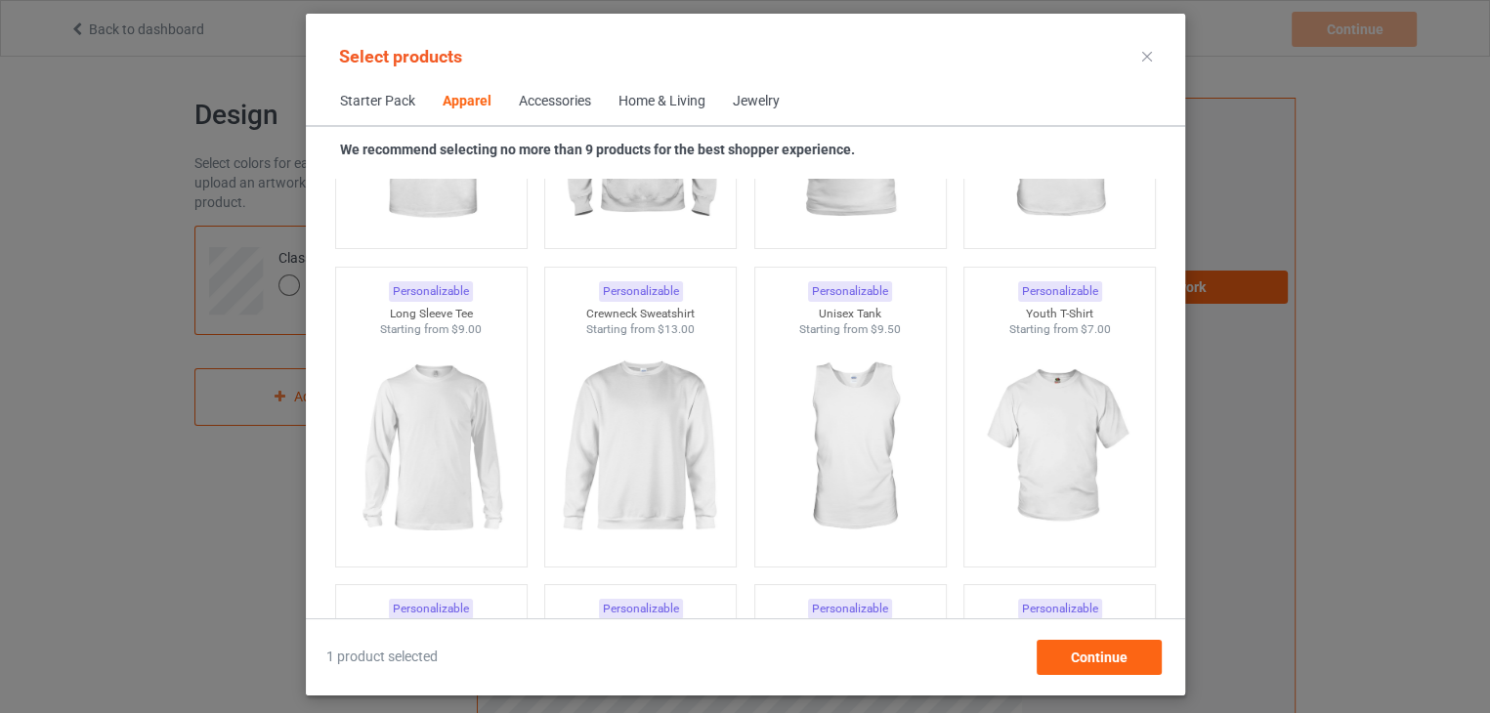
scroll to position [1324, 0]
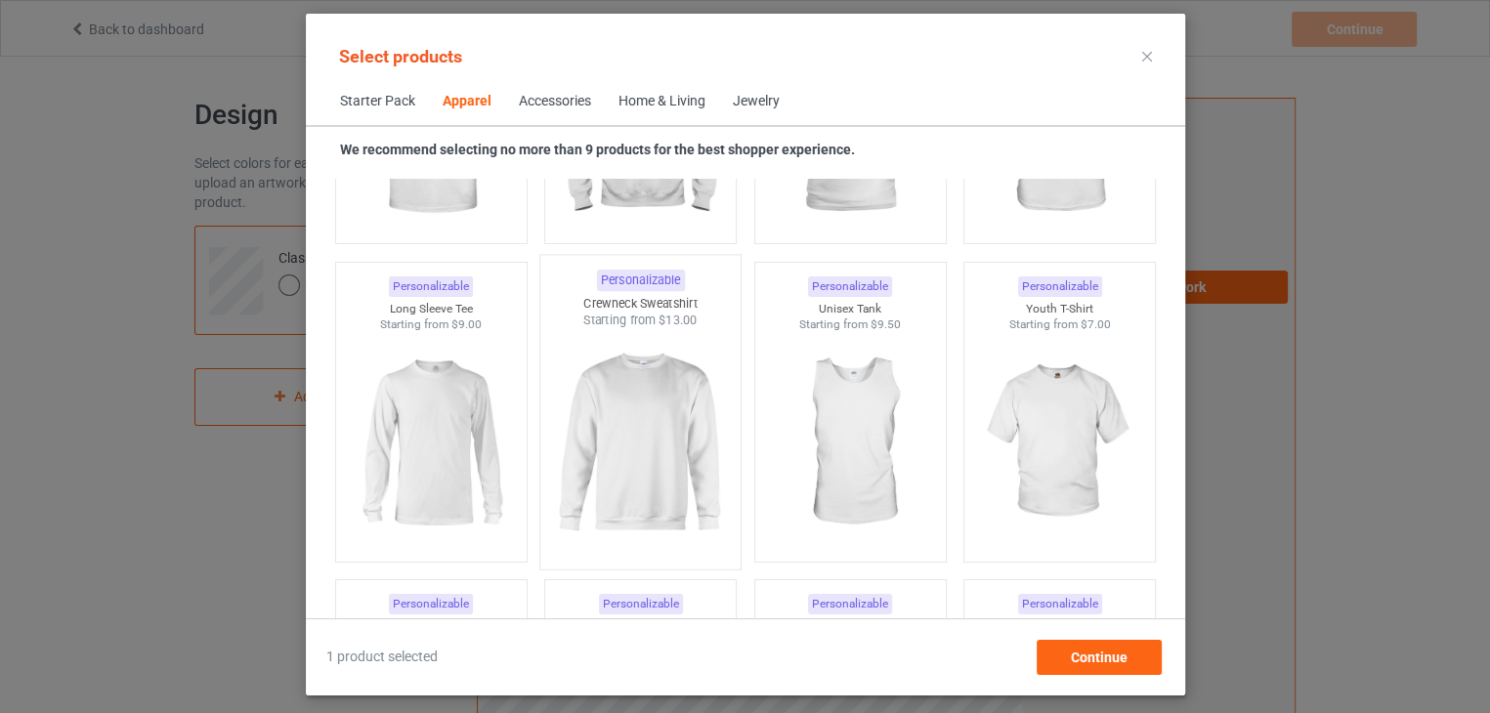
click at [631, 458] on img at bounding box center [640, 444] width 184 height 230
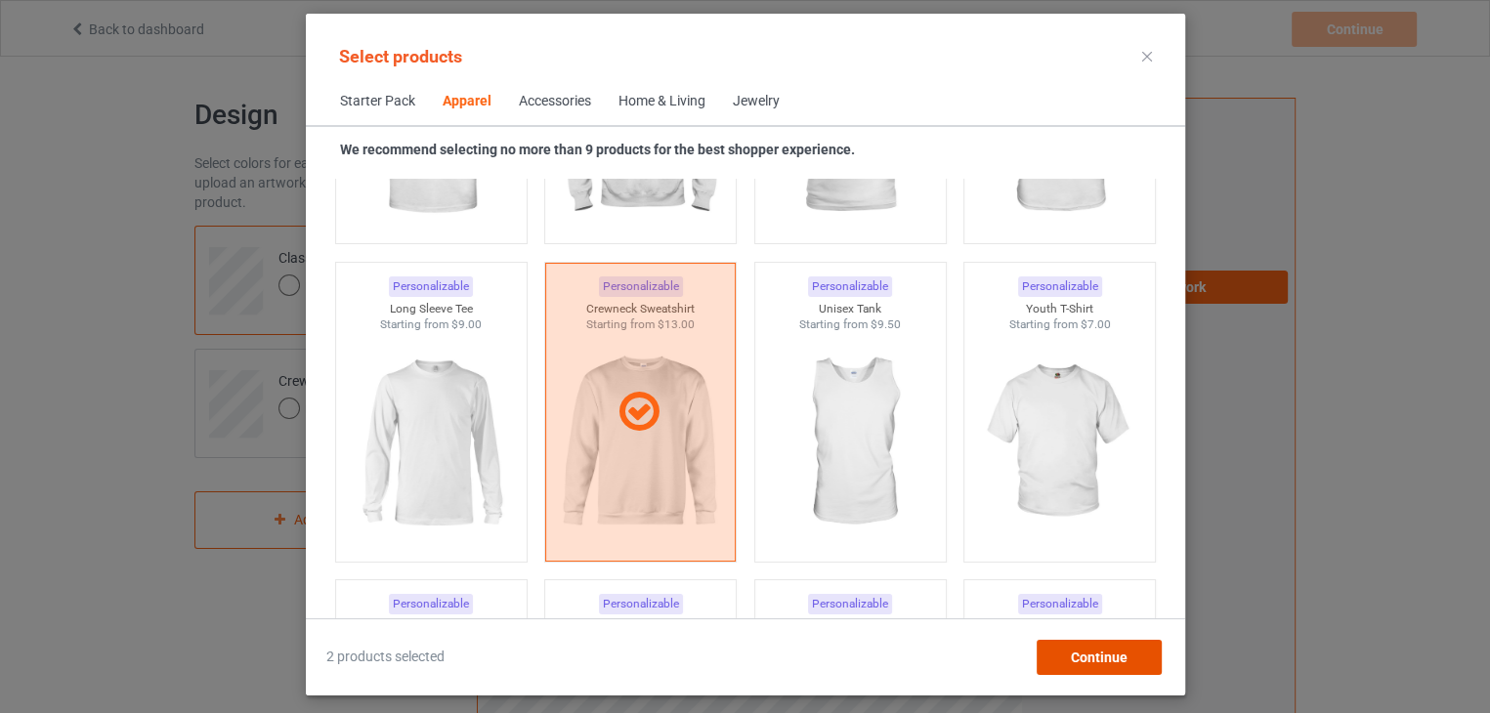
click at [1117, 669] on div "Continue" at bounding box center [1097, 657] width 125 height 35
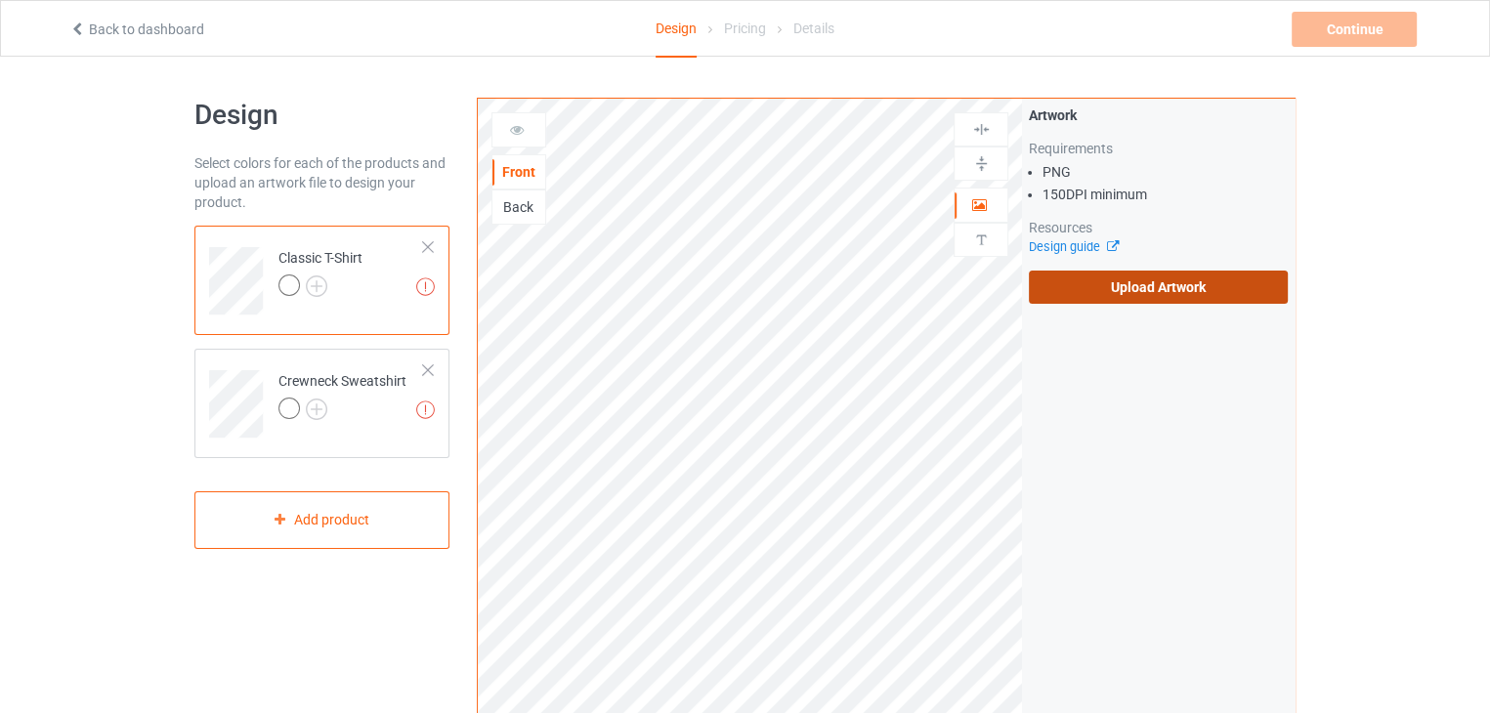
click at [1176, 303] on label "Upload Artwork" at bounding box center [1158, 287] width 259 height 33
click at [0, 0] on input "Upload Artwork" at bounding box center [0, 0] width 0 height 0
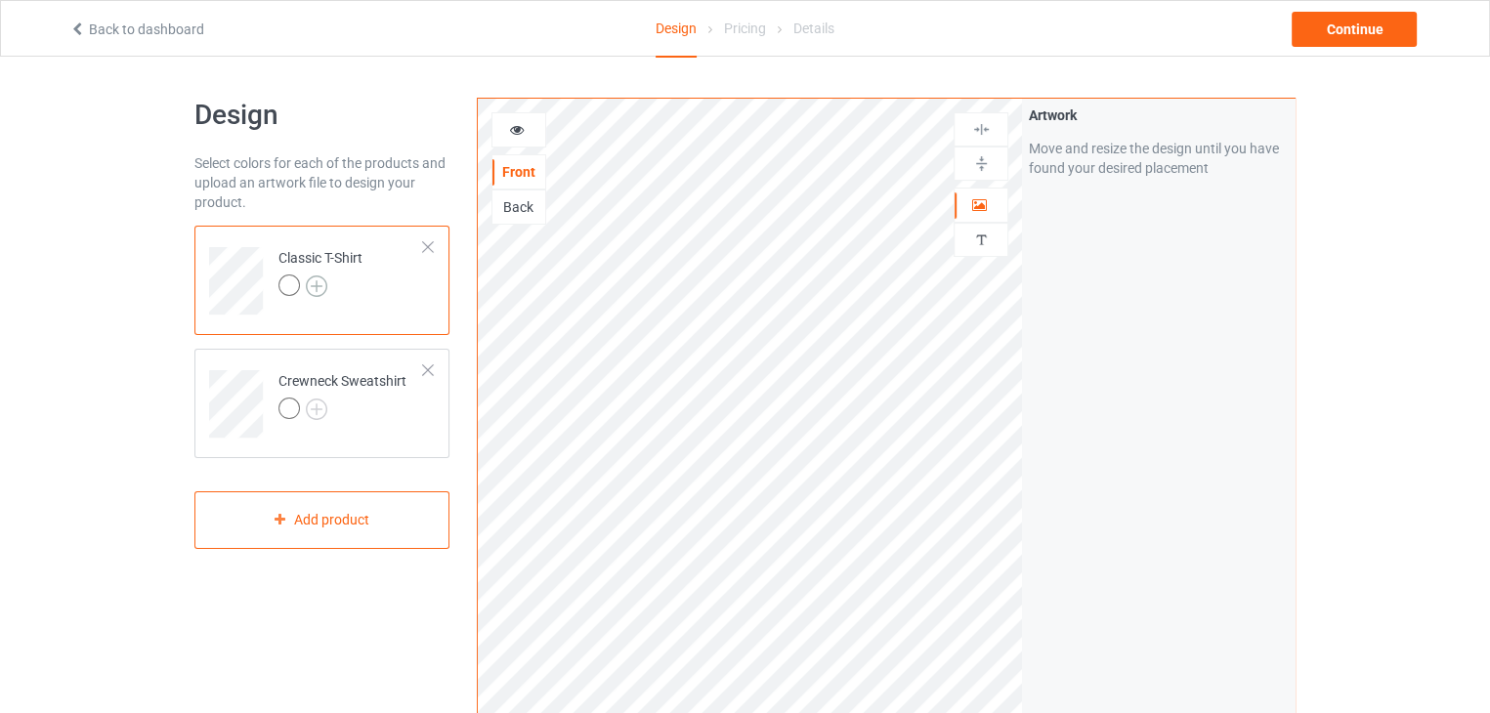
click at [315, 295] on img at bounding box center [316, 285] width 21 height 21
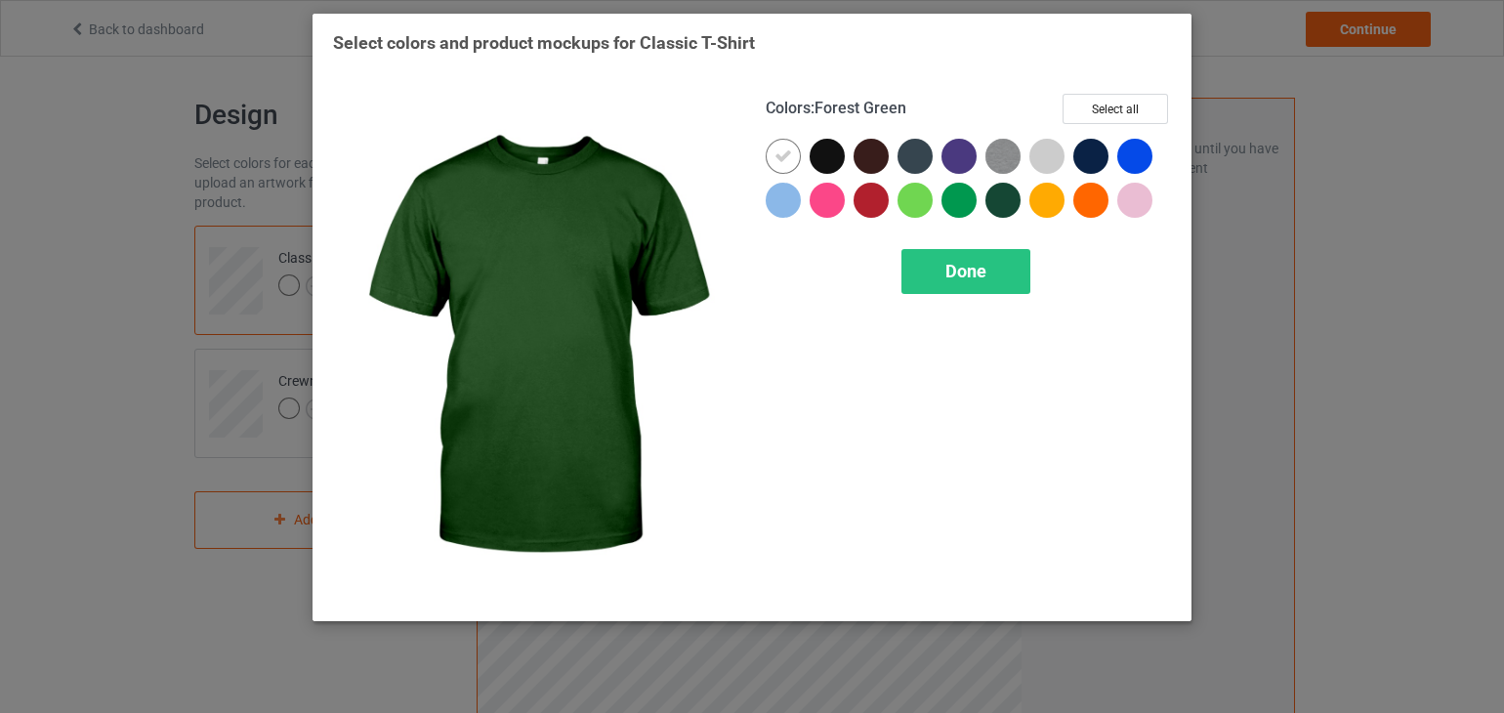
click at [1000, 208] on div at bounding box center [1003, 200] width 35 height 35
click at [949, 297] on div "Colors : Forest Green Select all Done" at bounding box center [968, 347] width 433 height 534
click at [939, 282] on div "Done" at bounding box center [966, 271] width 129 height 45
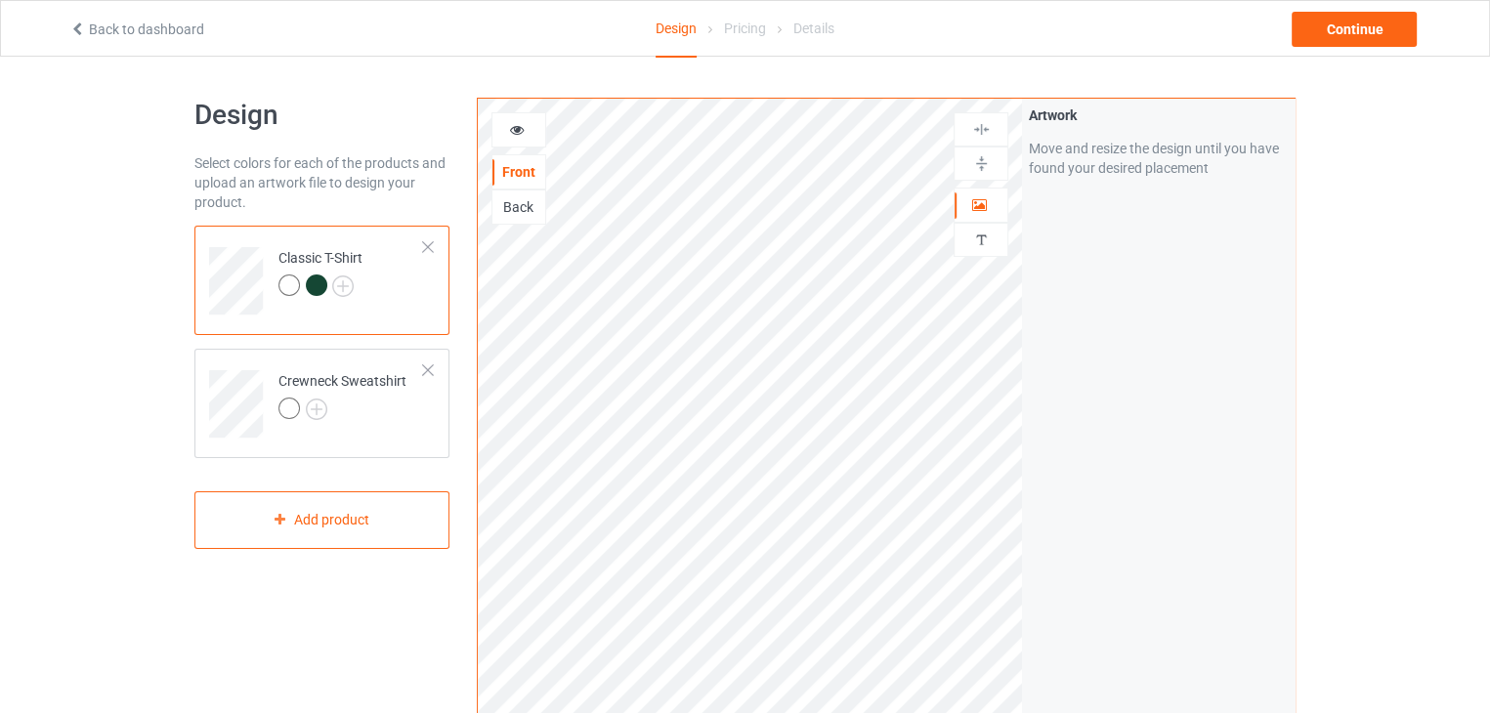
click at [309, 285] on div at bounding box center [316, 284] width 21 height 21
click at [313, 286] on div at bounding box center [316, 284] width 21 height 21
click at [516, 130] on icon at bounding box center [517, 127] width 17 height 14
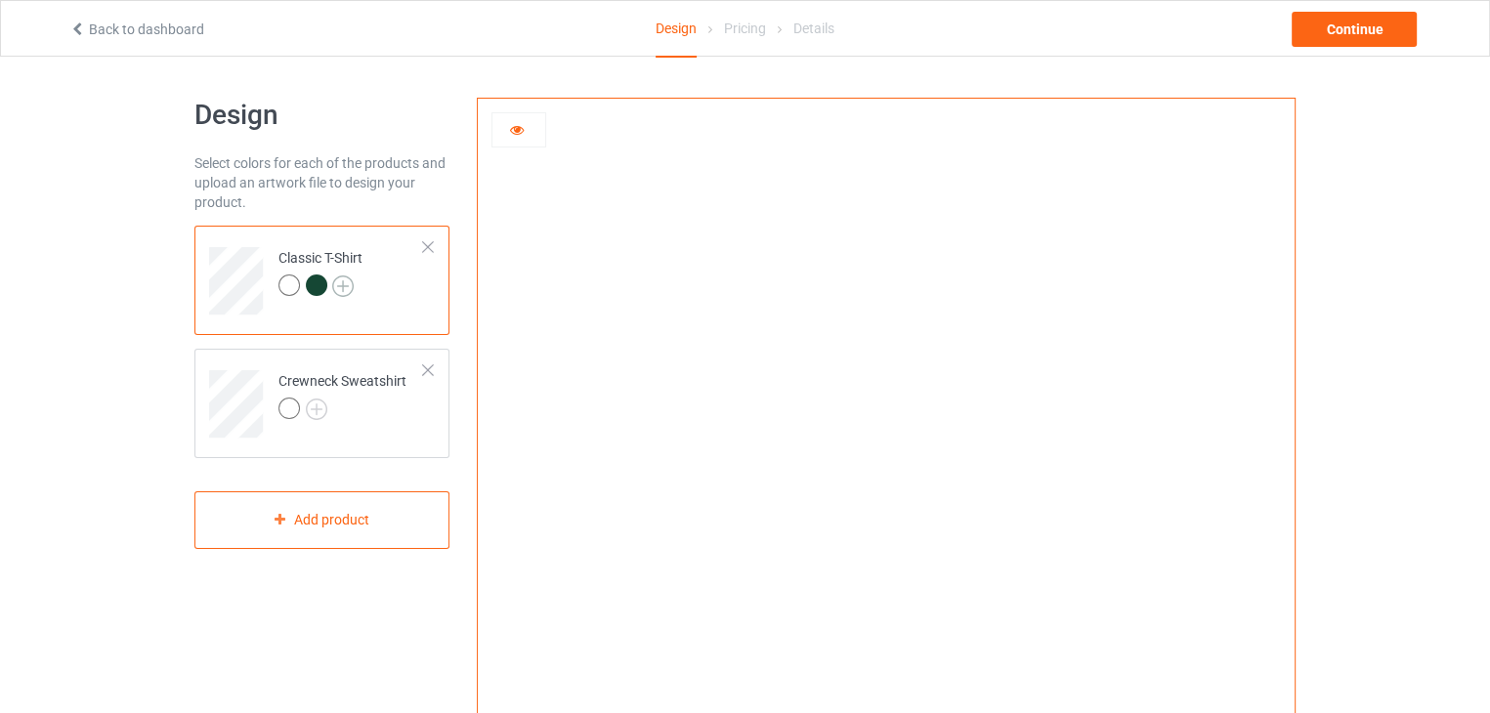
click at [347, 282] on img at bounding box center [342, 285] width 21 height 21
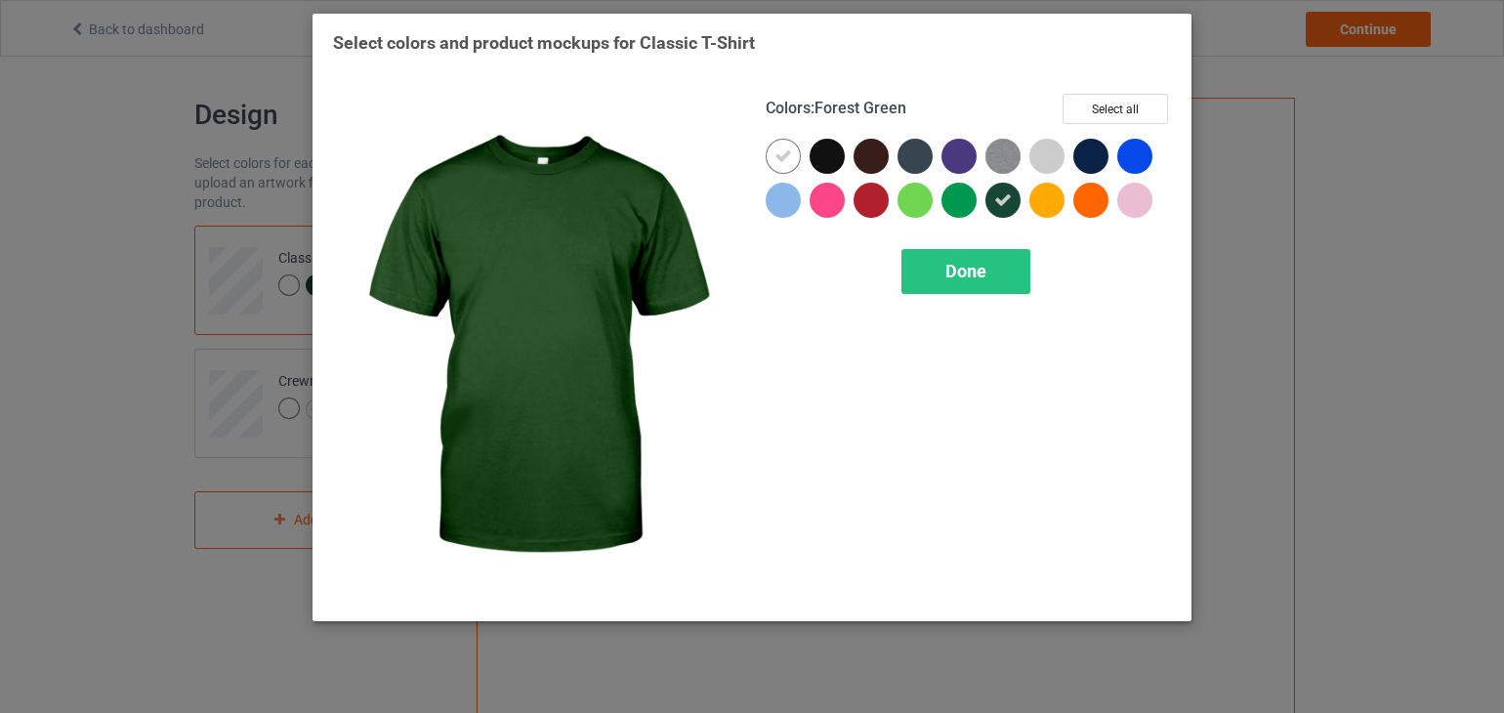
click at [1014, 208] on div at bounding box center [1003, 200] width 35 height 35
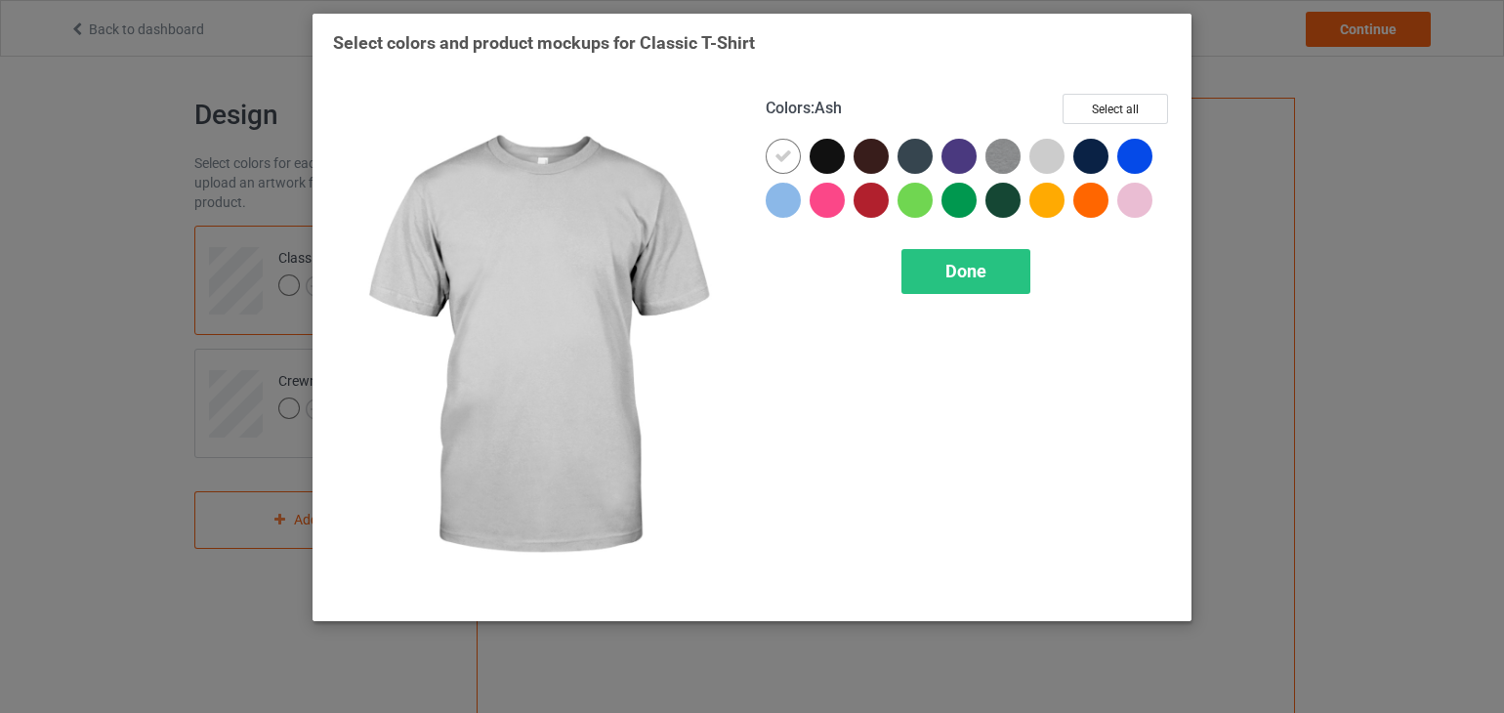
click at [1041, 158] on div at bounding box center [1047, 156] width 35 height 35
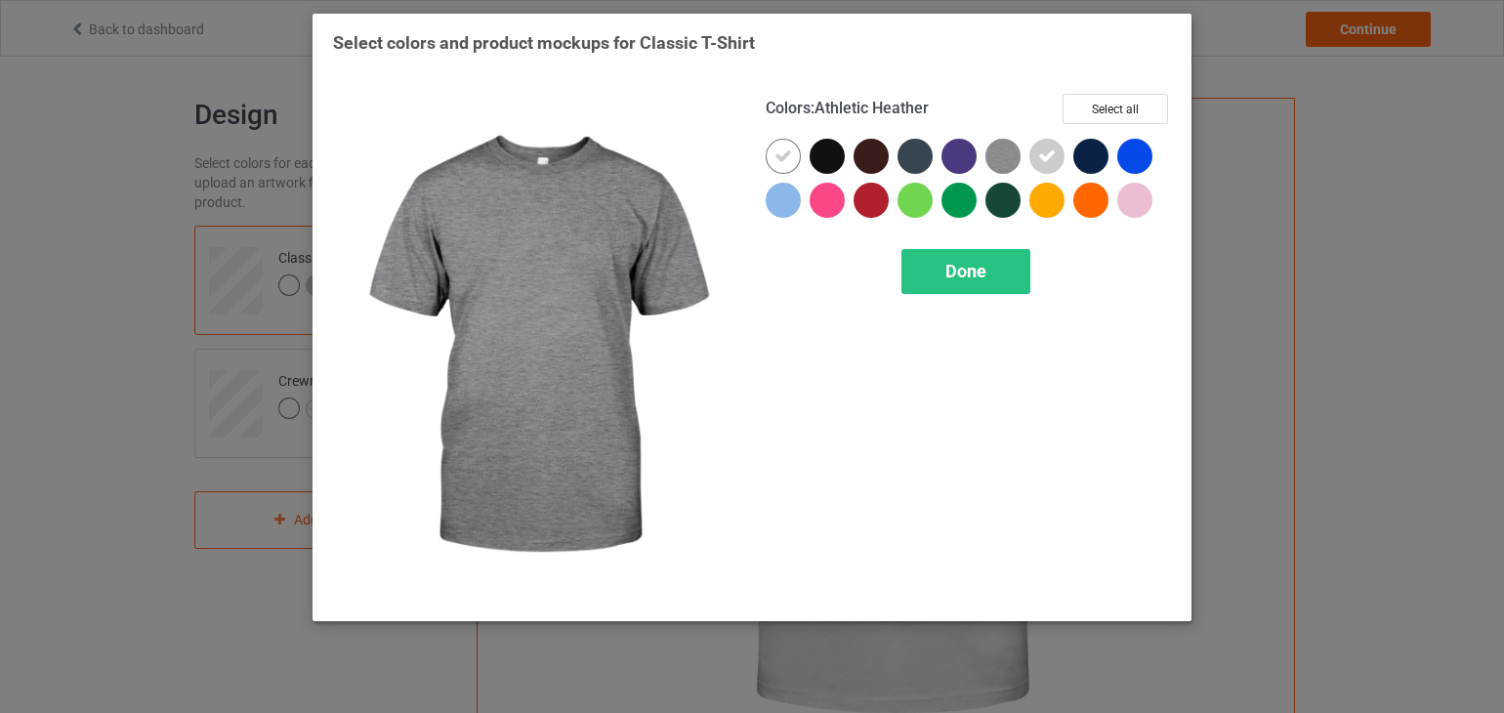
click at [993, 154] on img at bounding box center [1003, 156] width 35 height 35
click at [996, 154] on icon at bounding box center [1003, 156] width 18 height 18
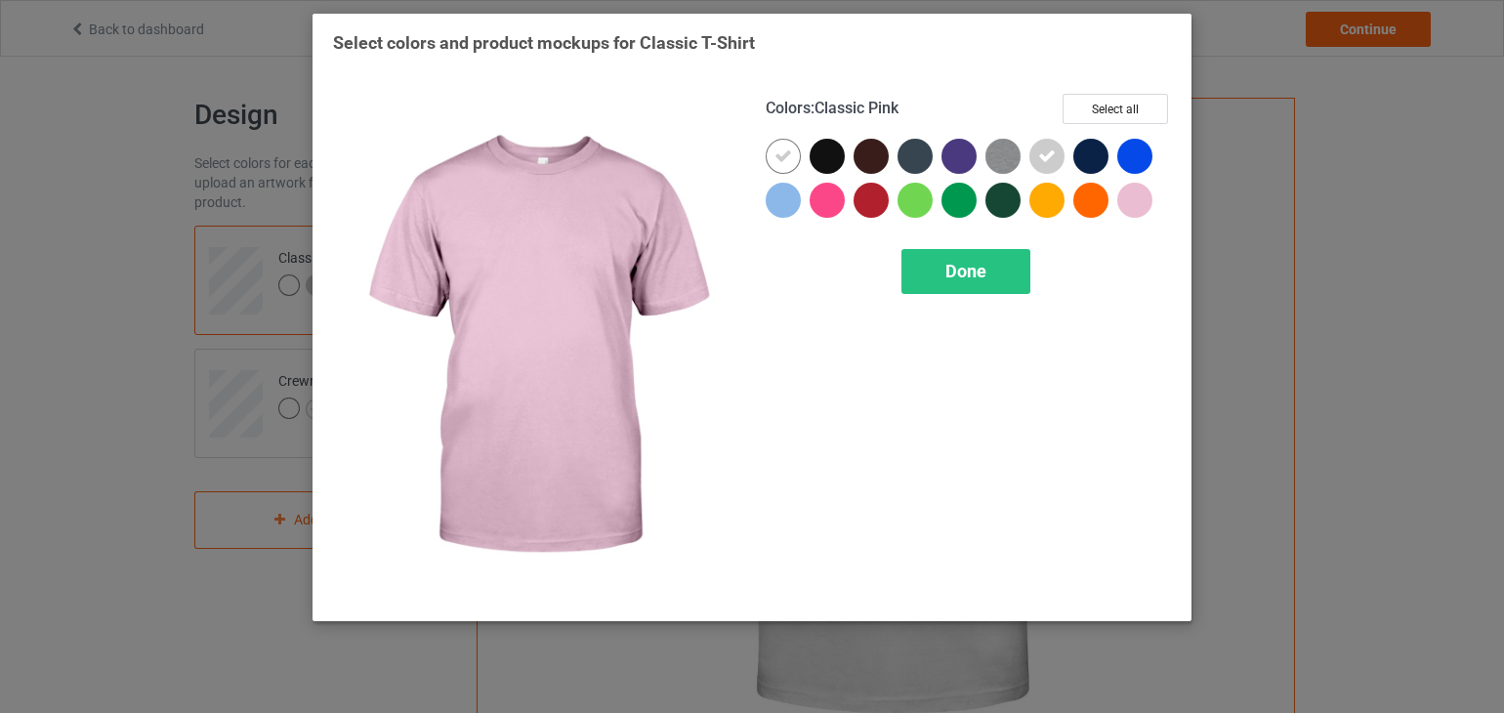
click at [1125, 190] on div at bounding box center [1134, 200] width 35 height 35
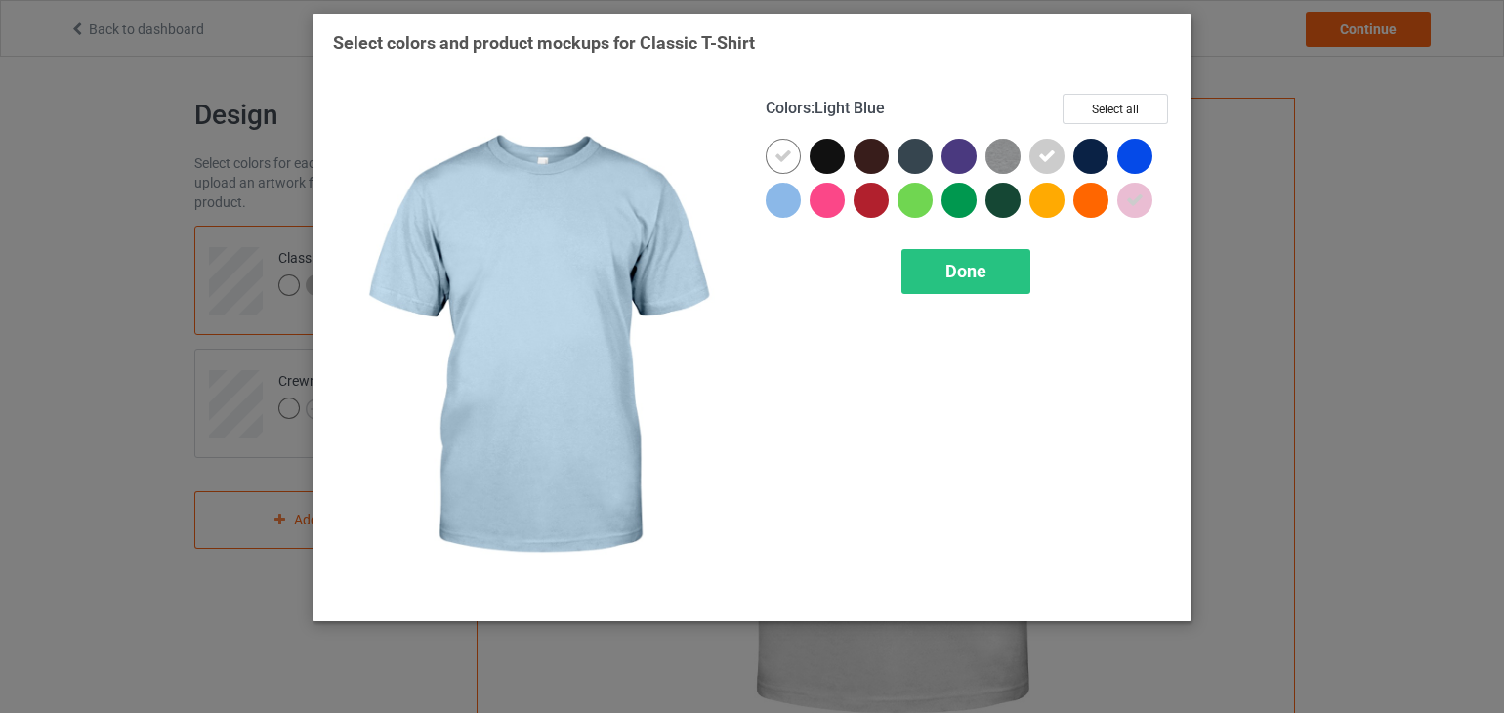
click at [770, 199] on div at bounding box center [783, 200] width 35 height 35
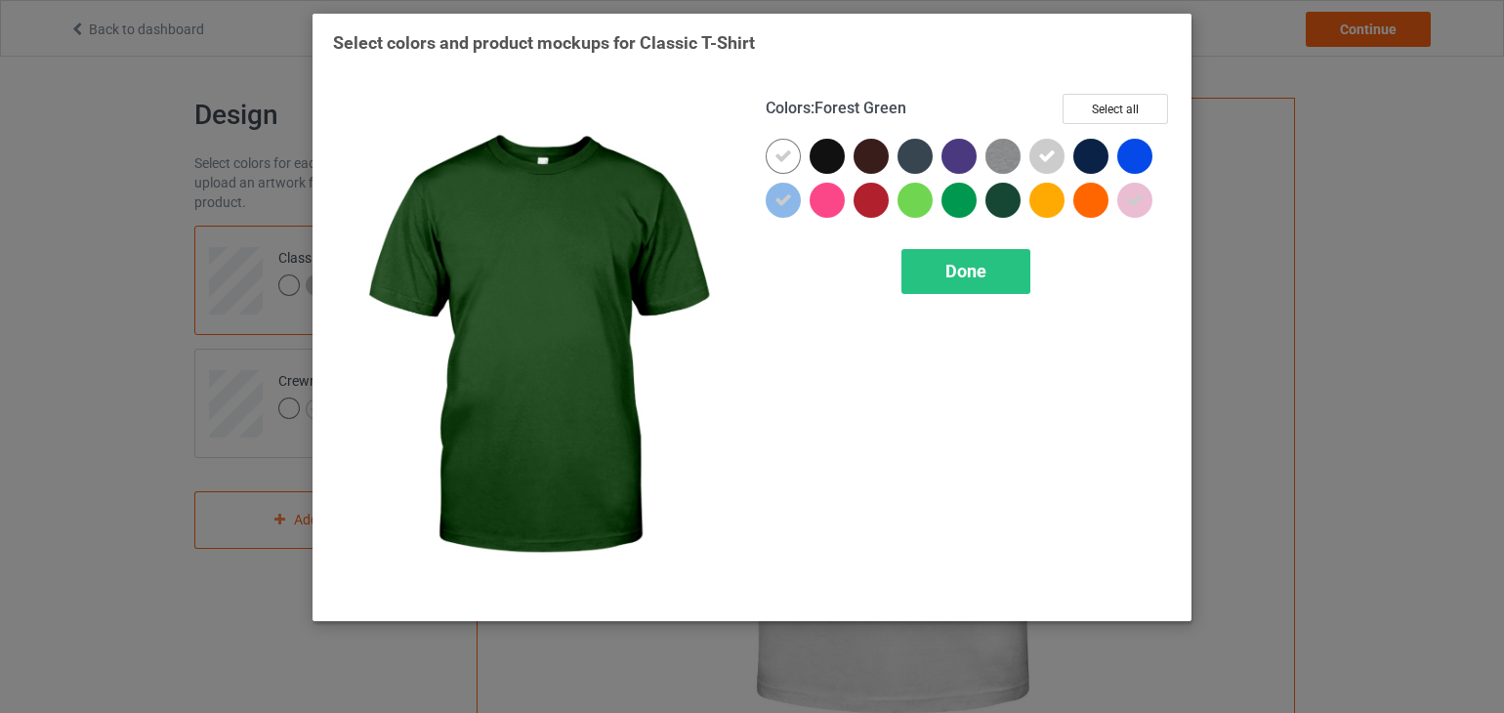
click at [950, 298] on div "Colors : Forest Green Select all Done" at bounding box center [968, 347] width 433 height 534
click at [934, 275] on div "Done" at bounding box center [966, 271] width 129 height 45
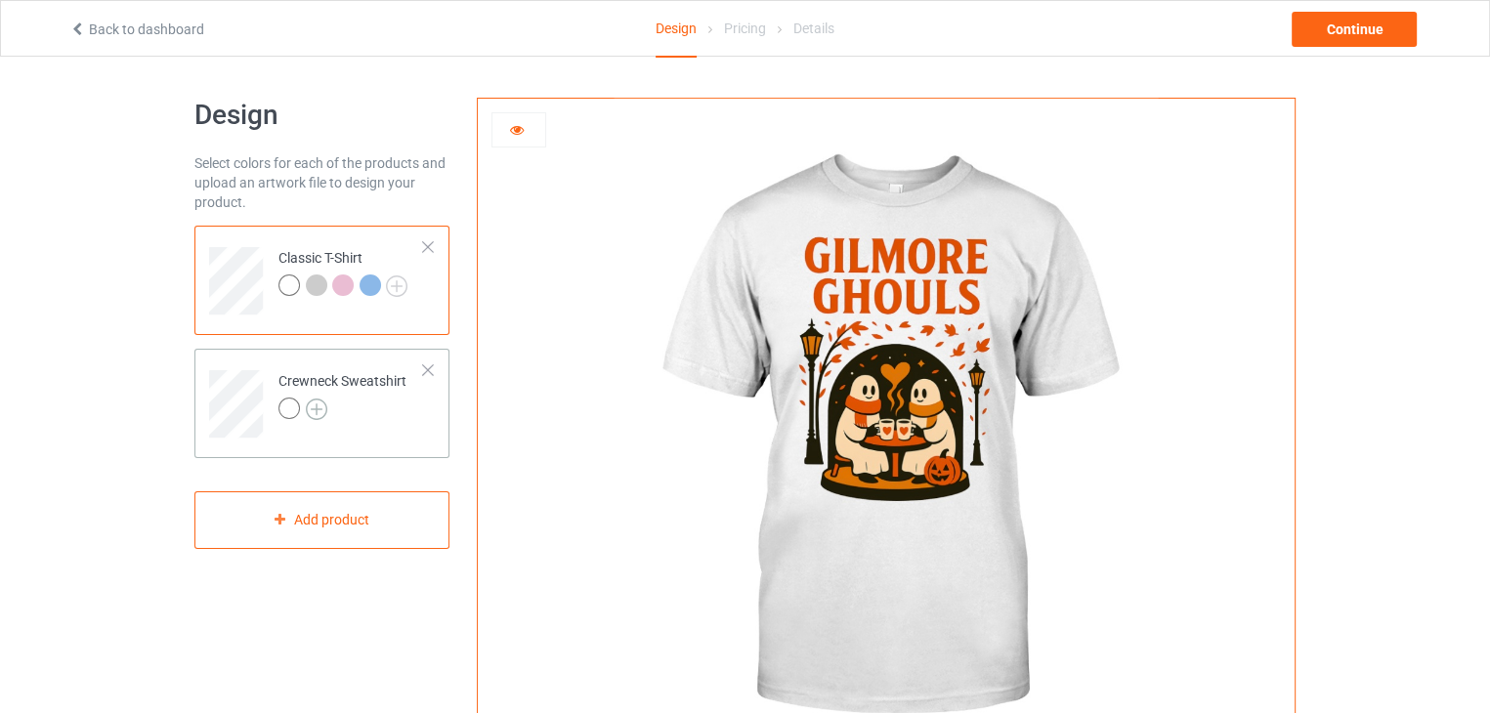
click at [312, 408] on img at bounding box center [316, 409] width 21 height 21
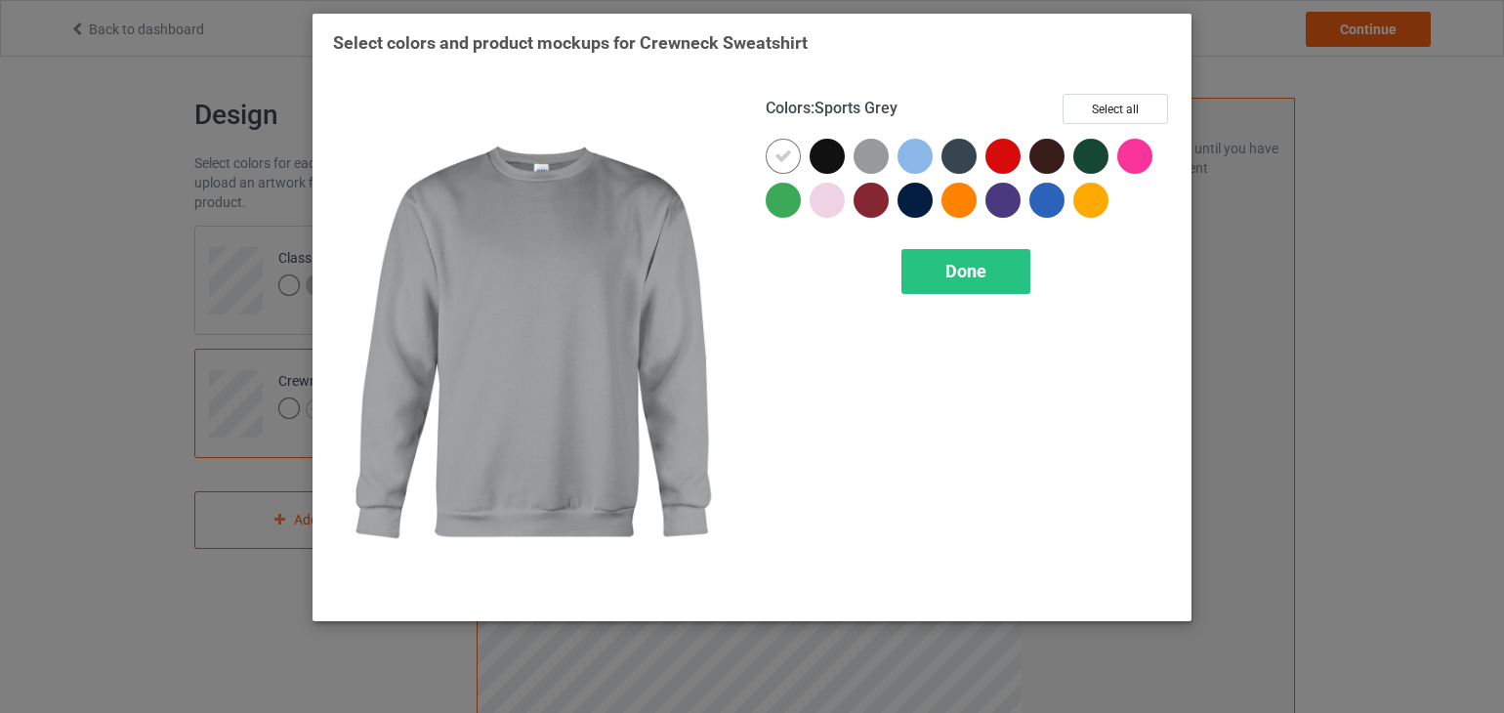
click at [863, 157] on div at bounding box center [871, 156] width 35 height 35
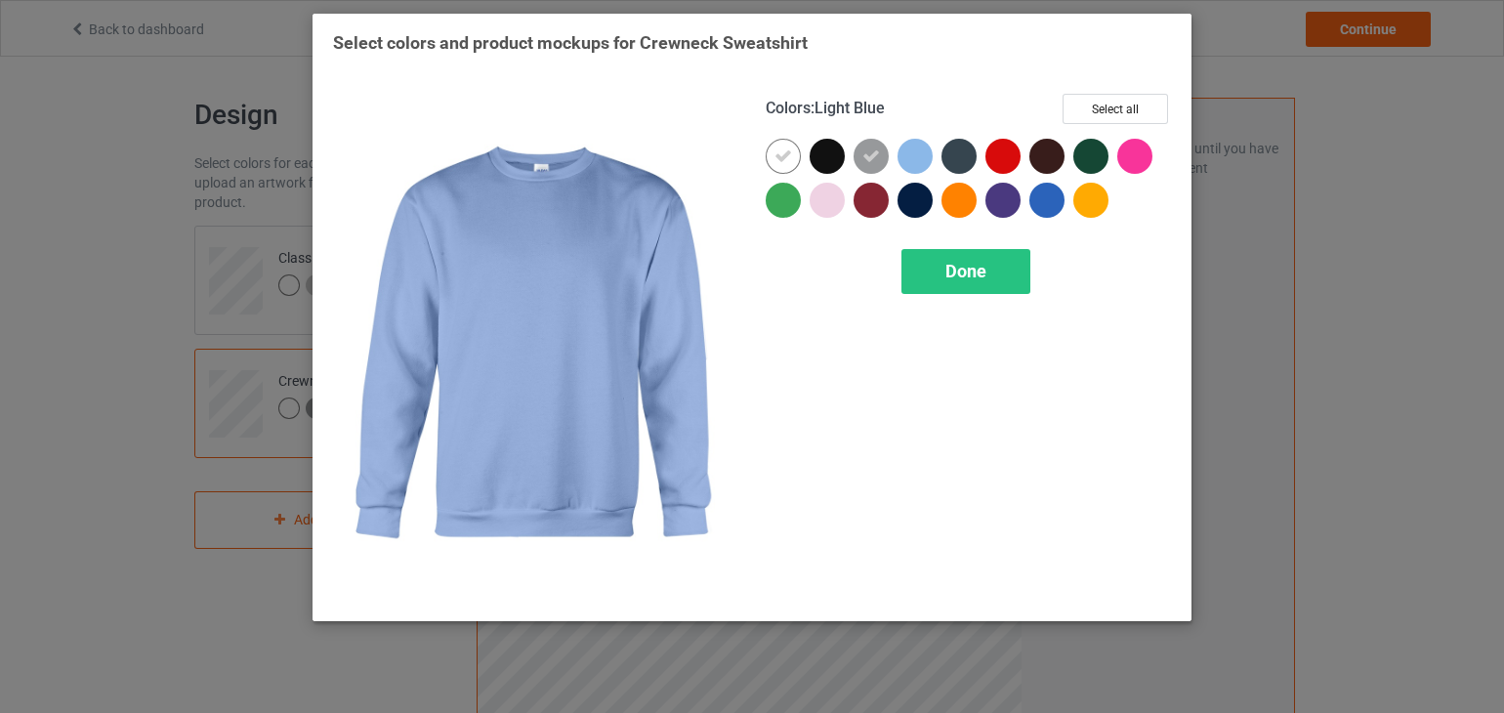
click at [916, 153] on div at bounding box center [915, 156] width 35 height 35
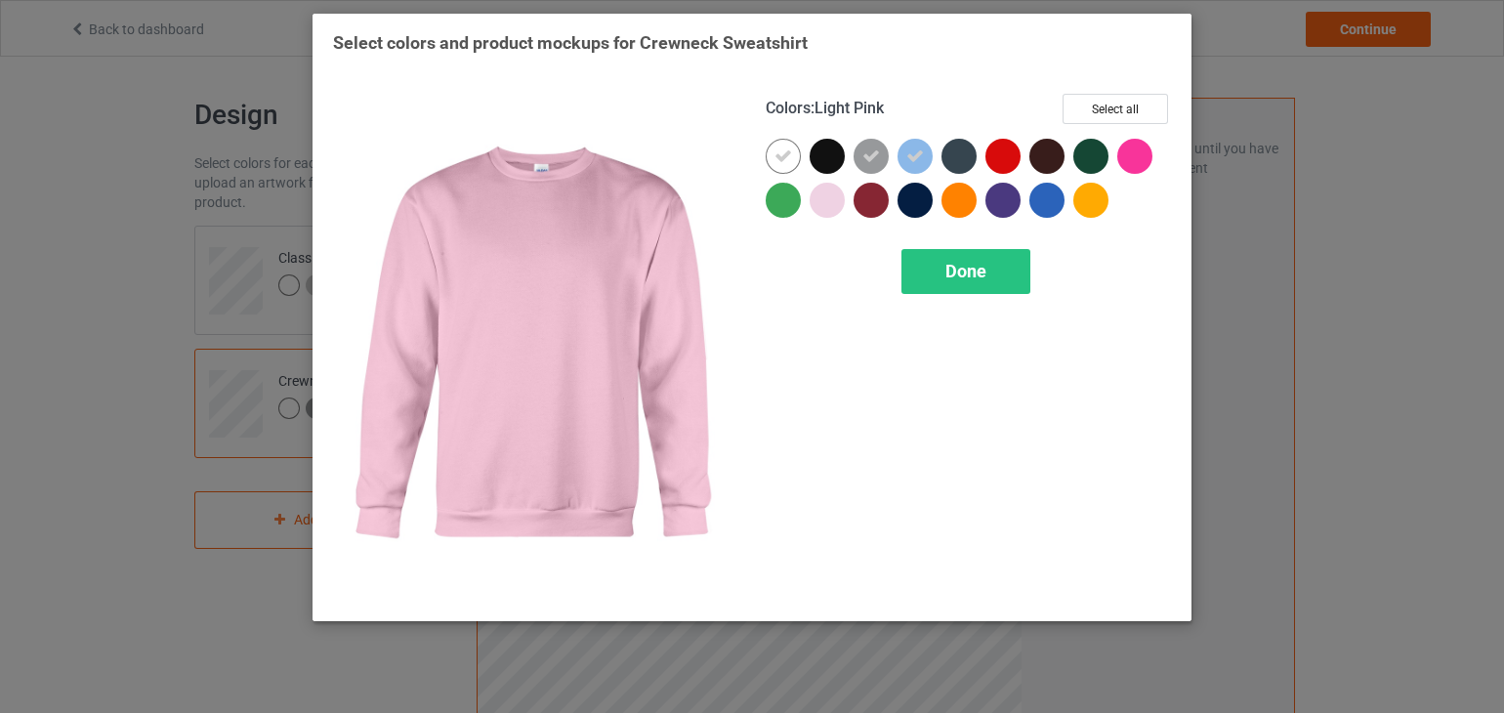
click at [819, 203] on div at bounding box center [827, 200] width 35 height 35
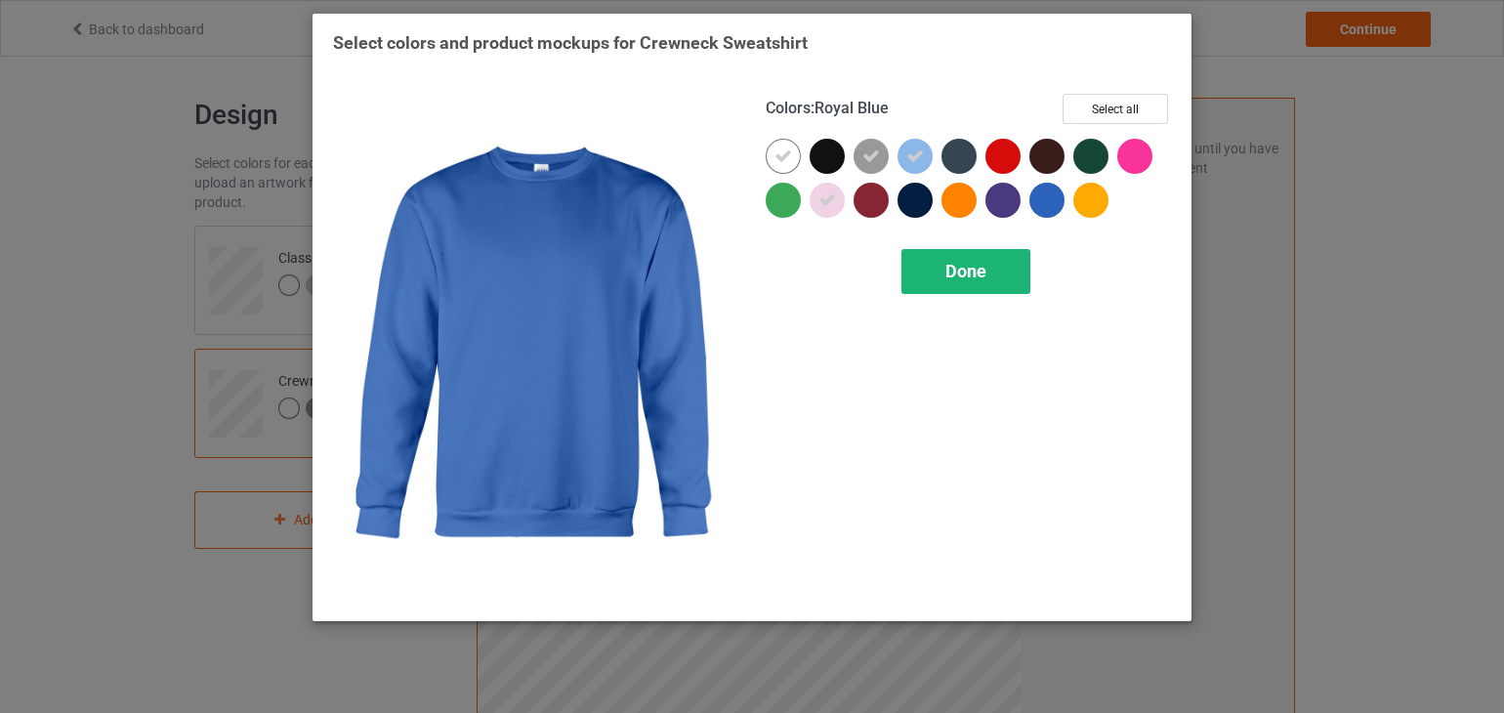
click at [951, 266] on span "Done" at bounding box center [966, 271] width 41 height 21
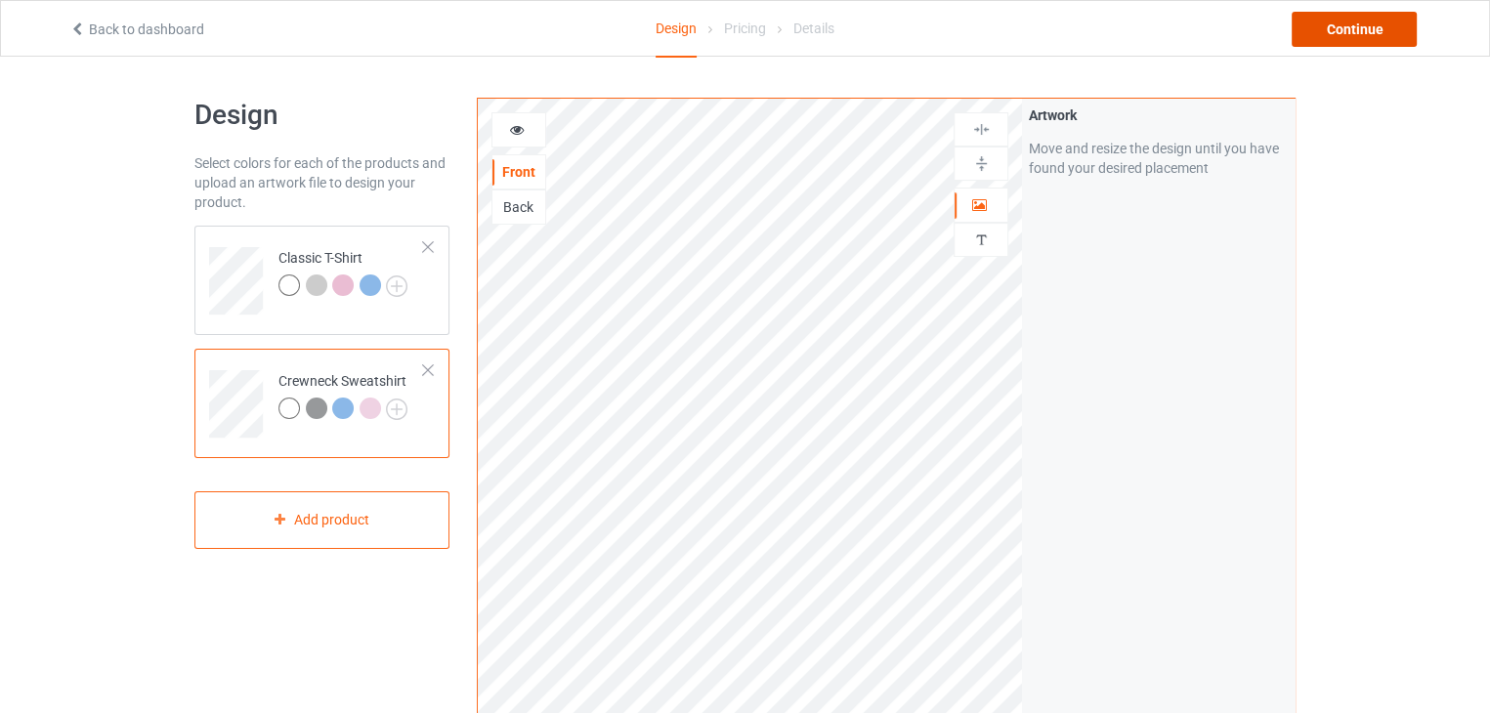
click at [1368, 29] on div "Continue" at bounding box center [1353, 29] width 125 height 35
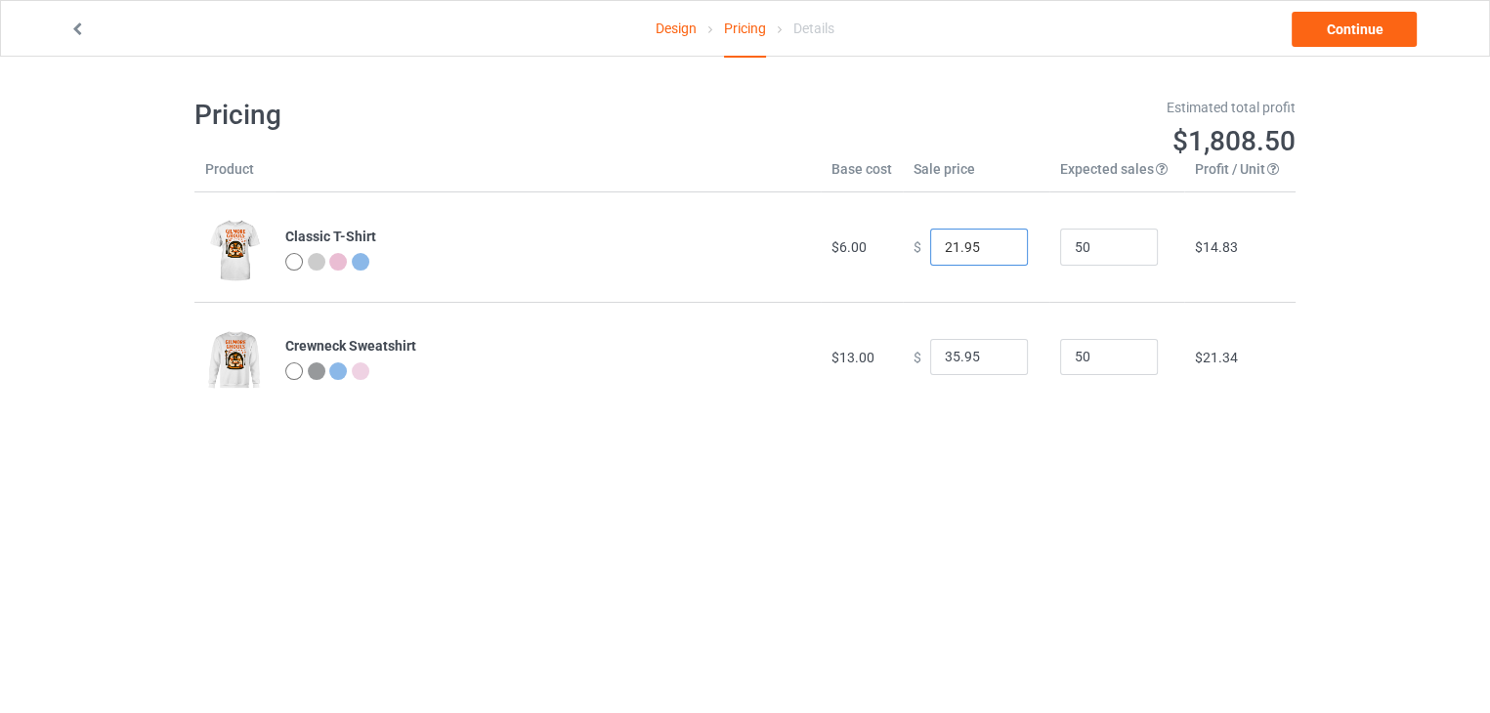
click at [990, 251] on input "21.95" at bounding box center [979, 247] width 98 height 37
click at [990, 251] on input "20.95" at bounding box center [979, 247] width 98 height 37
click at [990, 251] on input "19.95" at bounding box center [979, 247] width 98 height 37
click at [990, 251] on input "18.95" at bounding box center [979, 247] width 98 height 37
click at [990, 251] on input "17.95" at bounding box center [979, 247] width 98 height 37
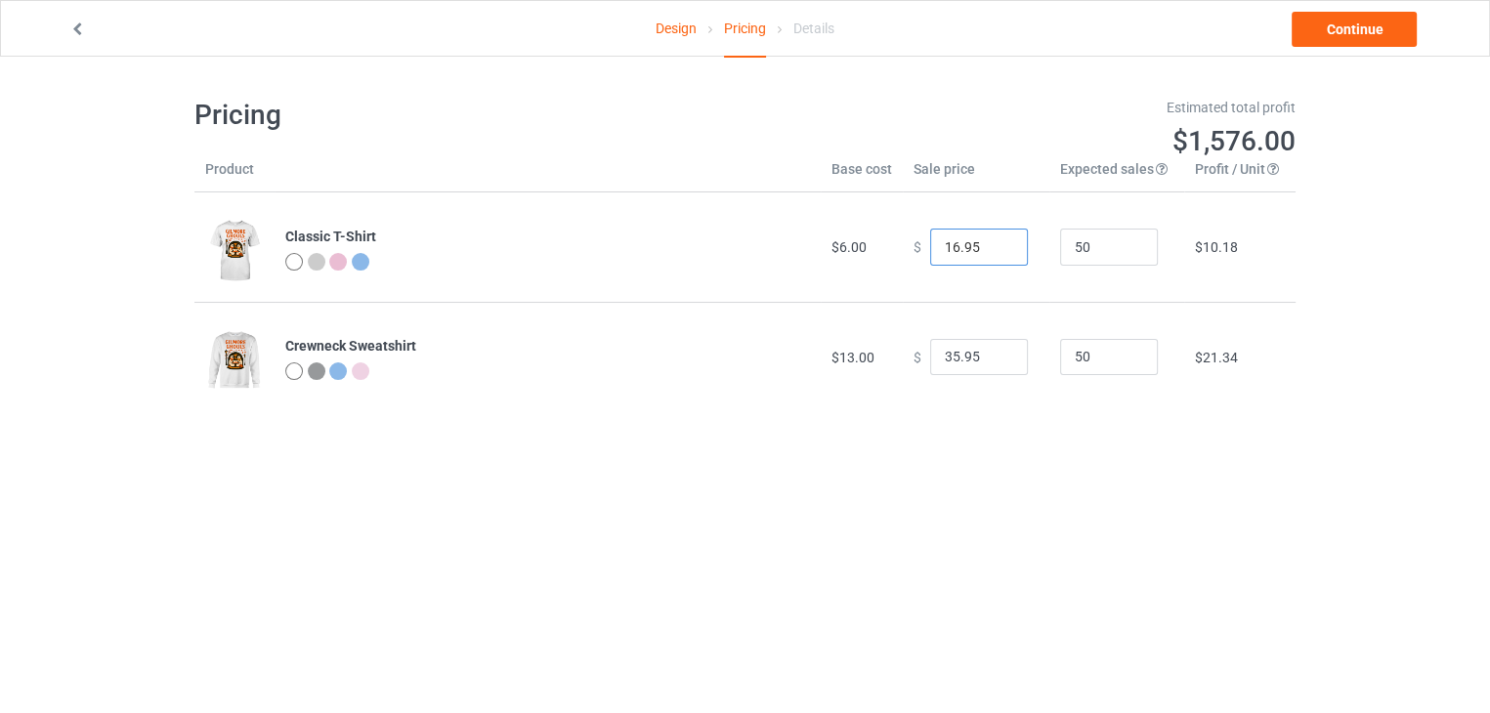
click at [990, 251] on input "16.95" at bounding box center [979, 247] width 98 height 37
click at [990, 251] on input "15.95" at bounding box center [979, 247] width 98 height 37
type input "16.95"
click at [995, 241] on input "16.95" at bounding box center [979, 247] width 98 height 37
click at [998, 364] on input "34.95" at bounding box center [979, 357] width 98 height 37
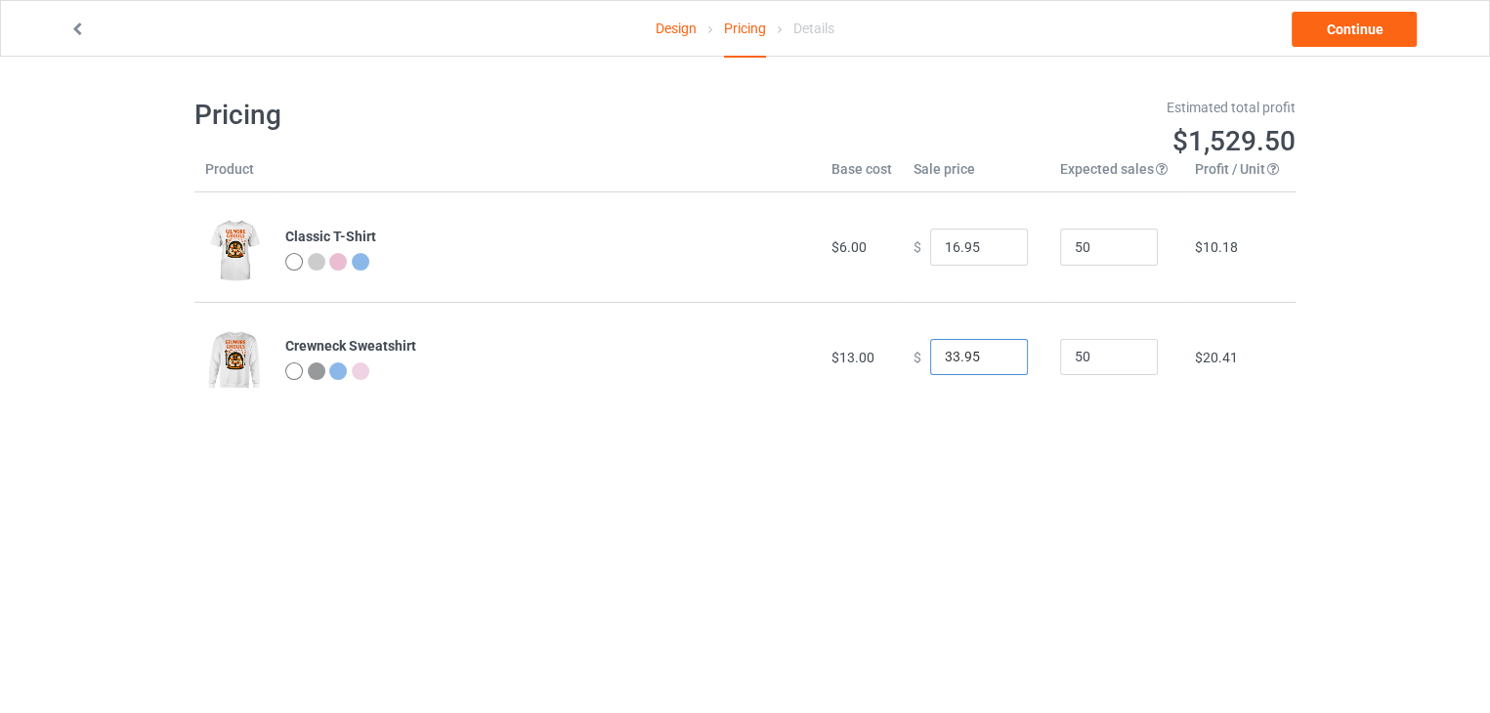
click at [998, 364] on input "33.95" at bounding box center [979, 357] width 98 height 37
click at [998, 364] on input "32.95" at bounding box center [979, 357] width 98 height 37
click at [998, 364] on input "31.95" at bounding box center [979, 357] width 98 height 37
click at [998, 364] on input "30.95" at bounding box center [979, 357] width 98 height 37
click at [998, 364] on input "29.95" at bounding box center [979, 357] width 98 height 37
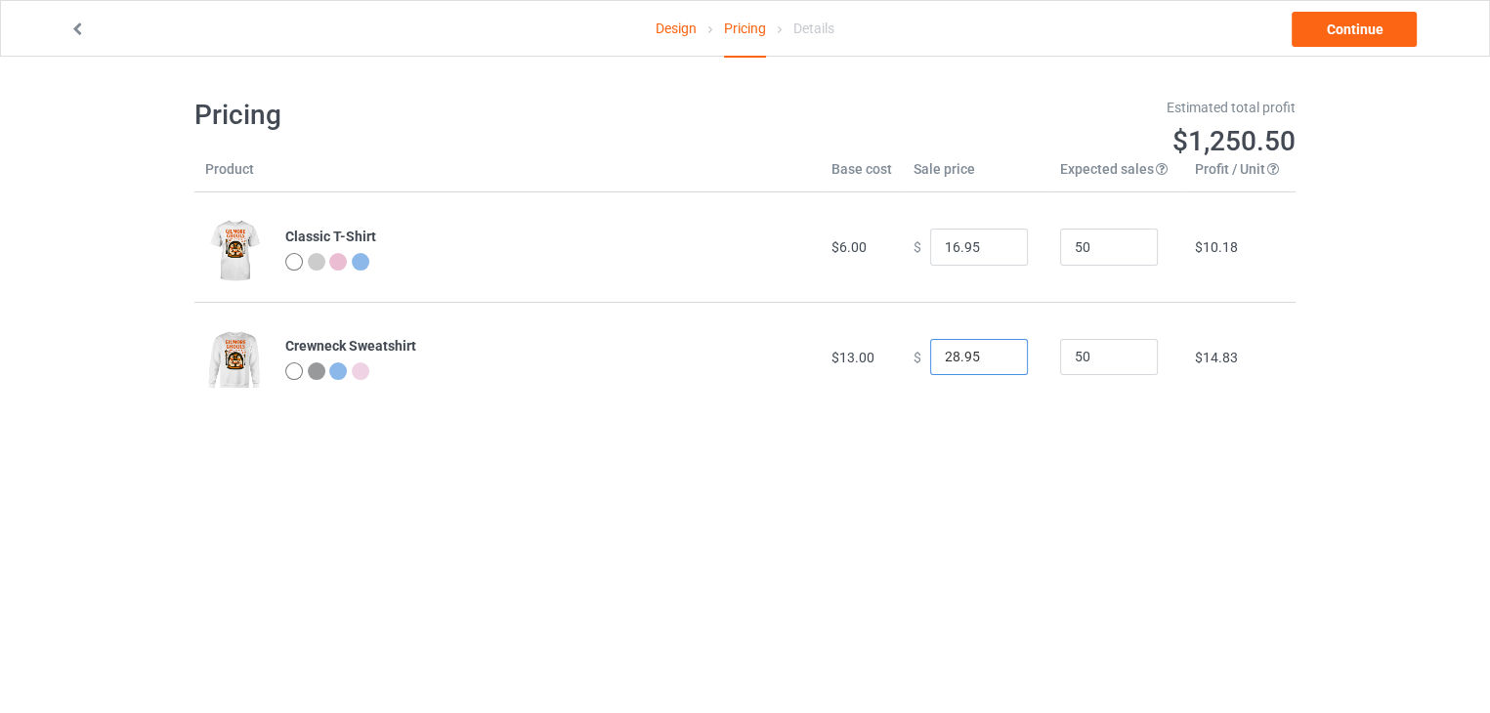
click at [998, 364] on input "28.95" at bounding box center [979, 357] width 98 height 37
click at [998, 364] on input "27.95" at bounding box center [979, 357] width 98 height 37
click at [998, 364] on input "26.95" at bounding box center [979, 357] width 98 height 37
click at [998, 364] on input "25.95" at bounding box center [979, 357] width 98 height 37
click at [998, 364] on input "24.95" at bounding box center [979, 357] width 98 height 37
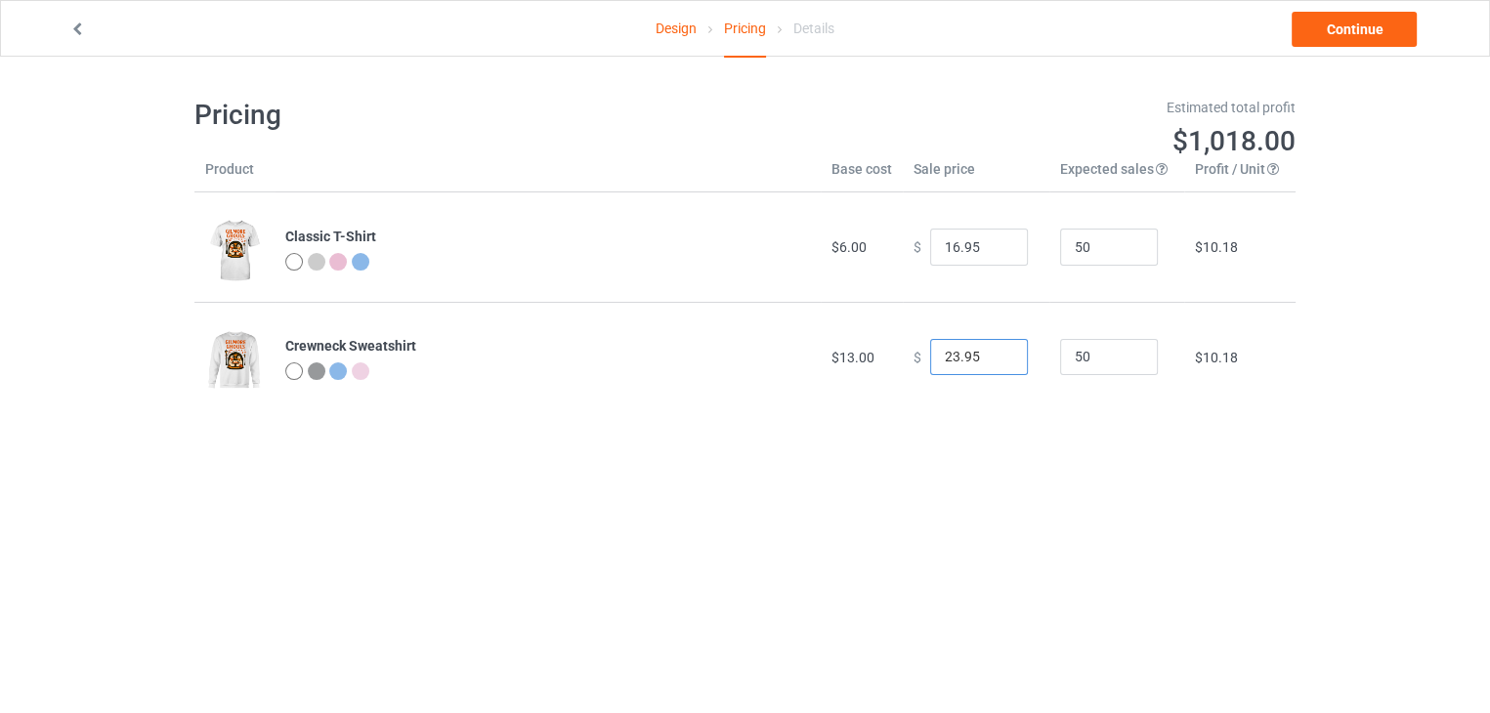
type input "23.95"
click at [998, 364] on input "23.95" at bounding box center [979, 357] width 98 height 37
click at [1363, 36] on link "Continue" at bounding box center [1353, 29] width 125 height 35
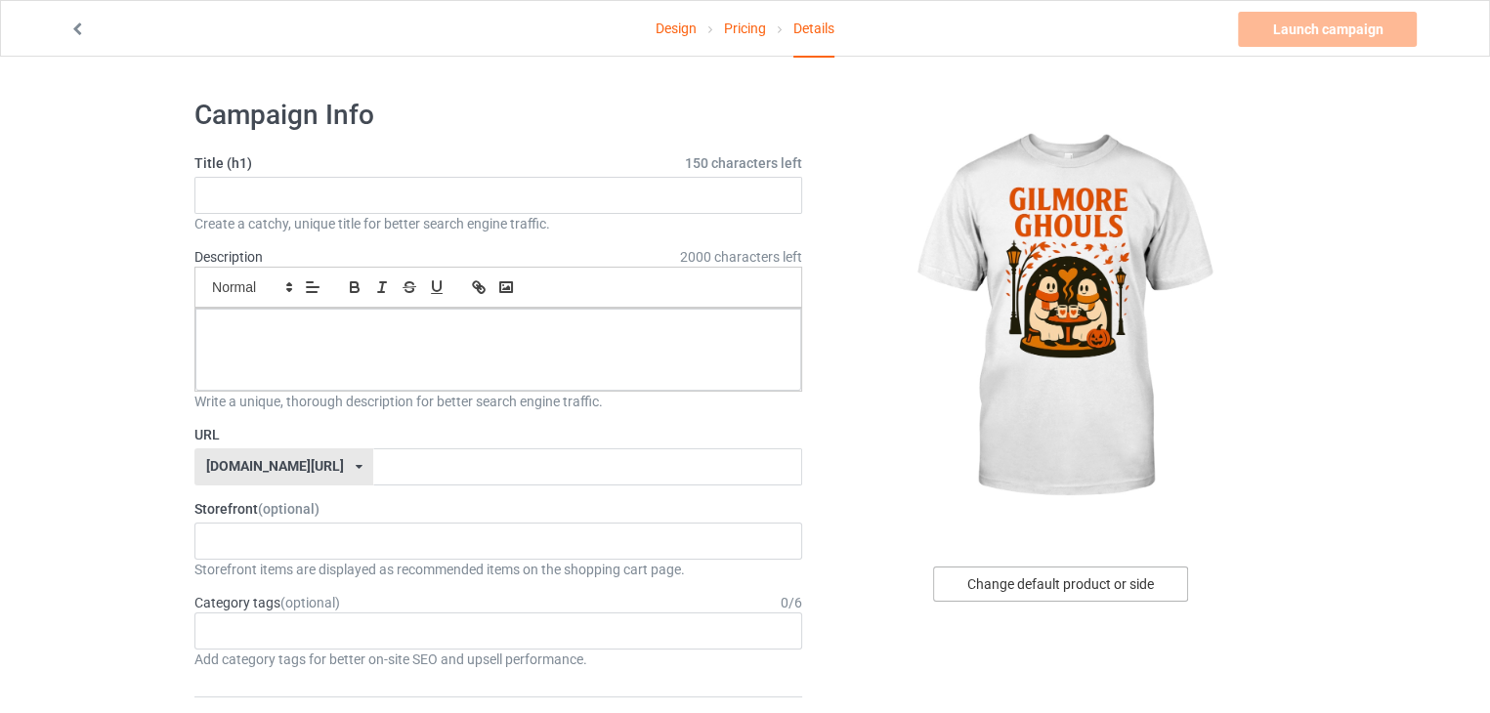
click at [982, 580] on div "Change default product or side" at bounding box center [1060, 584] width 255 height 35
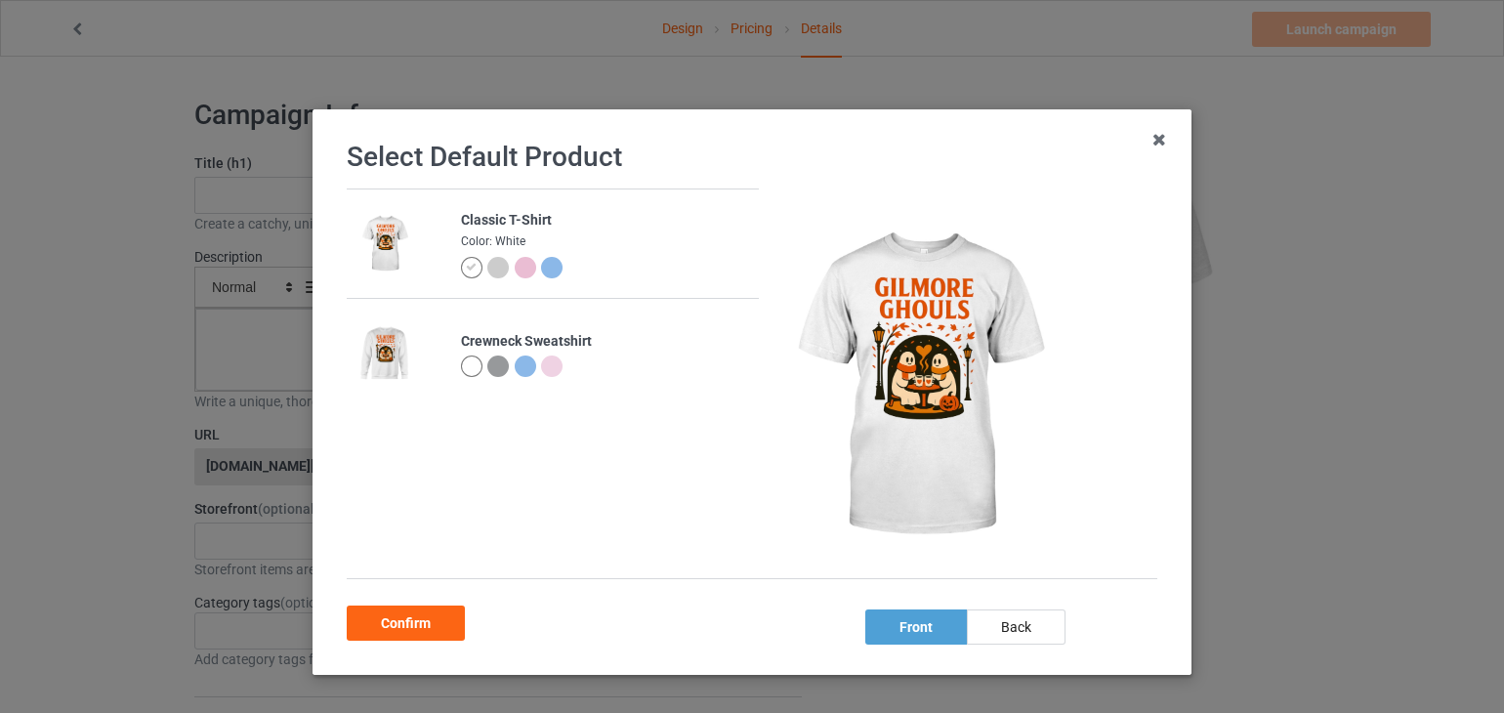
click at [461, 364] on div at bounding box center [471, 366] width 21 height 21
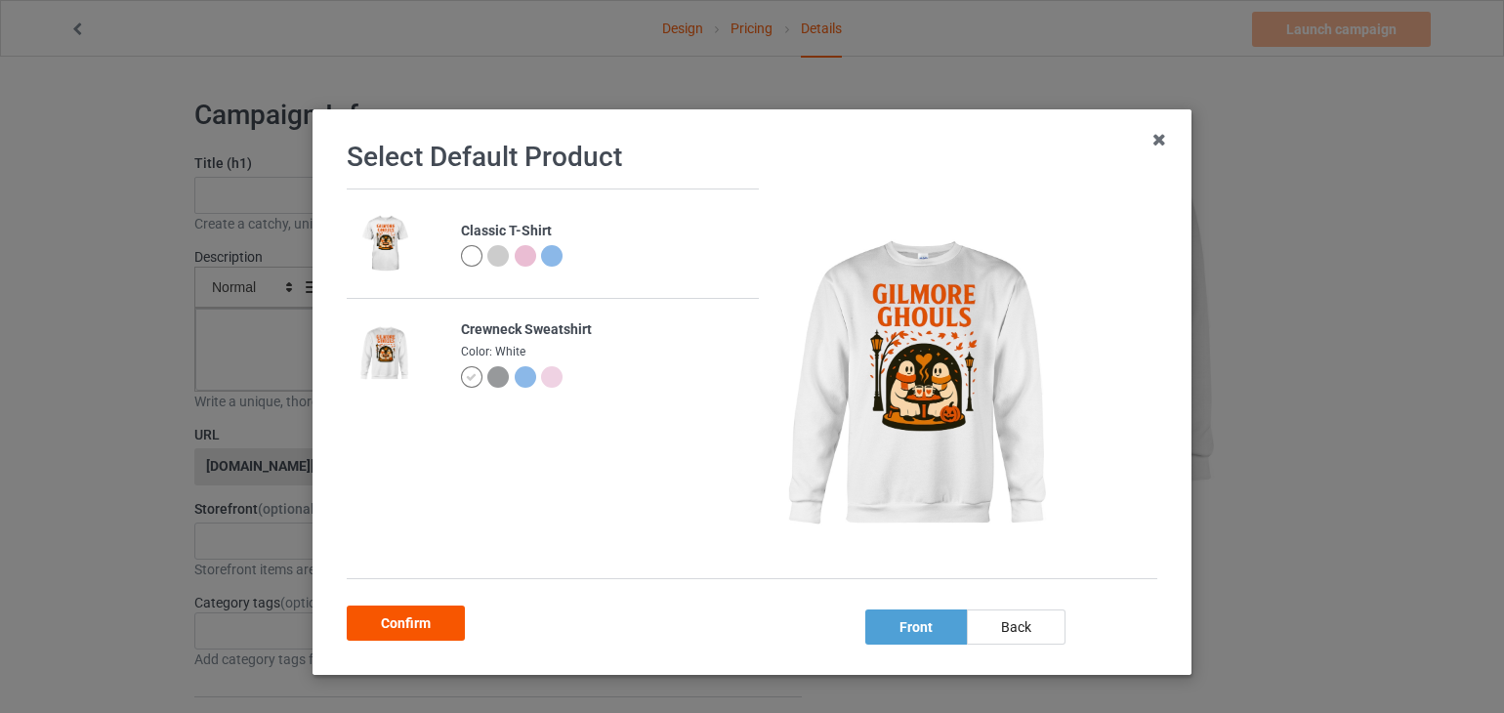
click at [393, 637] on div "Confirm" at bounding box center [406, 623] width 118 height 35
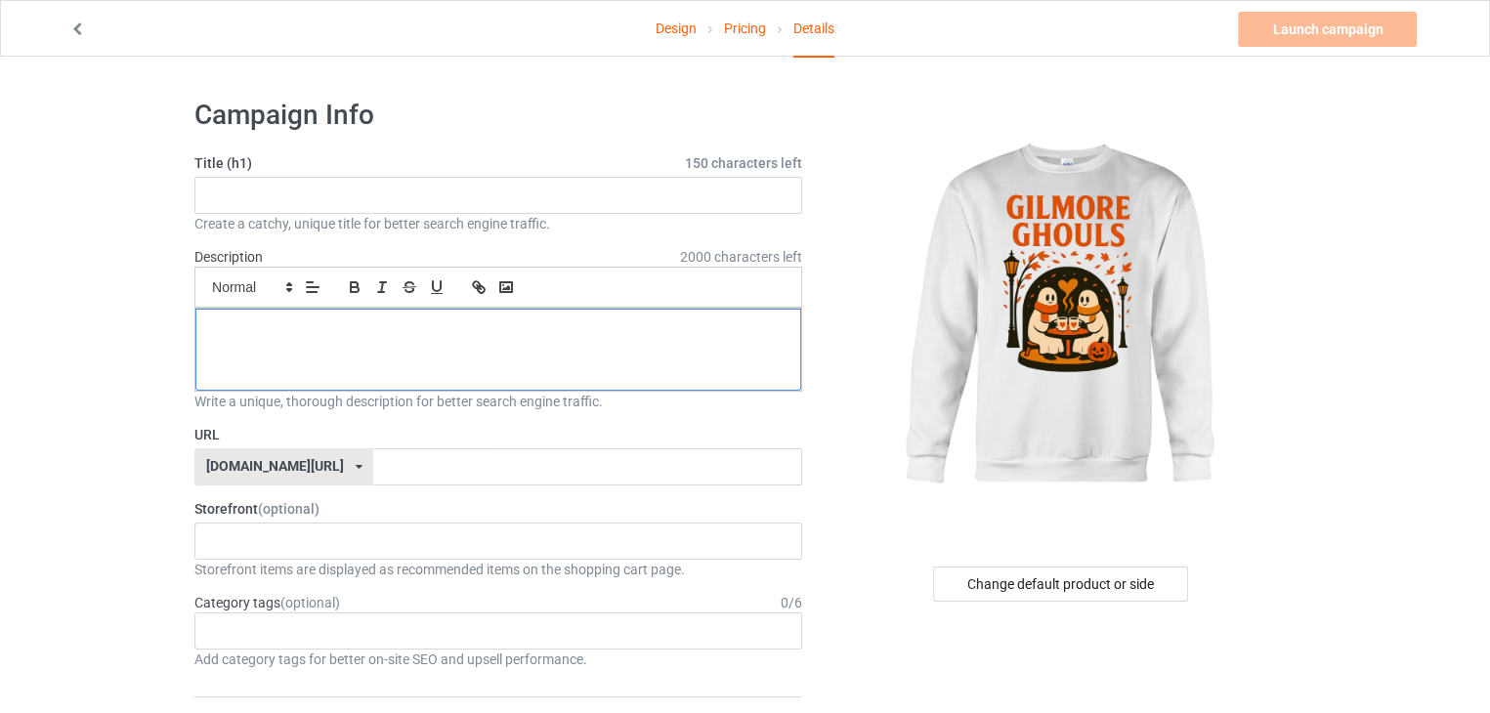
click at [610, 337] on p at bounding box center [498, 330] width 574 height 19
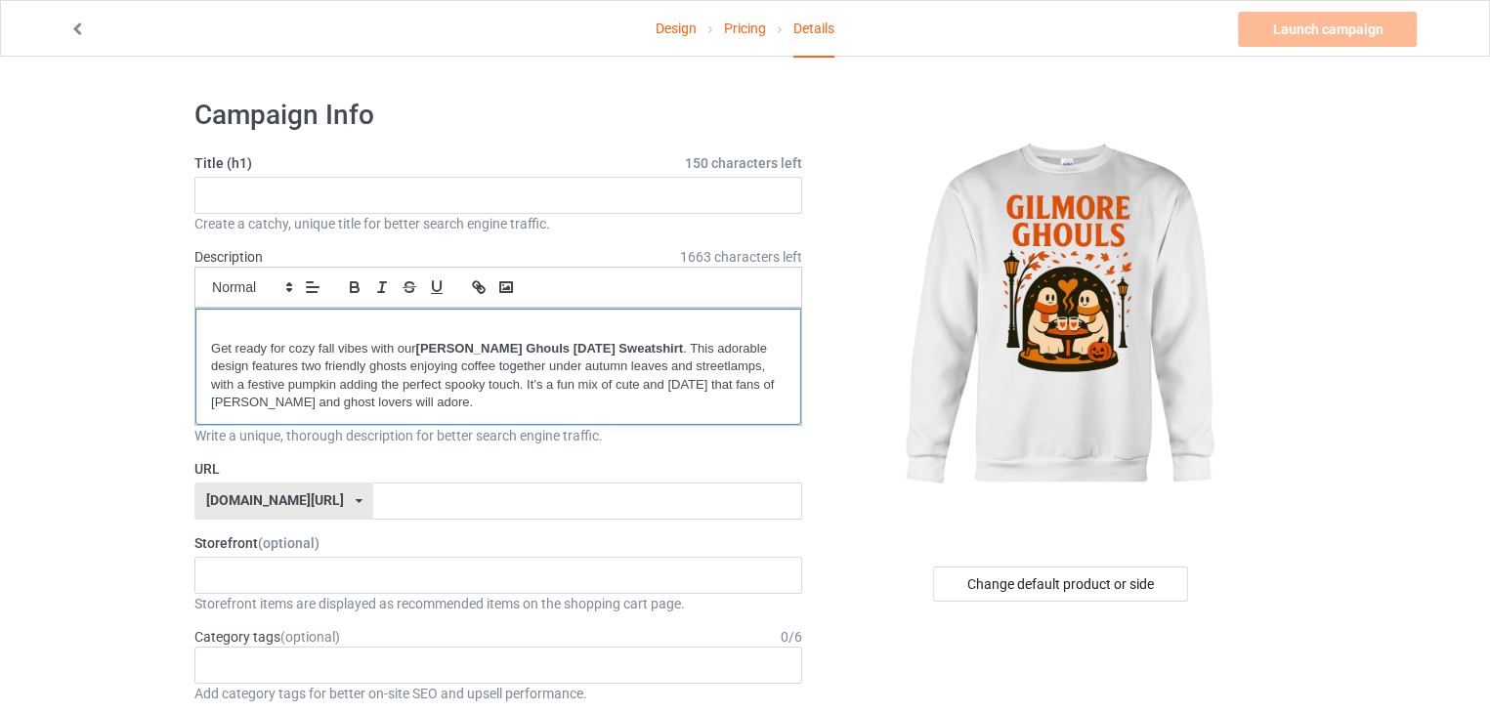
click at [524, 316] on div "Get ready for cozy fall vibes with our Gilmore Ghouls Halloween Sweatshirt . Th…" at bounding box center [498, 367] width 606 height 116
click at [570, 190] on input "text" at bounding box center [498, 195] width 608 height 37
click at [559, 200] on input "text" at bounding box center [498, 195] width 608 height 37
paste input "gilmore-ghouls-ghost-coffee-sweatshirt"
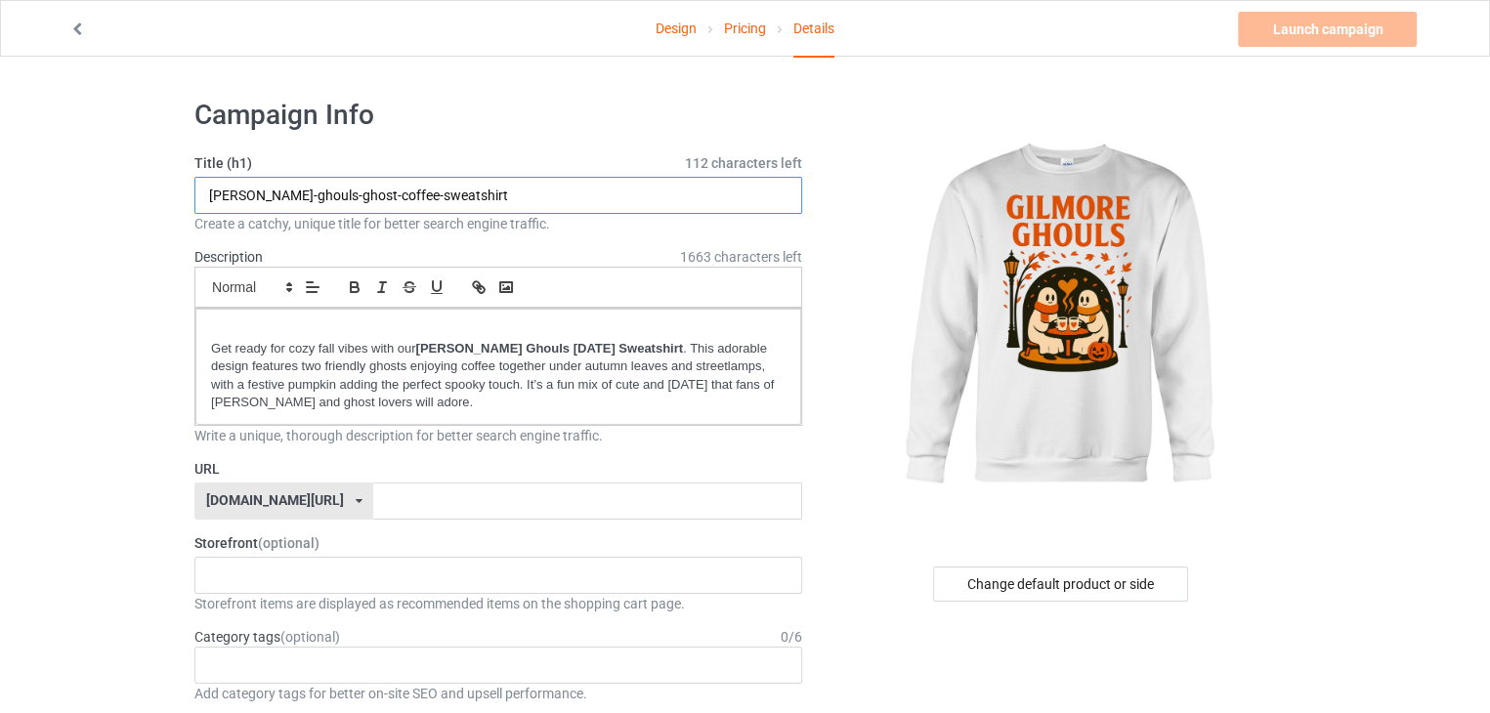
type input "gilmore-ghouls-ghost-coffee-sweatshirt"
click at [464, 513] on input "text" at bounding box center [587, 501] width 428 height 37
paste input "gilmore-ghouls-ghost-coffee-sweatshirt"
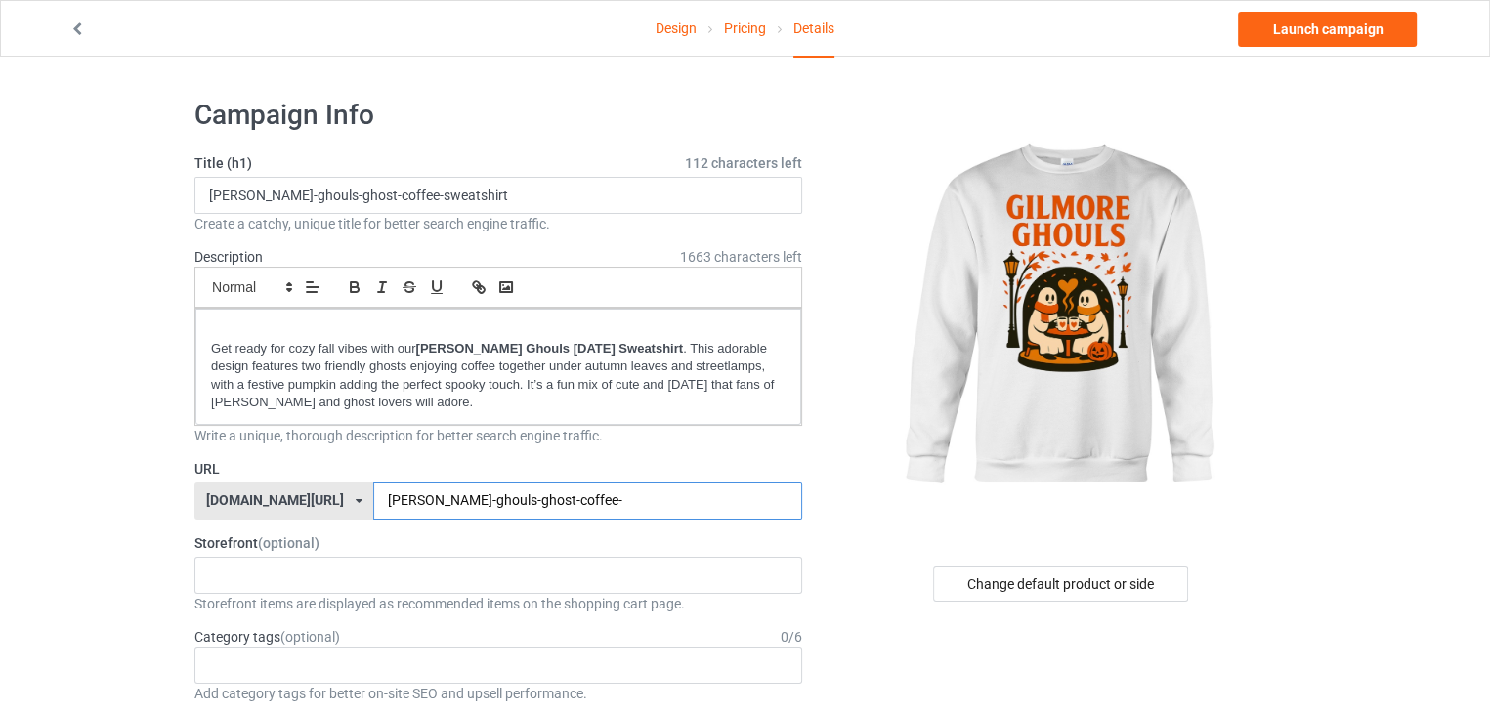
type input "gilmore-ghouls-ghost-coffee-"
click at [524, 178] on input "gilmore-ghouls-ghost-coffee-sweatshirt" at bounding box center [498, 195] width 608 height 37
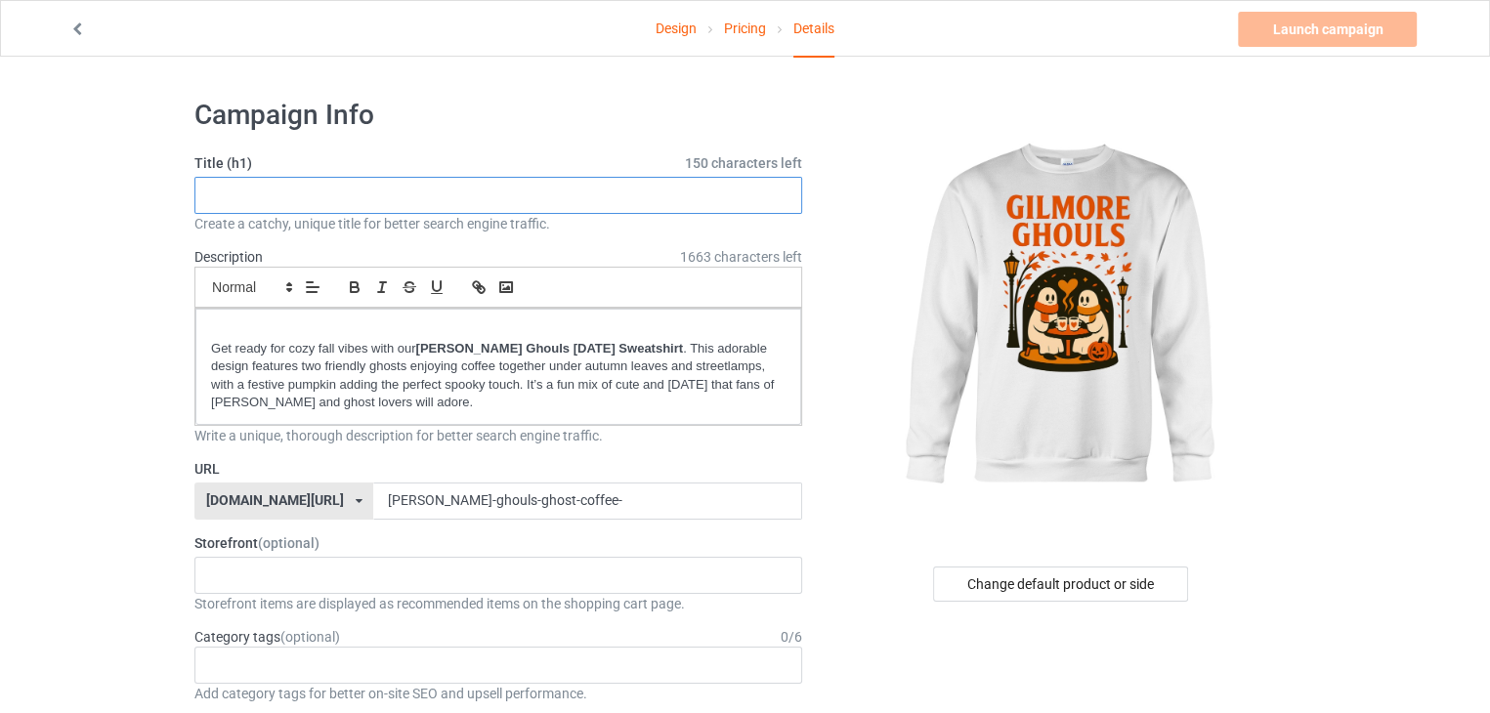
click at [671, 200] on input "text" at bounding box center [498, 195] width 608 height 37
paste input "Gilmore Ghouls Halloween Sweatshirt – Cute Ghost Coffee Fall Design"
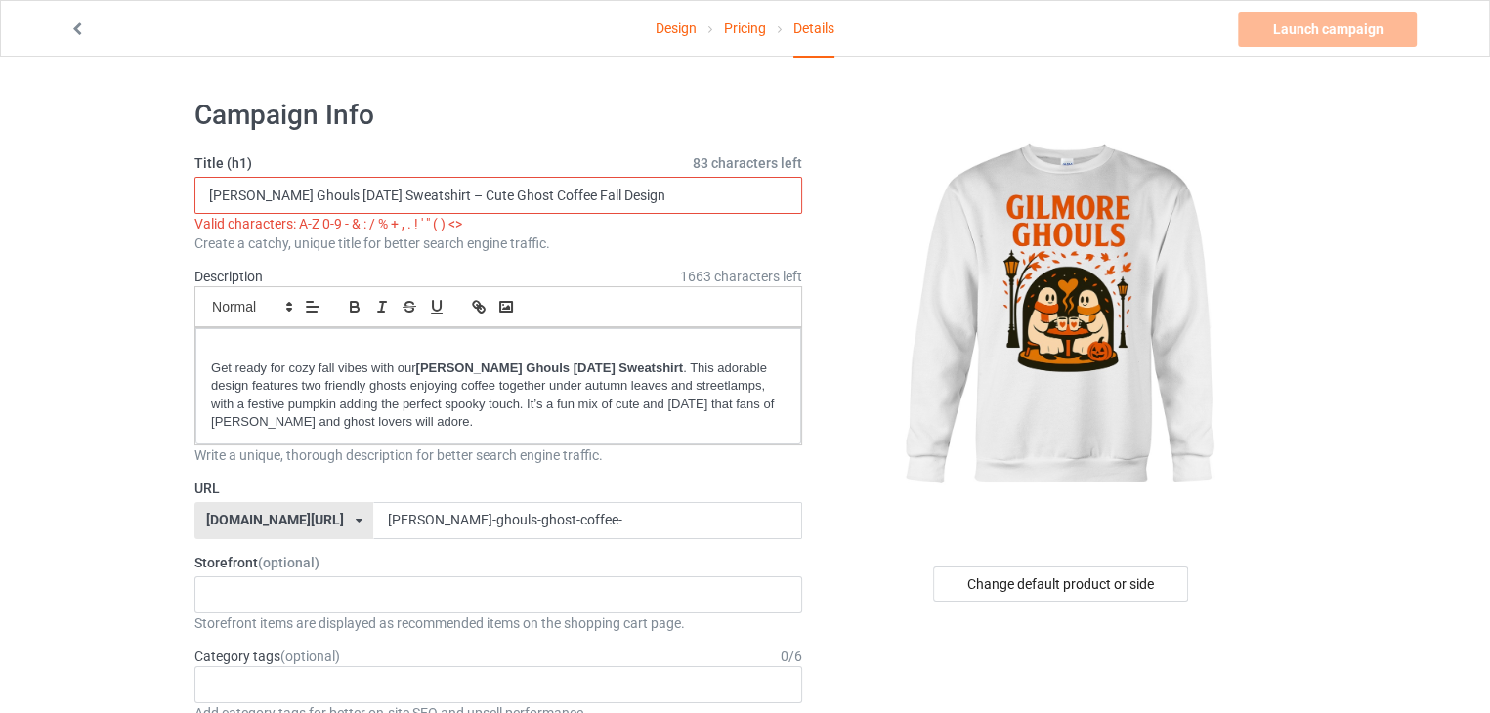
click at [447, 194] on input "Gilmore Ghouls Halloween Sweatshirt – Cute Ghost Coffee Fall Design" at bounding box center [498, 195] width 608 height 37
drag, startPoint x: 447, startPoint y: 192, endPoint x: 370, endPoint y: 193, distance: 77.2
click at [370, 193] on input "Gilmore Ghouls Halloween Sweatshirt – Cute Ghost Coffee Fall Design" at bounding box center [498, 195] width 608 height 37
click at [371, 193] on input "Gilmore Ghouls Halloween Sweatshirt – Cute Ghost Coffee Fall Design" at bounding box center [498, 195] width 608 height 37
drag, startPoint x: 371, startPoint y: 193, endPoint x: 453, endPoint y: 190, distance: 82.1
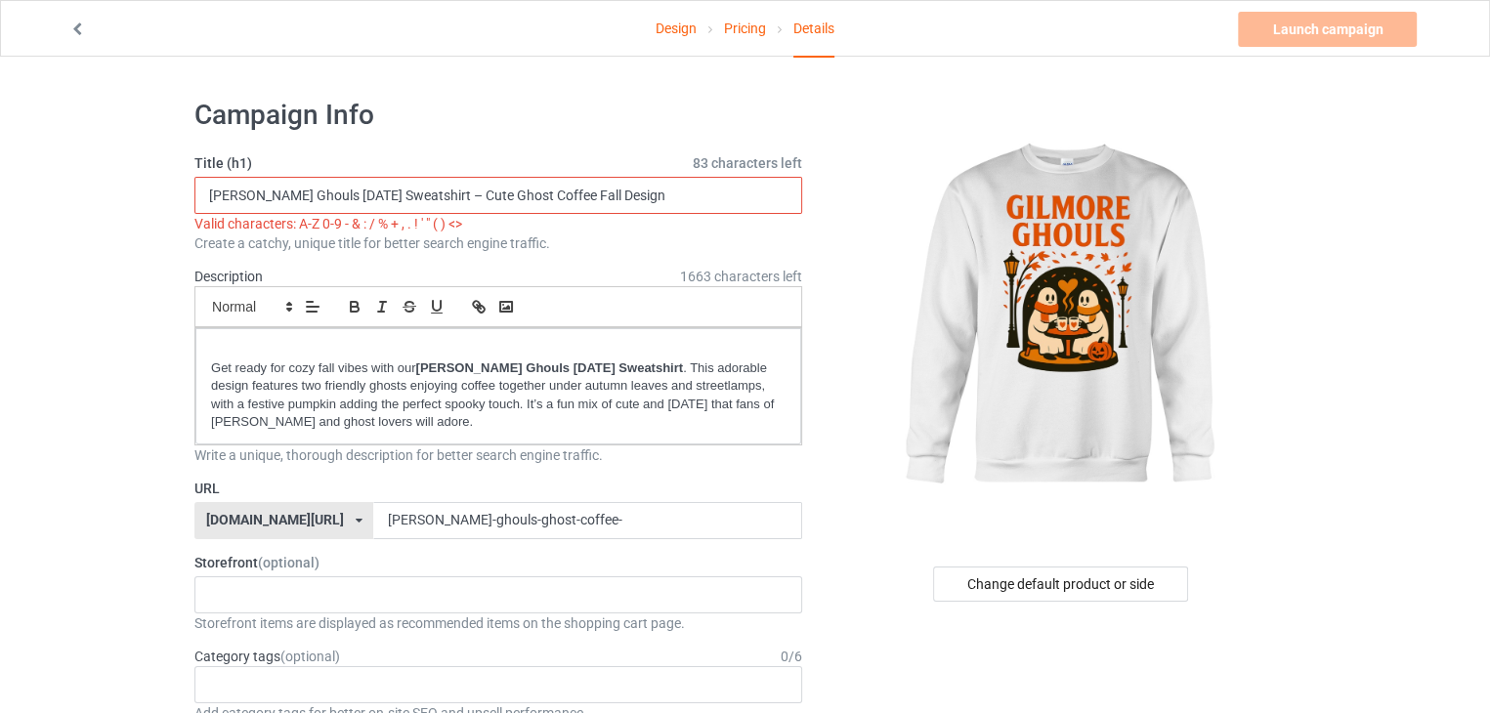
click at [453, 190] on input "Gilmore Ghouls Halloween Sweatshirt – Cute Ghost Coffee Fall Design" at bounding box center [498, 195] width 608 height 37
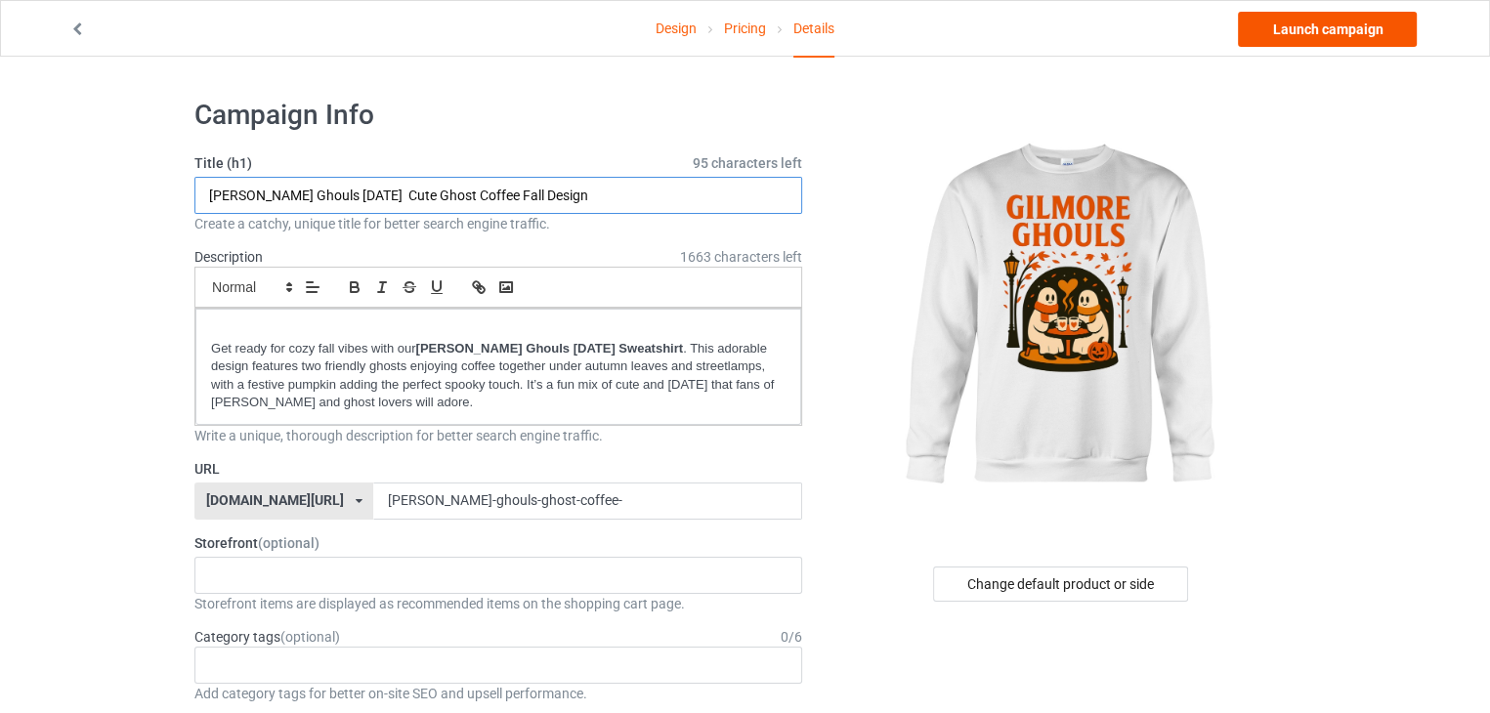
type input "Gilmore Ghouls Halloween Cute Ghost Coffee Fall Design"
click at [1360, 31] on link "Launch campaign" at bounding box center [1327, 29] width 179 height 35
